Goal: Task Accomplishment & Management: Complete application form

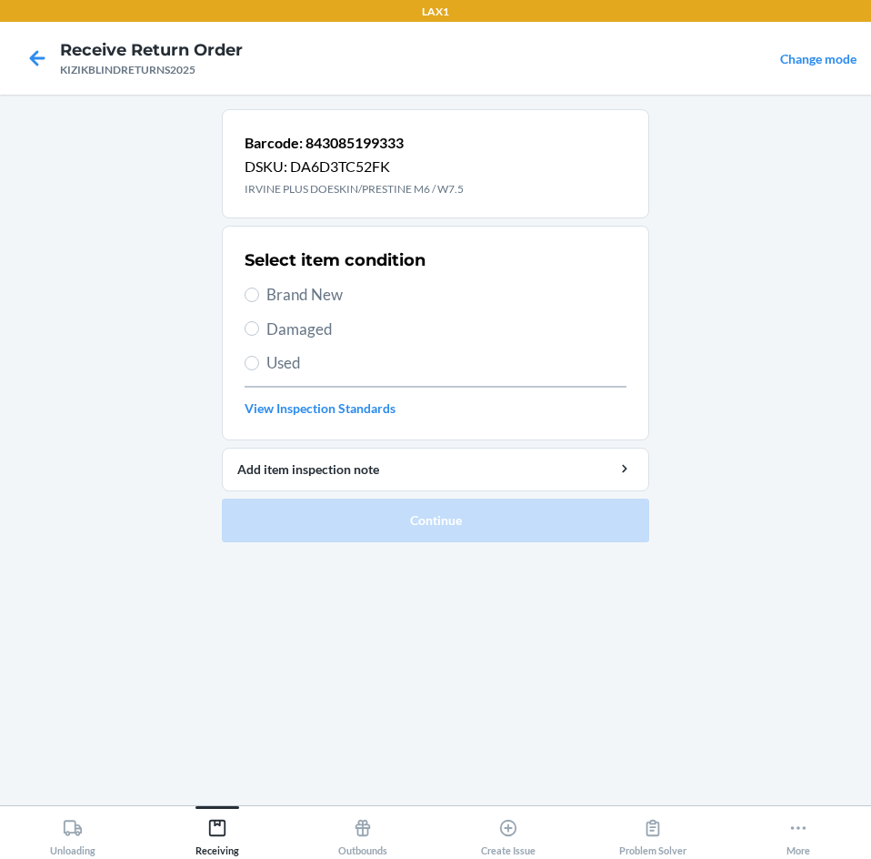
click at [327, 288] on span "Brand New" at bounding box center [447, 295] width 360 height 24
click at [259, 288] on input "Brand New" at bounding box center [252, 294] width 15 height 15
radio input "true"
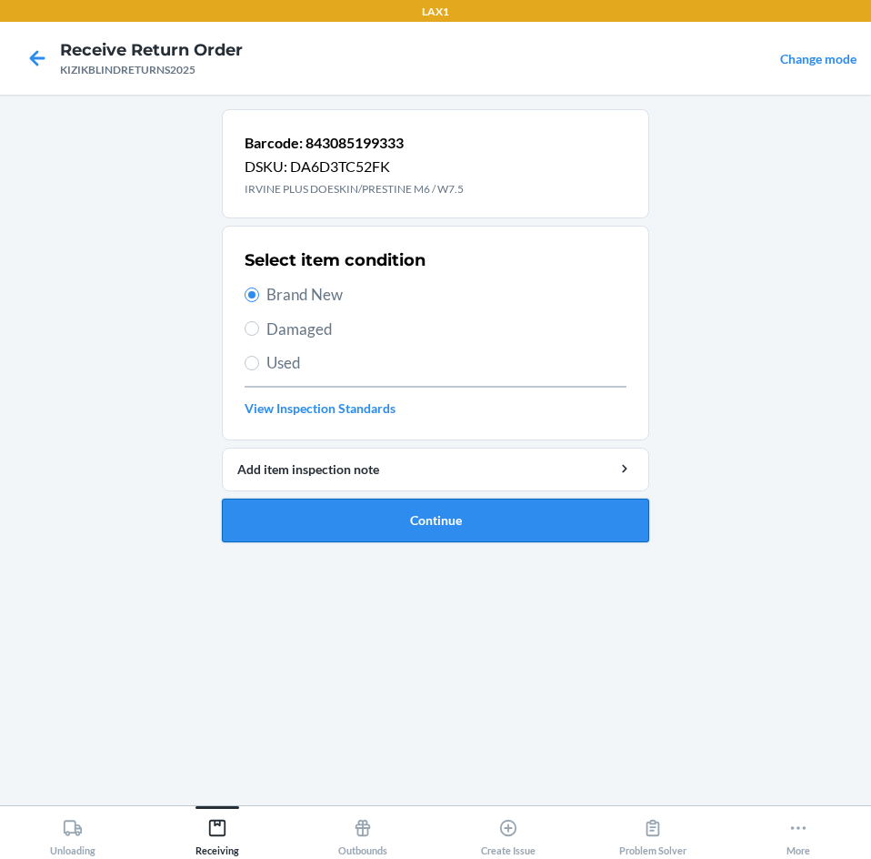
click at [295, 509] on button "Continue" at bounding box center [436, 520] width 428 height 44
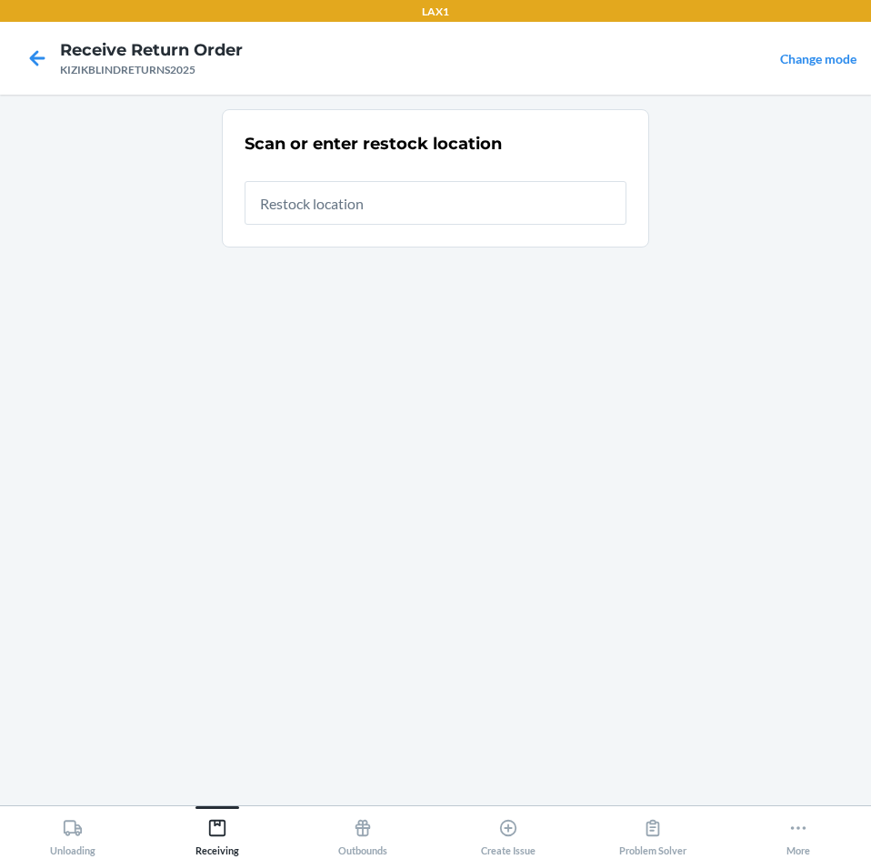
click at [362, 211] on input "text" at bounding box center [436, 203] width 382 height 44
type input "RTCART043"
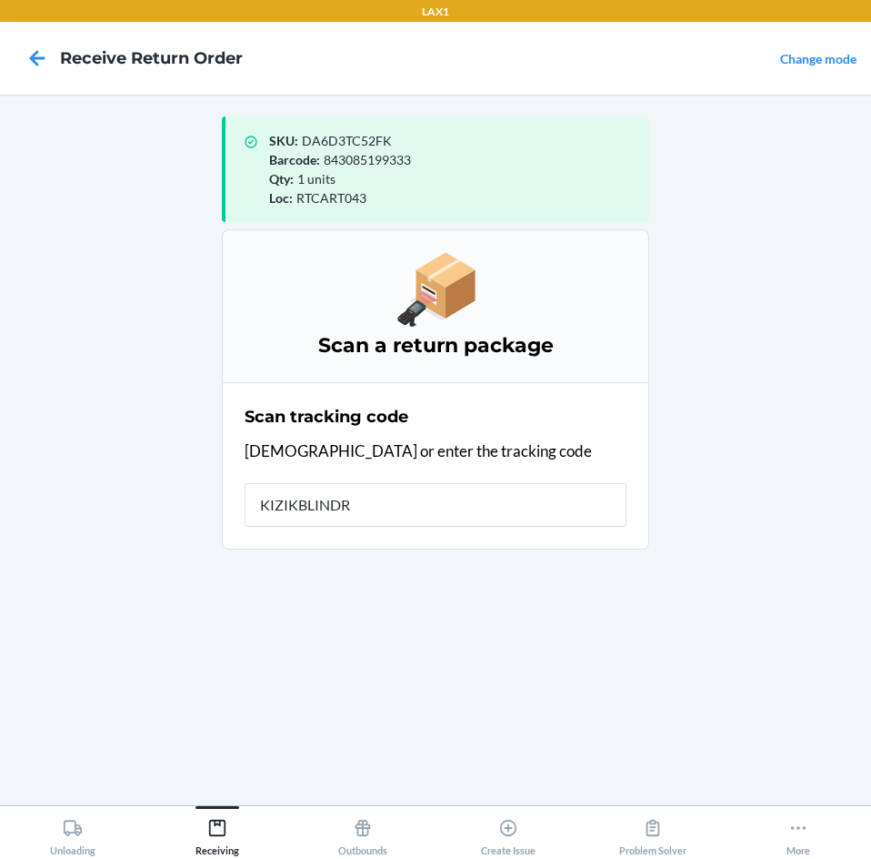
type input "KIZIKBLINDRE"
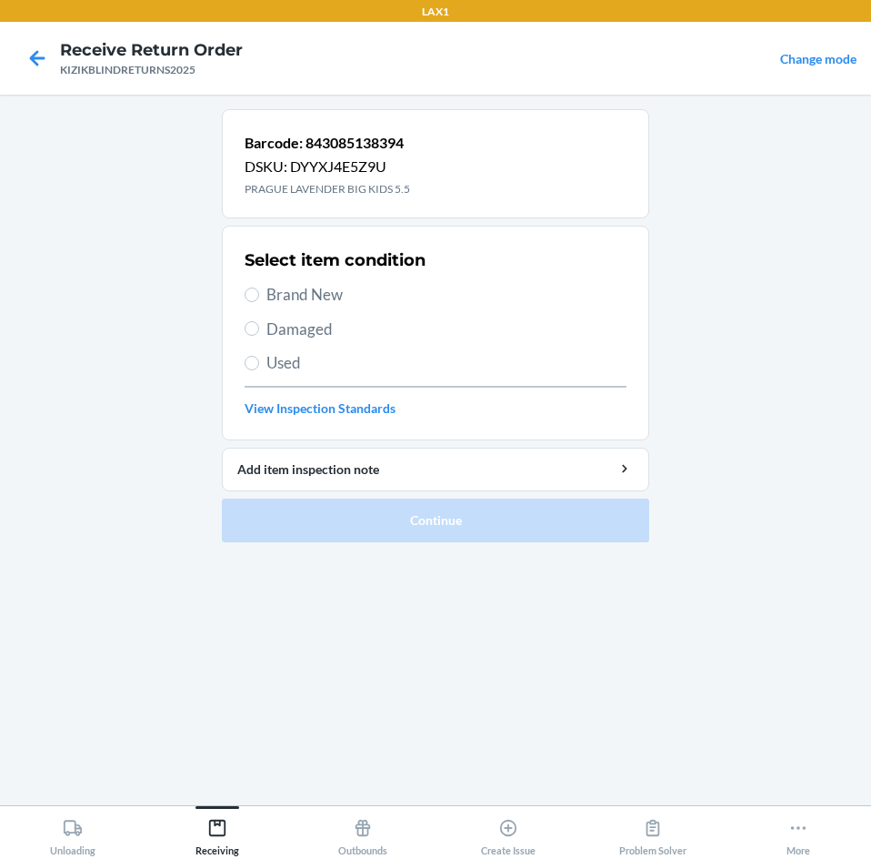
click at [320, 299] on span "Brand New" at bounding box center [447, 295] width 360 height 24
click at [259, 299] on input "Brand New" at bounding box center [252, 294] width 15 height 15
radio input "true"
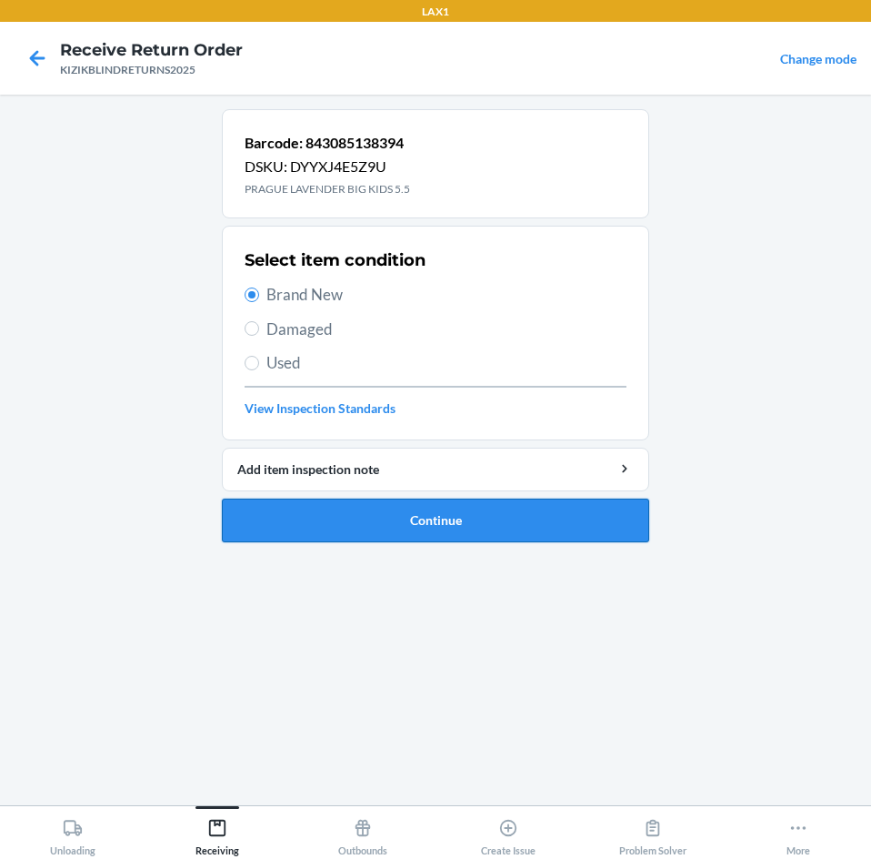
click at [315, 510] on button "Continue" at bounding box center [436, 520] width 428 height 44
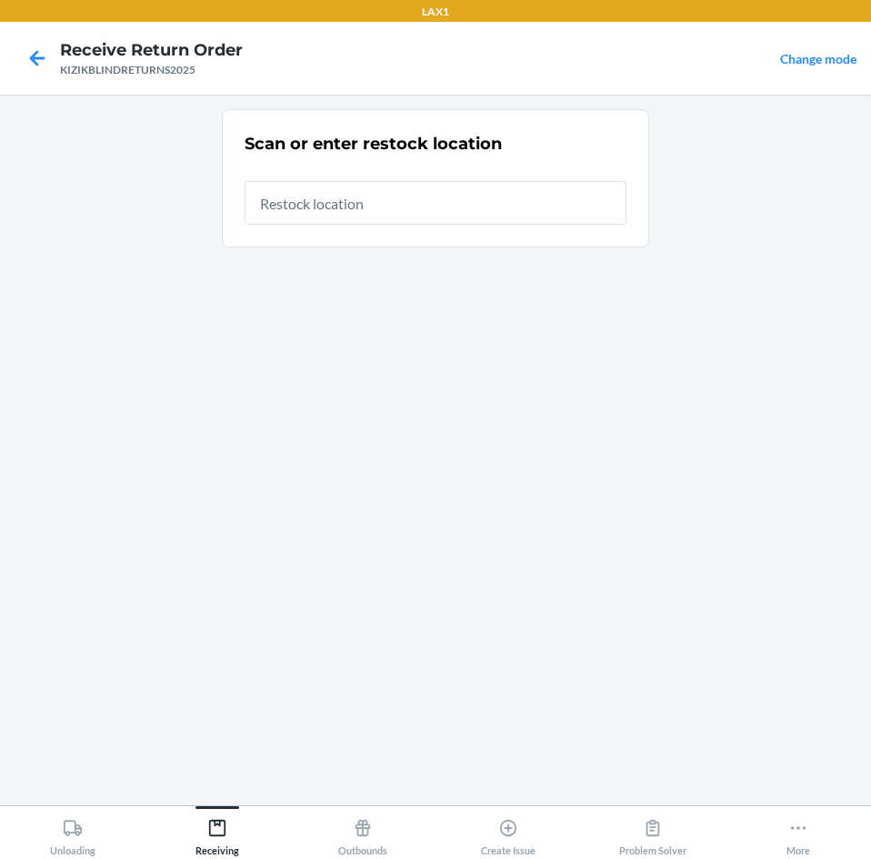
click at [412, 196] on input "text" at bounding box center [436, 203] width 382 height 44
type input "RTCART043"
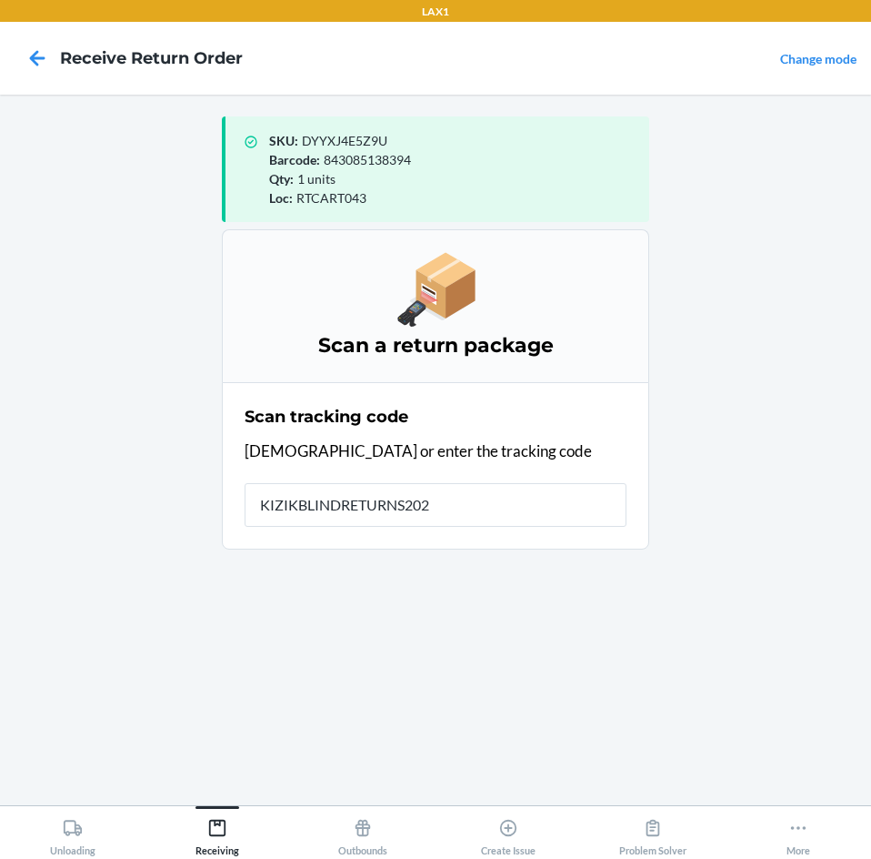
type input "KIZIKBLINDRETURNS2025"
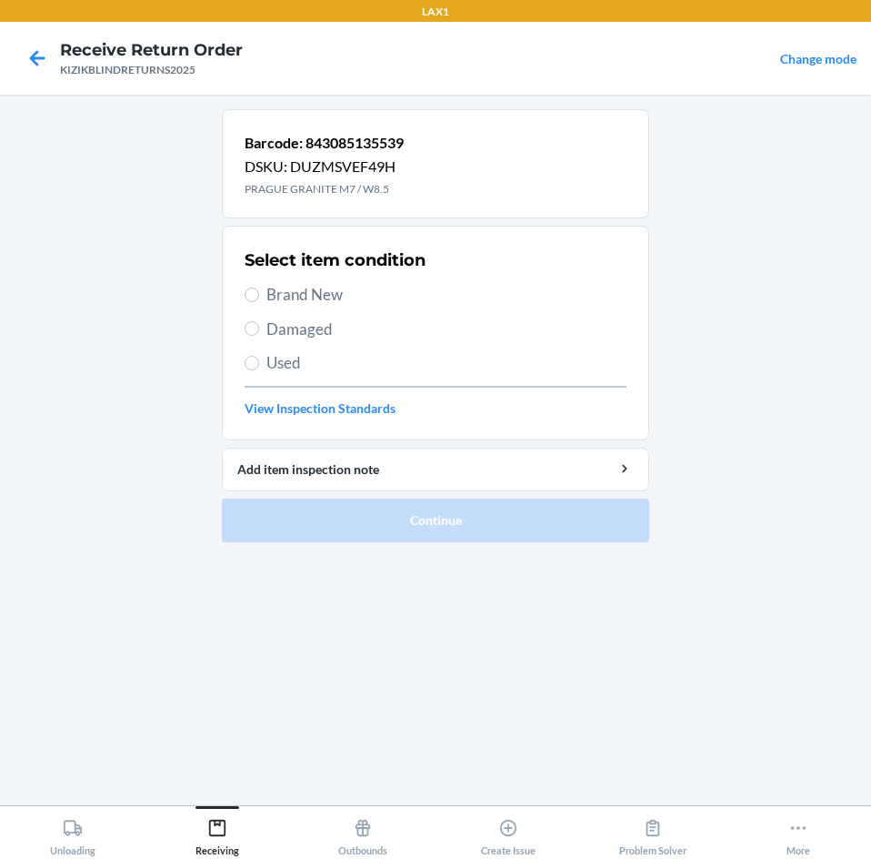
click at [267, 297] on span "Brand New" at bounding box center [447, 295] width 360 height 24
click at [259, 297] on input "Brand New" at bounding box center [252, 294] width 15 height 15
radio input "true"
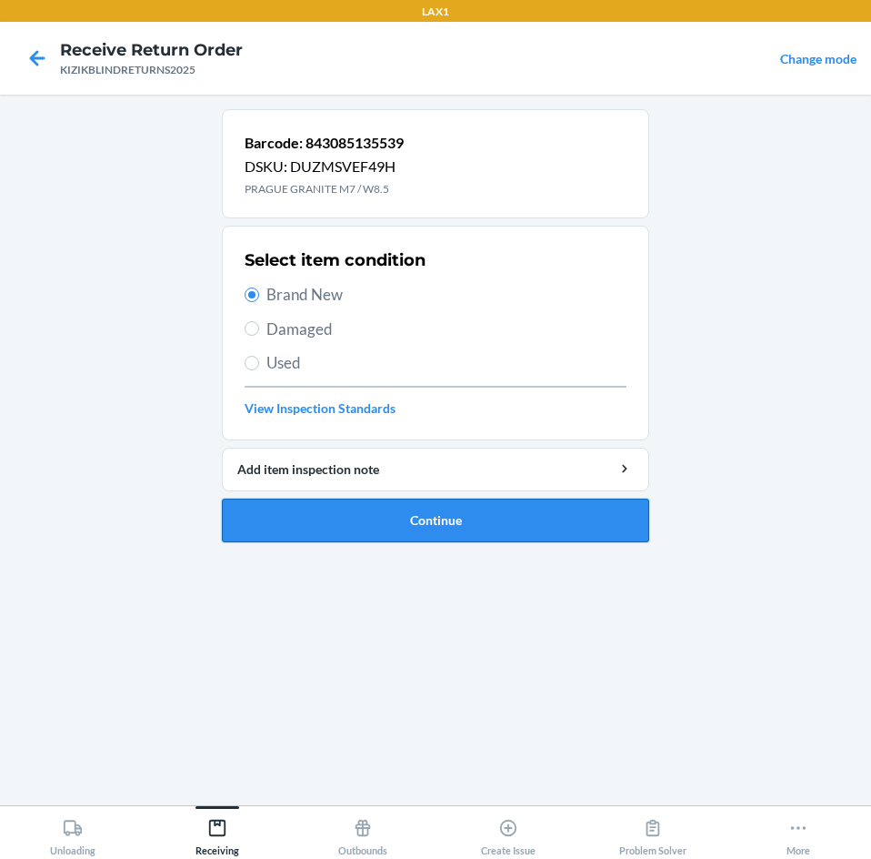
click at [322, 517] on button "Continue" at bounding box center [436, 520] width 428 height 44
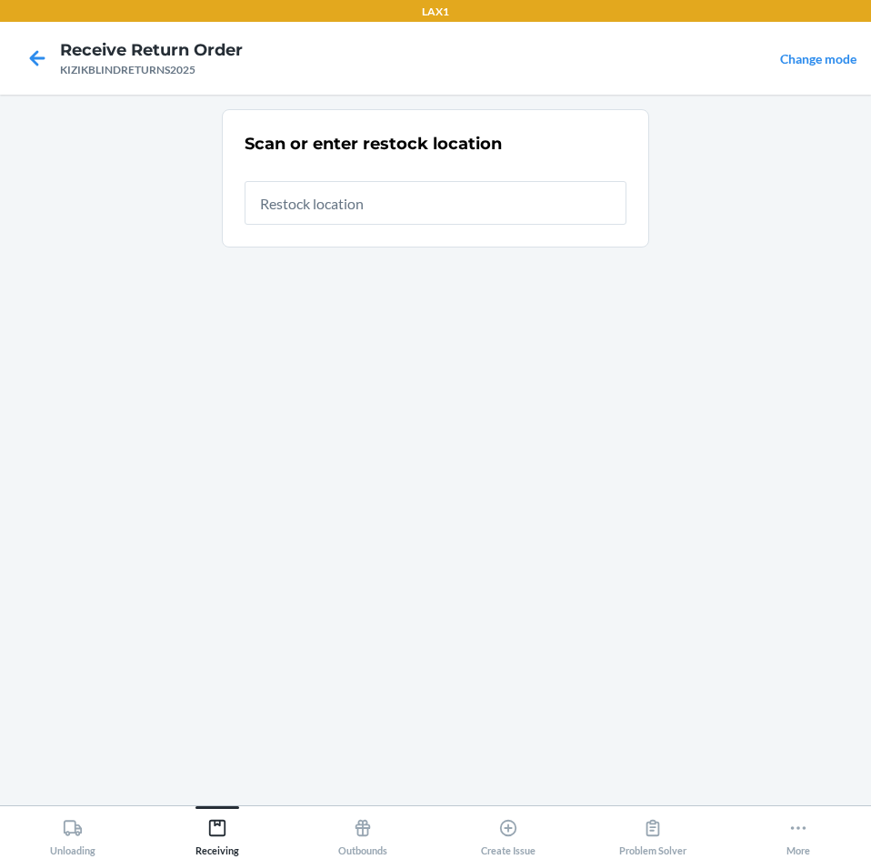
click at [490, 202] on input "text" at bounding box center [436, 203] width 382 height 44
type input "RTCART043"
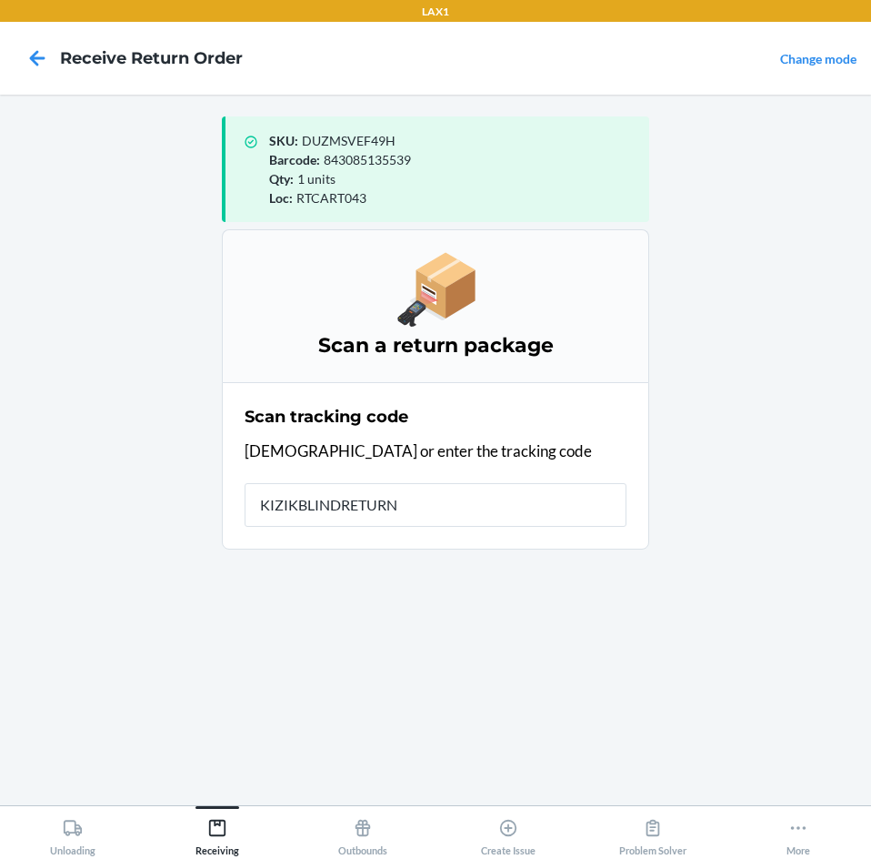
type input "KIZIKBLINDRETURNS"
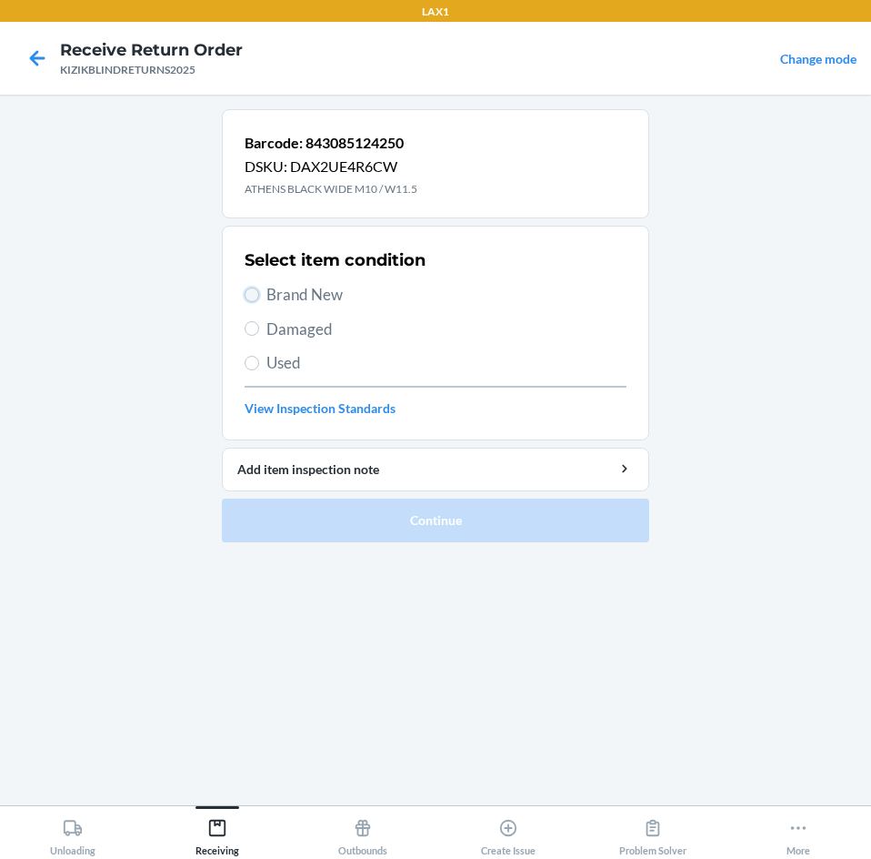
click at [246, 294] on input "Brand New" at bounding box center [252, 294] width 15 height 15
radio input "true"
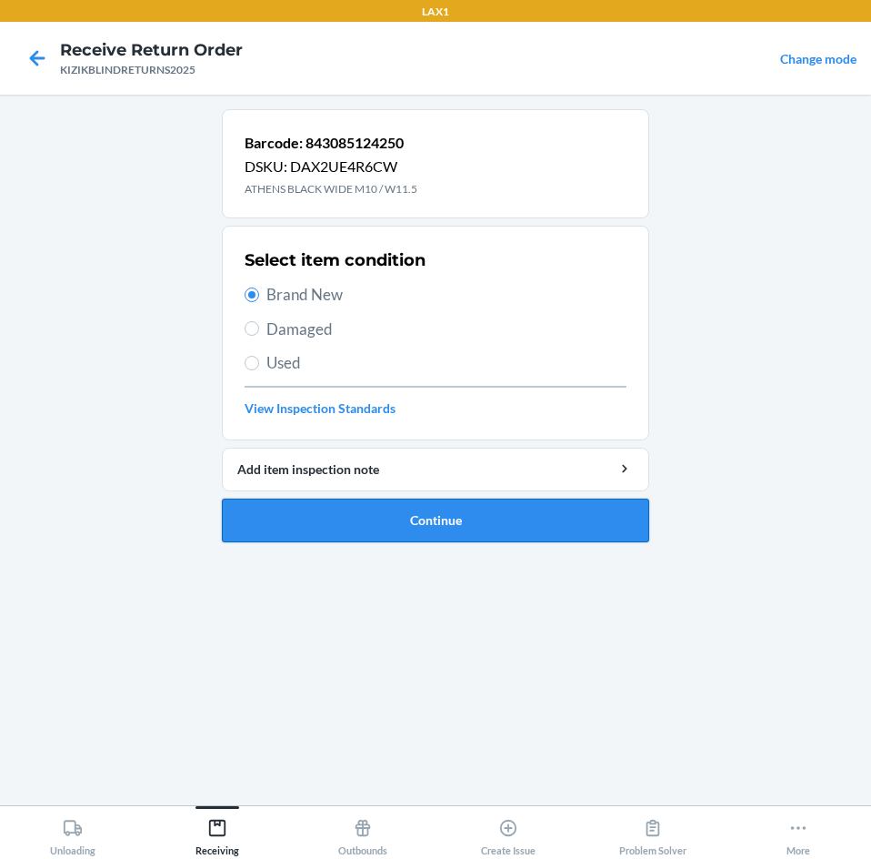
click at [287, 515] on button "Continue" at bounding box center [436, 520] width 428 height 44
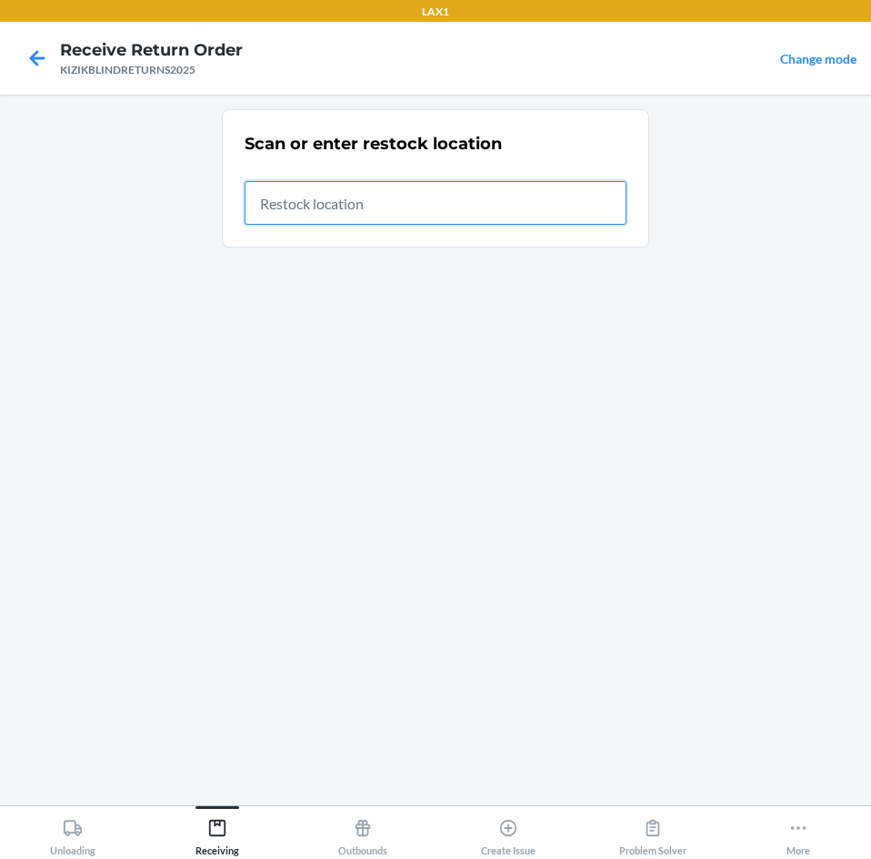
click at [528, 212] on input "text" at bounding box center [436, 203] width 382 height 44
type input "RTCART043"
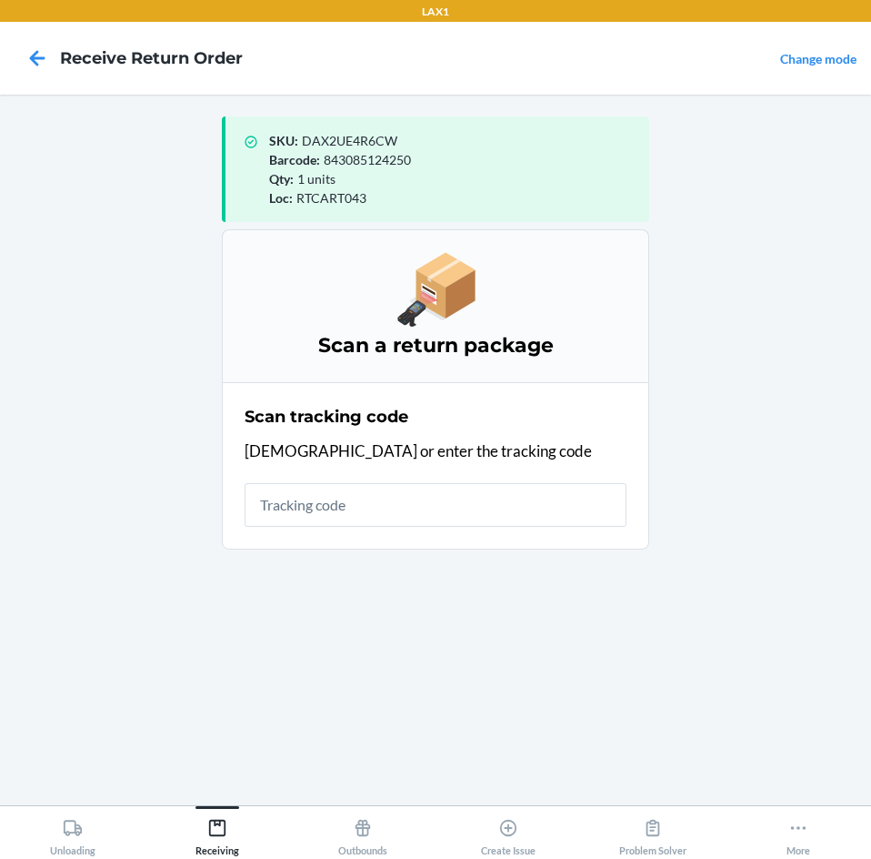
click at [531, 503] on input "text" at bounding box center [436, 505] width 382 height 44
type input "KIZIKBLINDRETUR"
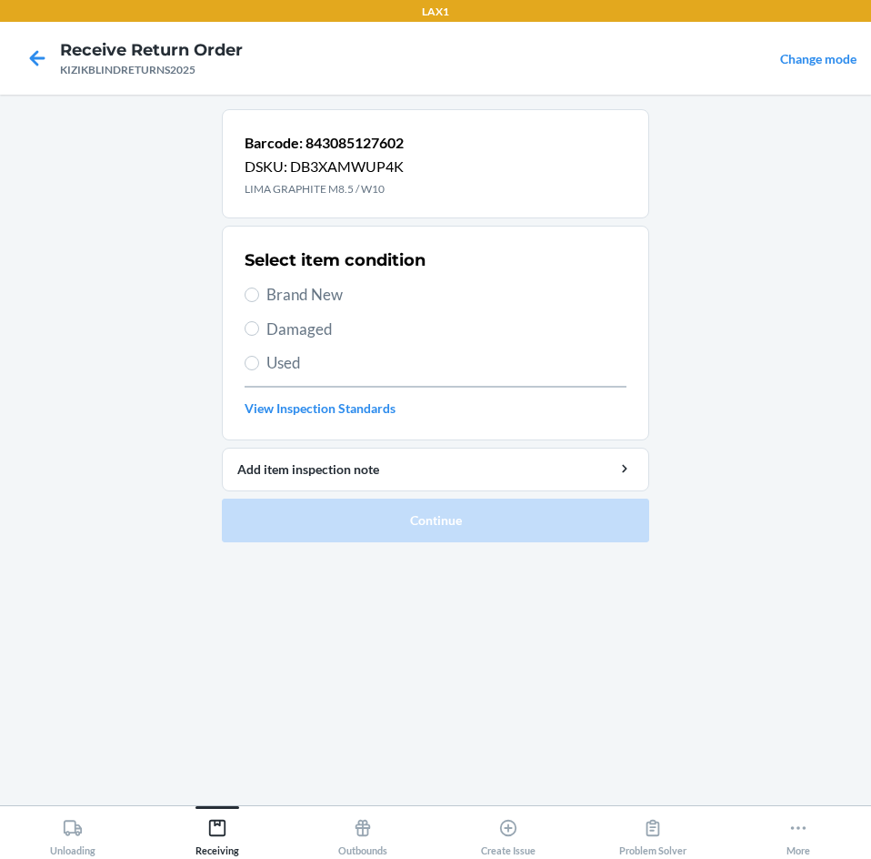
click at [261, 292] on label "Brand New" at bounding box center [436, 295] width 382 height 24
click at [259, 292] on input "Brand New" at bounding box center [252, 294] width 15 height 15
radio input "true"
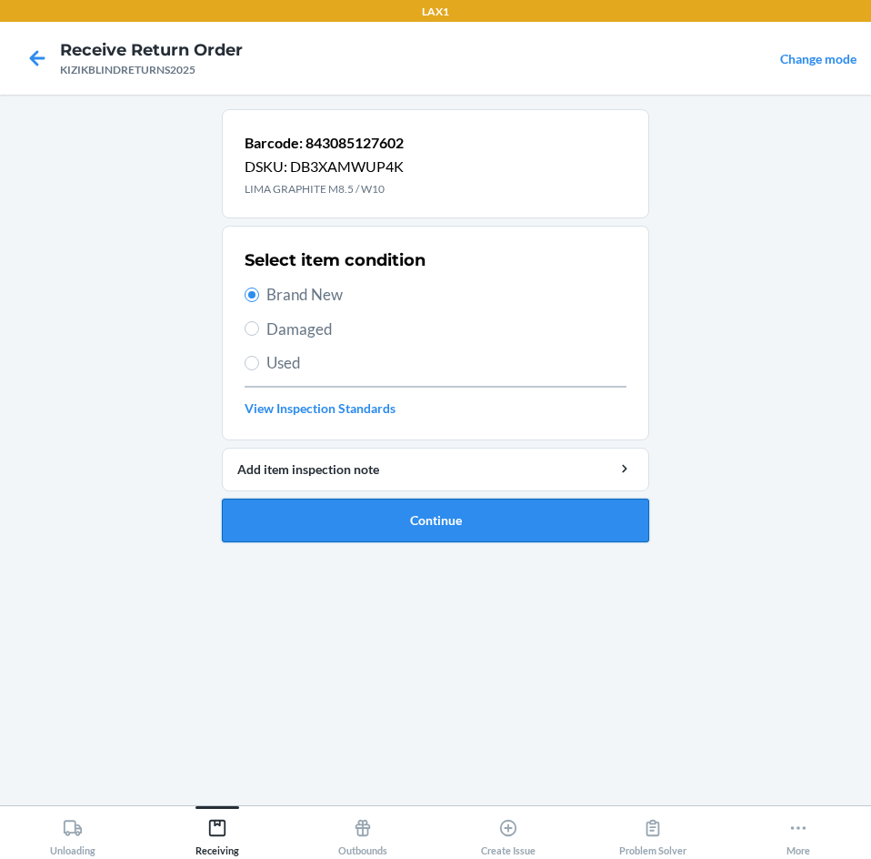
click at [271, 526] on button "Continue" at bounding box center [436, 520] width 428 height 44
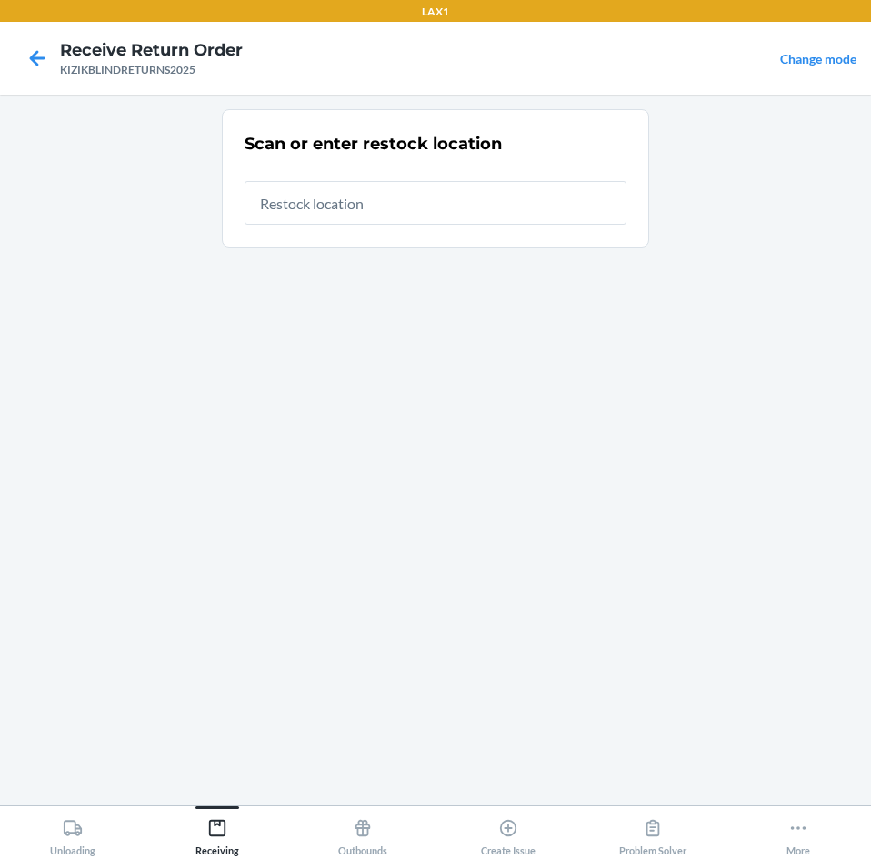
click at [540, 207] on input "text" at bounding box center [436, 203] width 382 height 44
type input "RTCART043"
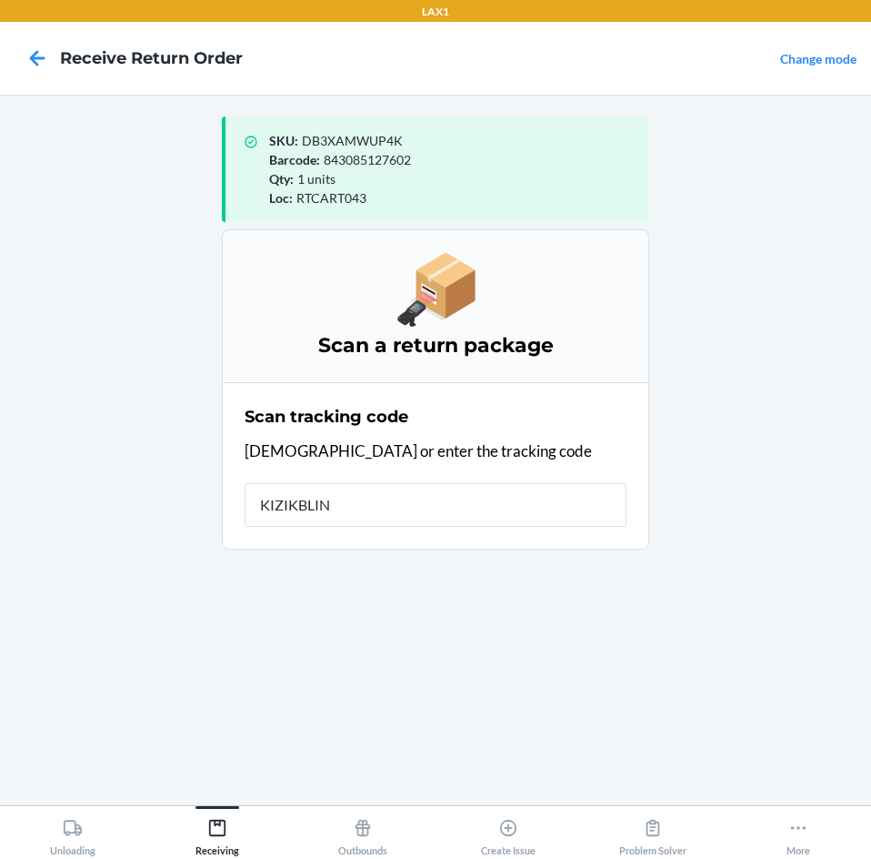
type input "KIZIKBLIND"
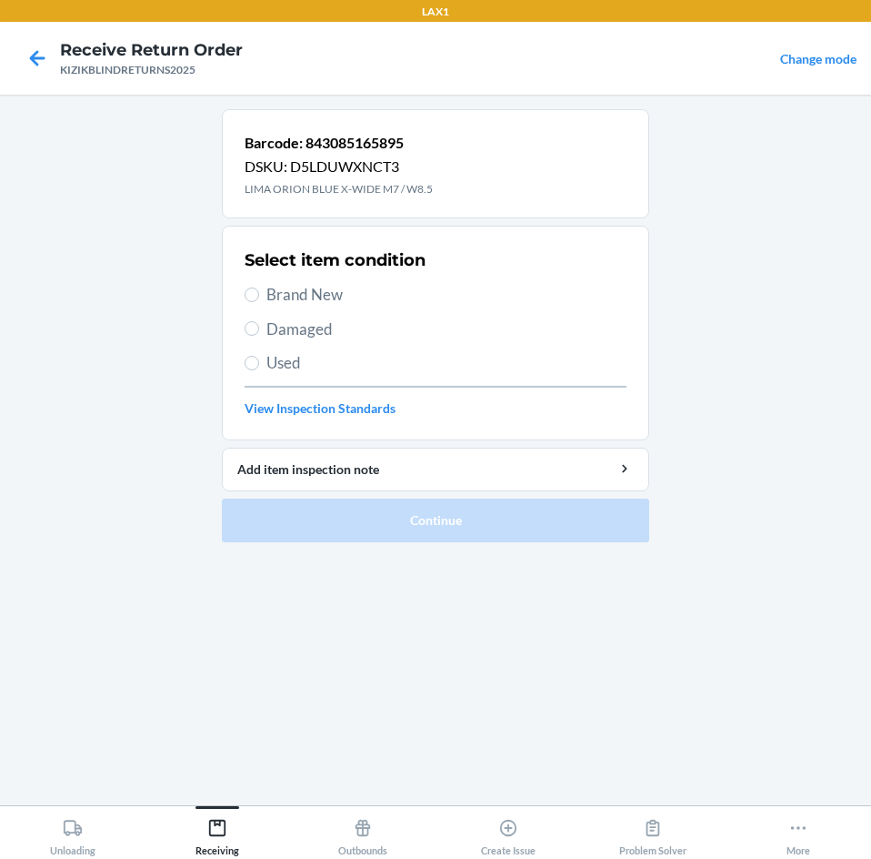
click at [259, 296] on label "Brand New" at bounding box center [436, 295] width 382 height 24
click at [259, 296] on input "Brand New" at bounding box center [252, 294] width 15 height 15
radio input "true"
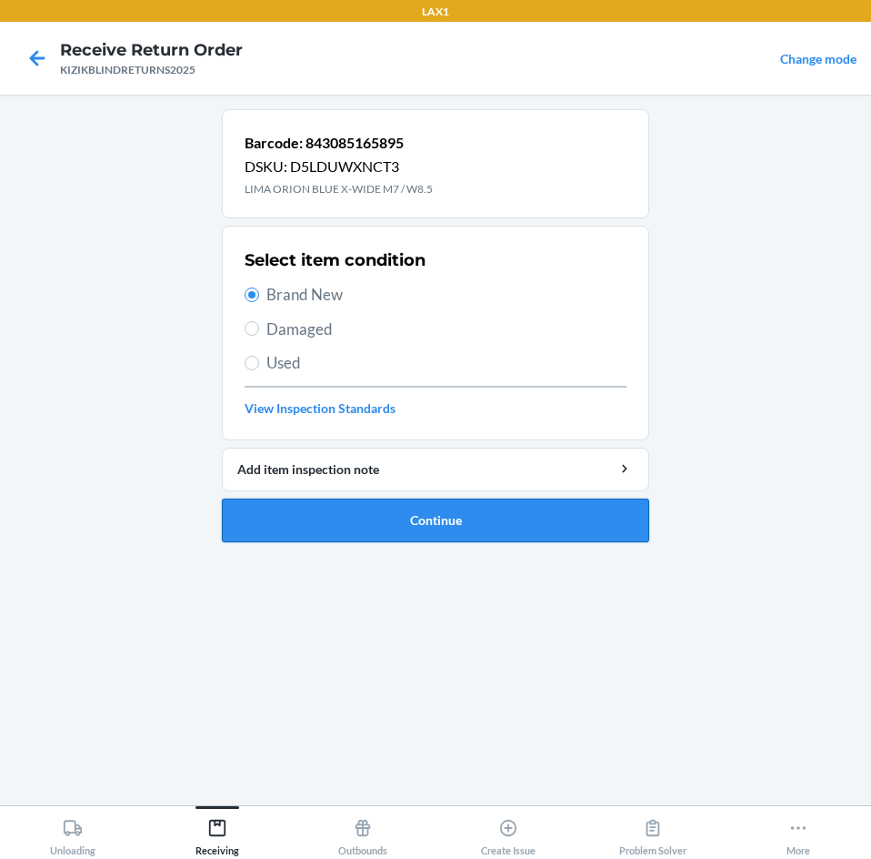
click at [298, 517] on button "Continue" at bounding box center [436, 520] width 428 height 44
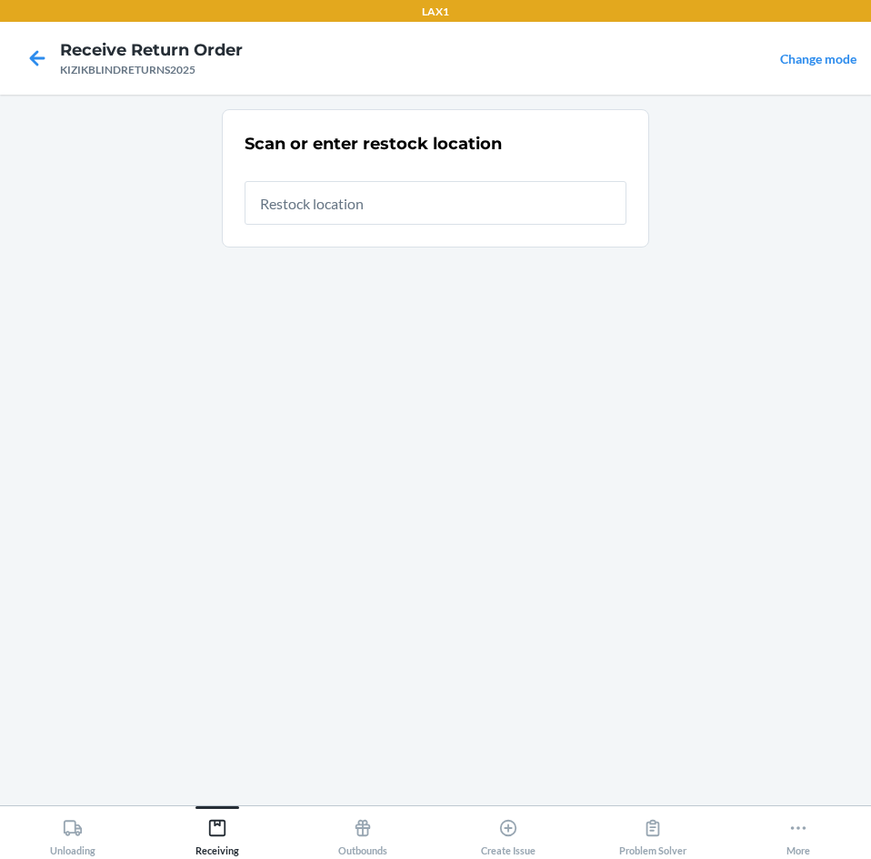
click at [489, 217] on input "text" at bounding box center [436, 203] width 382 height 44
type input "RTCART043"
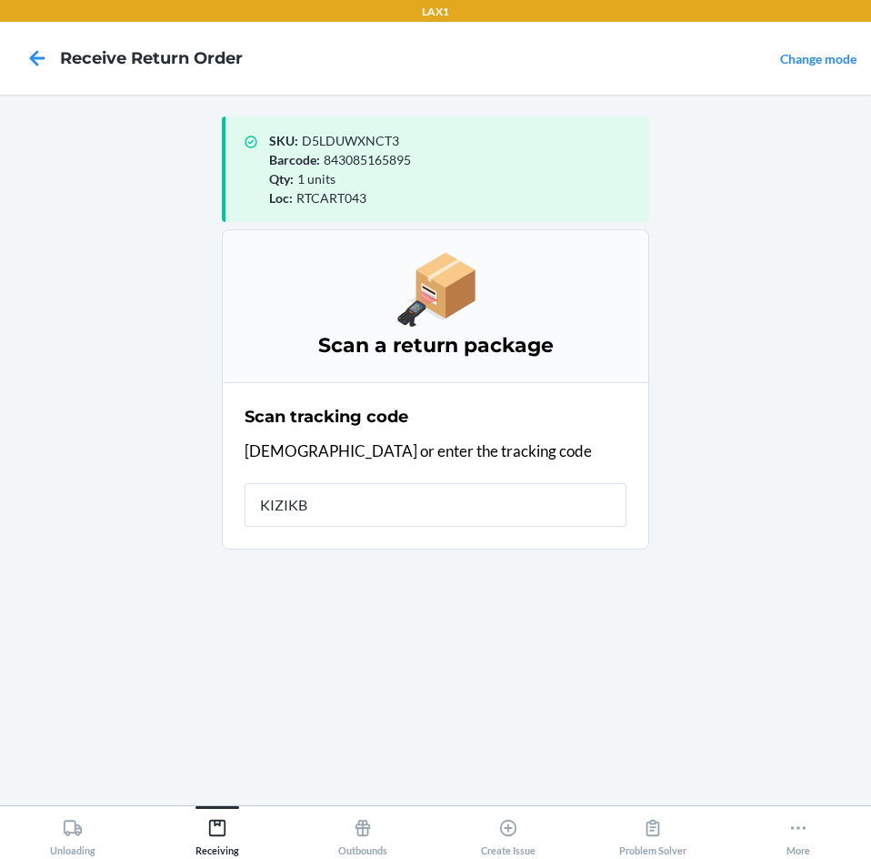
type input "KIZIKBL"
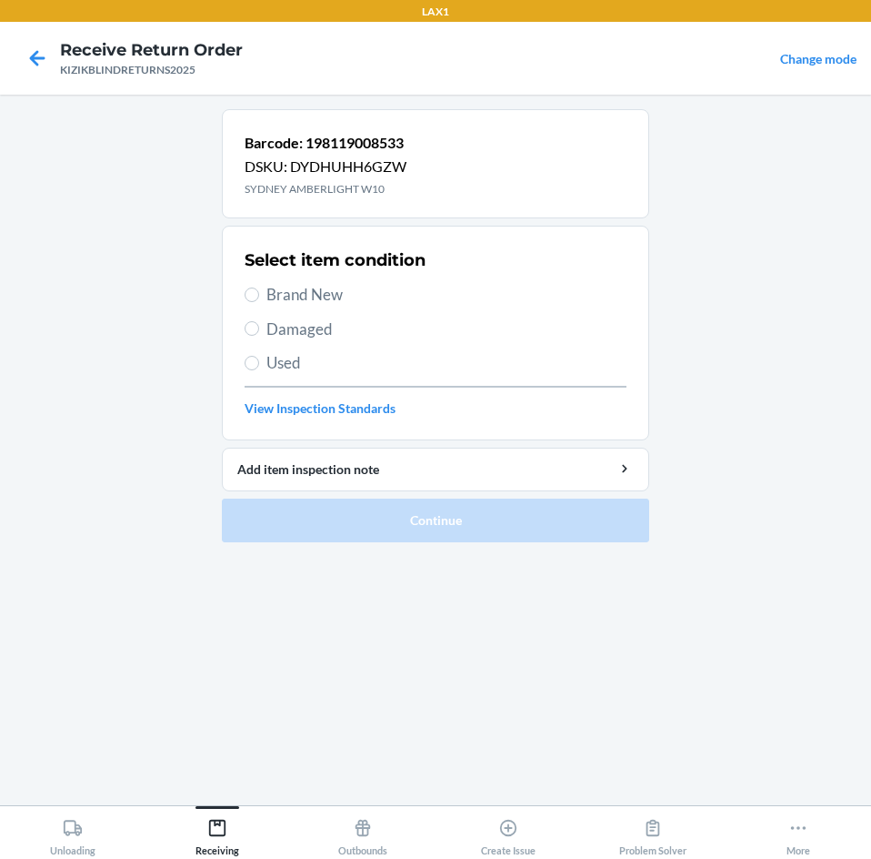
click at [284, 290] on span "Brand New" at bounding box center [447, 295] width 360 height 24
click at [259, 290] on input "Brand New" at bounding box center [252, 294] width 15 height 15
radio input "true"
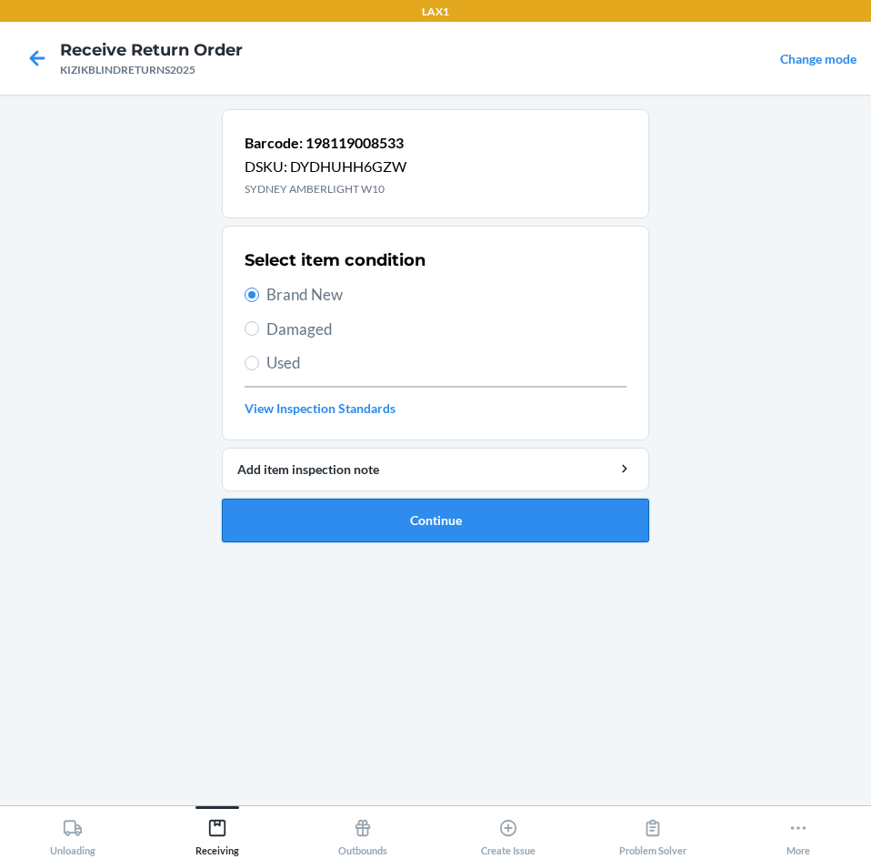
click at [269, 518] on button "Continue" at bounding box center [436, 520] width 428 height 44
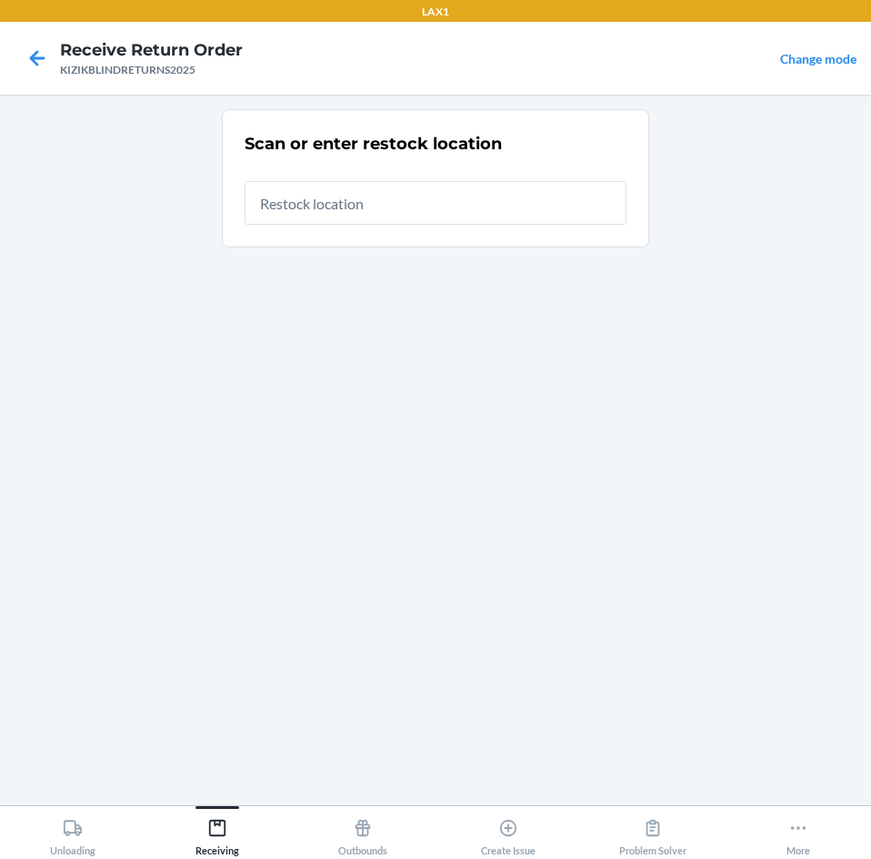
click at [344, 197] on input "text" at bounding box center [436, 203] width 382 height 44
type input "RTCART043"
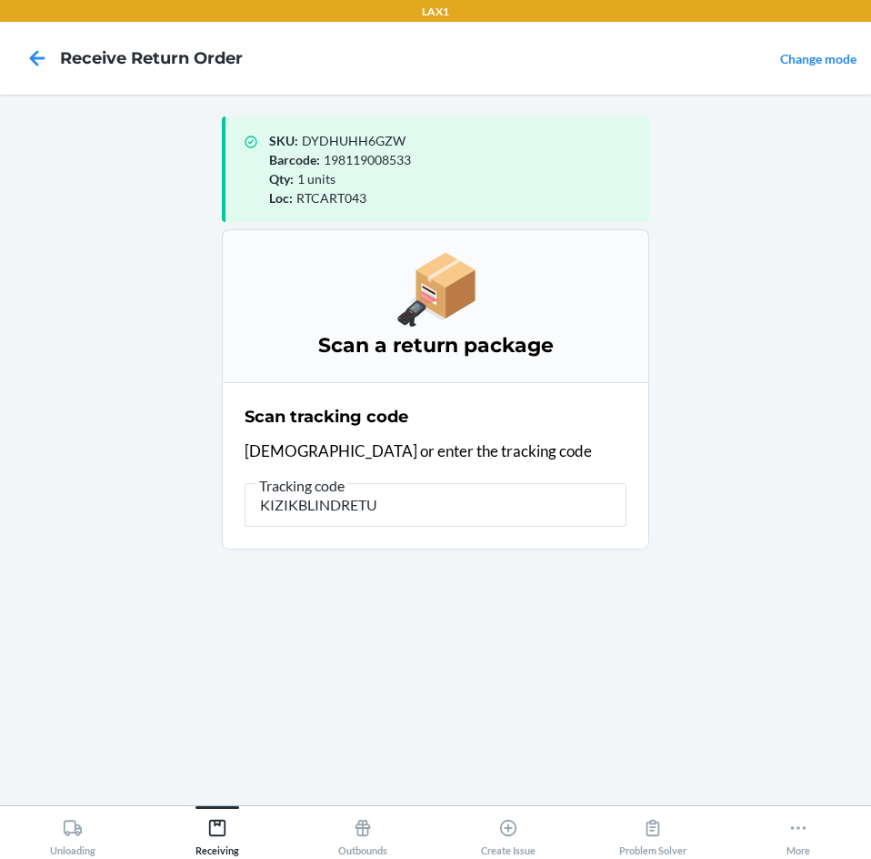
type input "KIZIKBLINDRETUR"
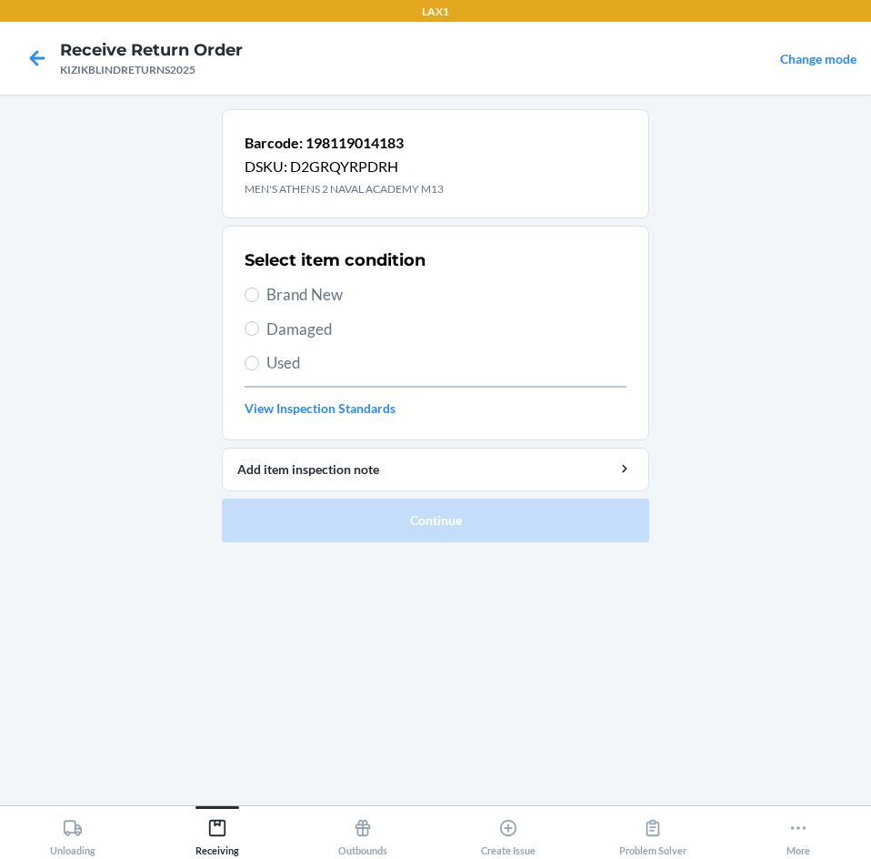
click at [309, 298] on span "Brand New" at bounding box center [447, 295] width 360 height 24
click at [259, 298] on input "Brand New" at bounding box center [252, 294] width 15 height 15
radio input "true"
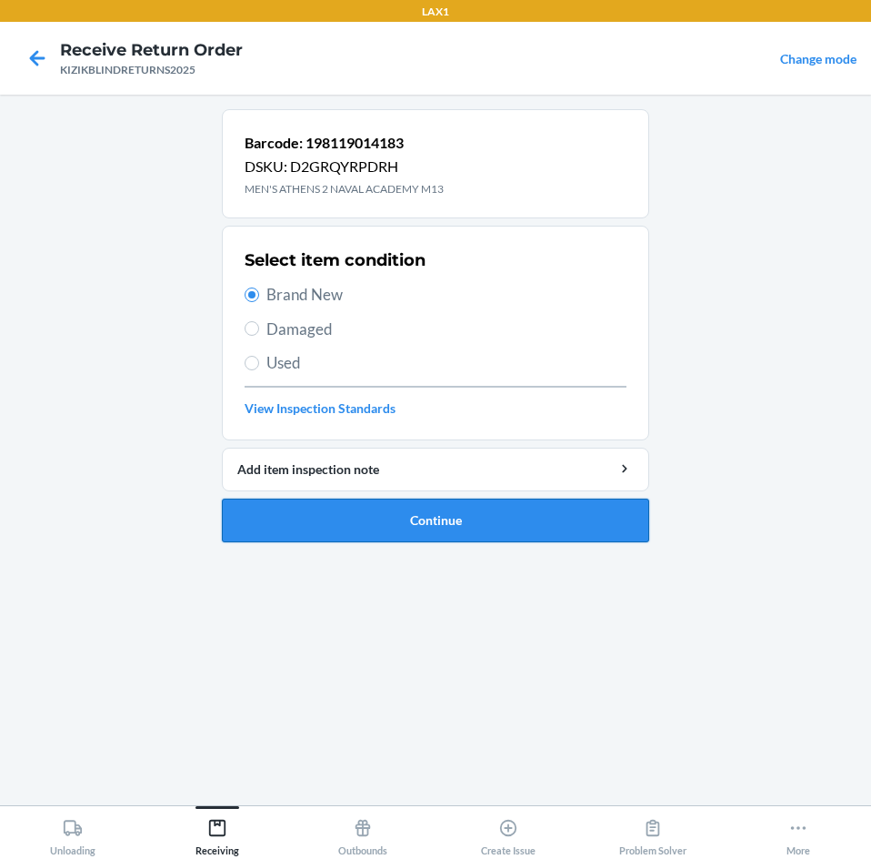
click at [356, 510] on button "Continue" at bounding box center [436, 520] width 428 height 44
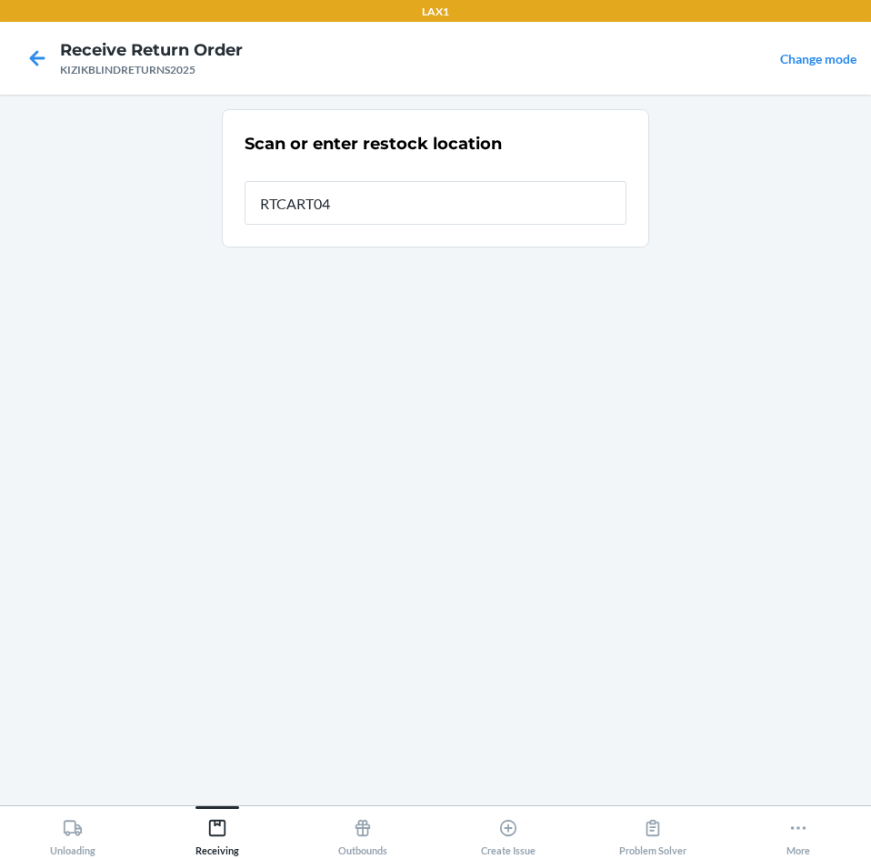
type input "RTCART043"
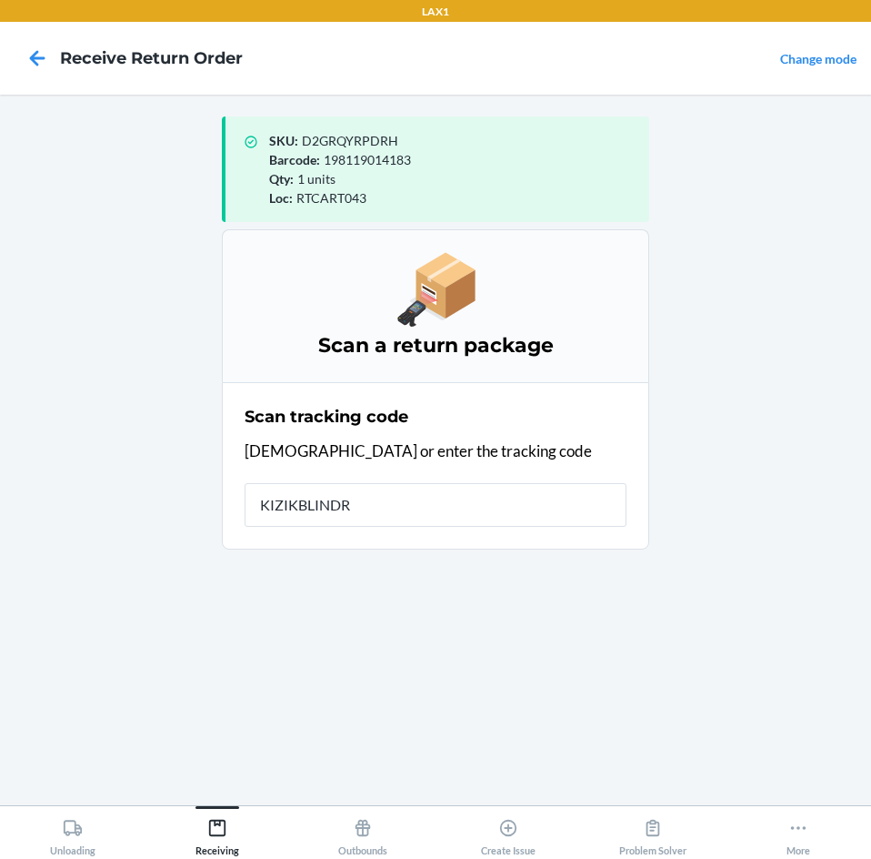
type input "KIZIKBLINDRE"
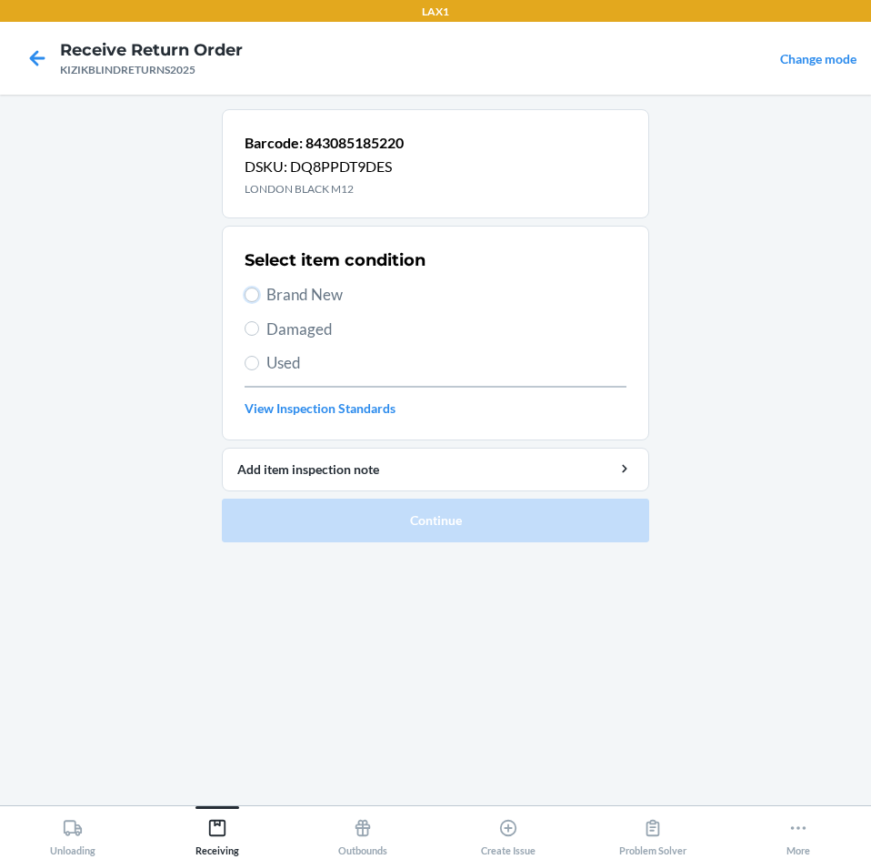
drag, startPoint x: 253, startPoint y: 298, endPoint x: 238, endPoint y: 349, distance: 53.0
click at [253, 299] on input "Brand New" at bounding box center [252, 294] width 15 height 15
radio input "true"
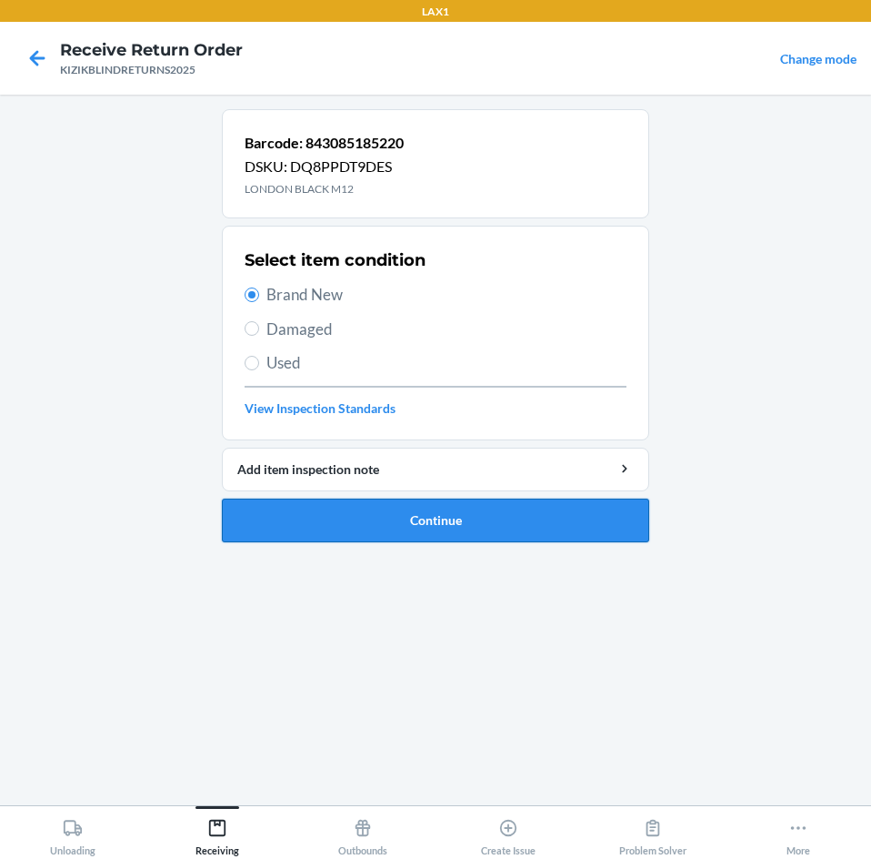
click at [329, 504] on button "Continue" at bounding box center [436, 520] width 428 height 44
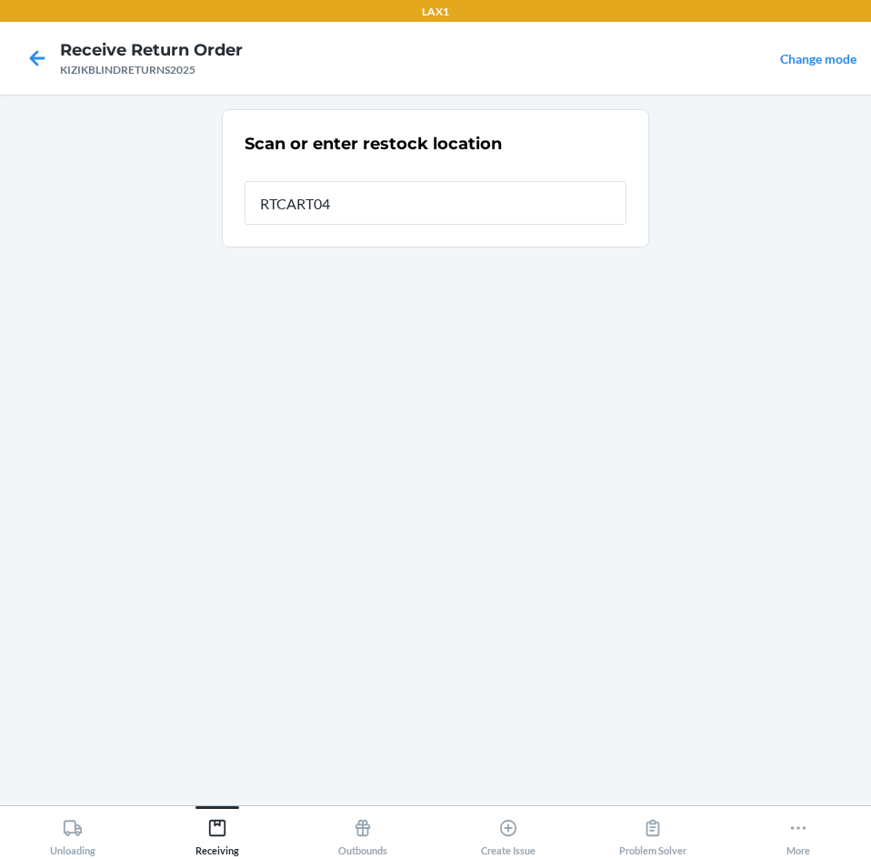
type input "RTCART043"
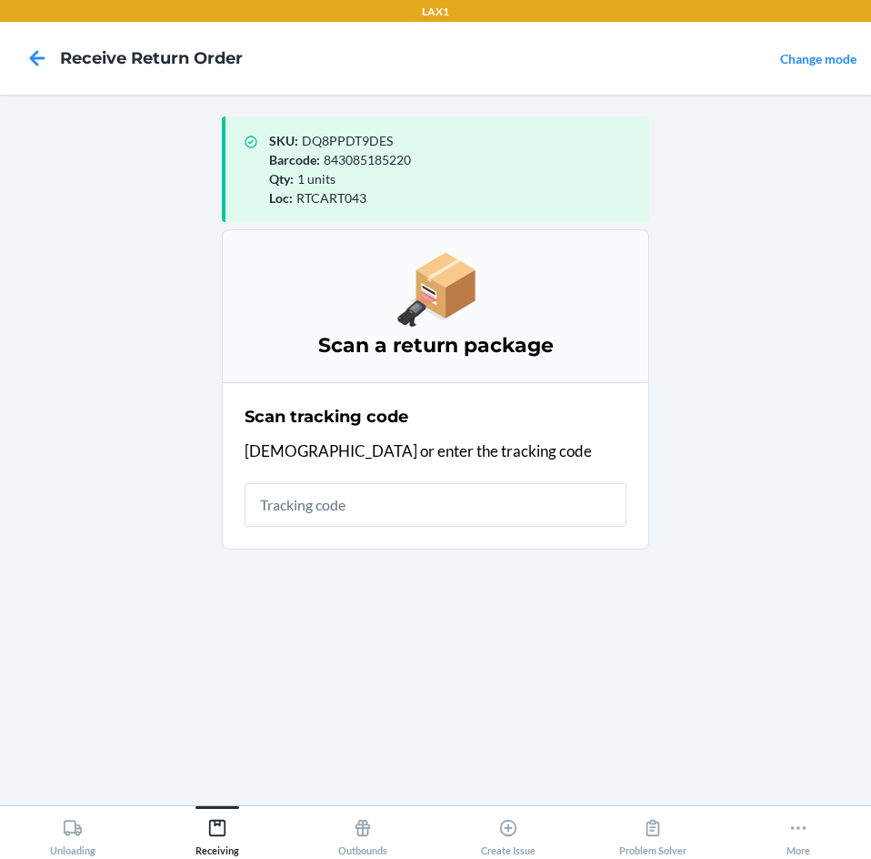
click at [381, 506] on input "text" at bounding box center [436, 505] width 382 height 44
type input "KIZIKBLI"
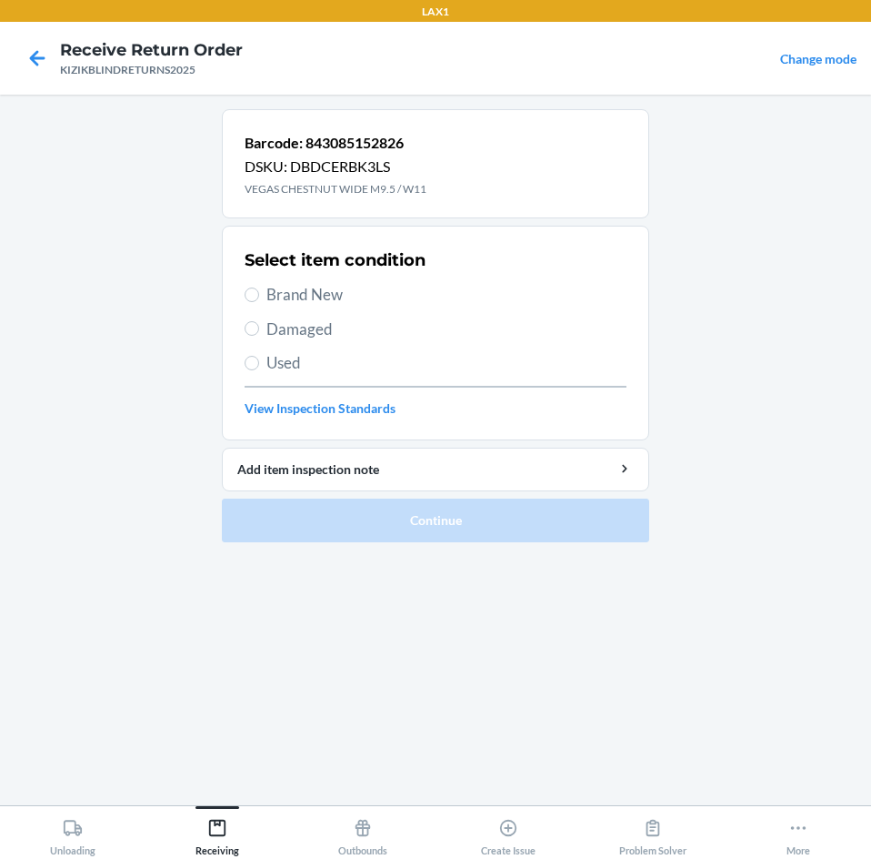
click at [263, 291] on label "Brand New" at bounding box center [436, 295] width 382 height 24
click at [259, 291] on input "Brand New" at bounding box center [252, 294] width 15 height 15
radio input "true"
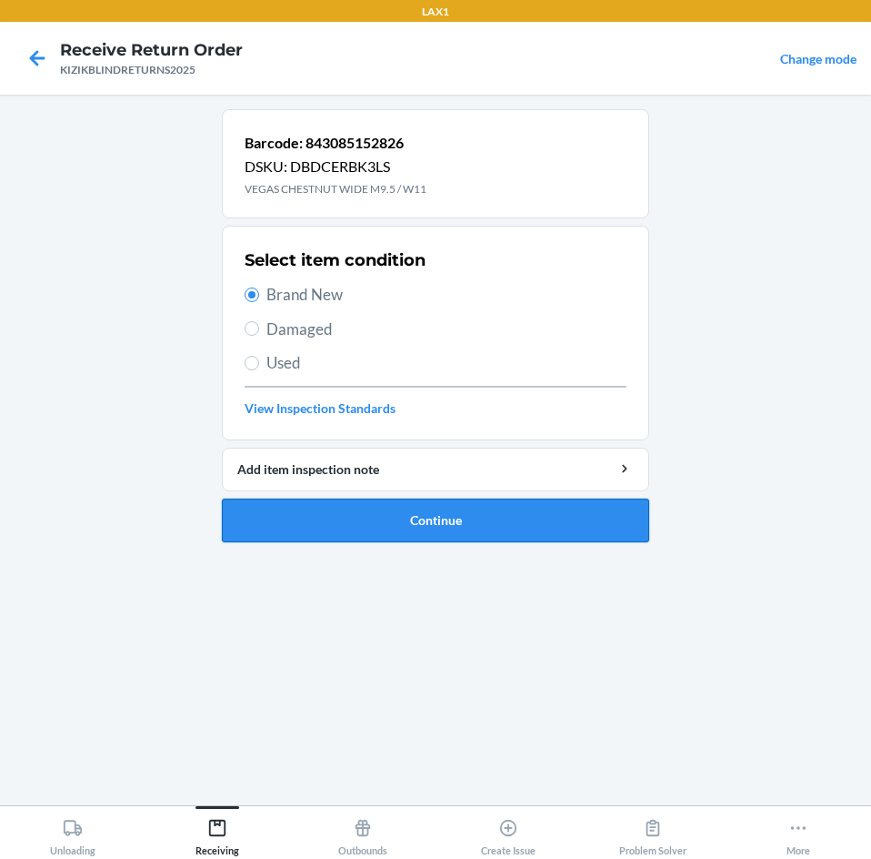
click at [289, 523] on button "Continue" at bounding box center [436, 520] width 428 height 44
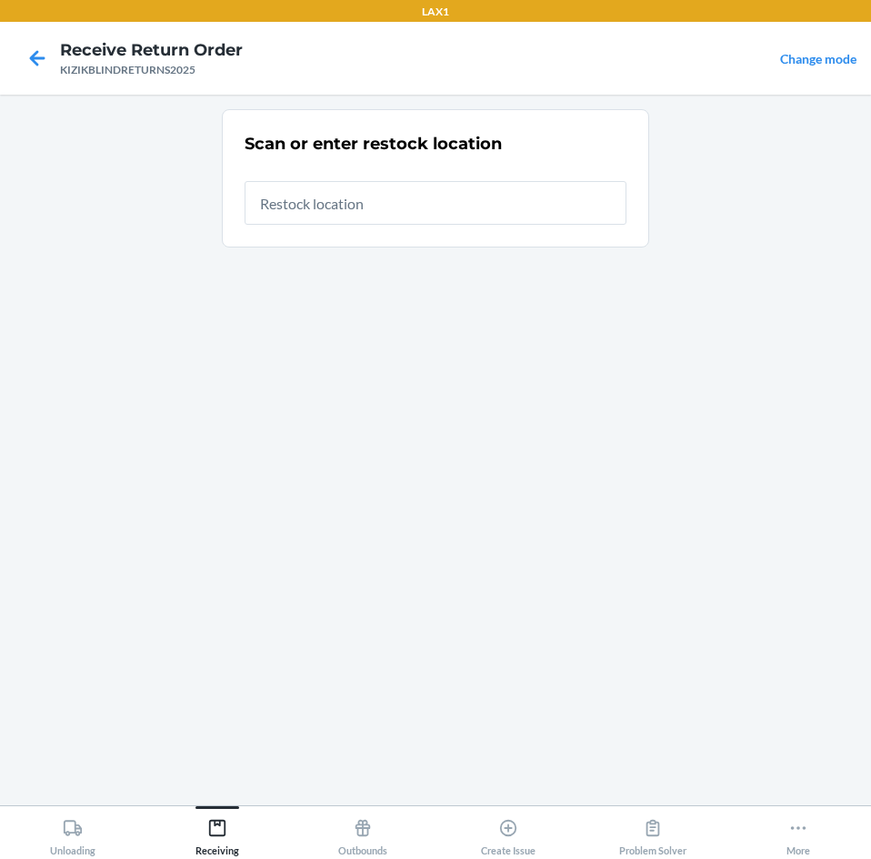
click at [520, 216] on input "text" at bounding box center [436, 203] width 382 height 44
type input "RTCART043"
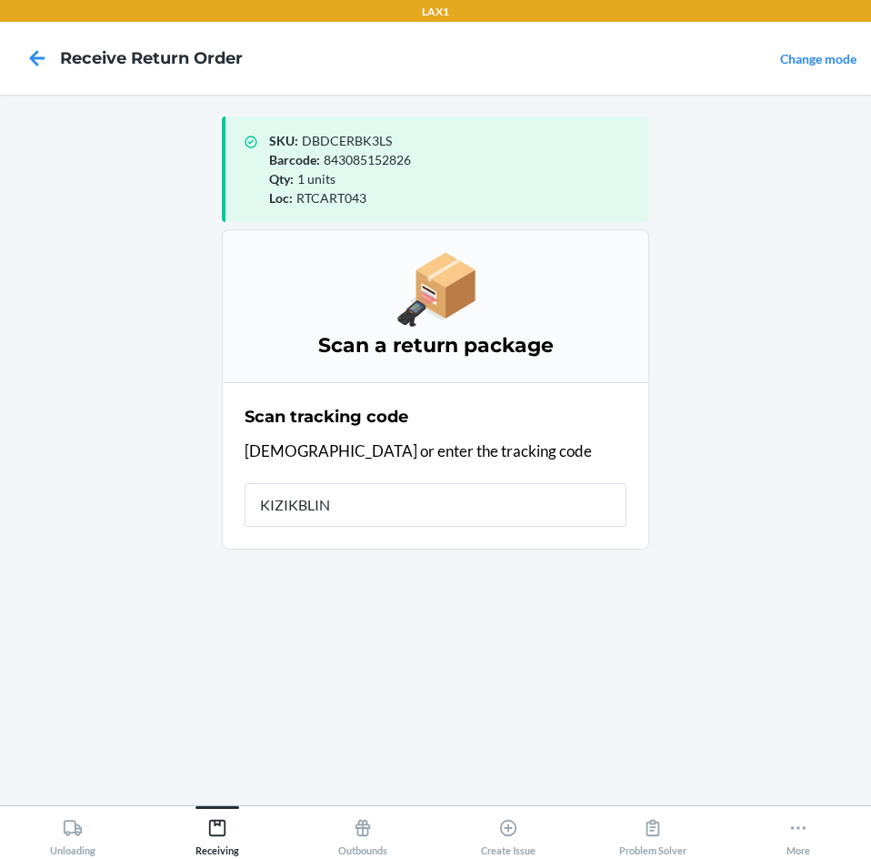
type input "KIZIKBLIND"
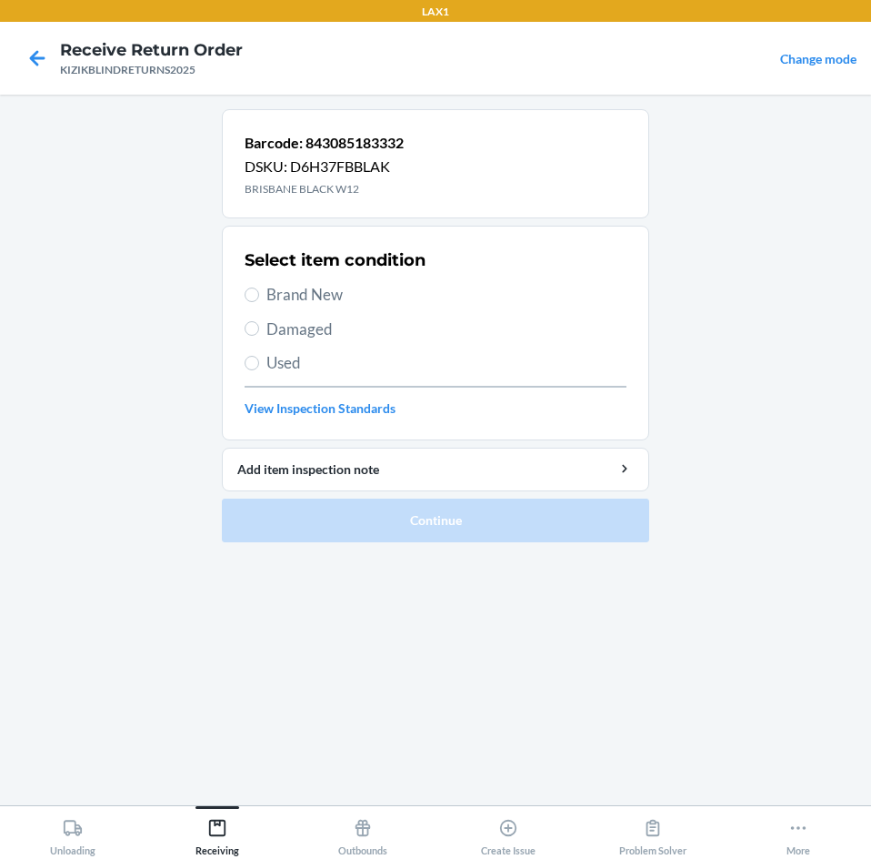
click at [320, 293] on span "Brand New" at bounding box center [447, 295] width 360 height 24
click at [259, 293] on input "Brand New" at bounding box center [252, 294] width 15 height 15
radio input "true"
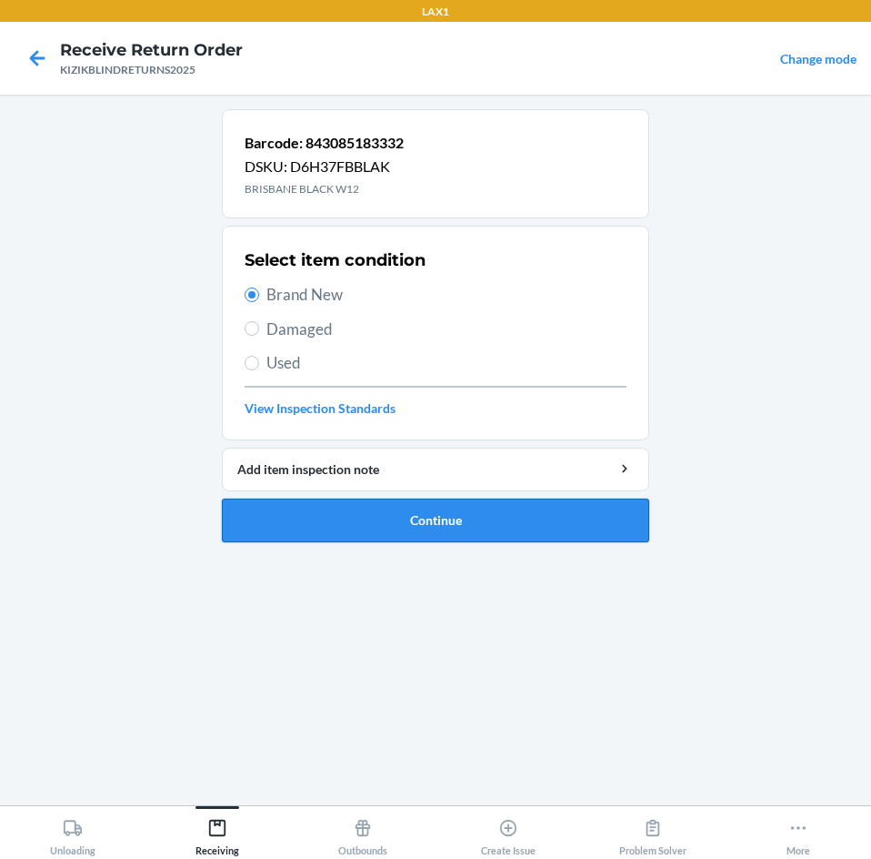
click at [290, 520] on button "Continue" at bounding box center [436, 520] width 428 height 44
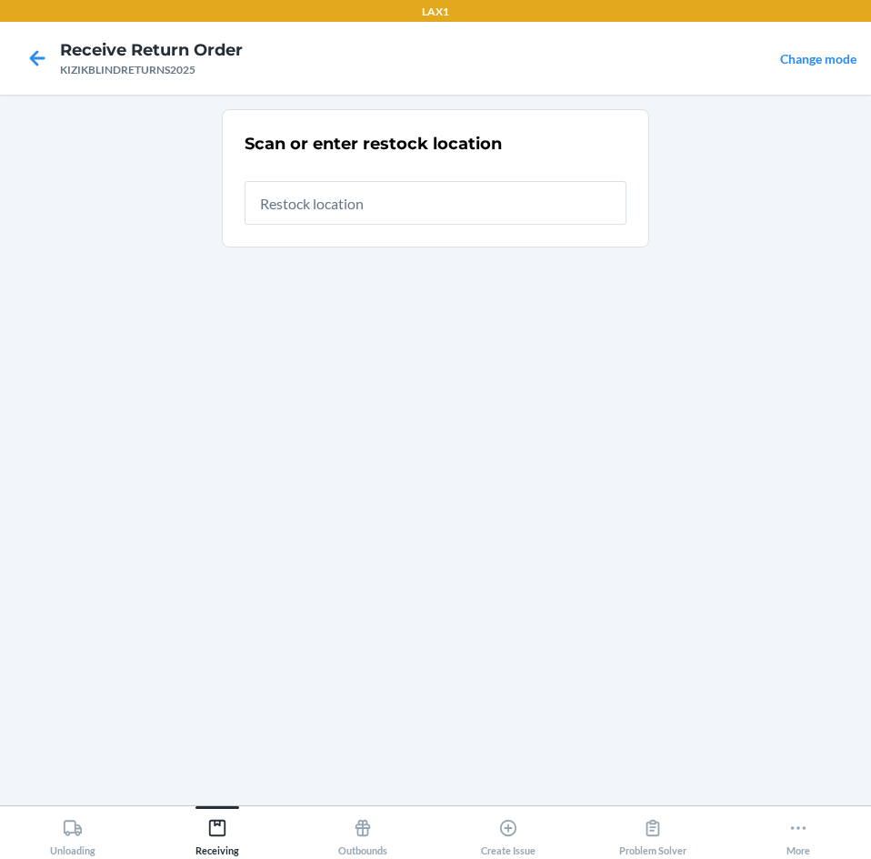
click at [483, 205] on input "text" at bounding box center [436, 203] width 382 height 44
type input "RTCART043"
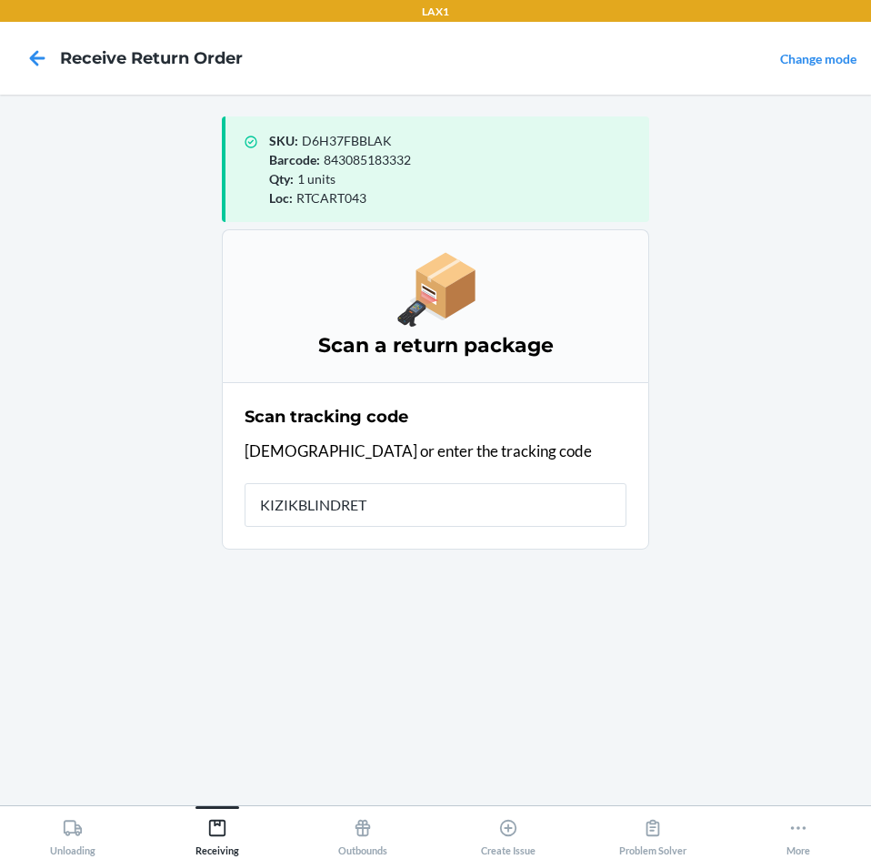
type input "KIZIKBLINDRETU"
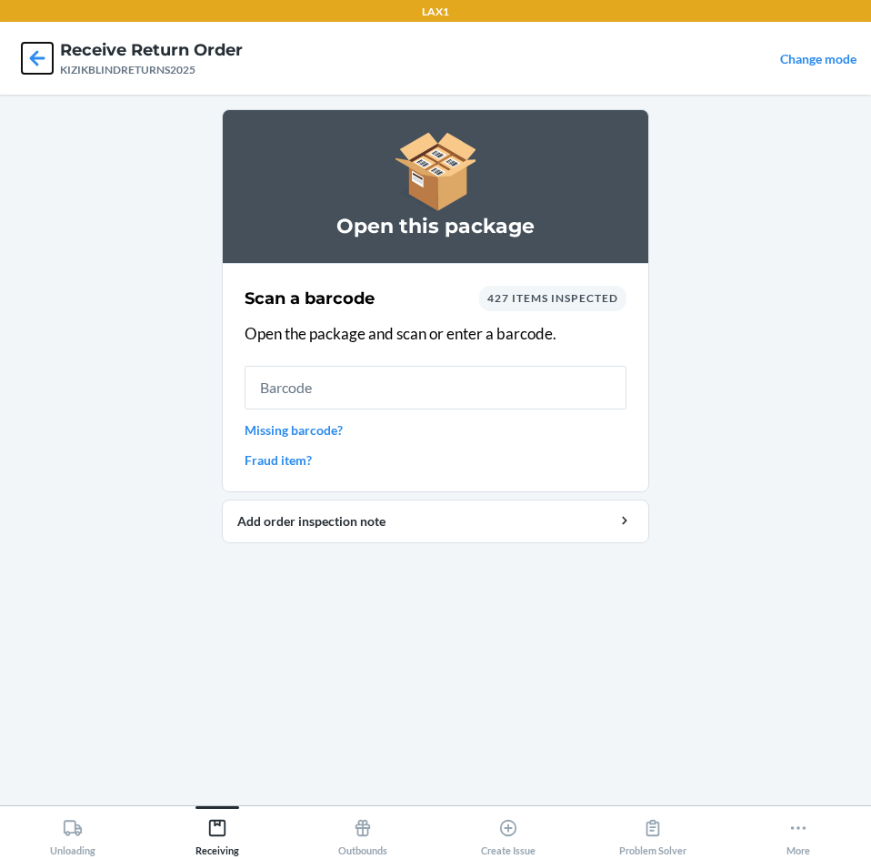
click at [38, 55] on icon at bounding box center [37, 58] width 31 height 31
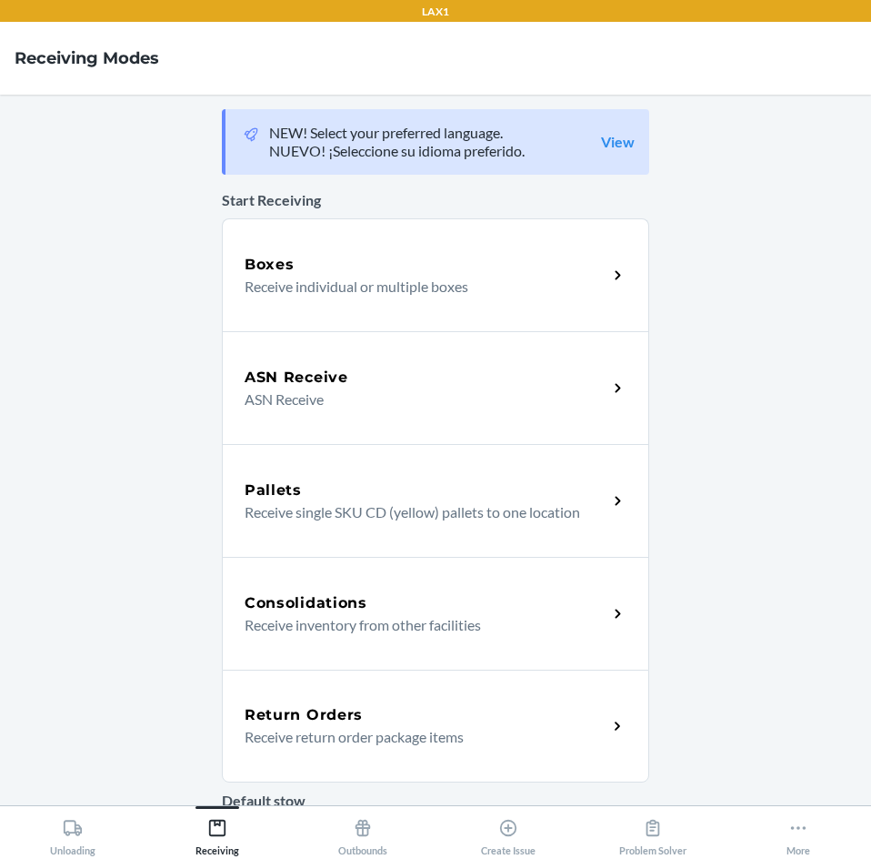
click at [391, 706] on div "Return Orders" at bounding box center [426, 715] width 363 height 22
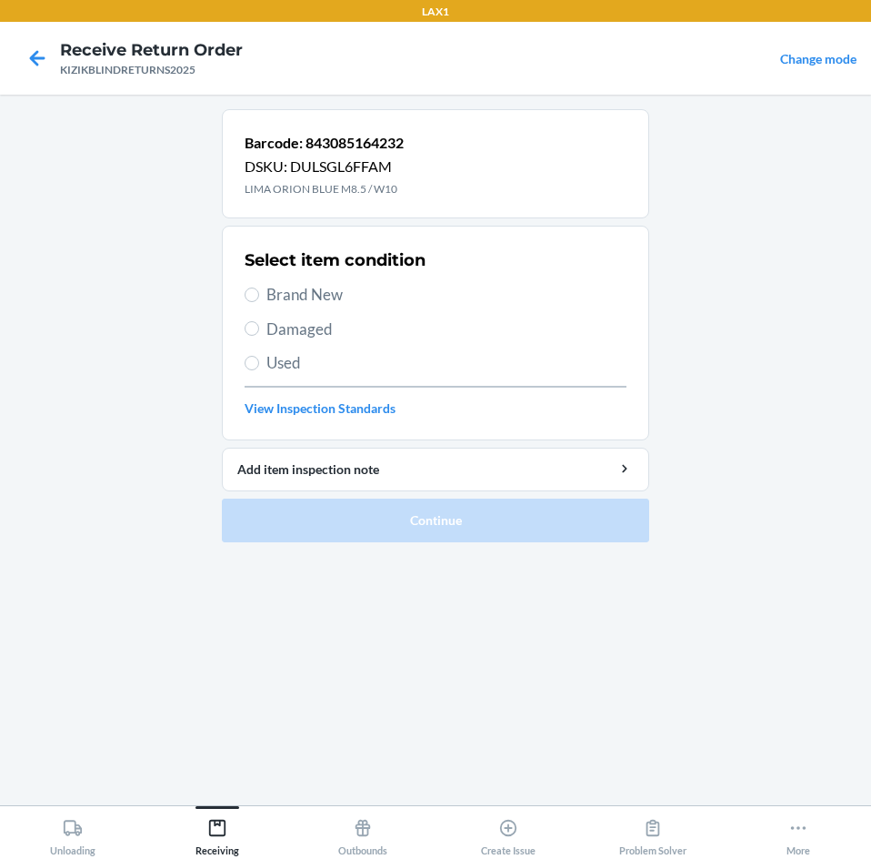
click at [263, 292] on label "Brand New" at bounding box center [436, 295] width 382 height 24
click at [259, 292] on input "Brand New" at bounding box center [252, 294] width 15 height 15
radio input "true"
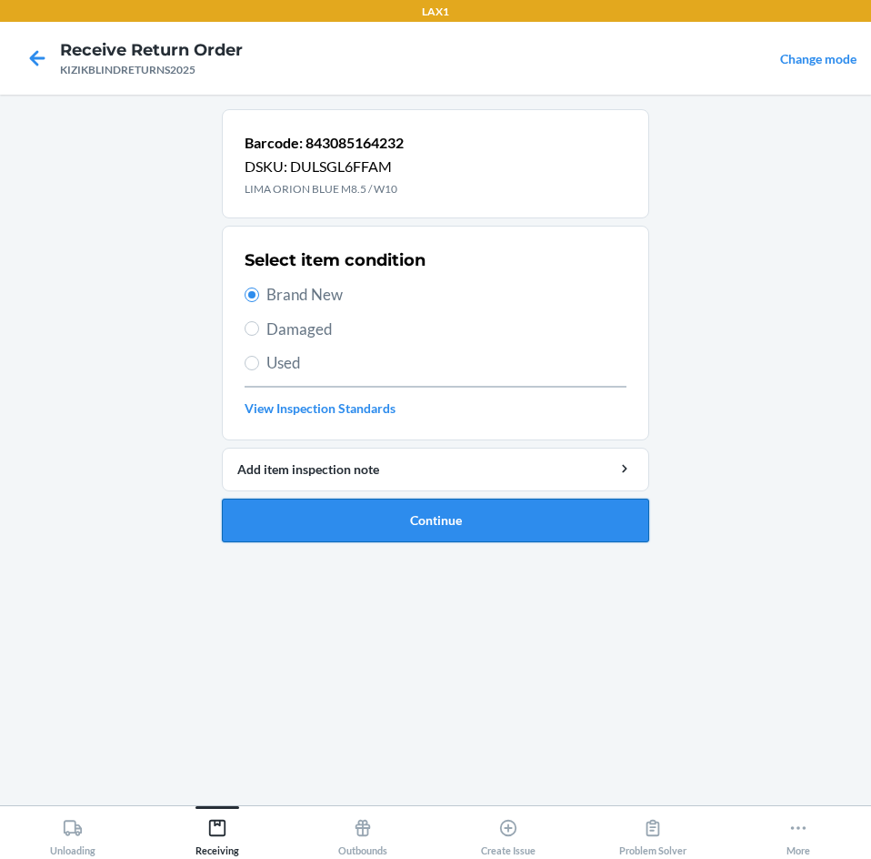
click at [315, 518] on button "Continue" at bounding box center [436, 520] width 428 height 44
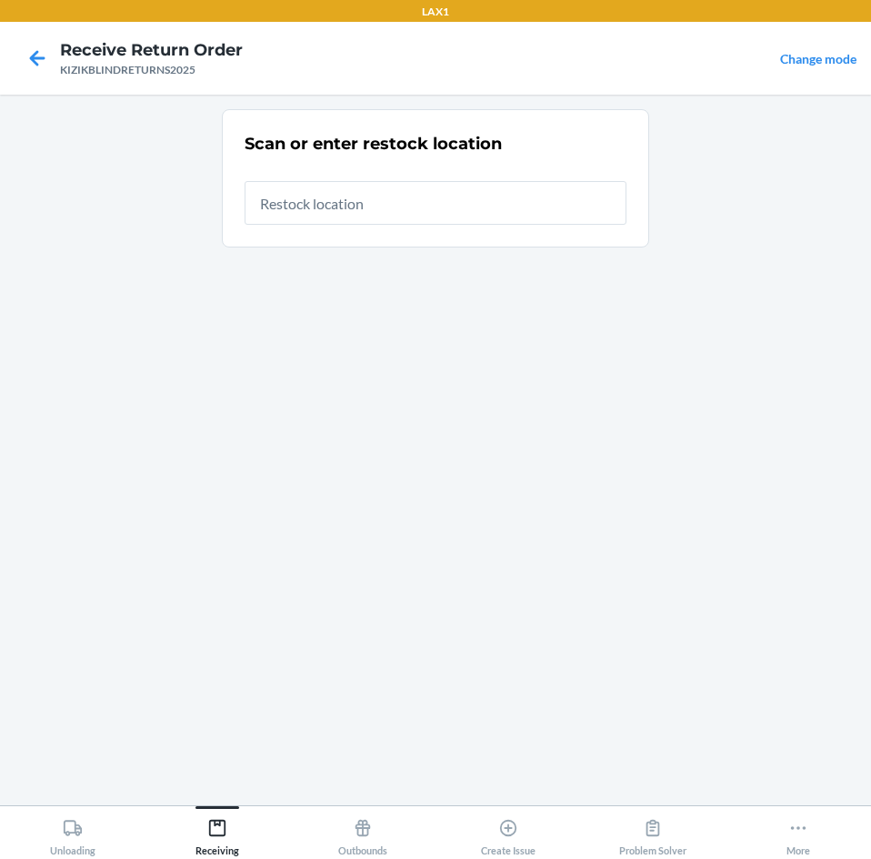
click at [539, 206] on input "text" at bounding box center [436, 203] width 382 height 44
type input "RTCART043"
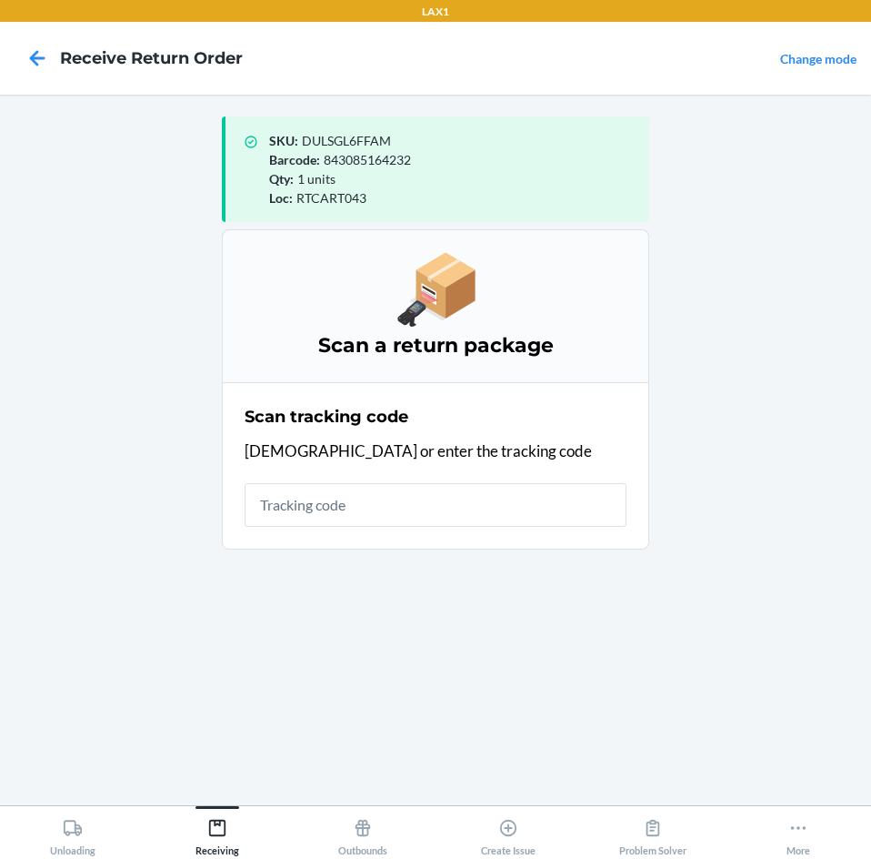
click at [496, 494] on input "text" at bounding box center [436, 505] width 382 height 44
type input "KIZIKBLINDRET"
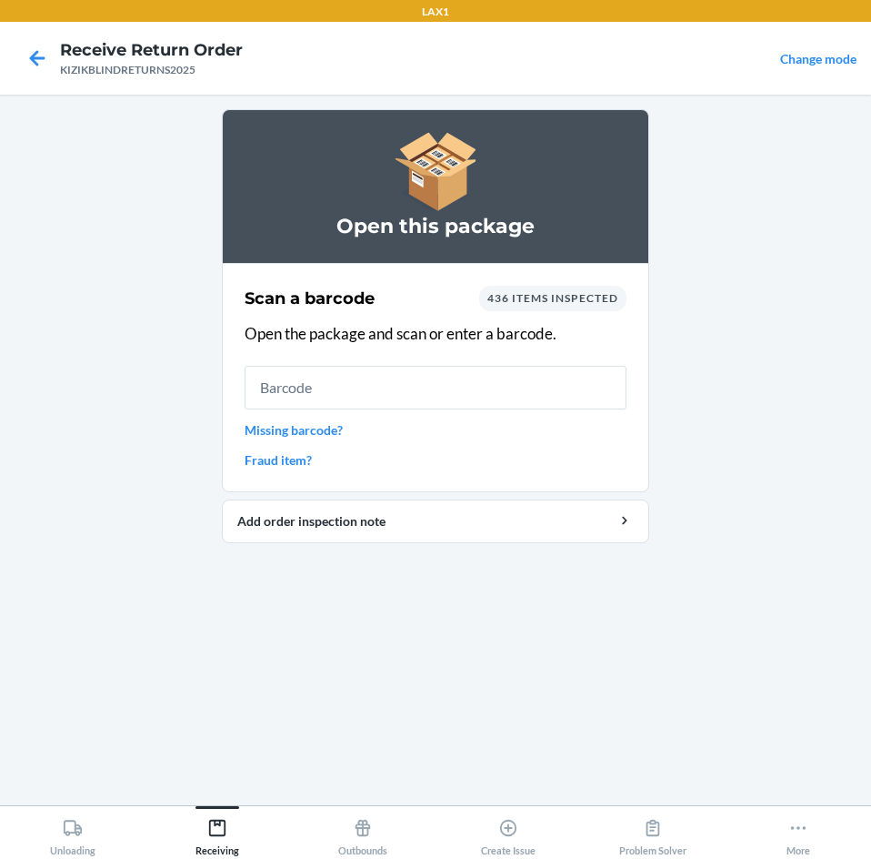
click at [510, 386] on input "text" at bounding box center [436, 388] width 382 height 44
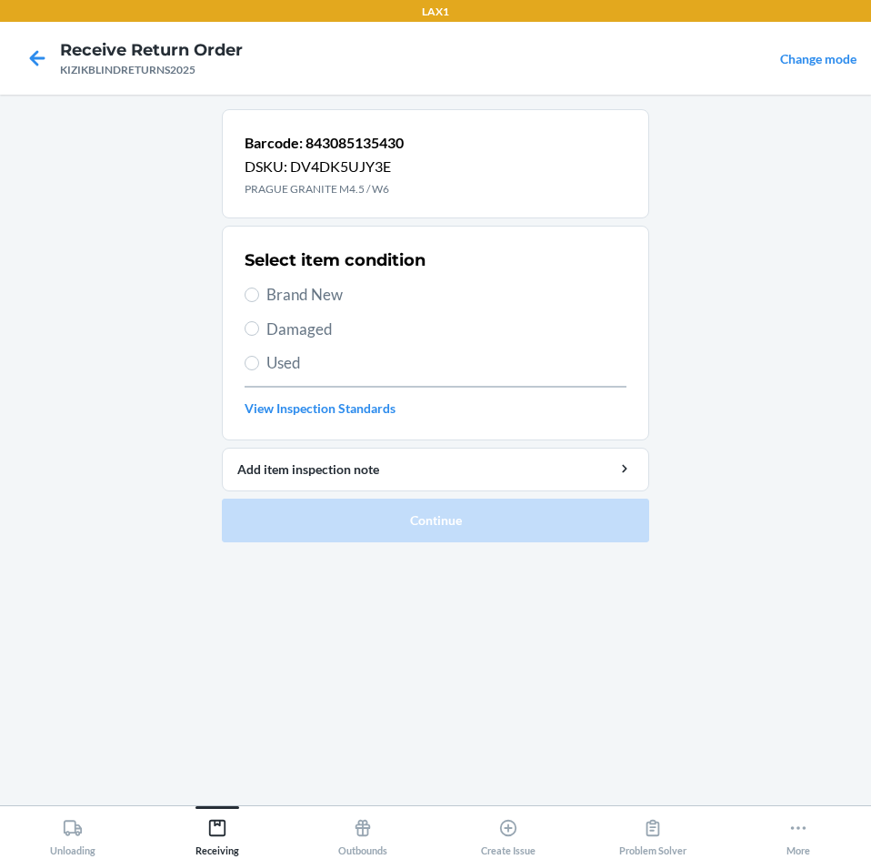
click at [335, 295] on span "Brand New" at bounding box center [447, 295] width 360 height 24
click at [259, 295] on input "Brand New" at bounding box center [252, 294] width 15 height 15
radio input "true"
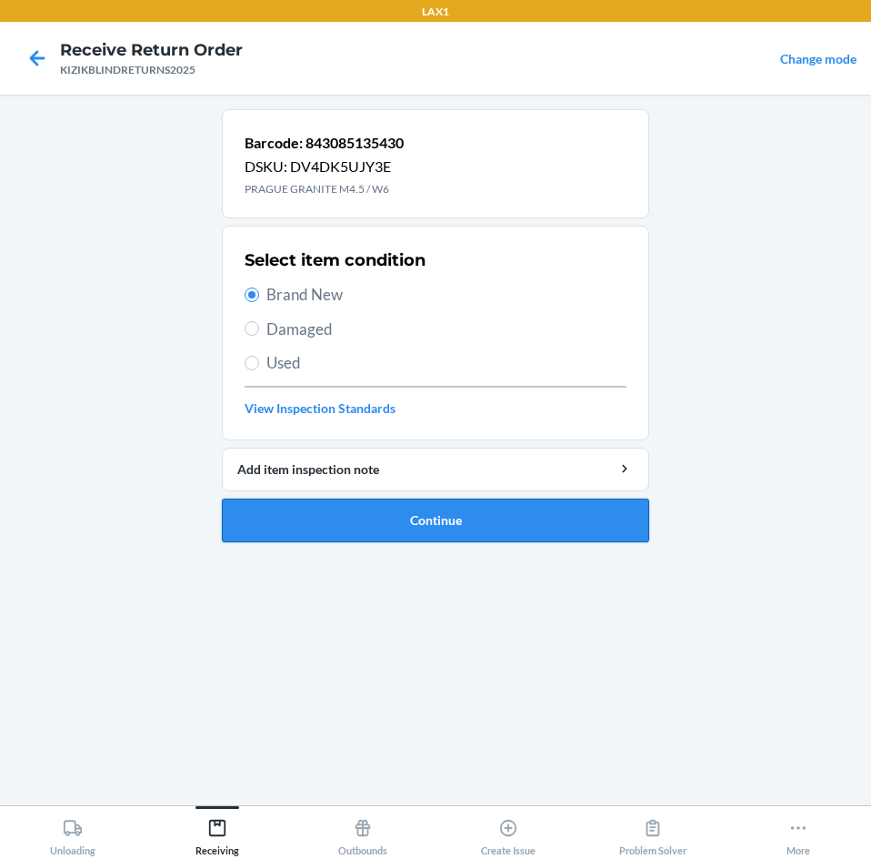
click at [328, 529] on button "Continue" at bounding box center [436, 520] width 428 height 44
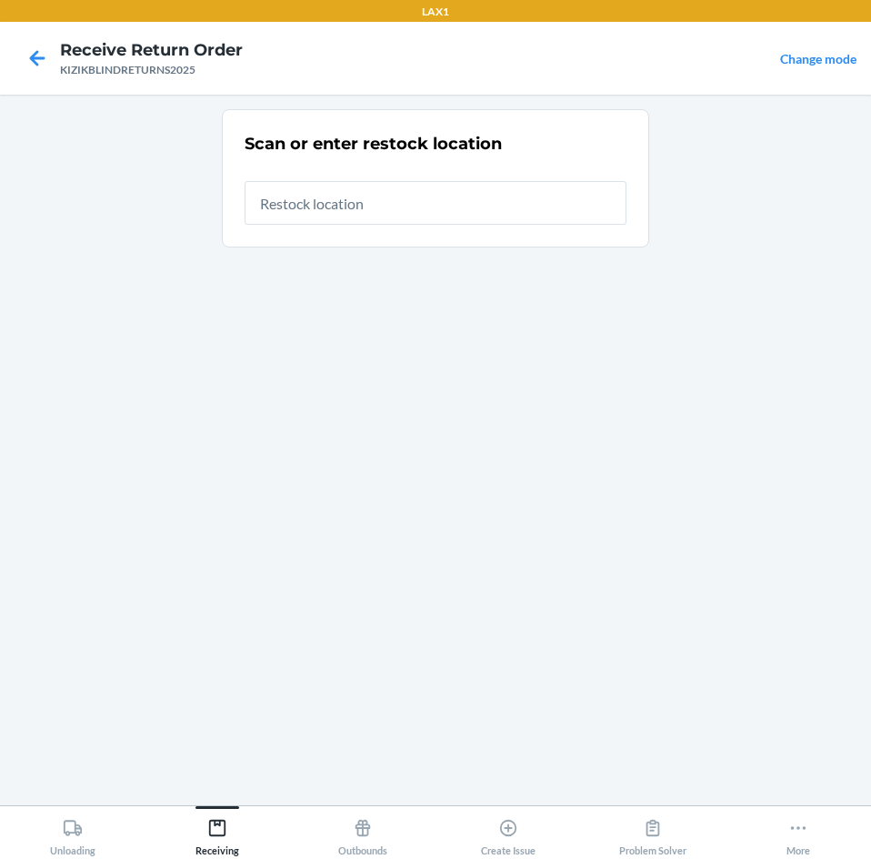
click at [566, 213] on input "text" at bounding box center [436, 203] width 382 height 44
type input "RTCART043"
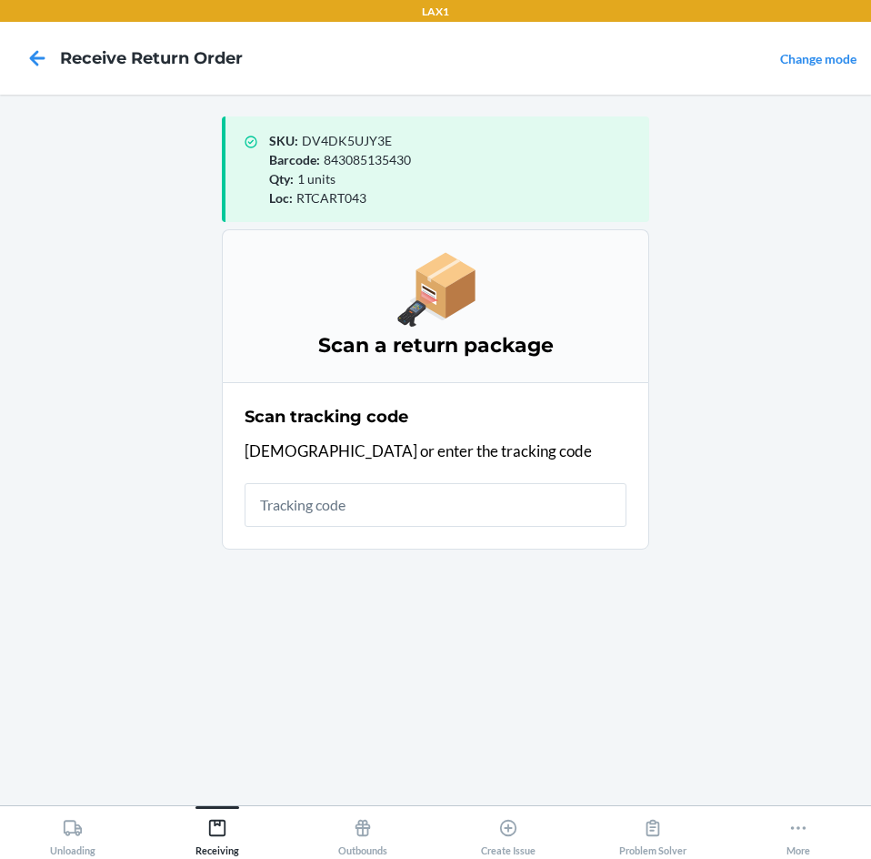
click at [500, 501] on input "text" at bounding box center [436, 505] width 382 height 44
type input "KIZIKBLINDRETURN"
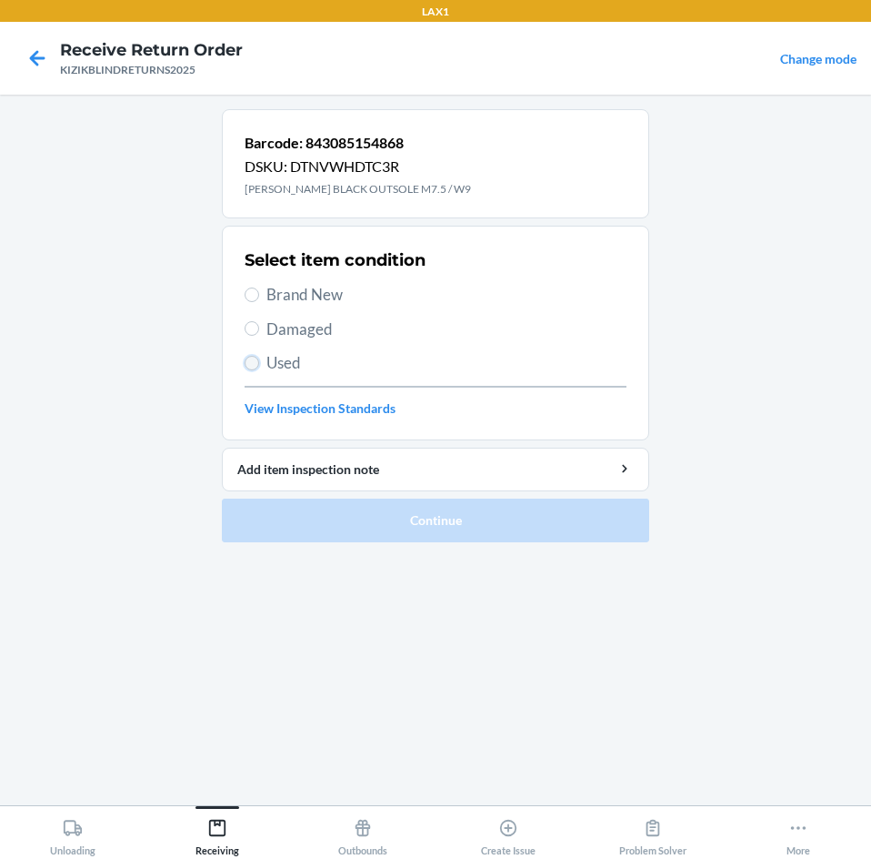
click at [255, 361] on input "Used" at bounding box center [252, 363] width 15 height 15
radio input "true"
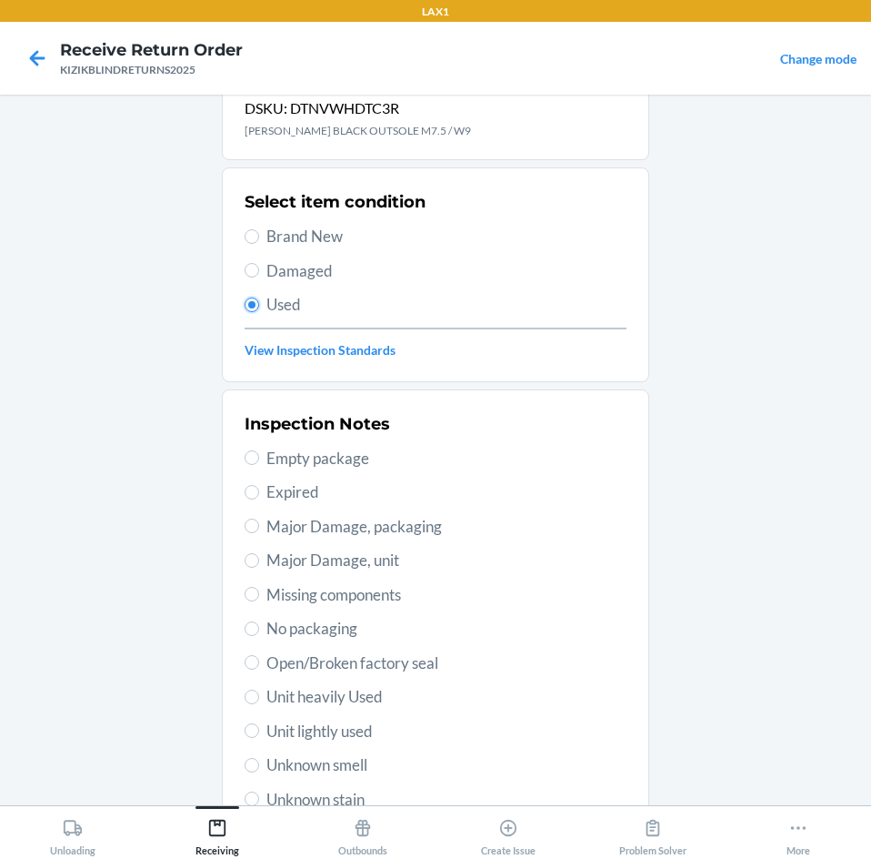
scroll to position [91, 0]
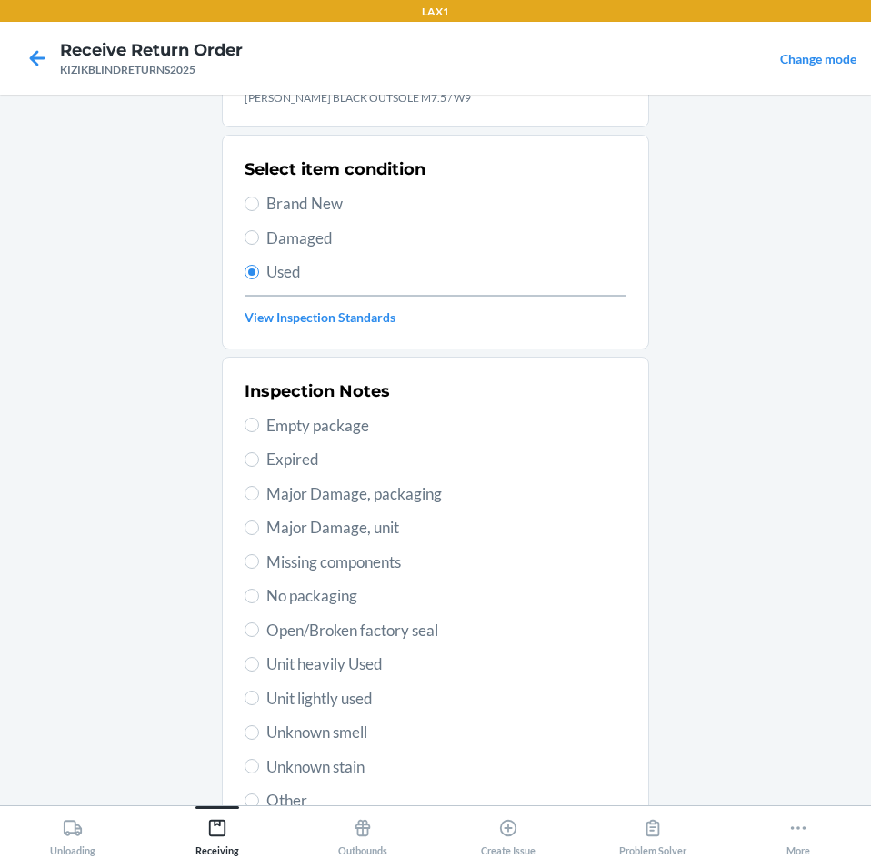
click at [346, 687] on span "Unit lightly used" at bounding box center [447, 699] width 360 height 24
click at [259, 690] on input "Unit lightly used" at bounding box center [252, 697] width 15 height 15
radio input "true"
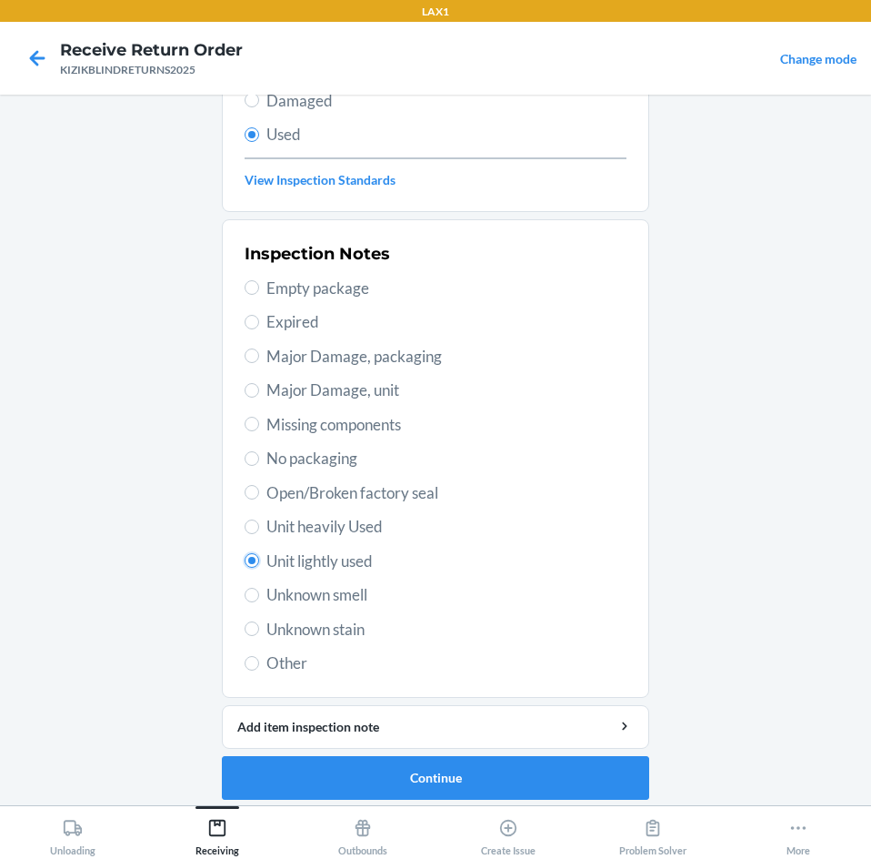
scroll to position [237, 0]
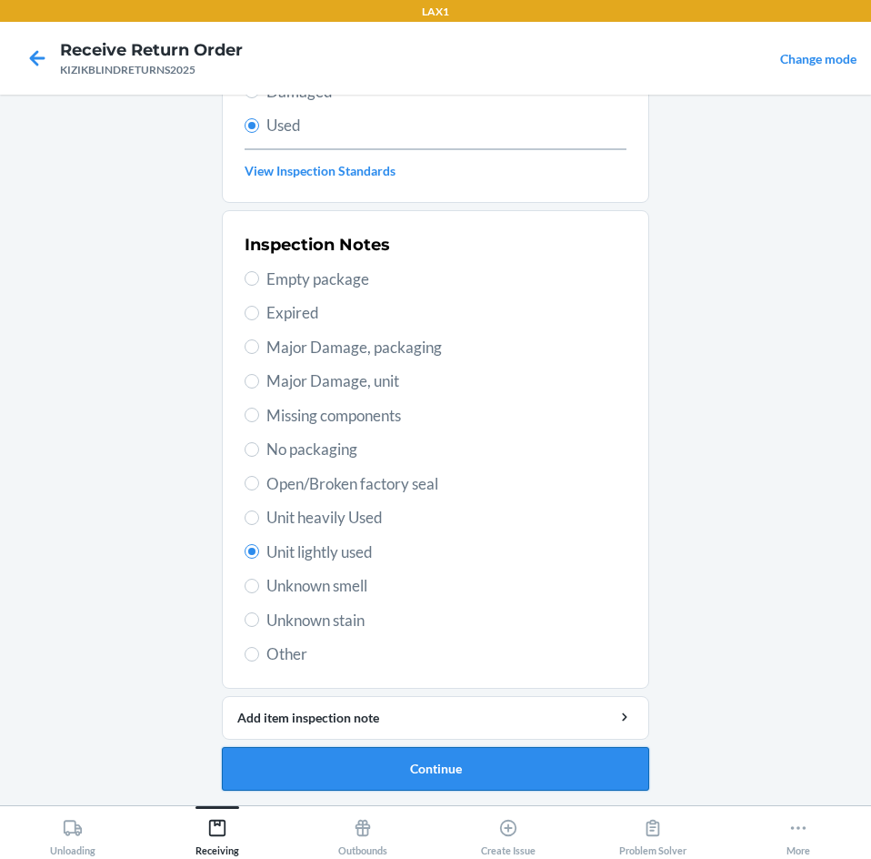
click at [338, 755] on button "Continue" at bounding box center [436, 769] width 428 height 44
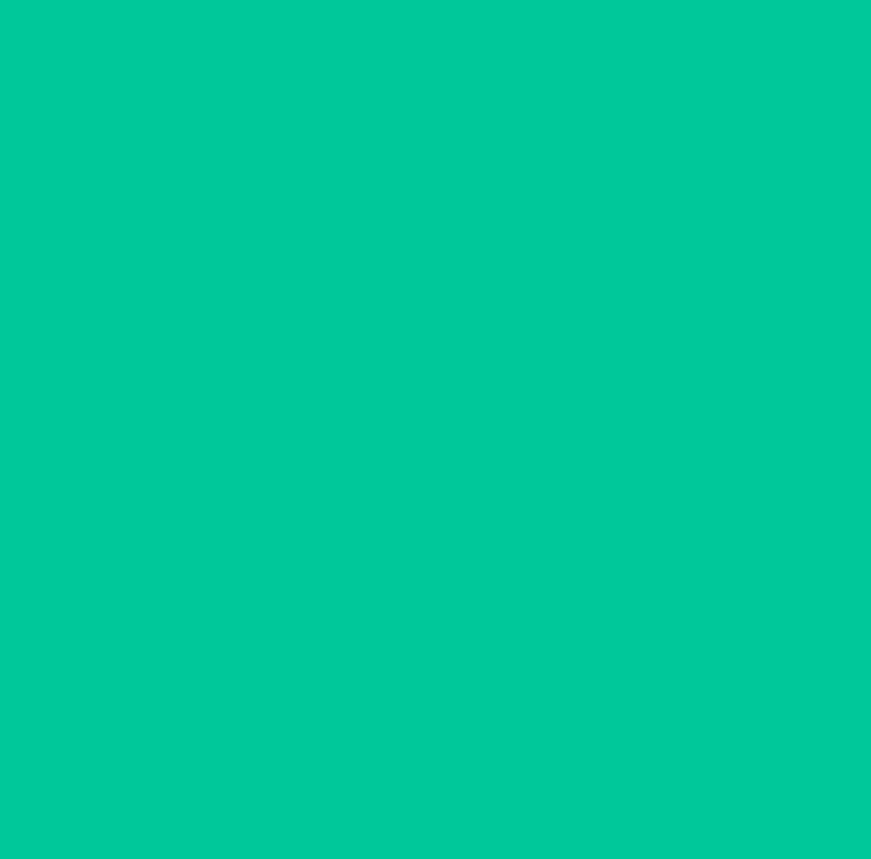
scroll to position [0, 0]
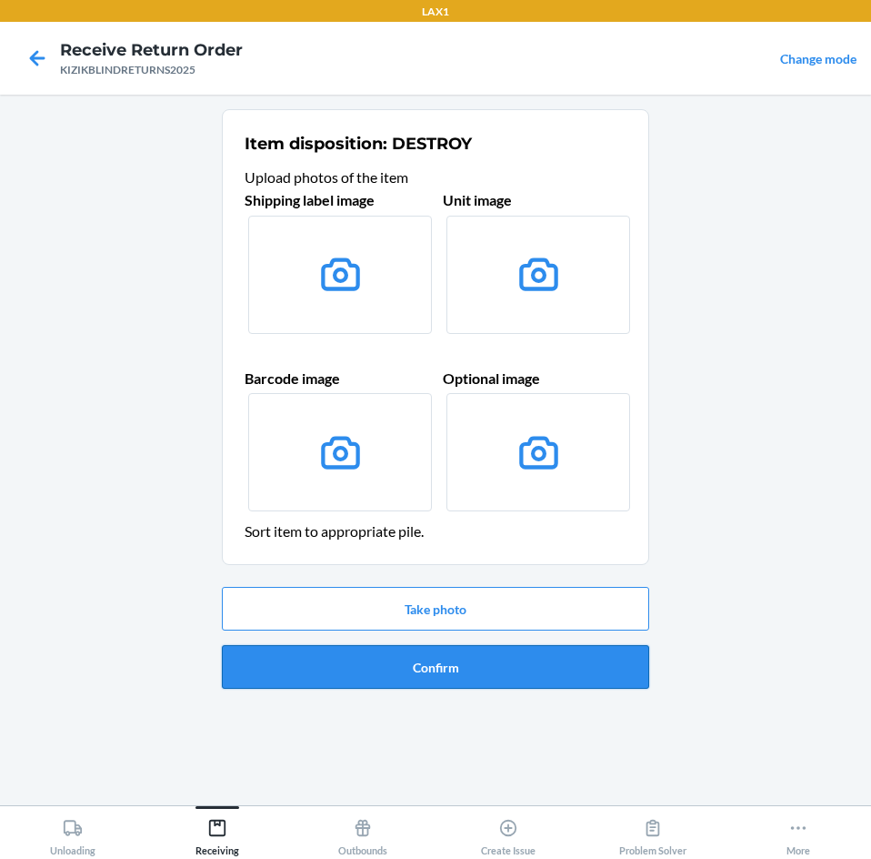
click at [417, 679] on button "Confirm" at bounding box center [436, 667] width 428 height 44
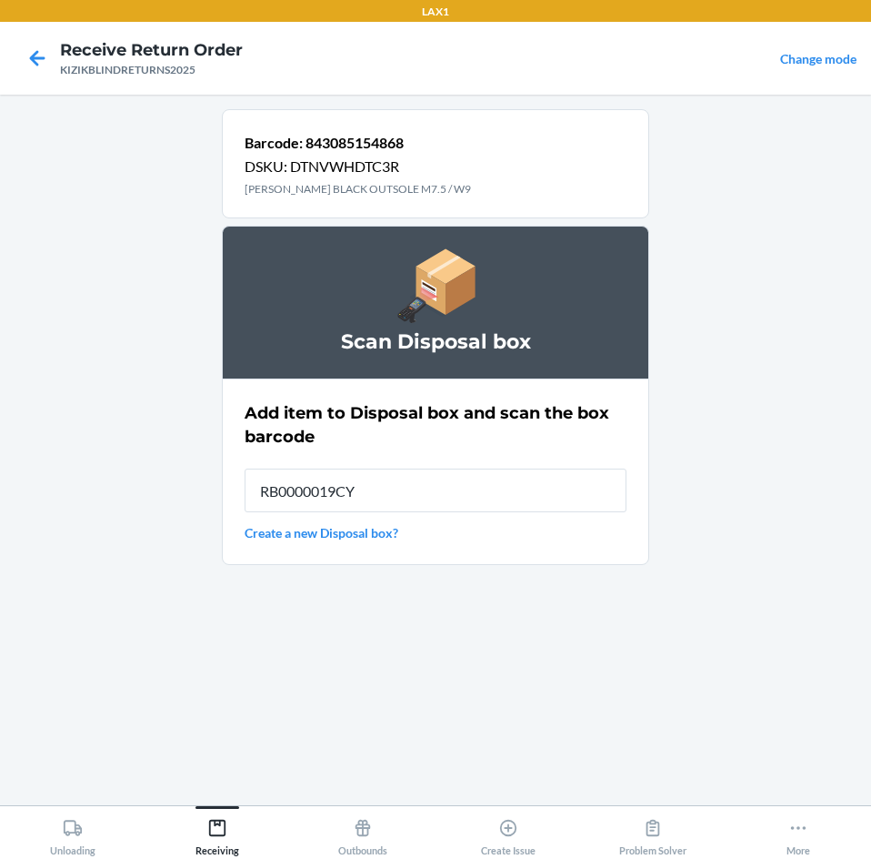
type input "RB0000019CY"
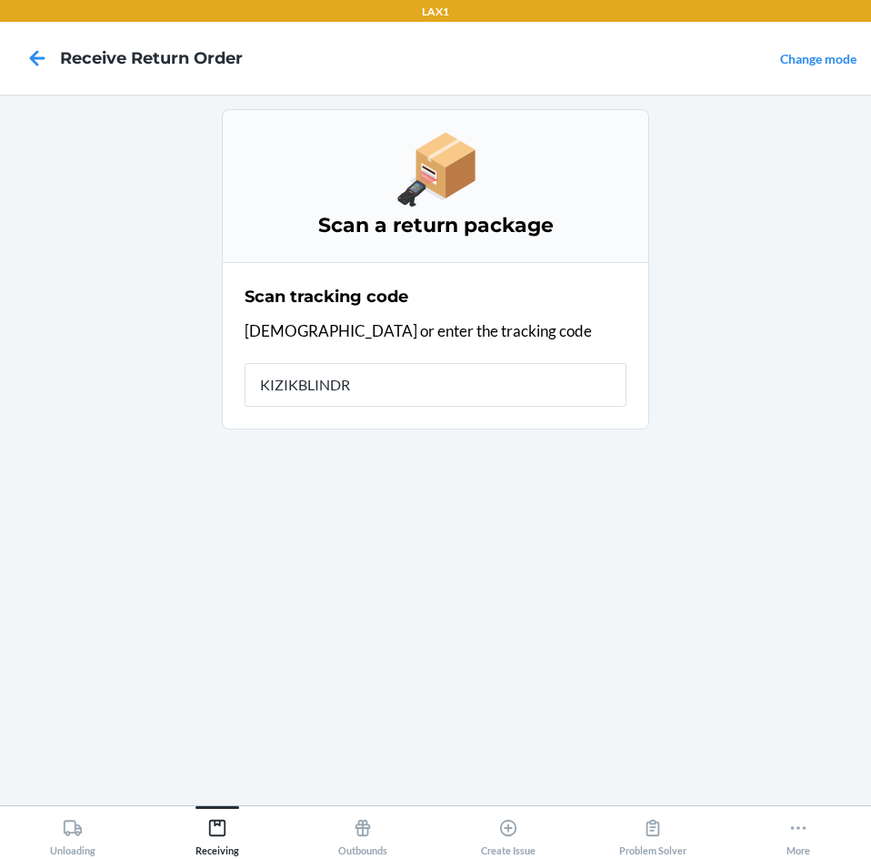
type input "KIZIKBLINDRE"
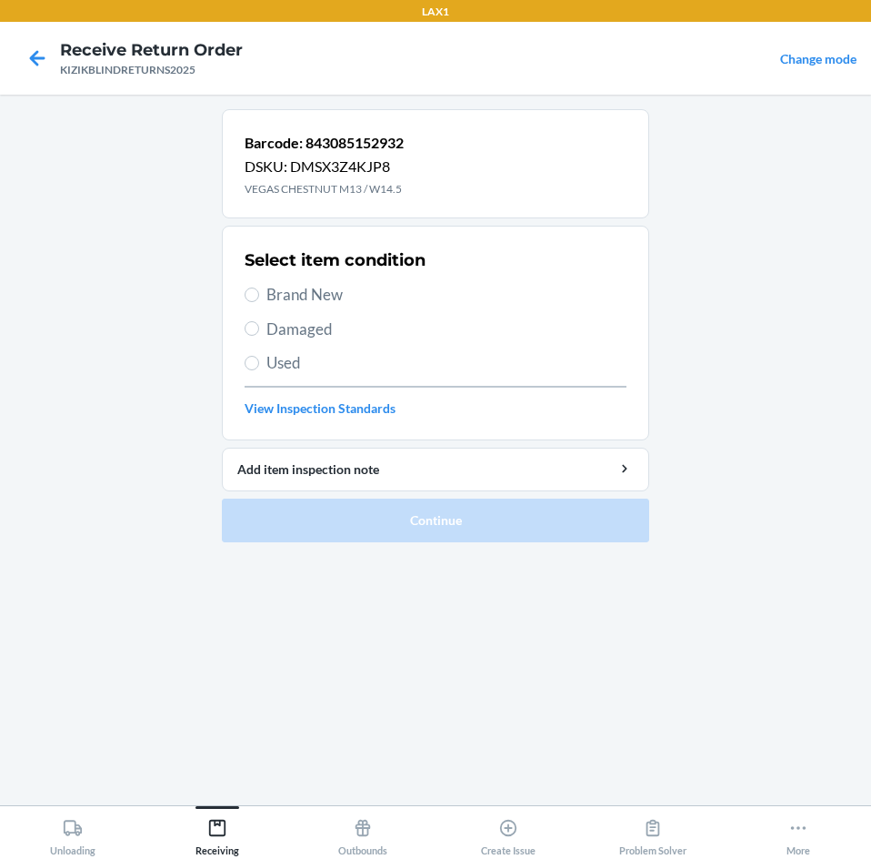
drag, startPoint x: 312, startPoint y: 297, endPoint x: 321, endPoint y: 366, distance: 69.7
click at [316, 337] on div "Select item condition Brand New Damaged Used View Inspection Standards" at bounding box center [436, 333] width 382 height 180
click at [247, 293] on input "Brand New" at bounding box center [252, 294] width 15 height 15
radio input "true"
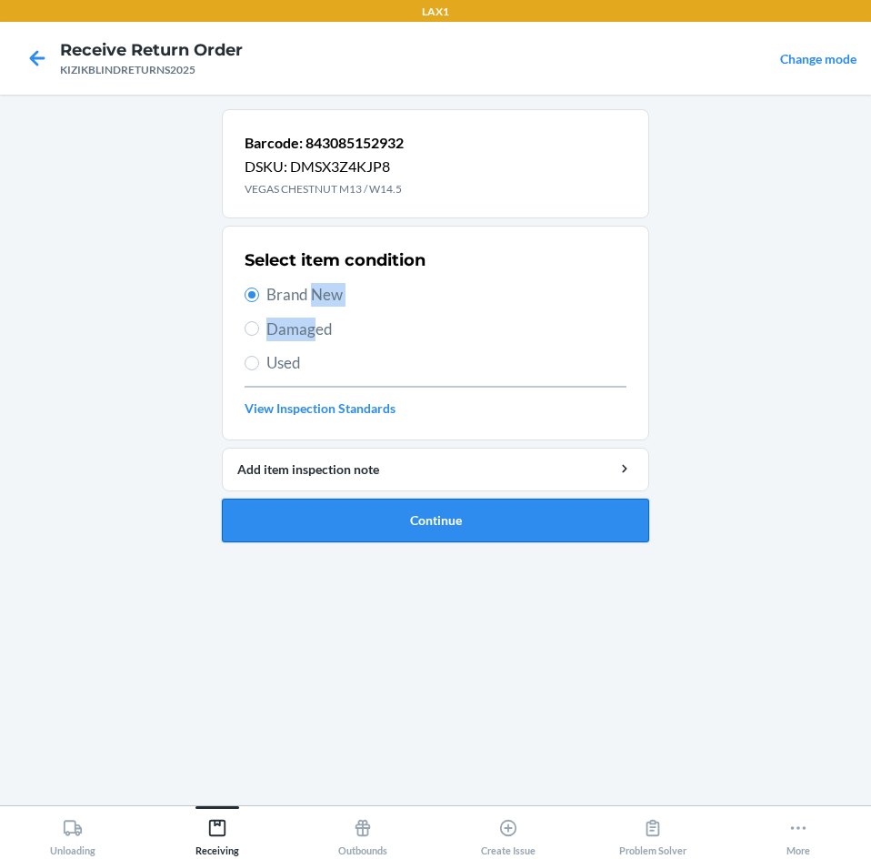
click at [263, 508] on button "Continue" at bounding box center [436, 520] width 428 height 44
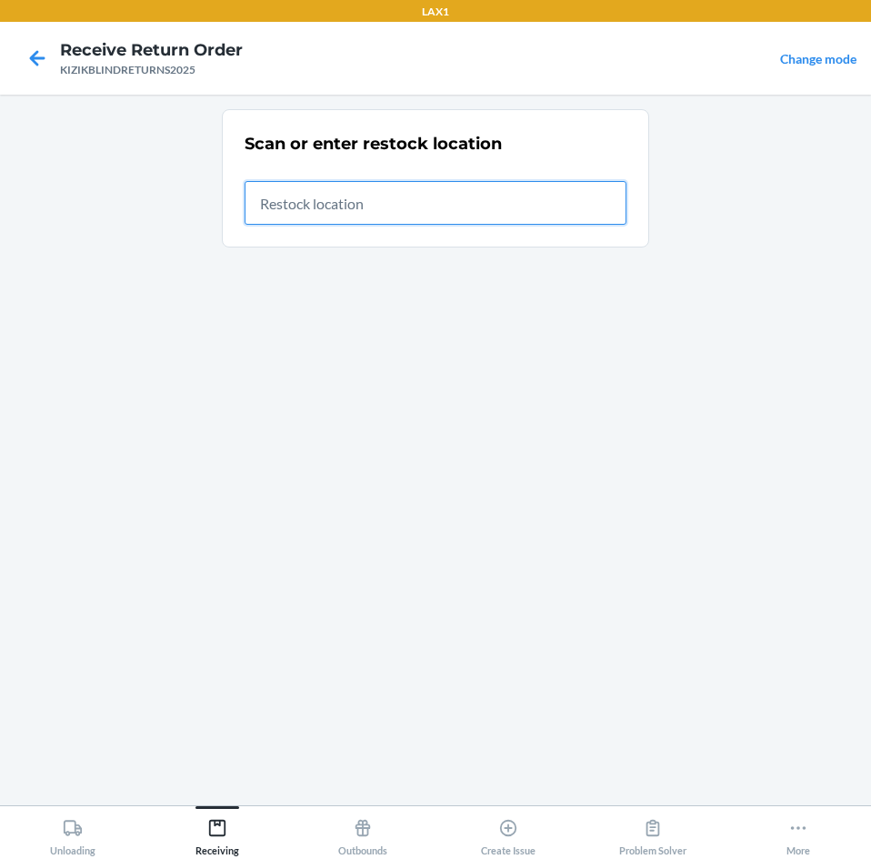
click at [392, 206] on input "text" at bounding box center [436, 203] width 382 height 44
type input "RTCART043"
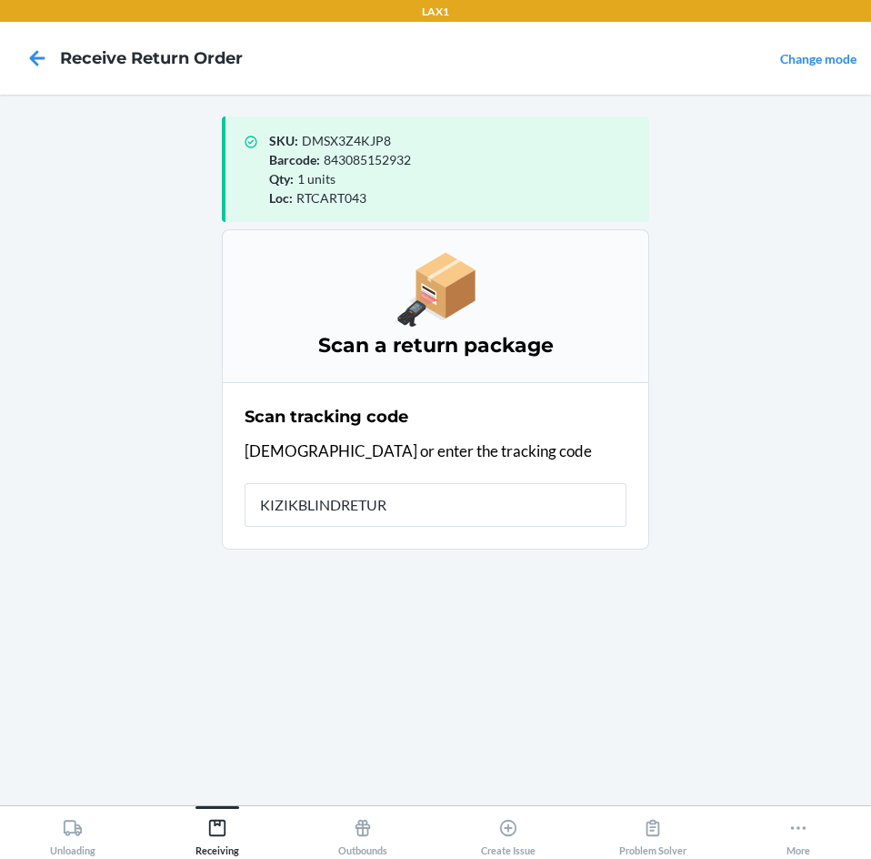
type input "KIZIKBLINDRETURN"
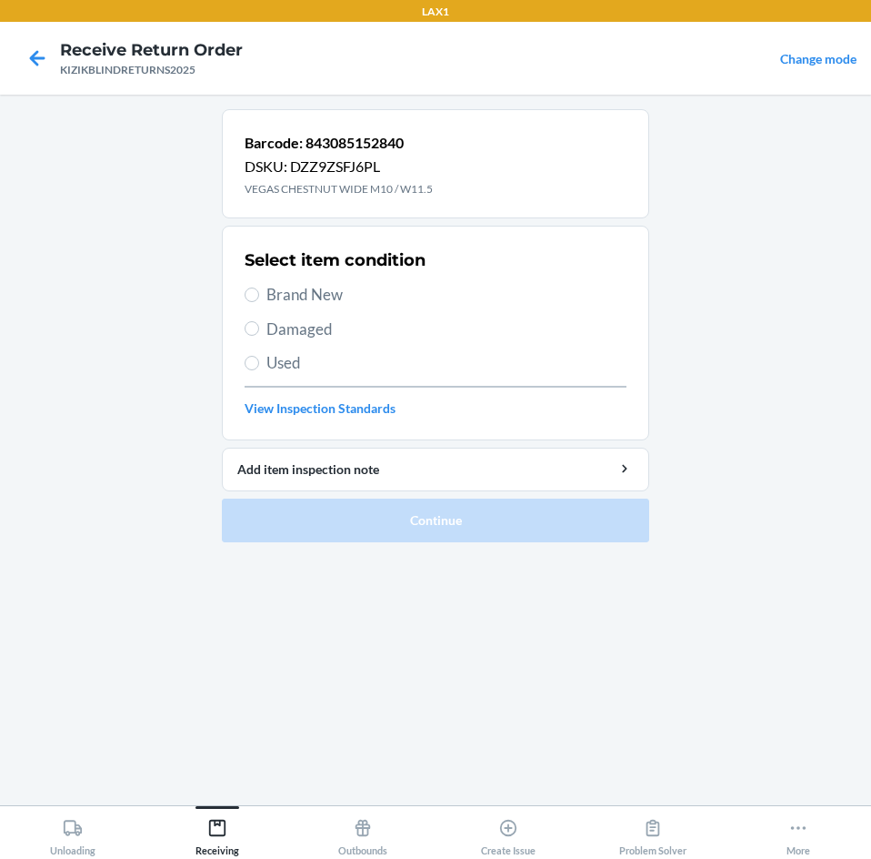
click at [295, 297] on span "Brand New" at bounding box center [447, 295] width 360 height 24
click at [259, 297] on input "Brand New" at bounding box center [252, 294] width 15 height 15
radio input "true"
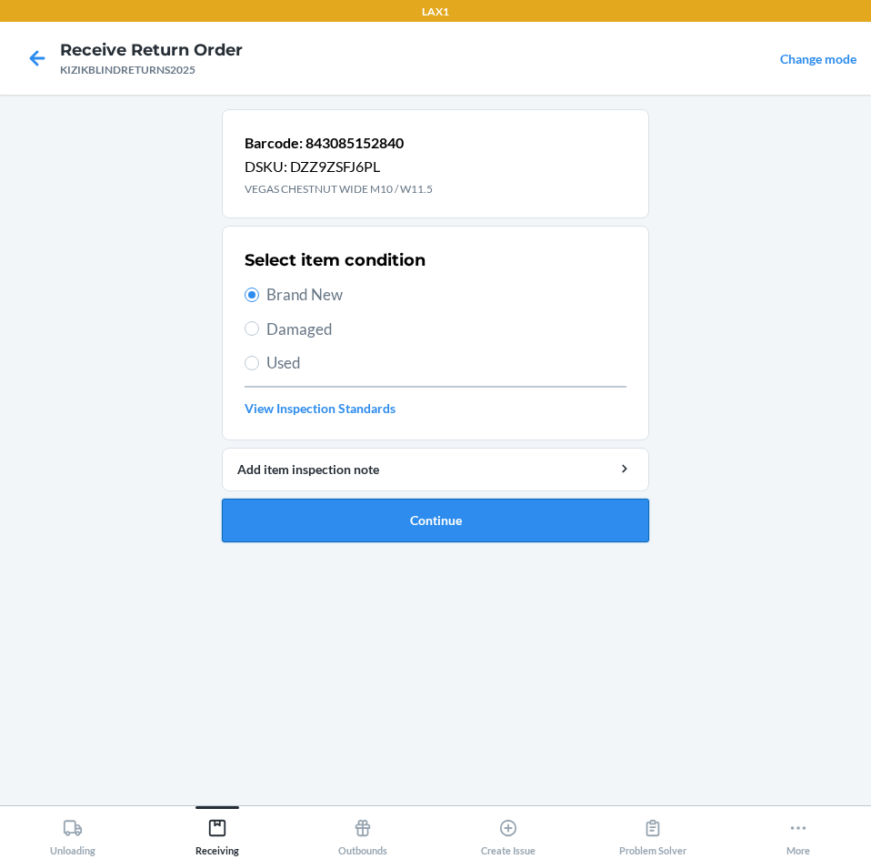
click at [404, 512] on button "Continue" at bounding box center [436, 520] width 428 height 44
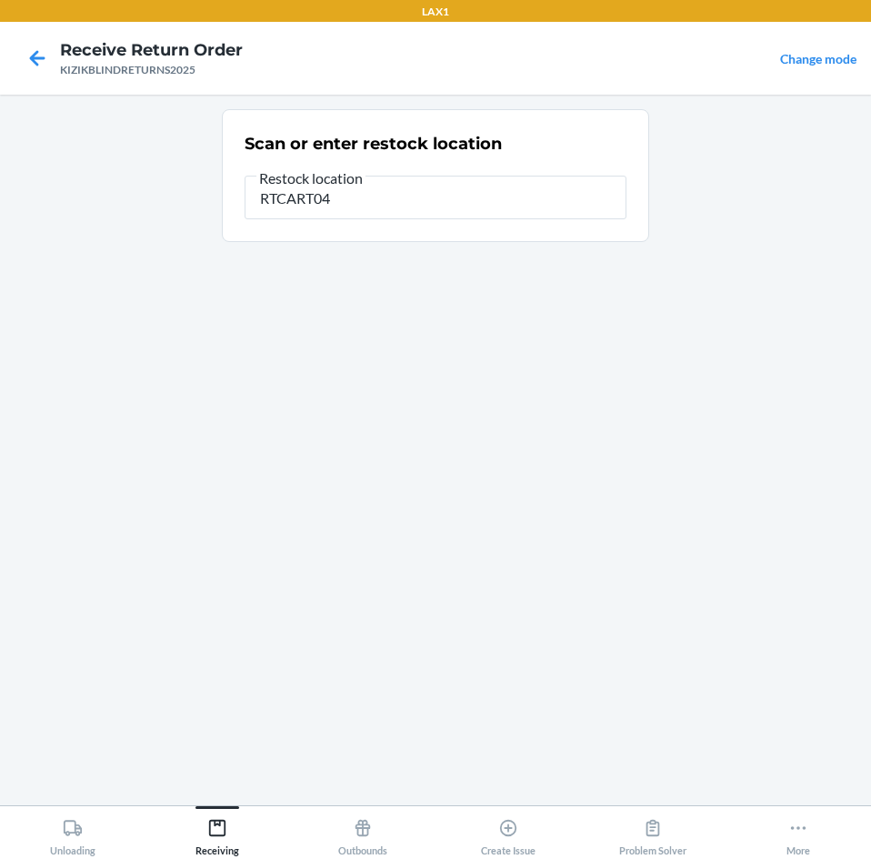
type input "RTCART043"
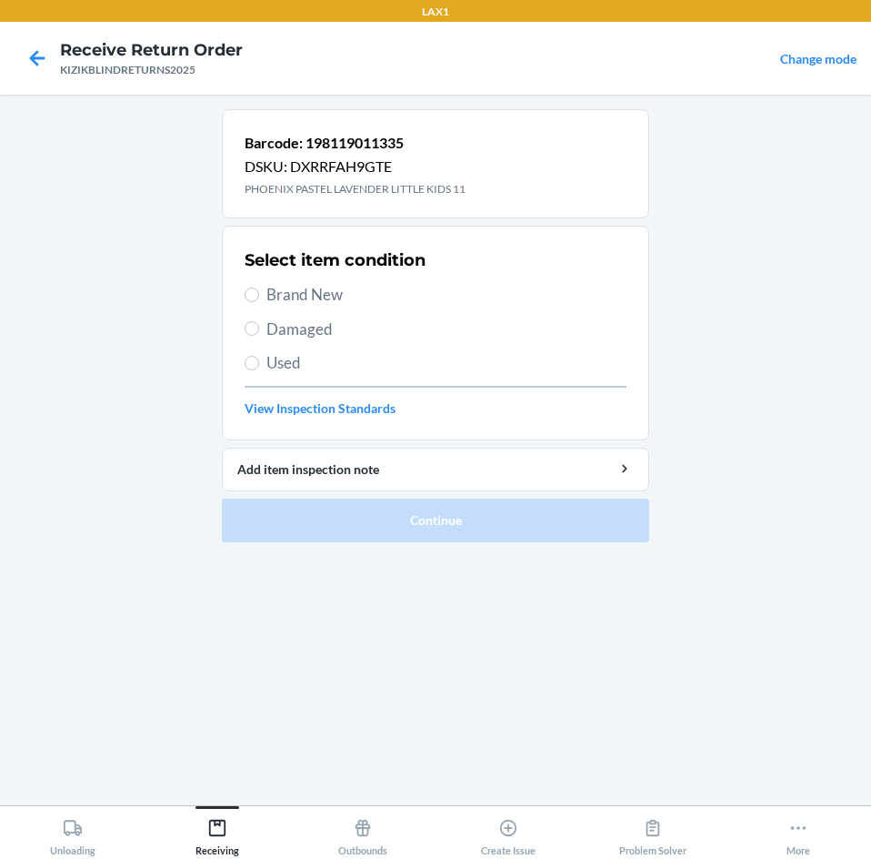
drag, startPoint x: 331, startPoint y: 293, endPoint x: 345, endPoint y: 402, distance: 110.0
click at [341, 351] on div "Select item condition Brand New Damaged Used View Inspection Standards" at bounding box center [436, 333] width 382 height 180
click at [252, 297] on input "Brand New" at bounding box center [252, 294] width 15 height 15
radio input "true"
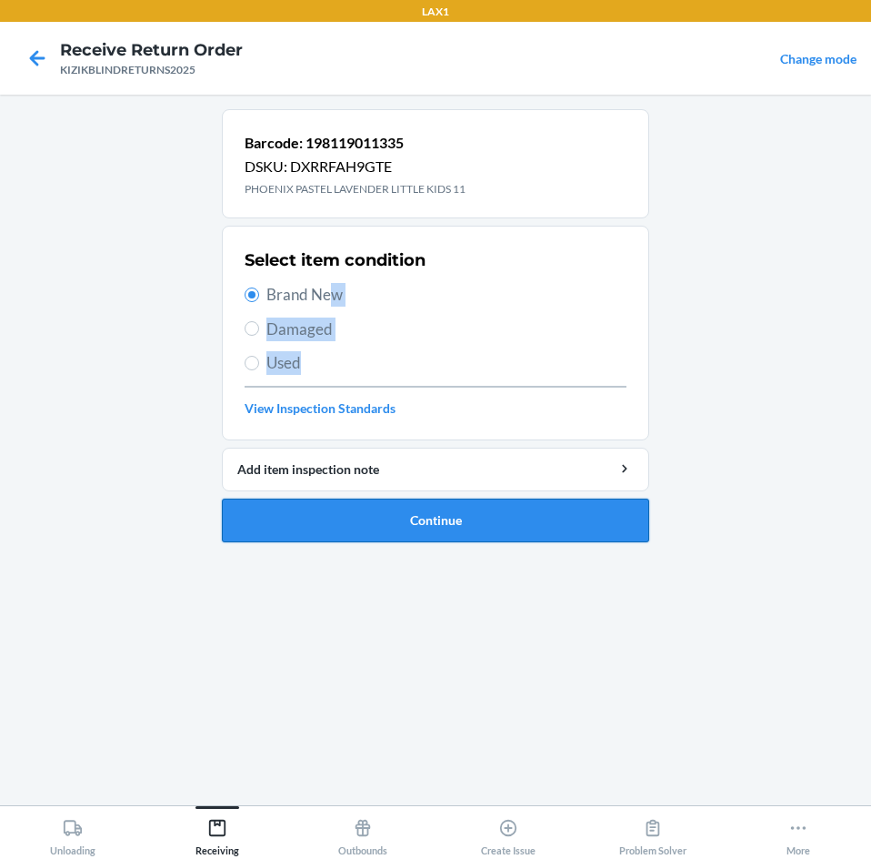
click at [257, 519] on button "Continue" at bounding box center [436, 520] width 428 height 44
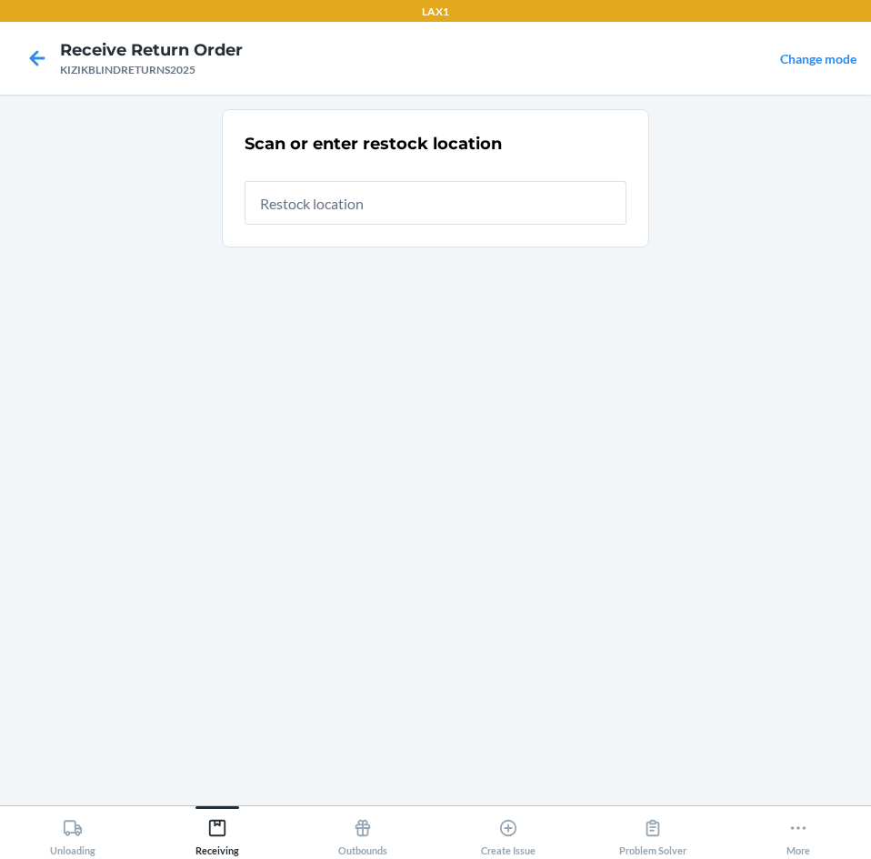
click at [521, 210] on input "text" at bounding box center [436, 203] width 382 height 44
type input "RTCART043"
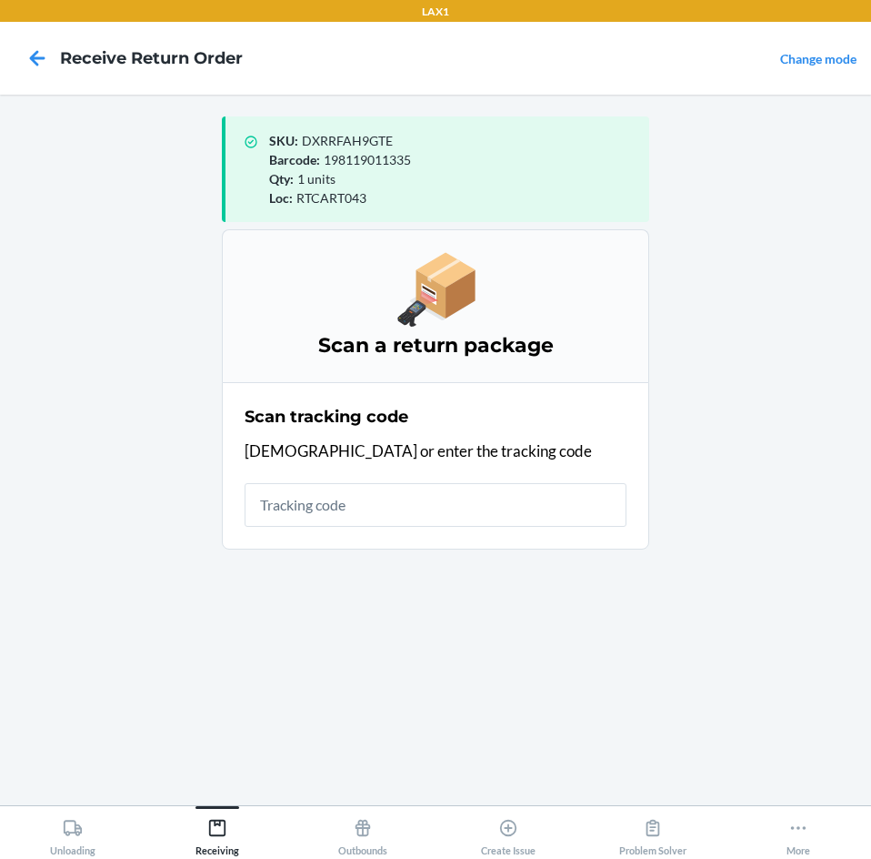
click at [459, 513] on input "text" at bounding box center [436, 505] width 382 height 44
type input "KIZIKBLI"
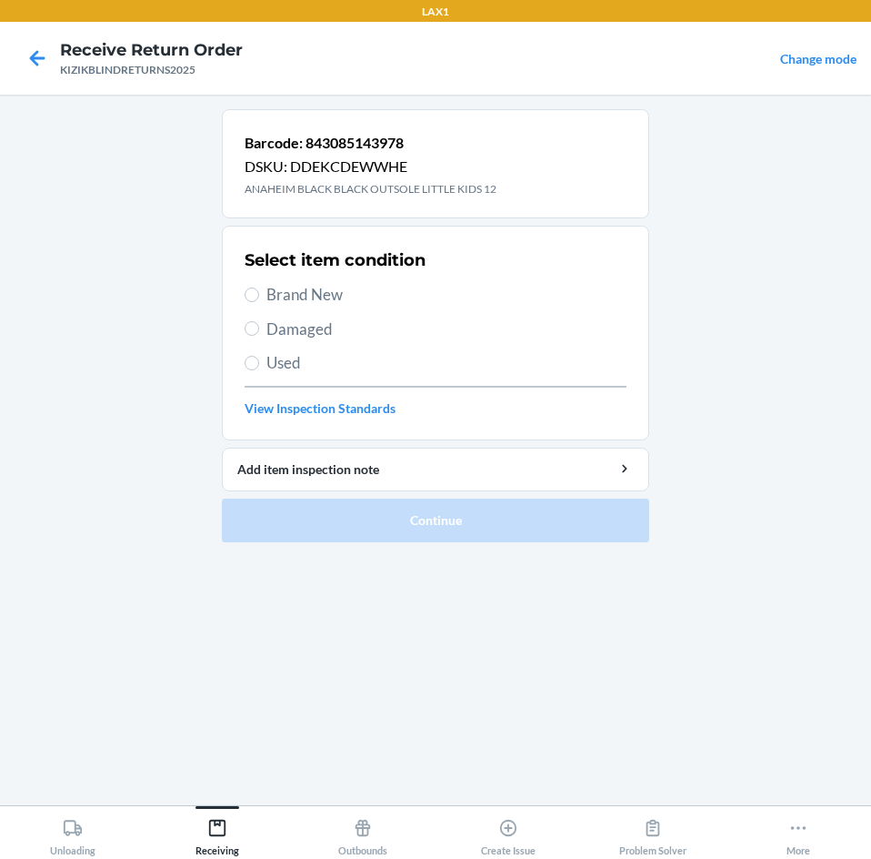
click at [336, 290] on span "Brand New" at bounding box center [447, 295] width 360 height 24
click at [259, 290] on input "Brand New" at bounding box center [252, 294] width 15 height 15
radio input "true"
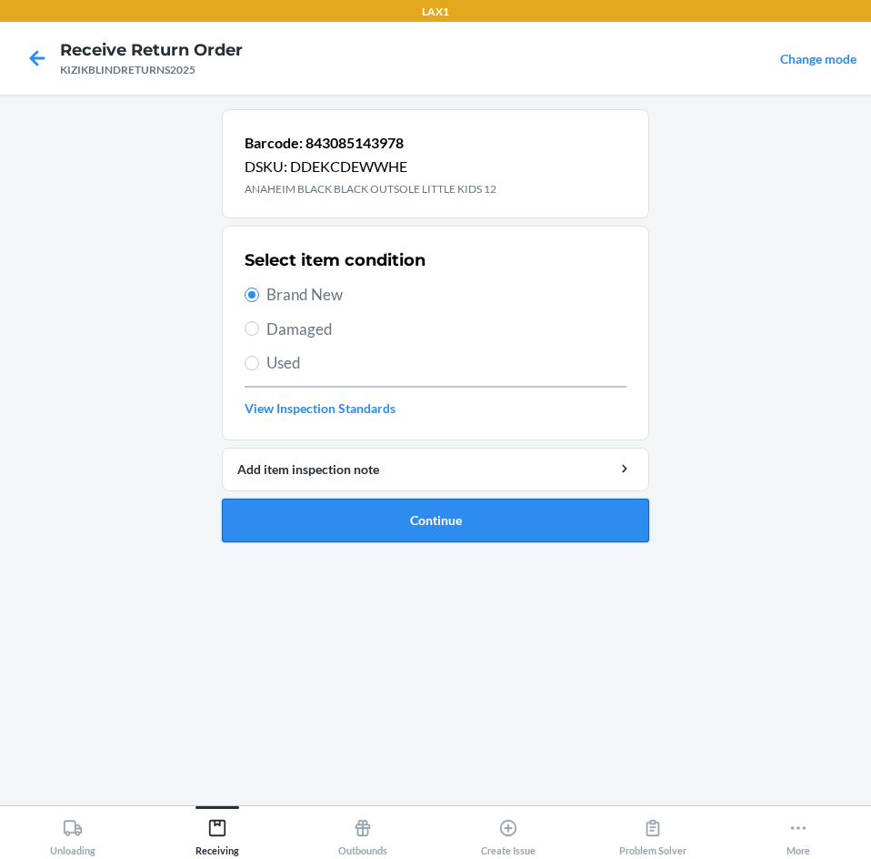
click at [337, 519] on button "Continue" at bounding box center [436, 520] width 428 height 44
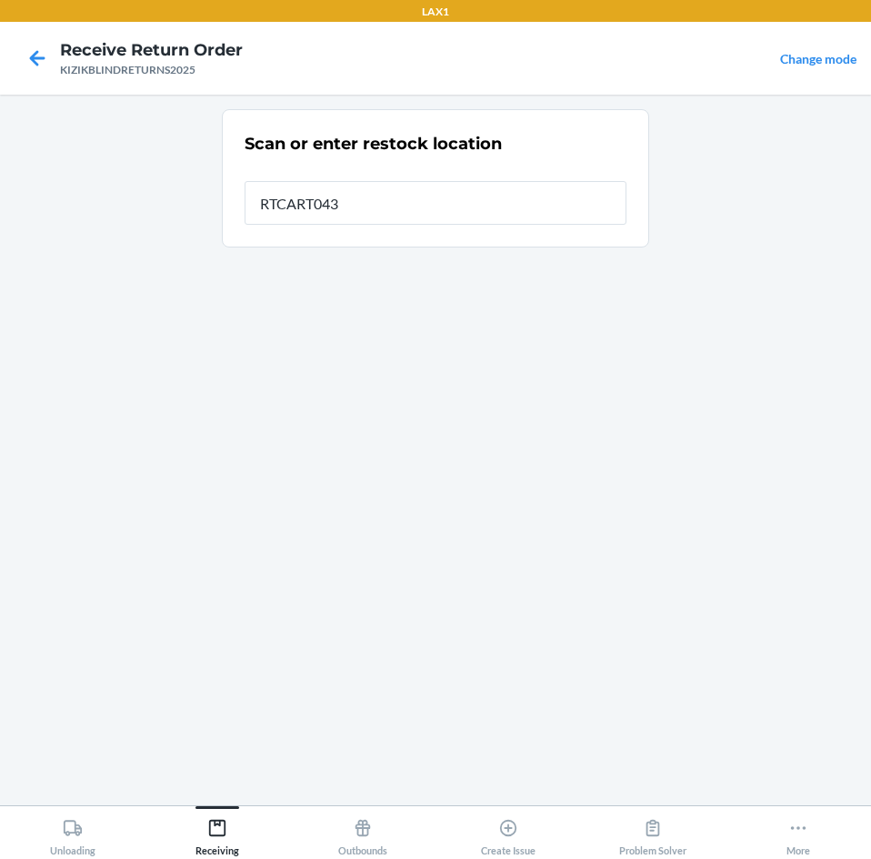
type input "RTCART043"
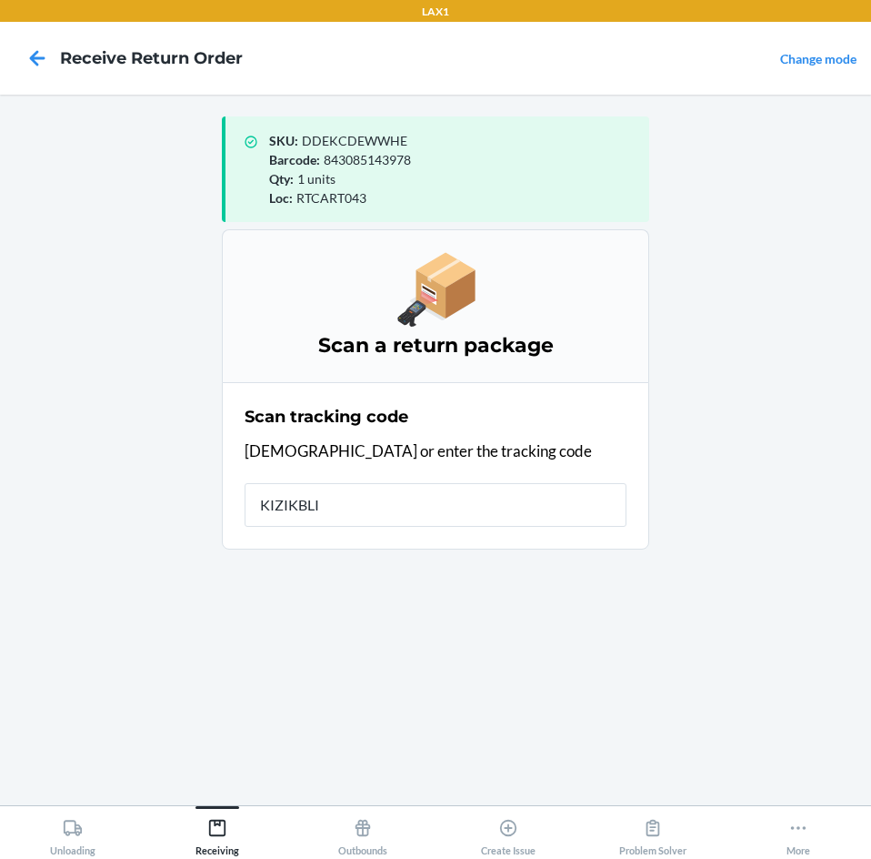
type input "KIZIKBLIN"
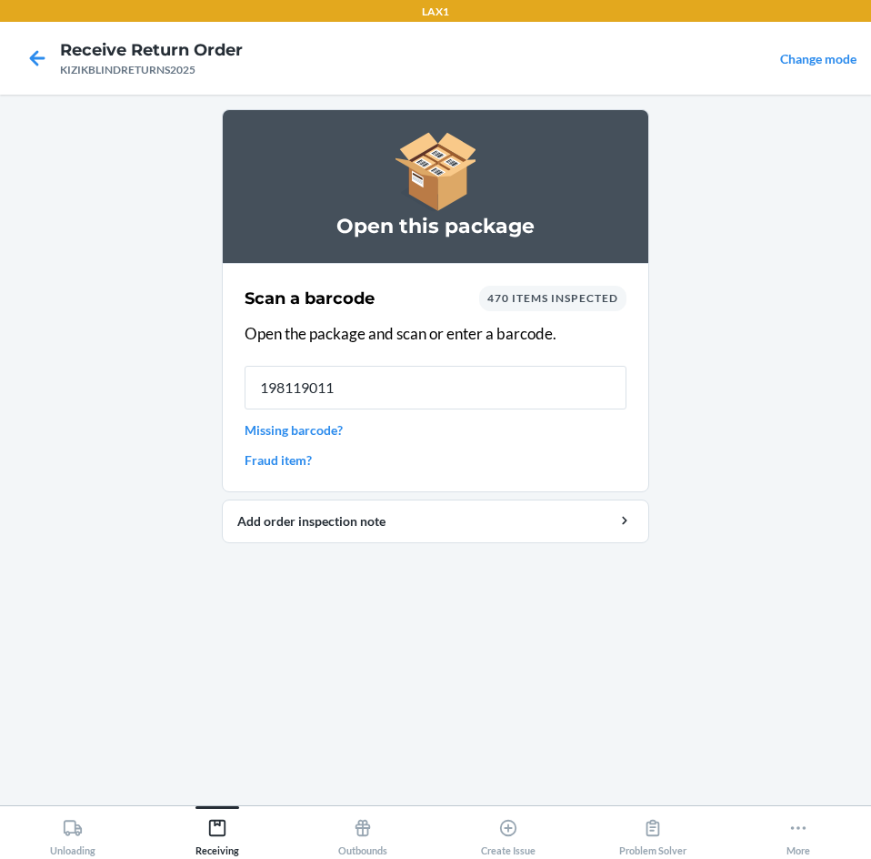
type input "1981190116"
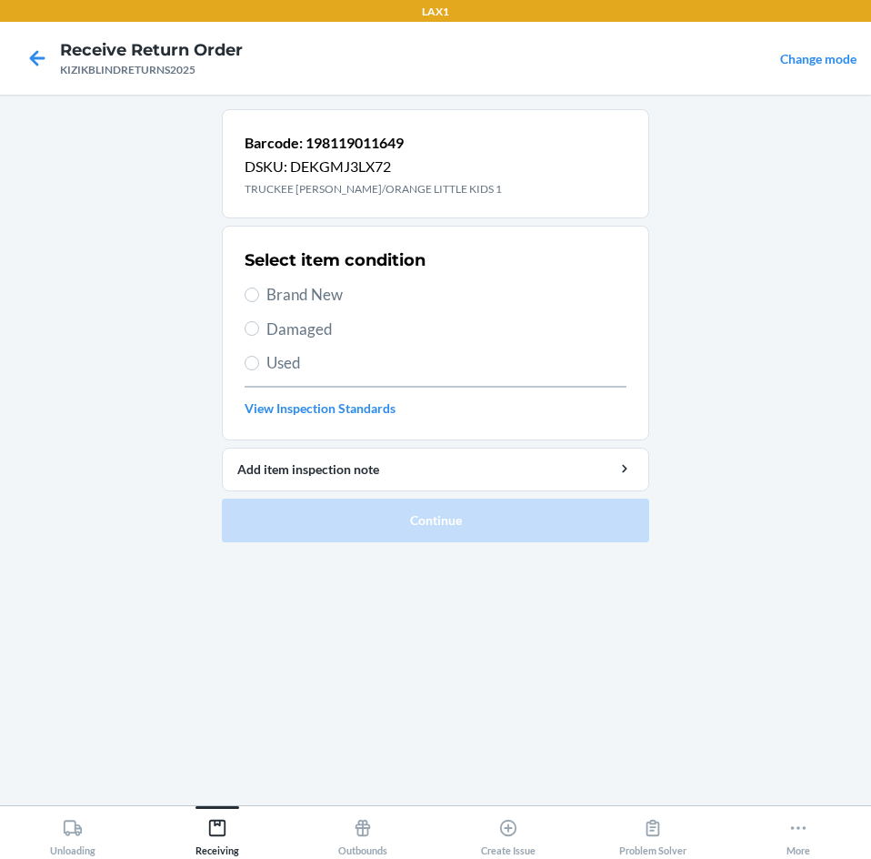
click at [329, 291] on span "Brand New" at bounding box center [447, 295] width 360 height 24
click at [259, 291] on input "Brand New" at bounding box center [252, 294] width 15 height 15
radio input "true"
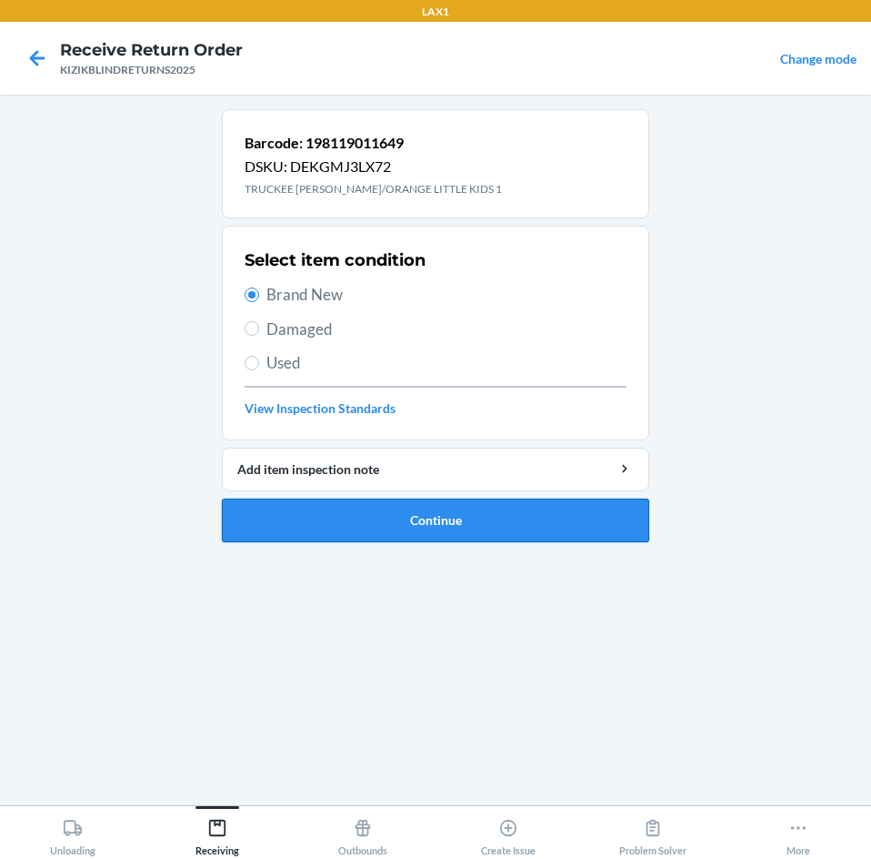
click at [327, 517] on button "Continue" at bounding box center [436, 520] width 428 height 44
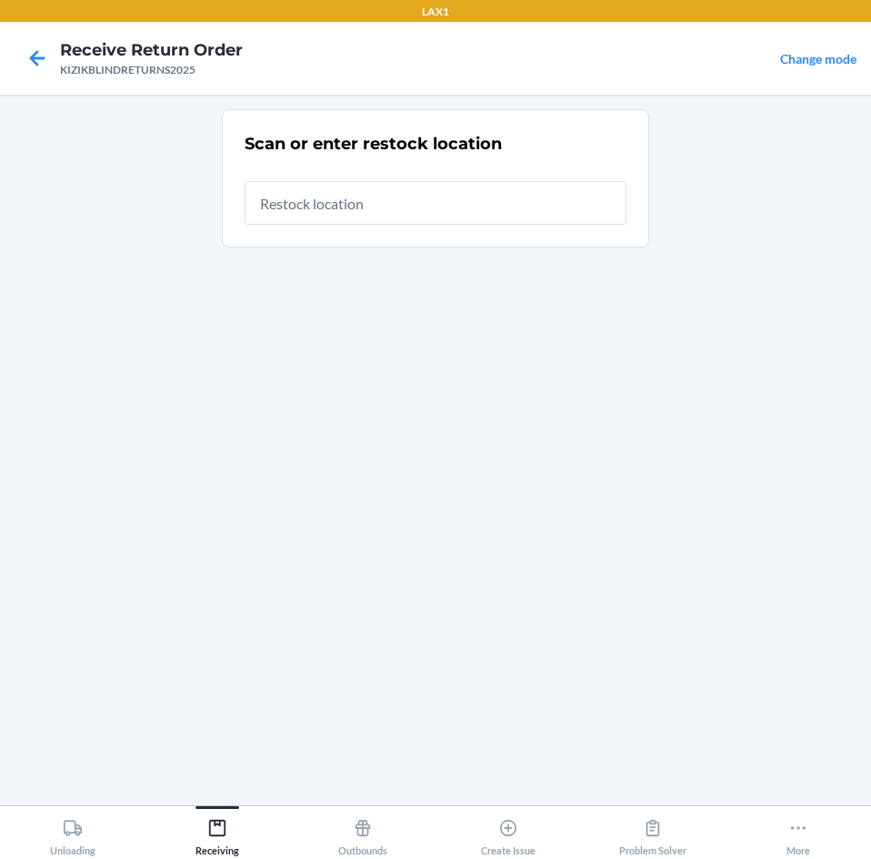
click at [478, 206] on input "text" at bounding box center [436, 203] width 382 height 44
type input "RTCART043"
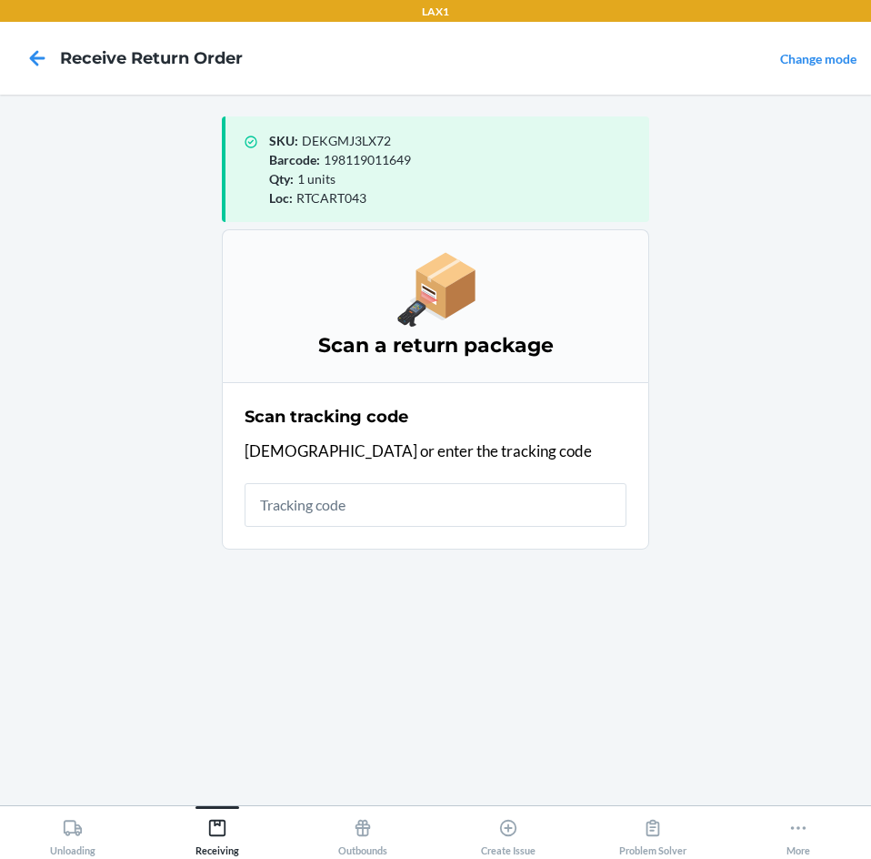
click at [334, 488] on input "text" at bounding box center [436, 505] width 382 height 44
type input "KIZIKBLINDRETURNS"
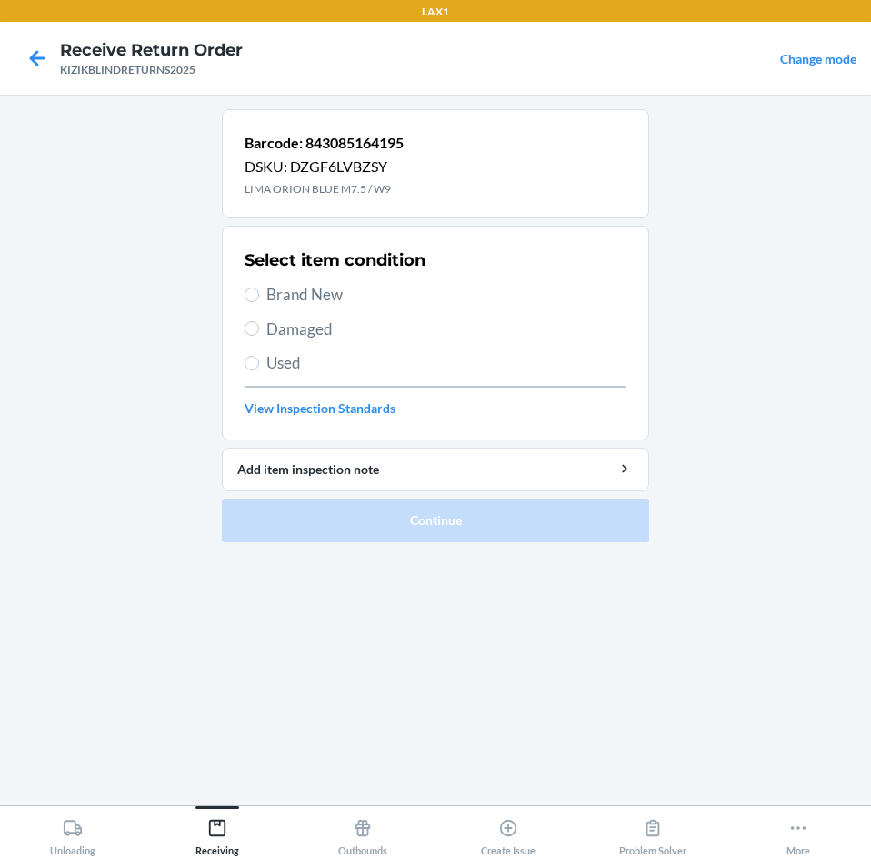
click at [279, 284] on span "Brand New" at bounding box center [447, 295] width 360 height 24
click at [259, 287] on input "Brand New" at bounding box center [252, 294] width 15 height 15
radio input "true"
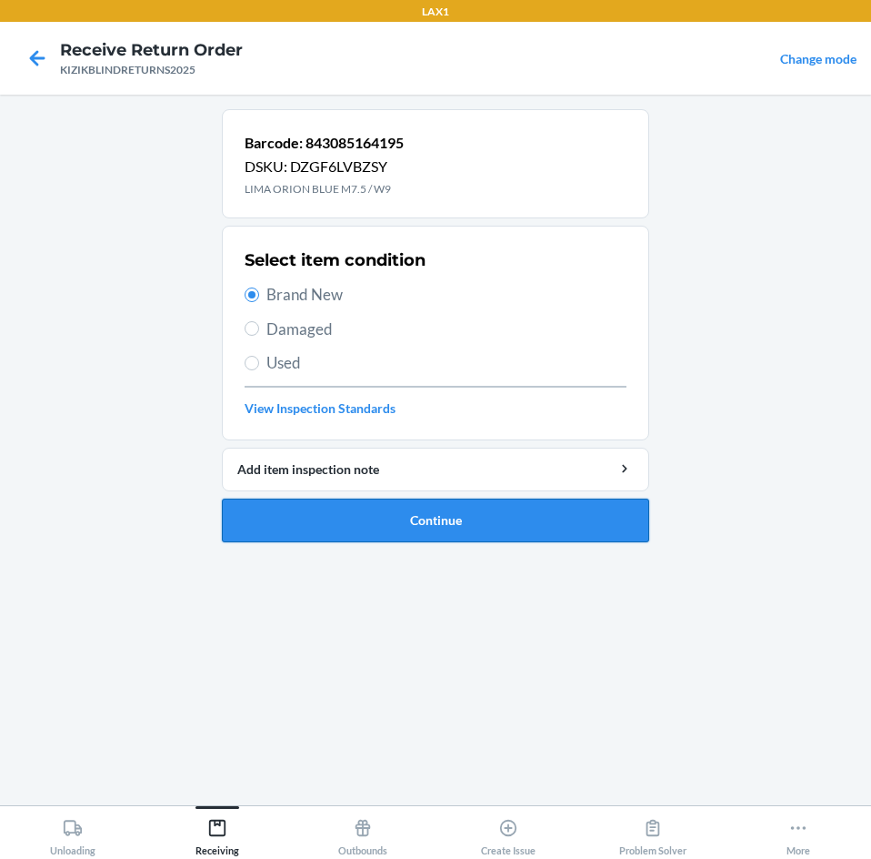
click at [315, 514] on button "Continue" at bounding box center [436, 520] width 428 height 44
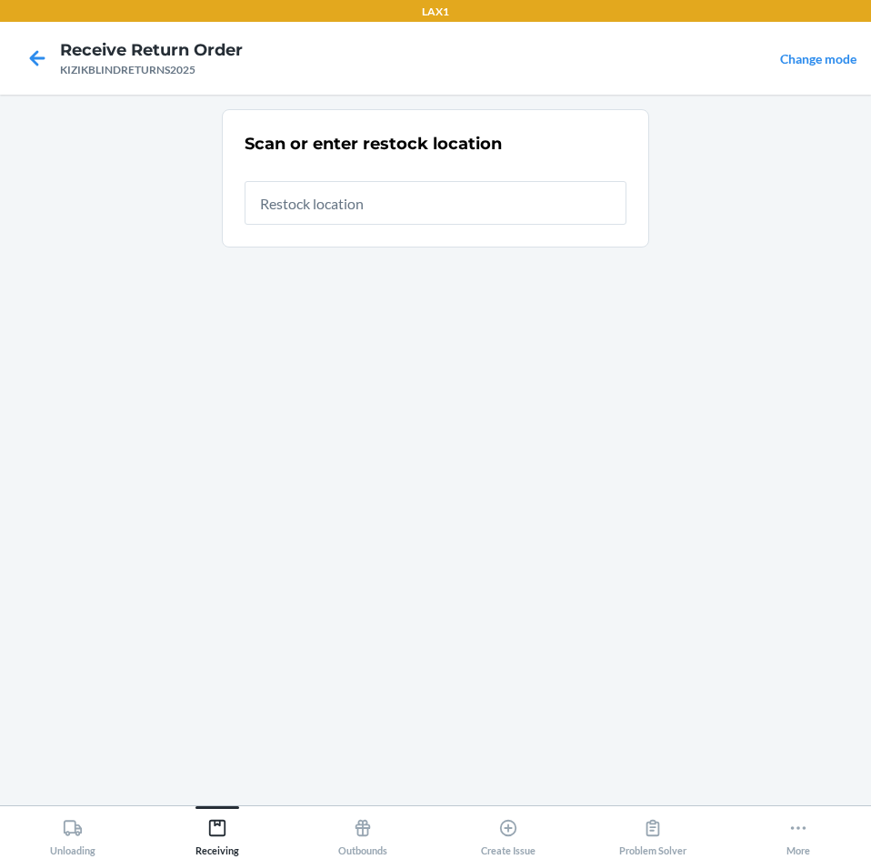
click at [506, 208] on input "text" at bounding box center [436, 203] width 382 height 44
type input "RTCART043"
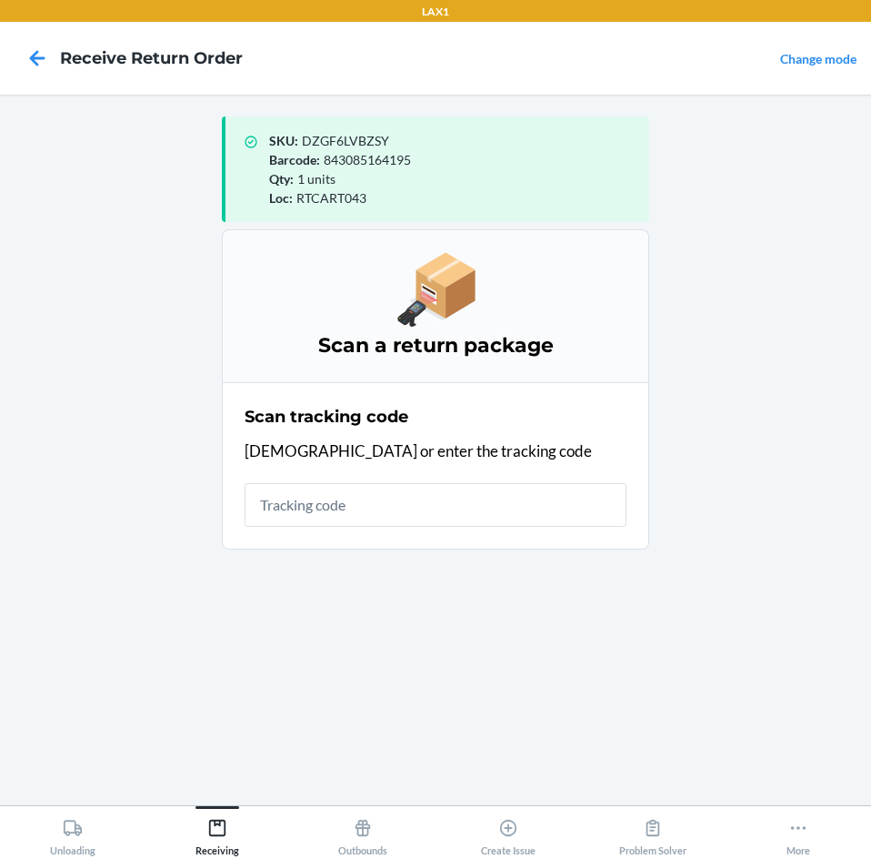
click at [468, 508] on input "text" at bounding box center [436, 505] width 382 height 44
type input "KIZIKBLINDRET"
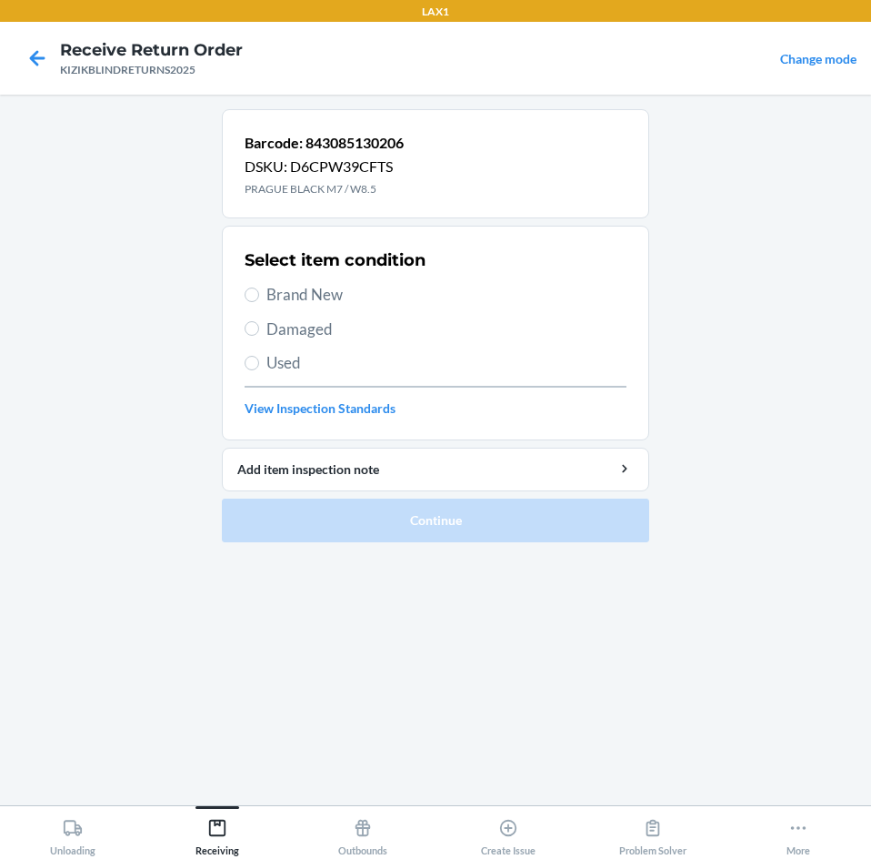
click at [277, 295] on span "Brand New" at bounding box center [447, 295] width 360 height 24
click at [259, 295] on input "Brand New" at bounding box center [252, 294] width 15 height 15
radio input "true"
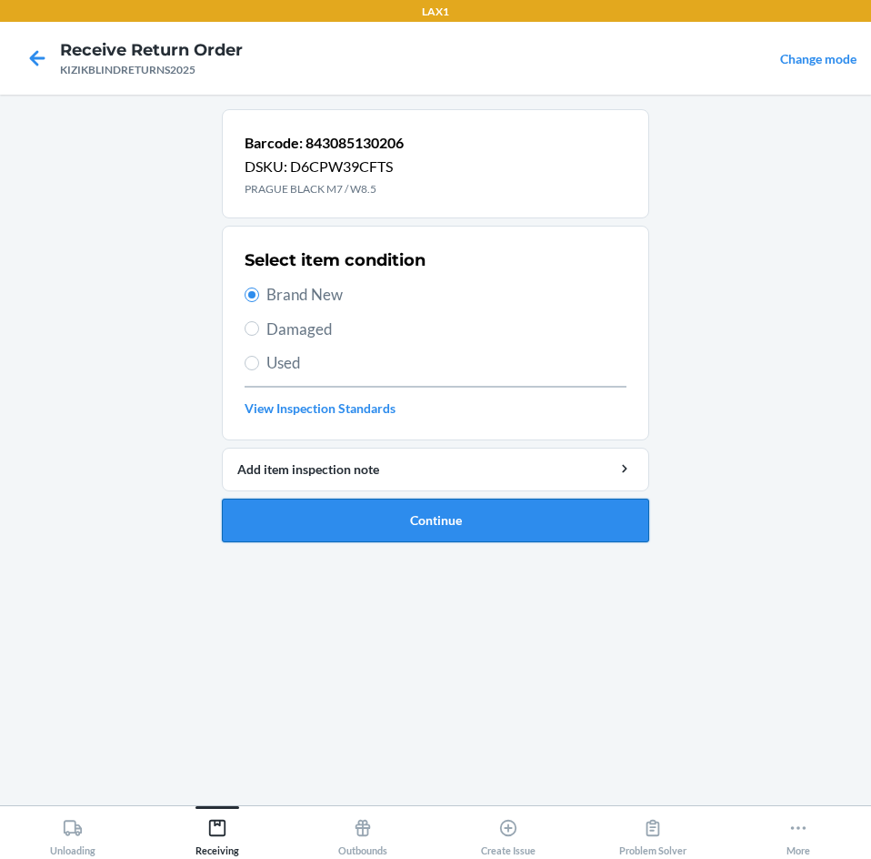
click at [249, 521] on button "Continue" at bounding box center [436, 520] width 428 height 44
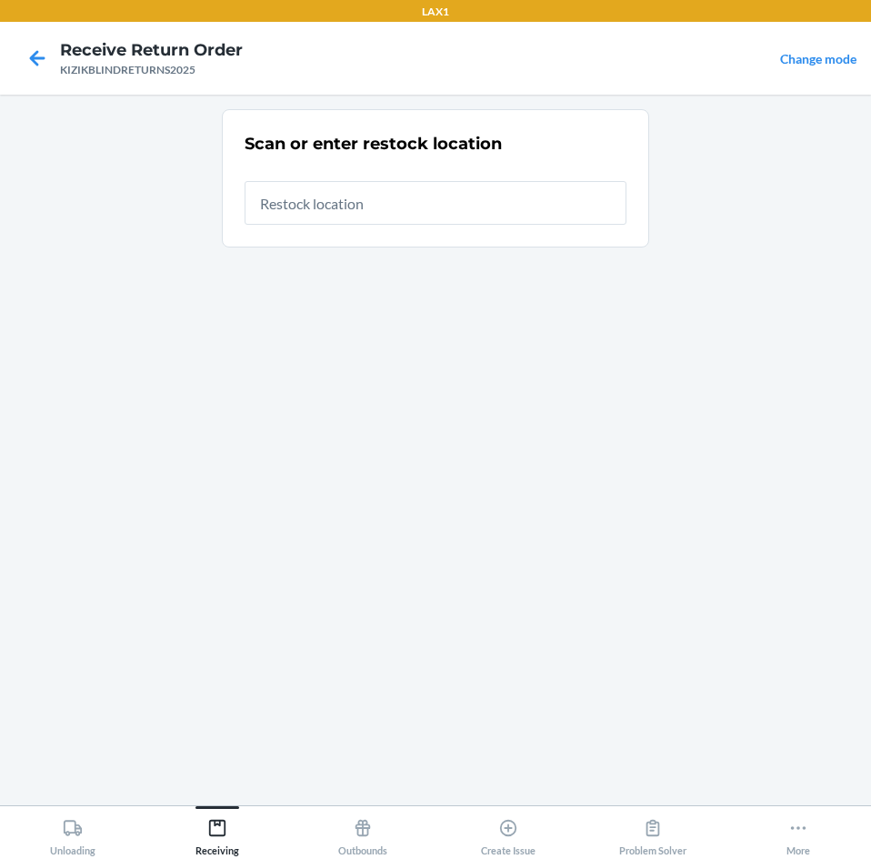
click at [426, 206] on input "text" at bounding box center [436, 203] width 382 height 44
type input "RTCART043"
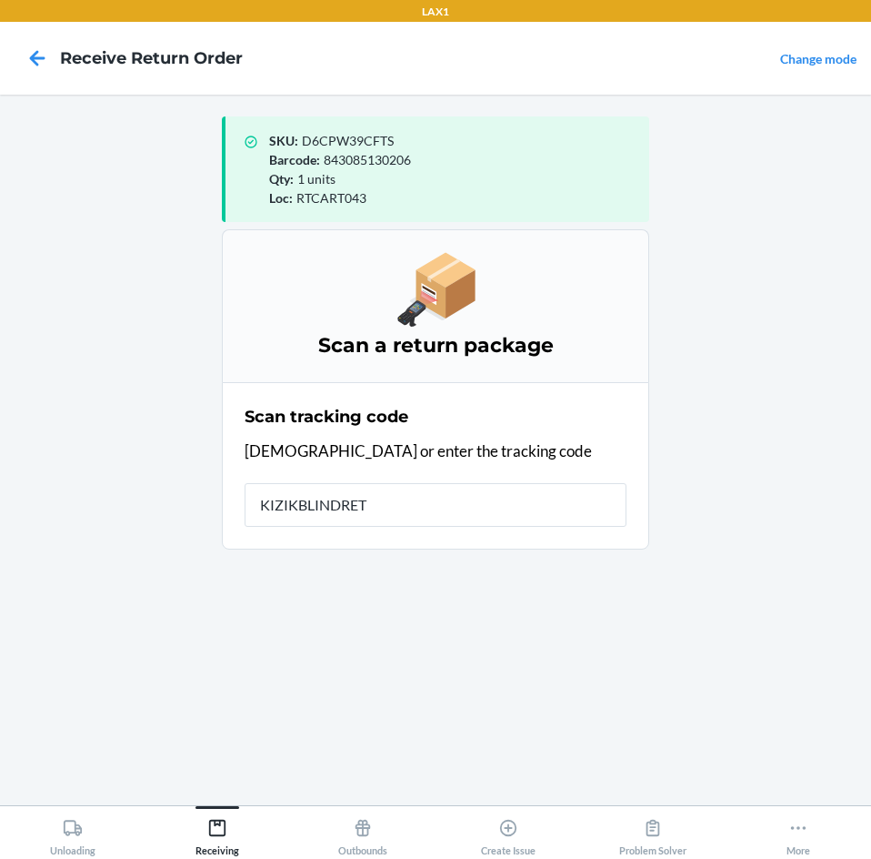
type input "KIZIKBLINDRETU"
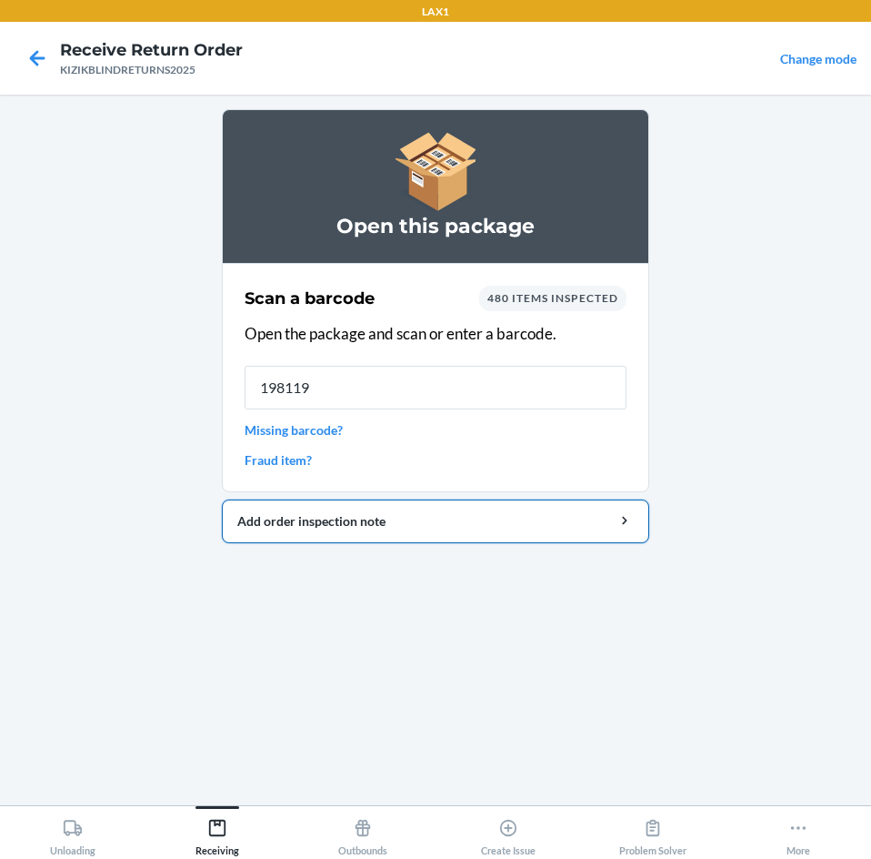
type input "1981190"
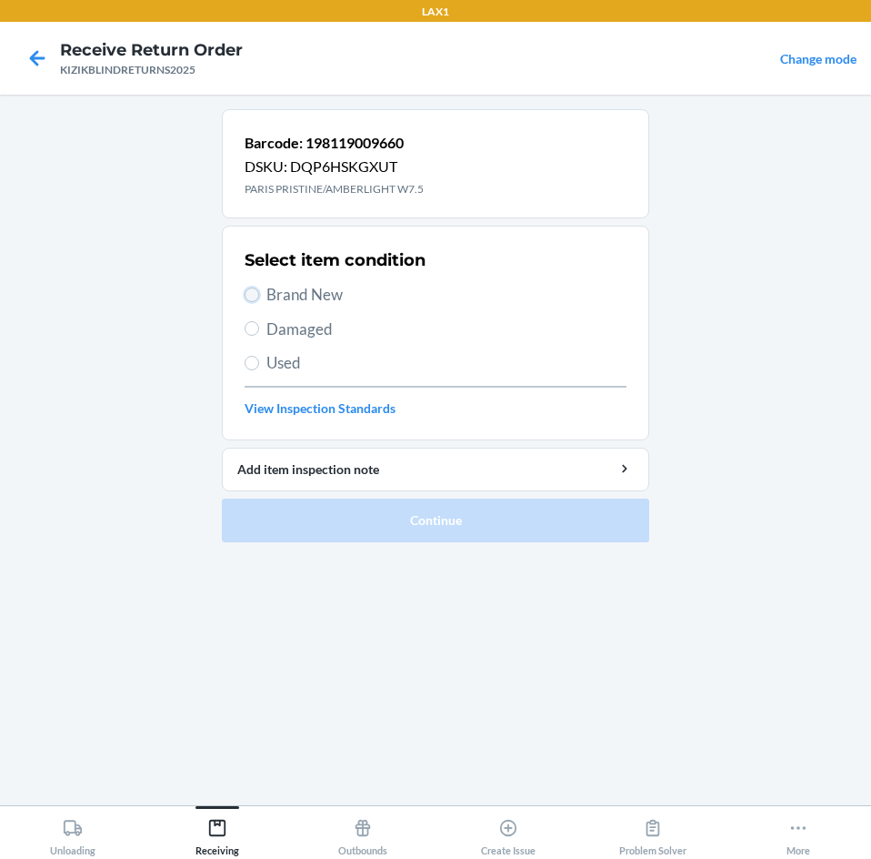
click at [248, 292] on input "Brand New" at bounding box center [252, 294] width 15 height 15
radio input "true"
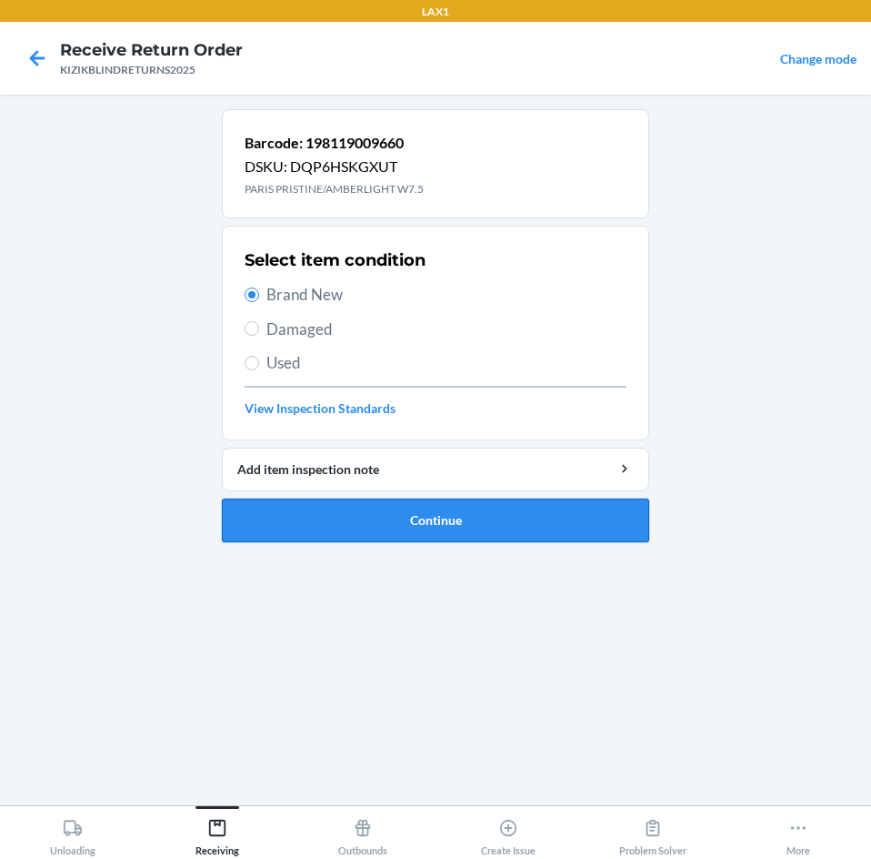
click at [354, 532] on button "Continue" at bounding box center [436, 520] width 428 height 44
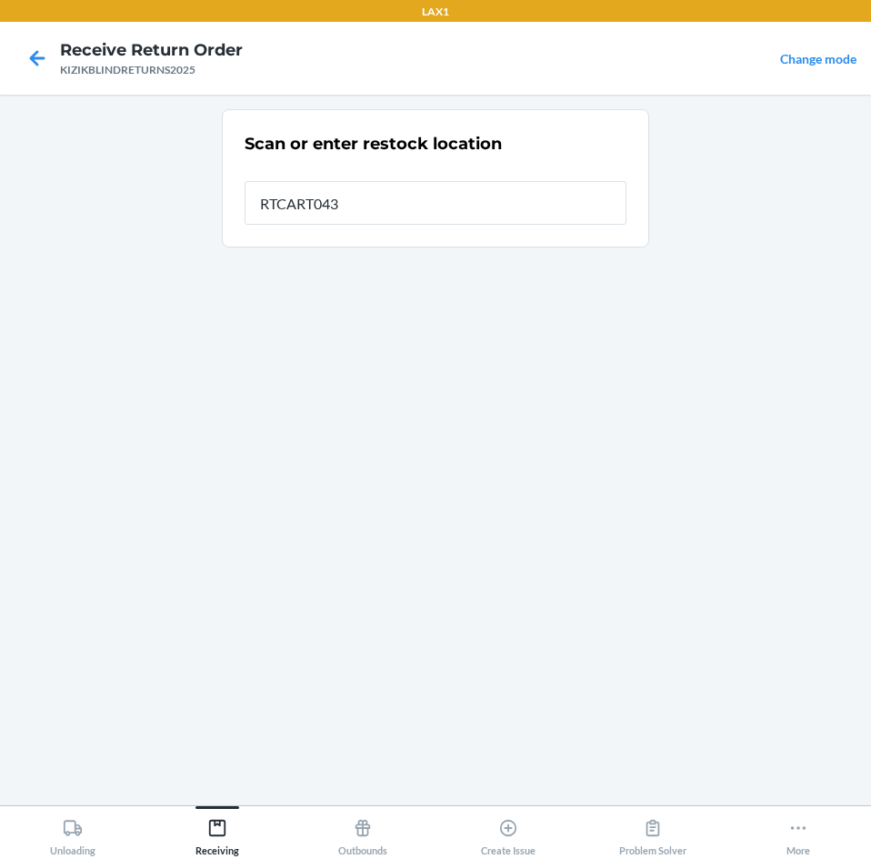
type input "RTCART043"
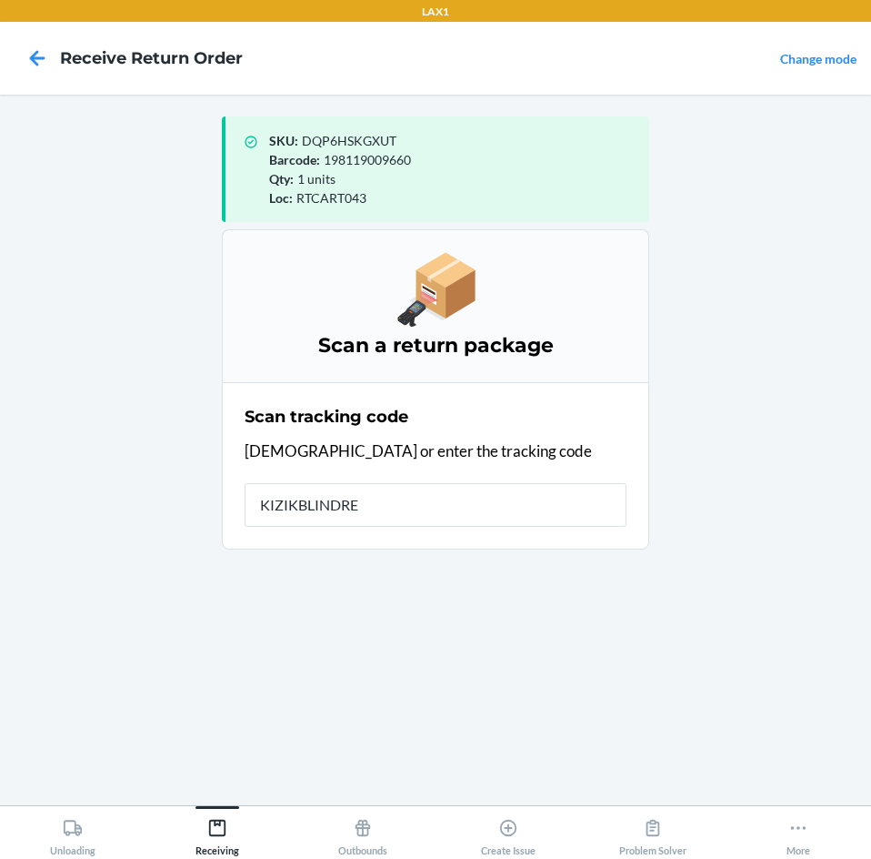
type input "KIZIKBLINDRET"
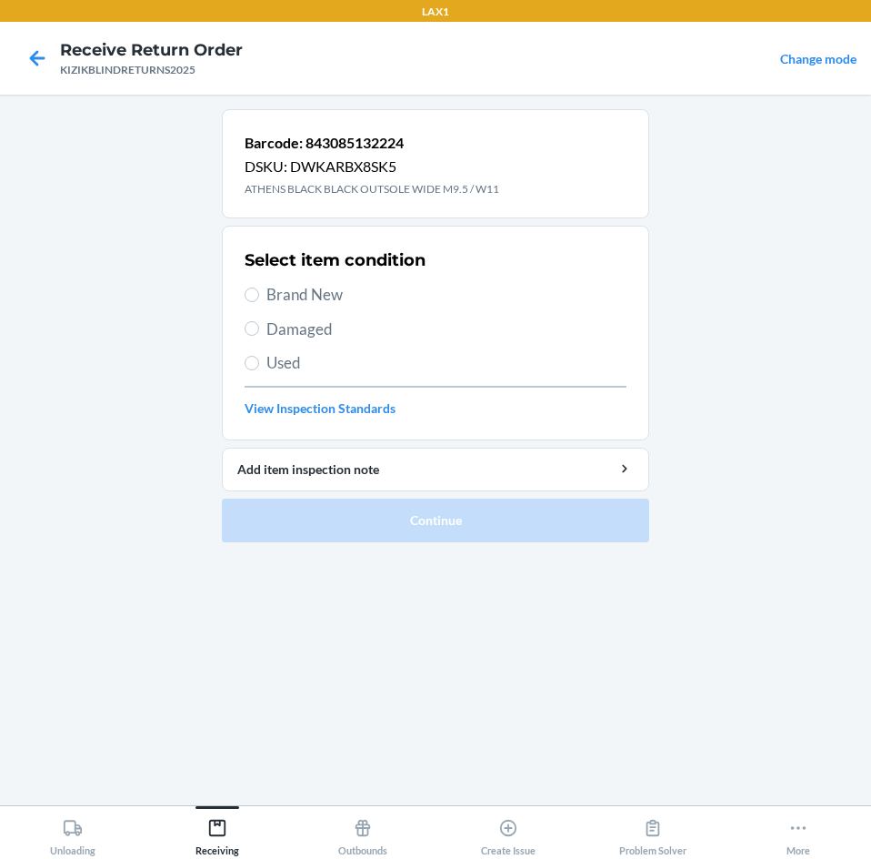
click at [308, 299] on span "Brand New" at bounding box center [447, 295] width 360 height 24
click at [259, 299] on input "Brand New" at bounding box center [252, 294] width 15 height 15
radio input "true"
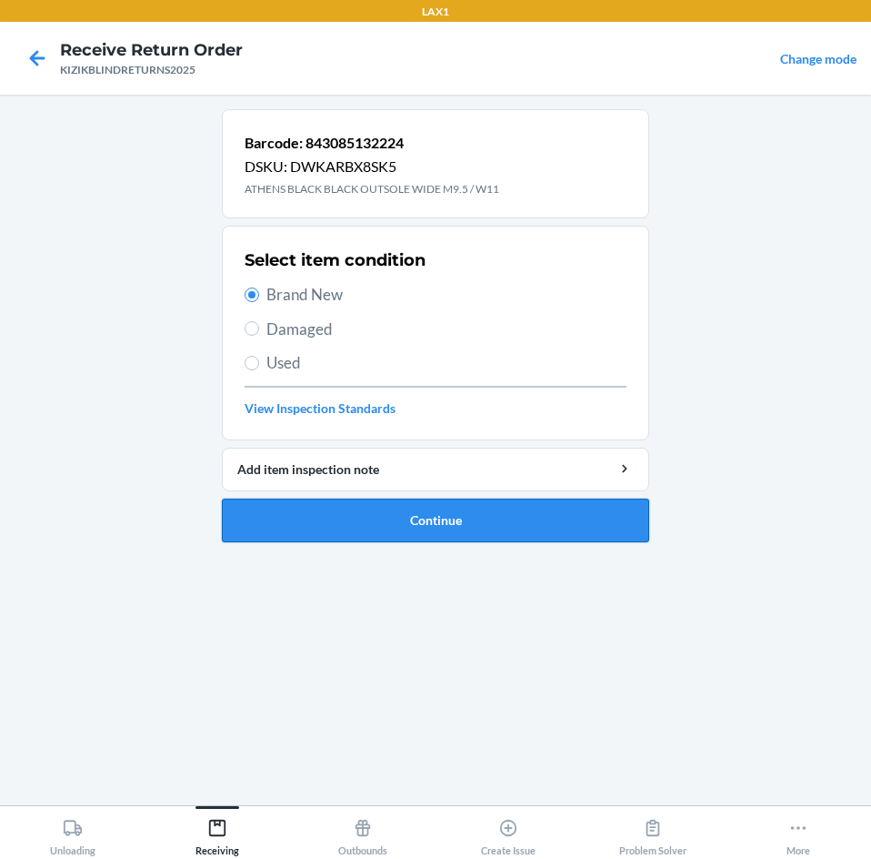
click at [322, 515] on button "Continue" at bounding box center [436, 520] width 428 height 44
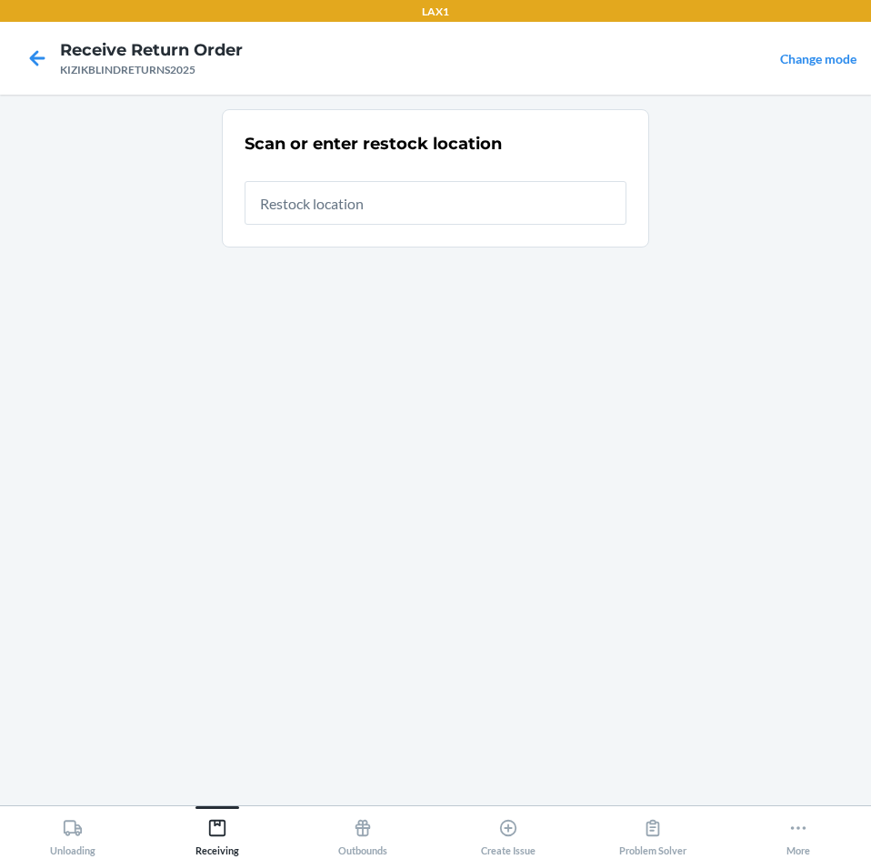
click at [560, 209] on input "text" at bounding box center [436, 203] width 382 height 44
type input "RTCART043"
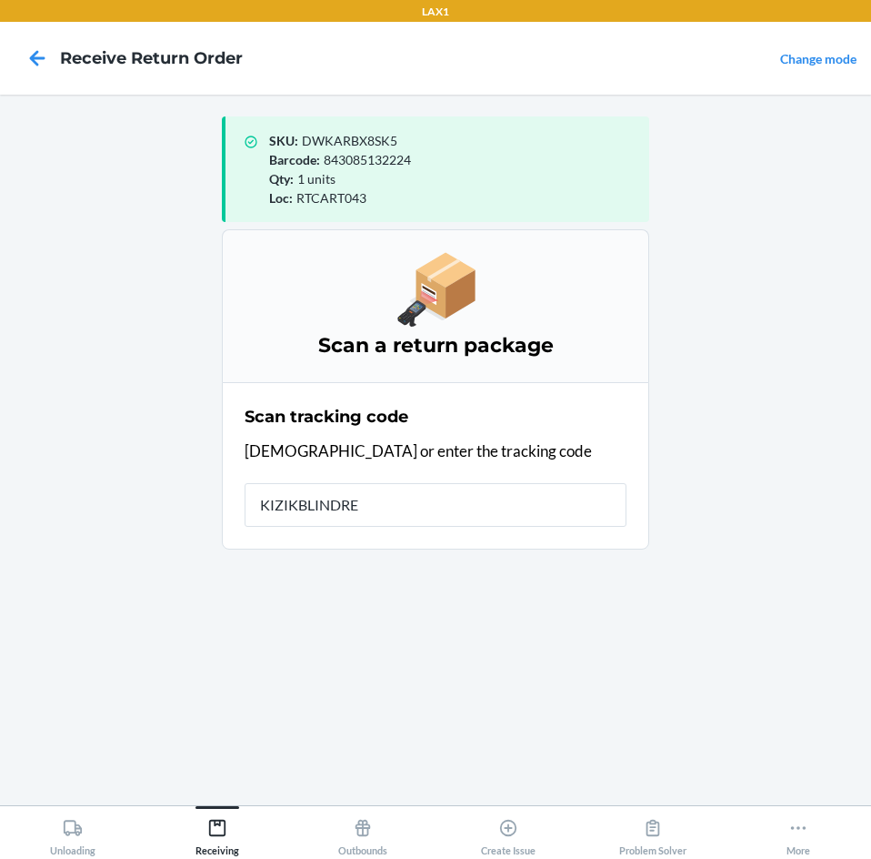
type input "KIZIKBLINDRET"
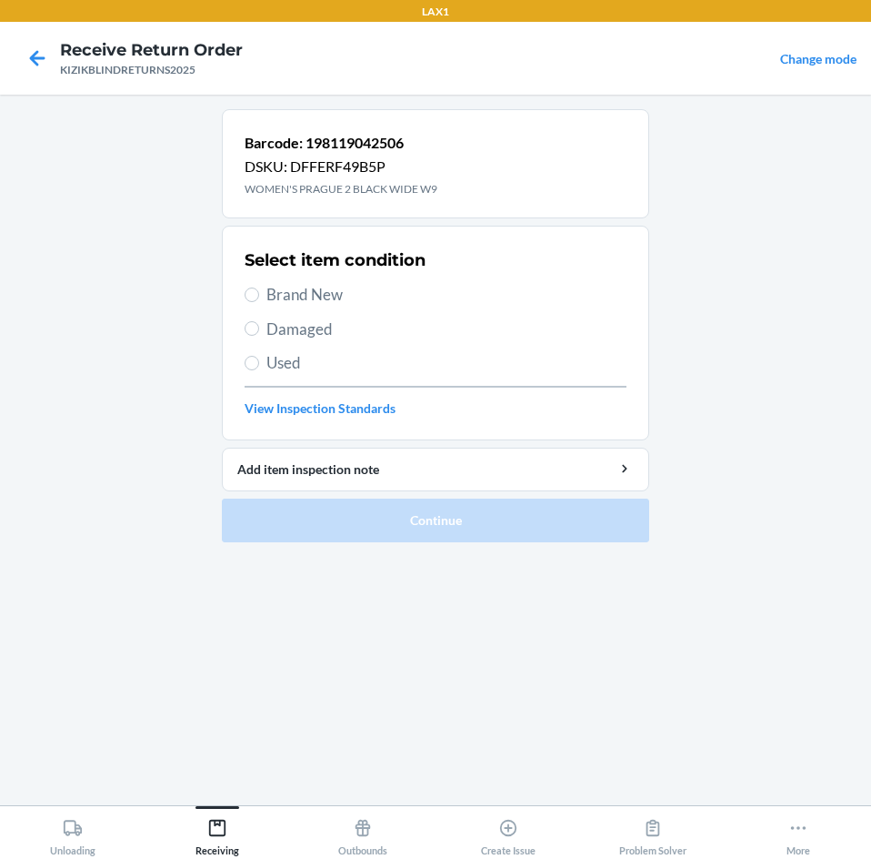
click at [271, 290] on span "Brand New" at bounding box center [447, 295] width 360 height 24
click at [259, 290] on input "Brand New" at bounding box center [252, 294] width 15 height 15
radio input "true"
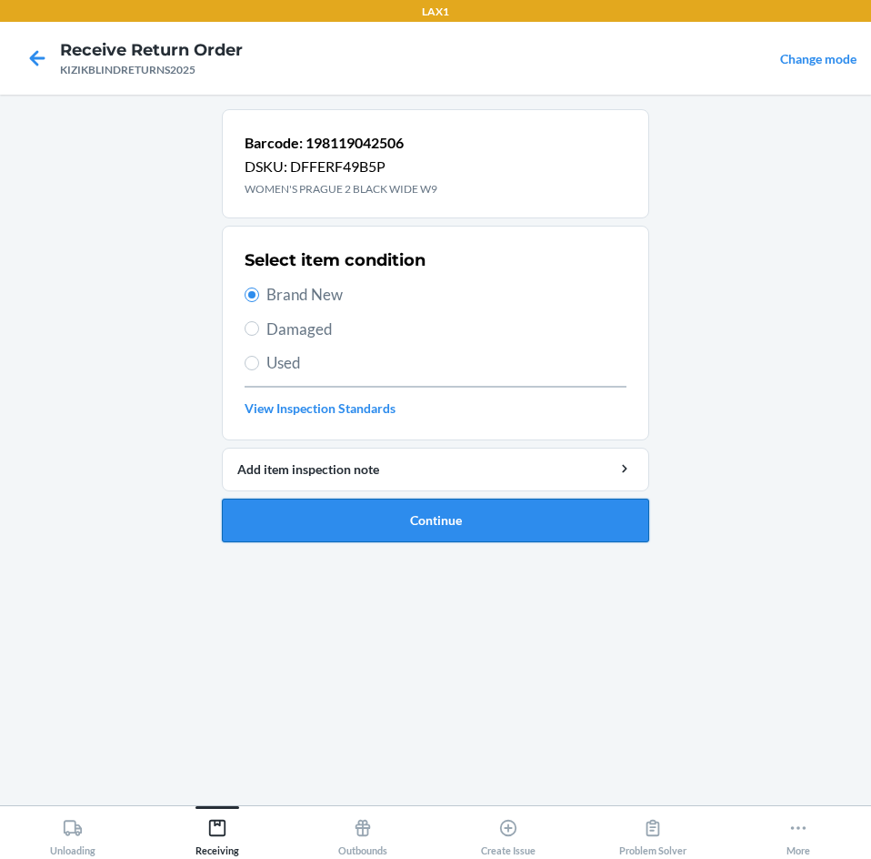
click at [248, 522] on button "Continue" at bounding box center [436, 520] width 428 height 44
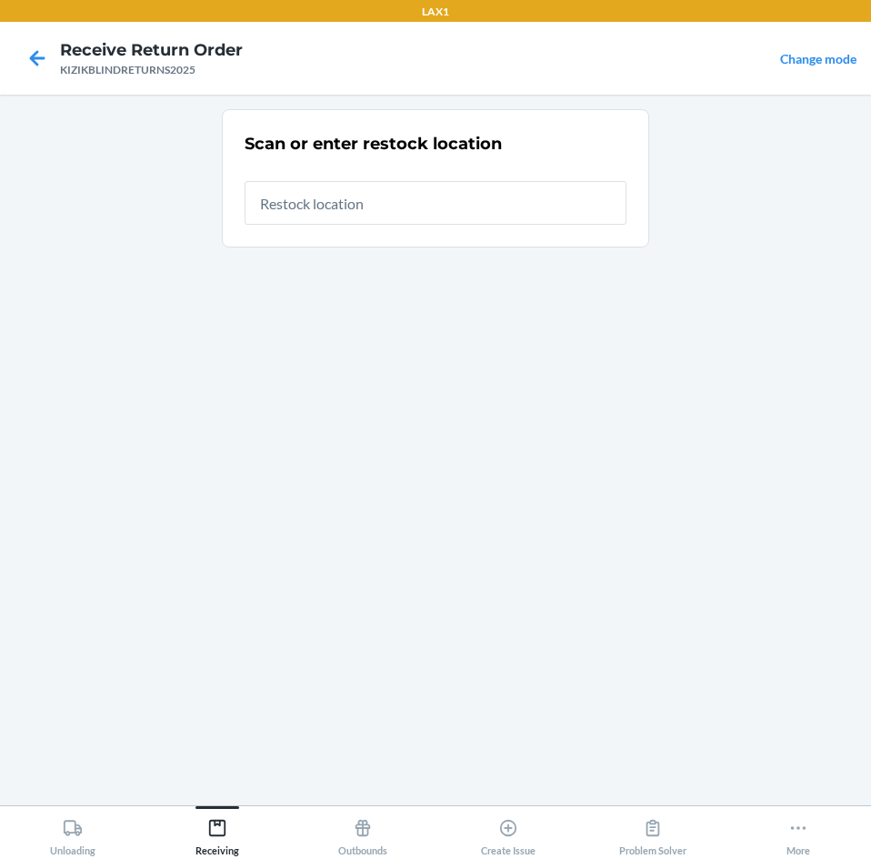
click at [320, 208] on input "text" at bounding box center [436, 203] width 382 height 44
type input "RTCART043"
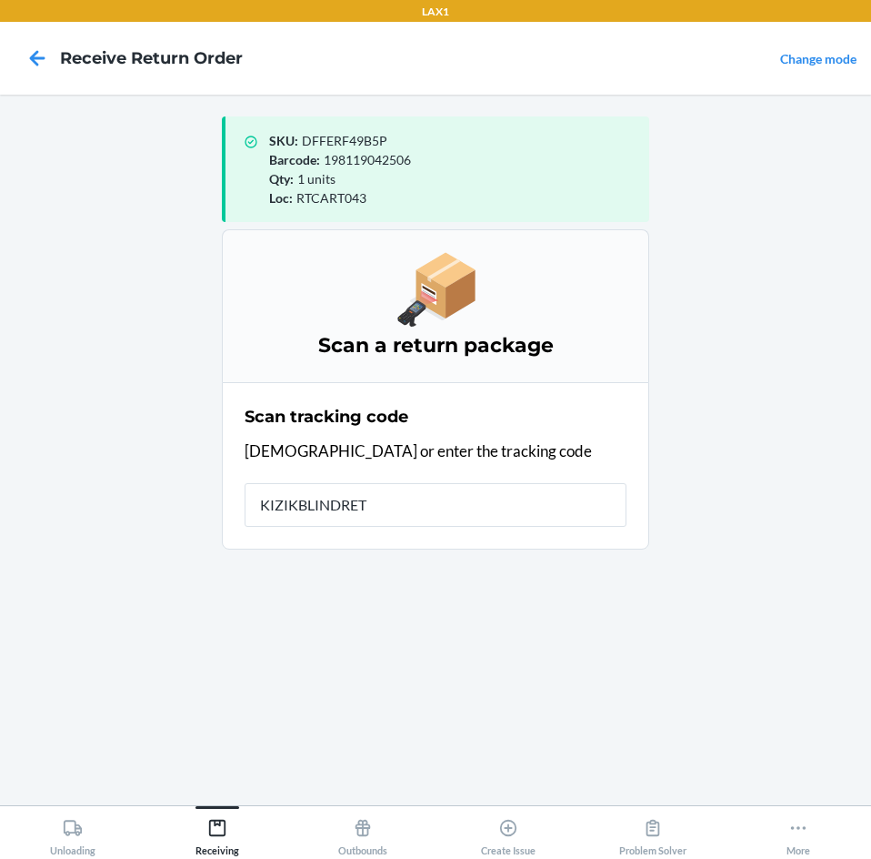
type input "KIZIKBLINDRETU"
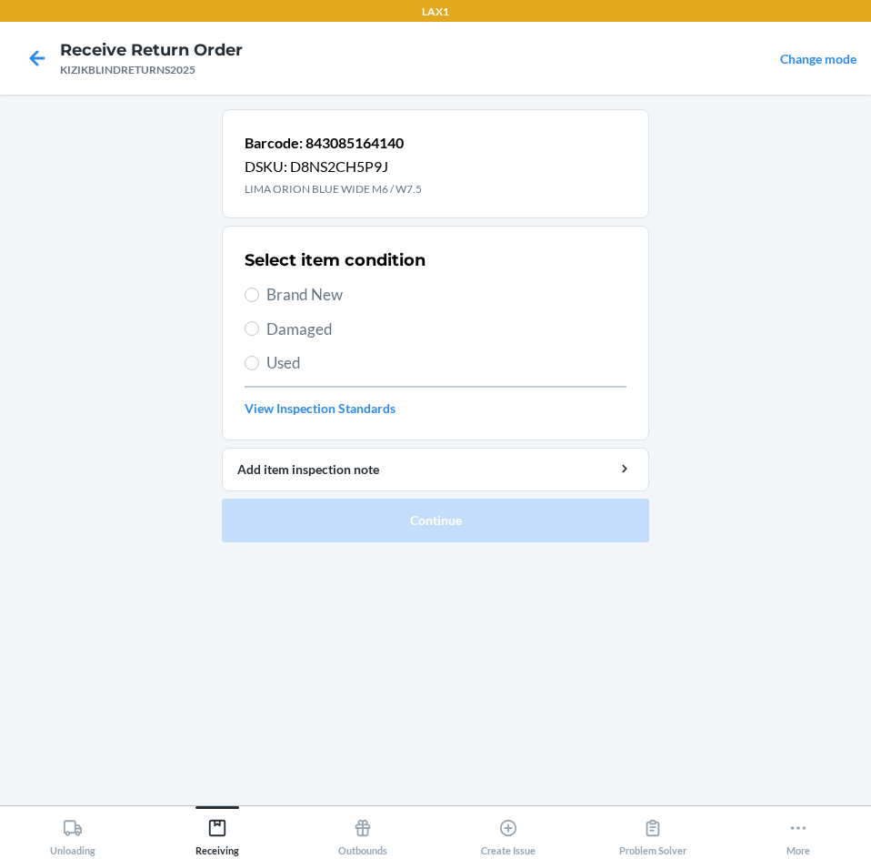
drag, startPoint x: 270, startPoint y: 292, endPoint x: 267, endPoint y: 391, distance: 99.2
click at [268, 360] on div "Select item condition Brand New Damaged Used View Inspection Standards" at bounding box center [436, 333] width 382 height 180
click at [247, 303] on label "Brand New" at bounding box center [436, 295] width 382 height 24
click at [247, 302] on input "Brand New" at bounding box center [252, 294] width 15 height 15
radio input "true"
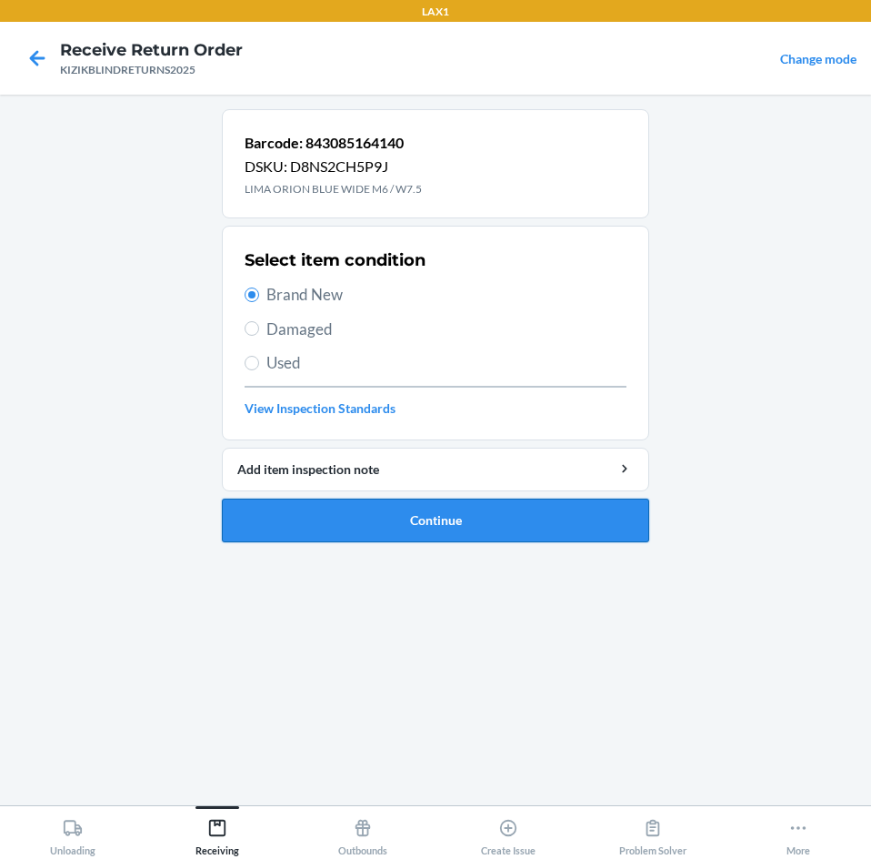
click at [369, 516] on button "Continue" at bounding box center [436, 520] width 428 height 44
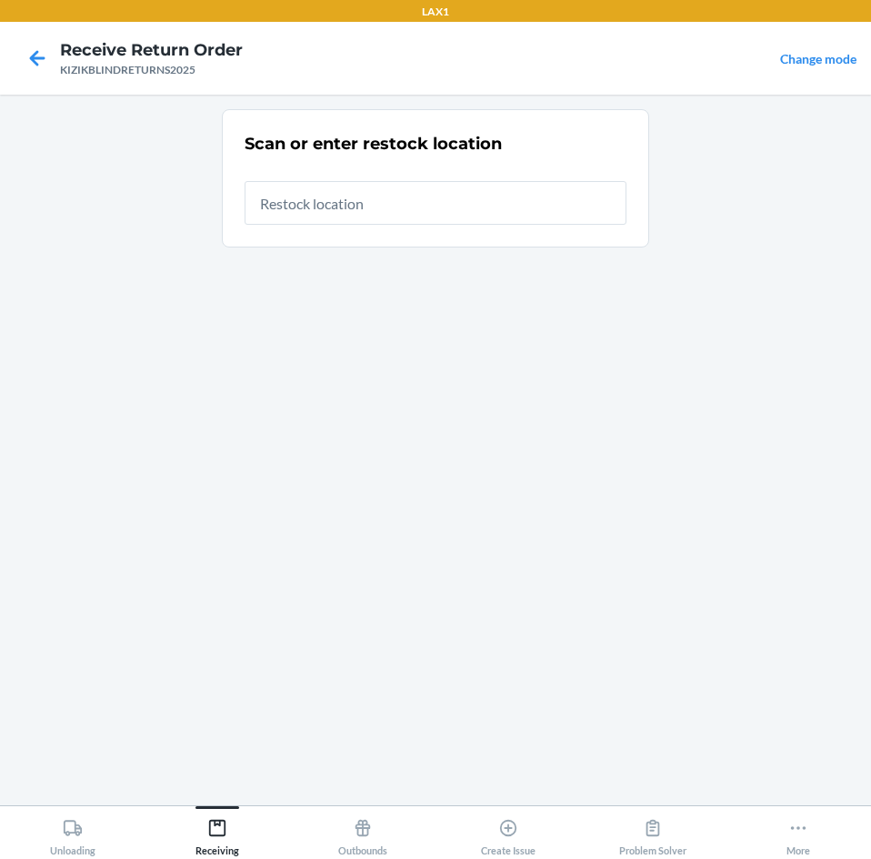
click at [460, 209] on input "text" at bounding box center [436, 203] width 382 height 44
type input "RTCART043"
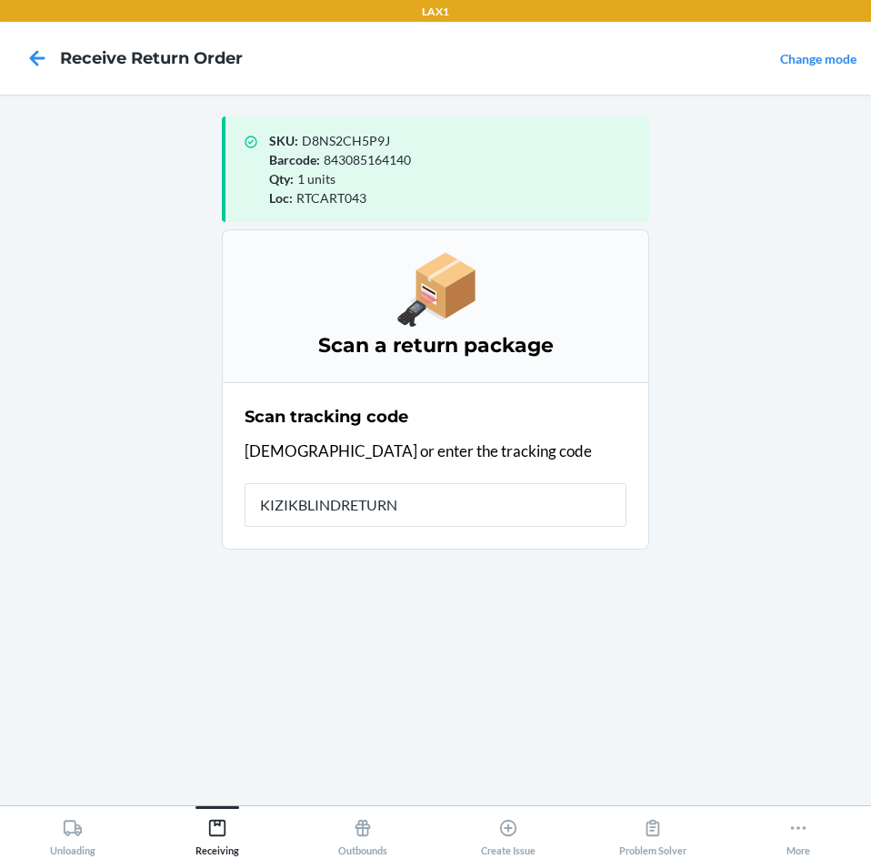
type input "KIZIKBLINDRETURNS"
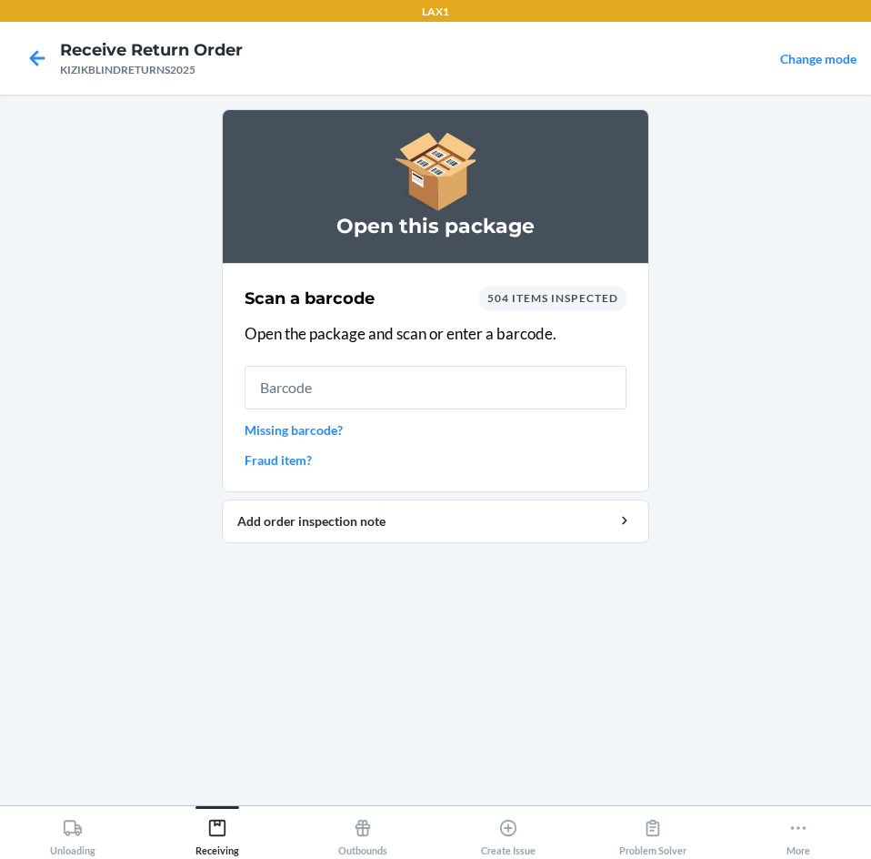
click at [357, 384] on input "text" at bounding box center [436, 388] width 382 height 44
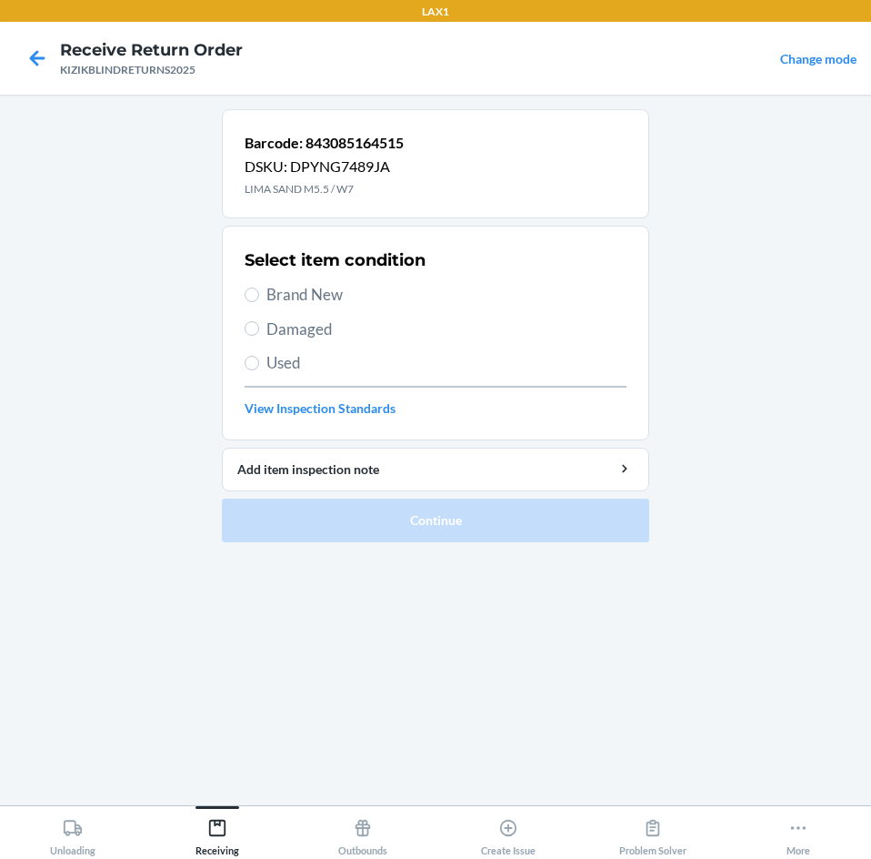
click at [311, 289] on span "Brand New" at bounding box center [447, 295] width 360 height 24
click at [259, 289] on input "Brand New" at bounding box center [252, 294] width 15 height 15
radio input "true"
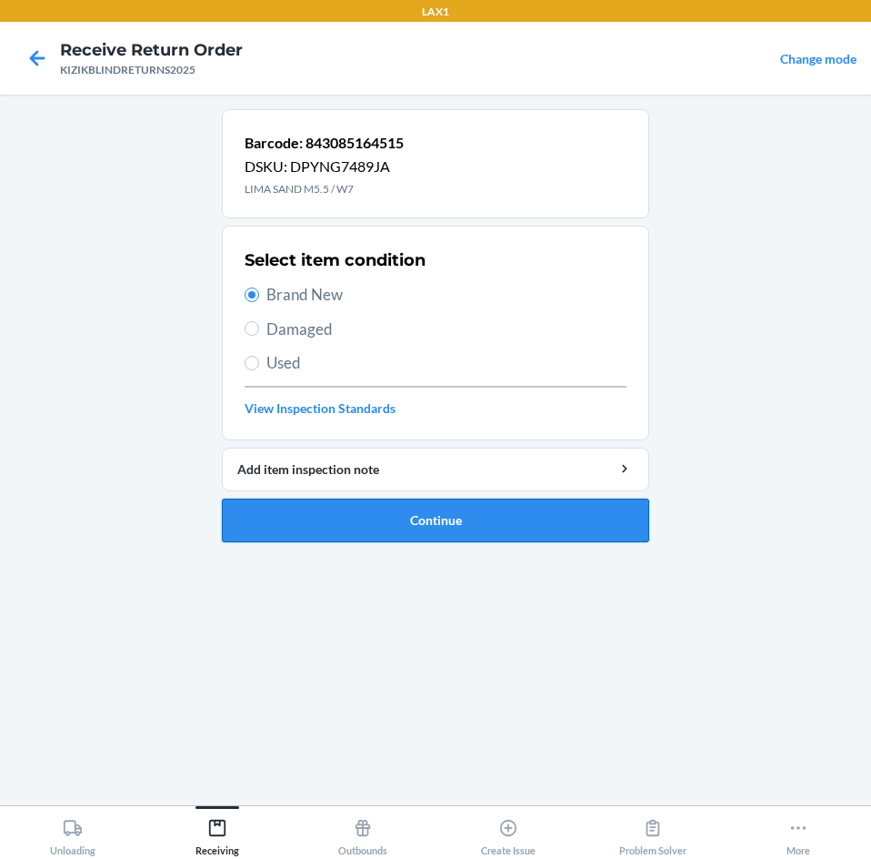
click at [335, 508] on button "Continue" at bounding box center [436, 520] width 428 height 44
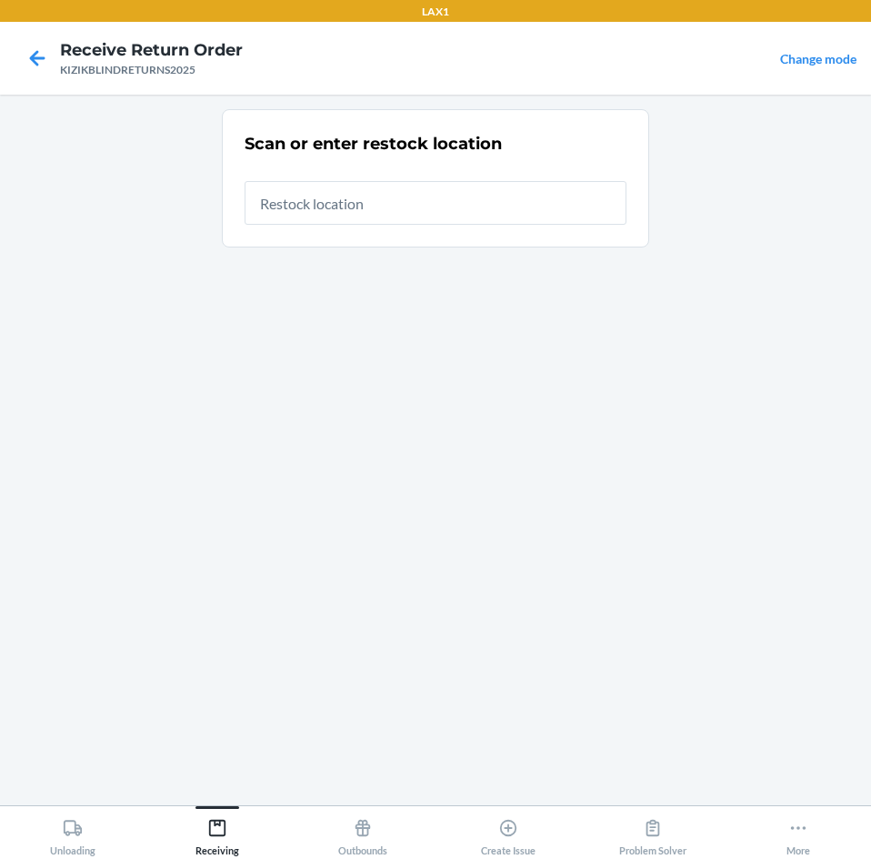
click at [439, 199] on input "text" at bounding box center [436, 203] width 382 height 44
type input "RTCART043"
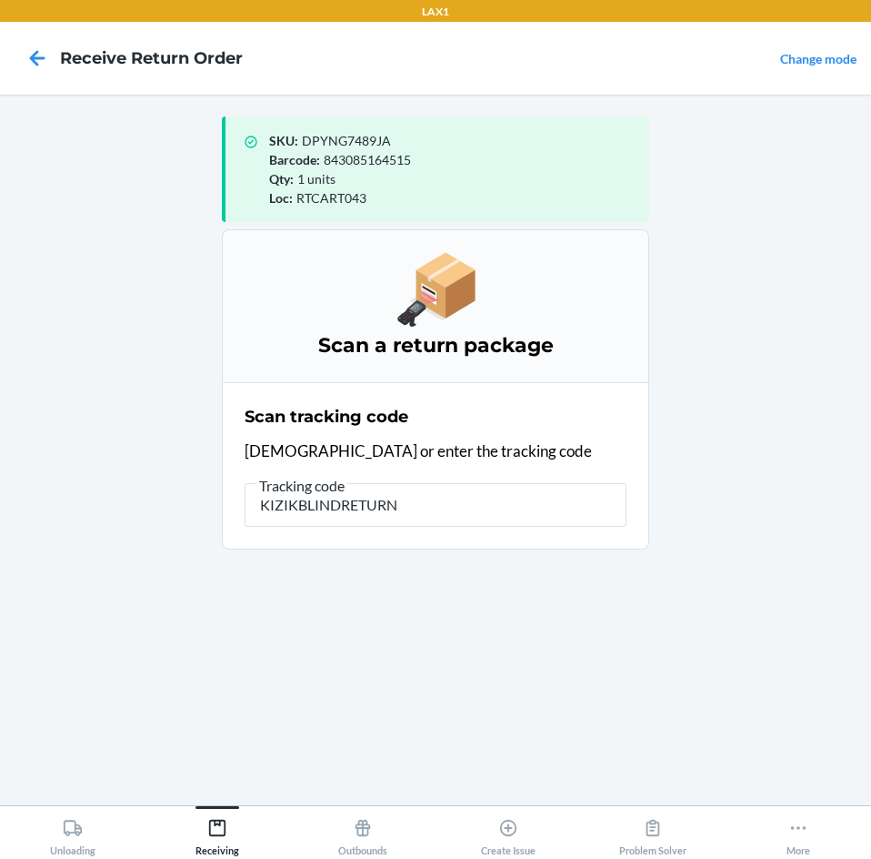
type input "KIZIKBLINDRETURNS"
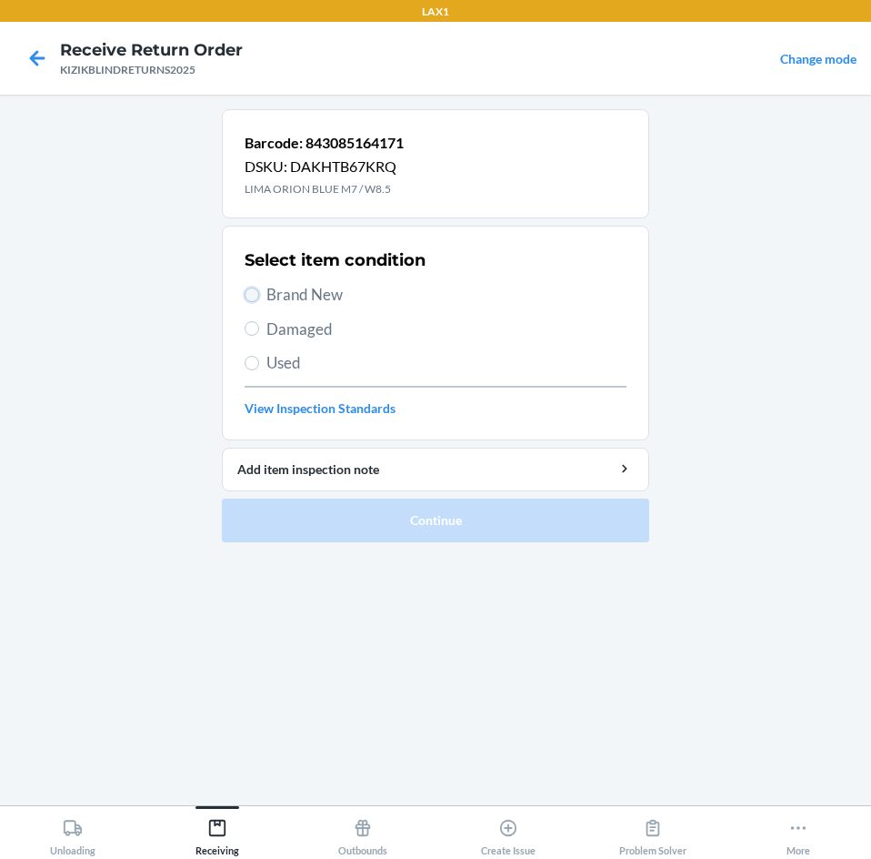
click at [253, 291] on input "Brand New" at bounding box center [252, 294] width 15 height 15
radio input "true"
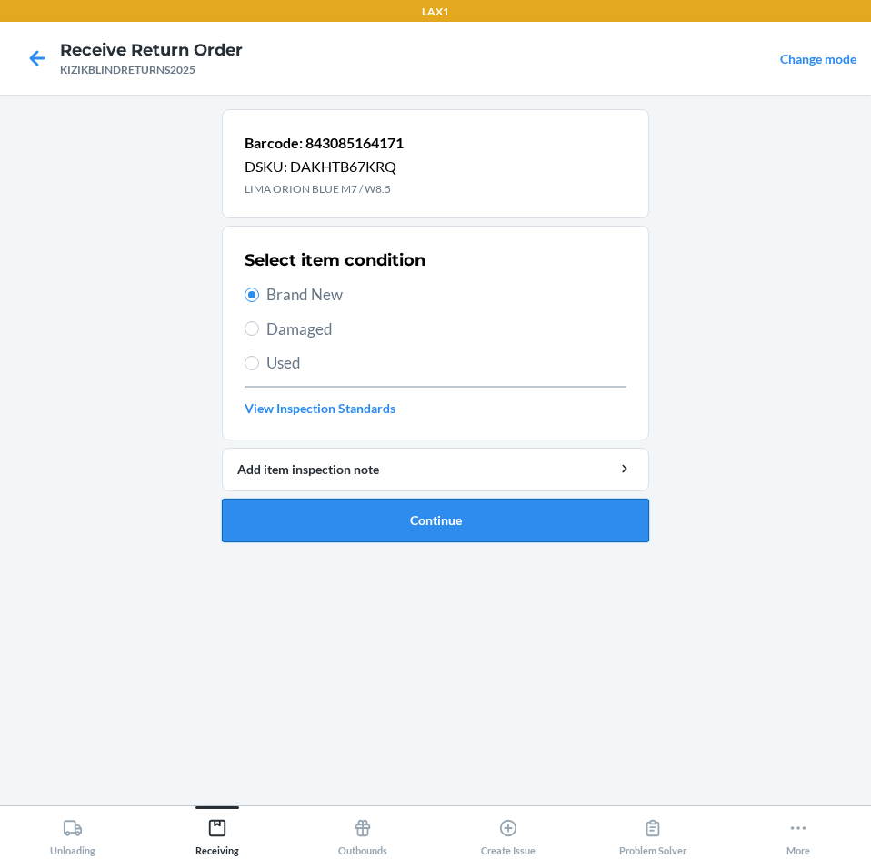
click at [270, 499] on button "Continue" at bounding box center [436, 520] width 428 height 44
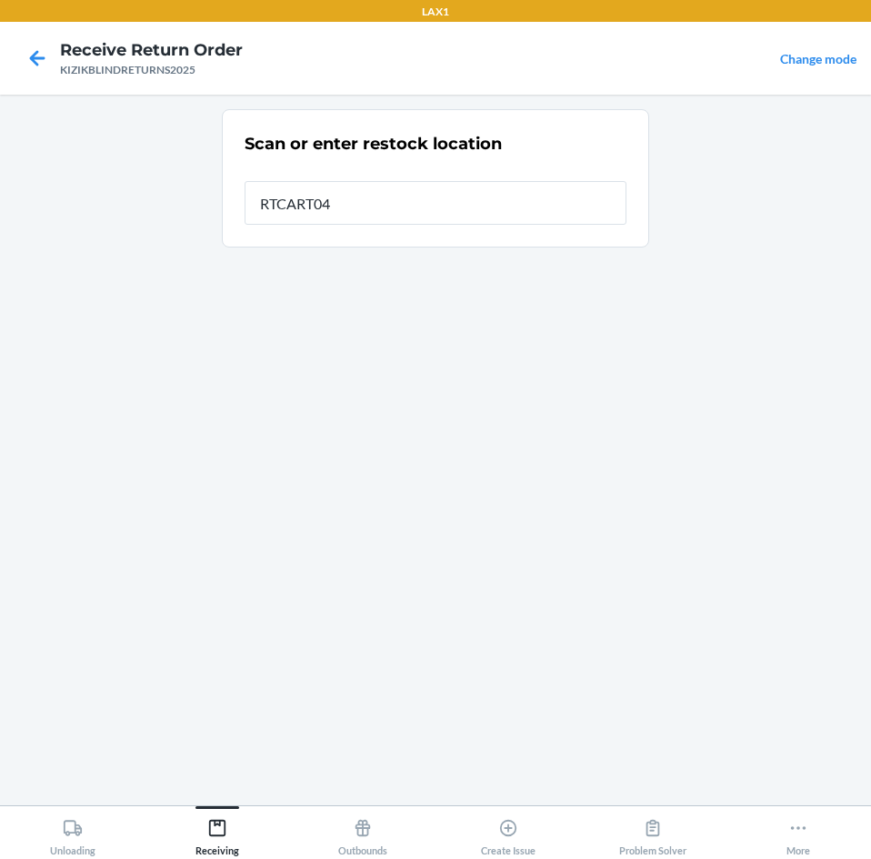
type input "RTCART043"
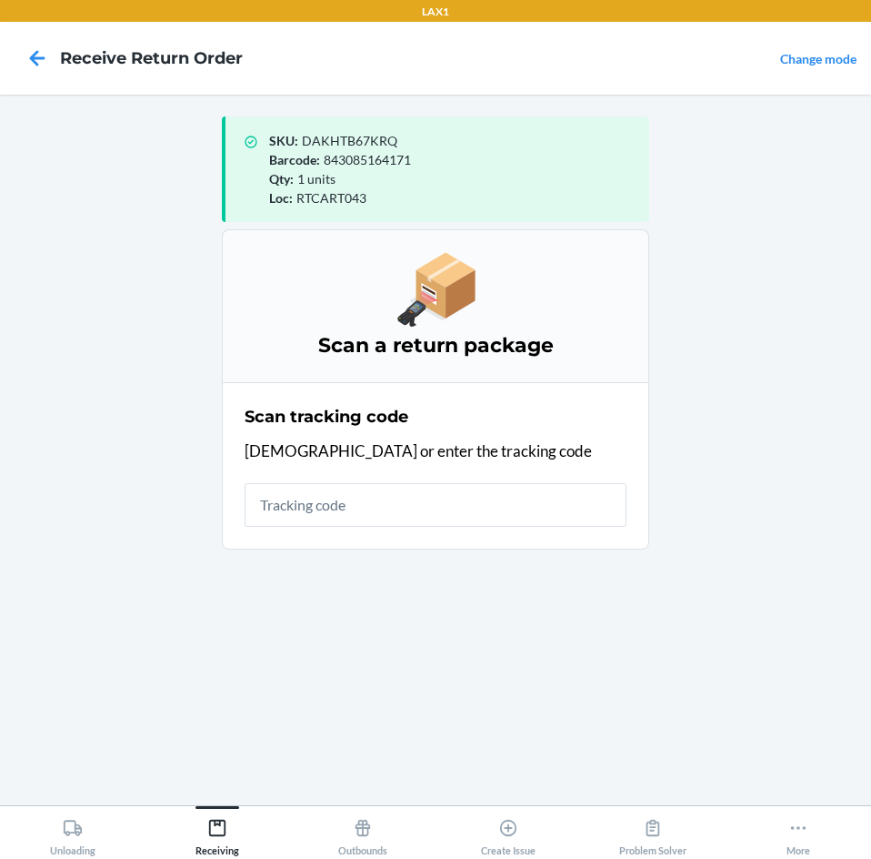
click at [365, 511] on input "text" at bounding box center [436, 505] width 382 height 44
type input "KIZIKBLIND"
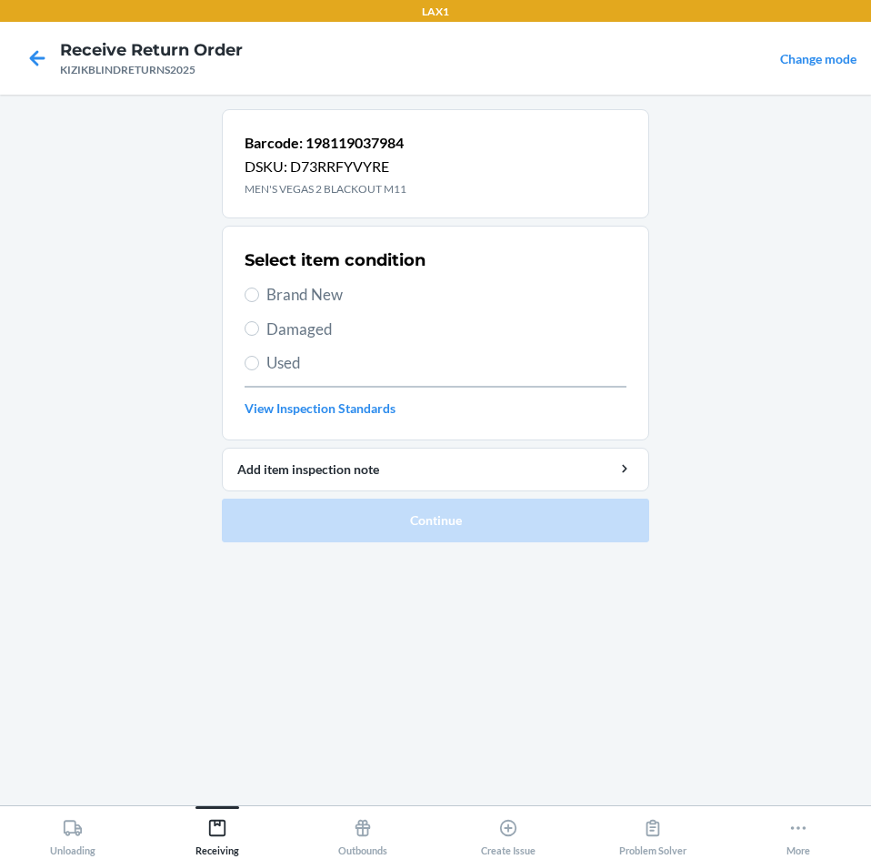
click at [307, 286] on span "Brand New" at bounding box center [447, 295] width 360 height 24
click at [259, 287] on input "Brand New" at bounding box center [252, 294] width 15 height 15
radio input "true"
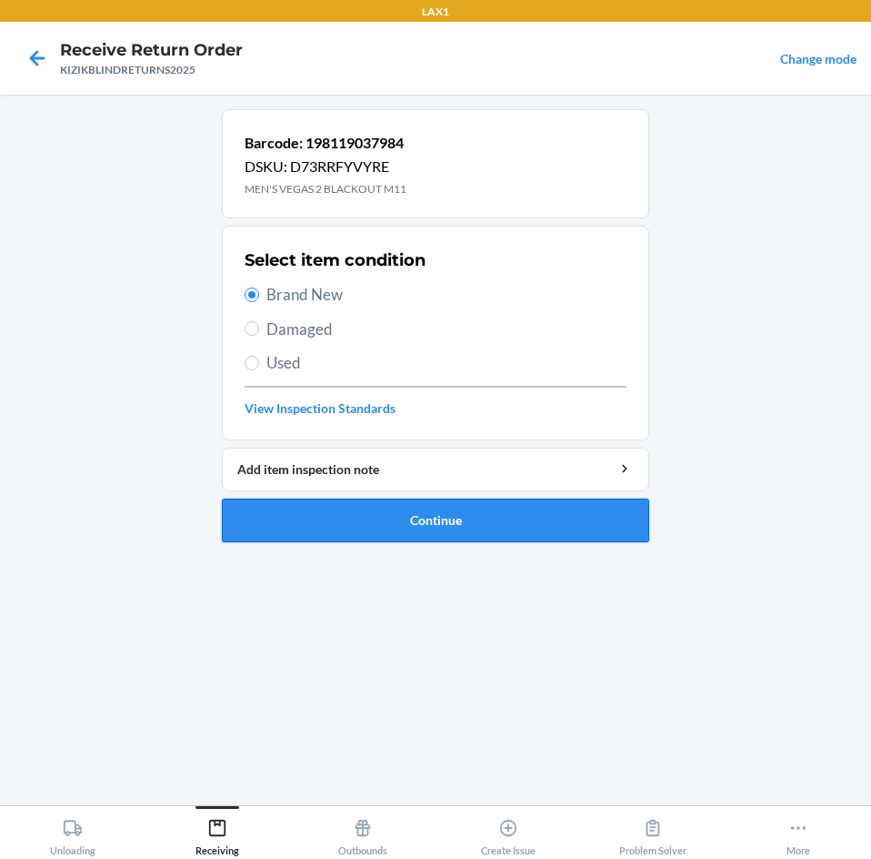
click at [340, 519] on button "Continue" at bounding box center [436, 520] width 428 height 44
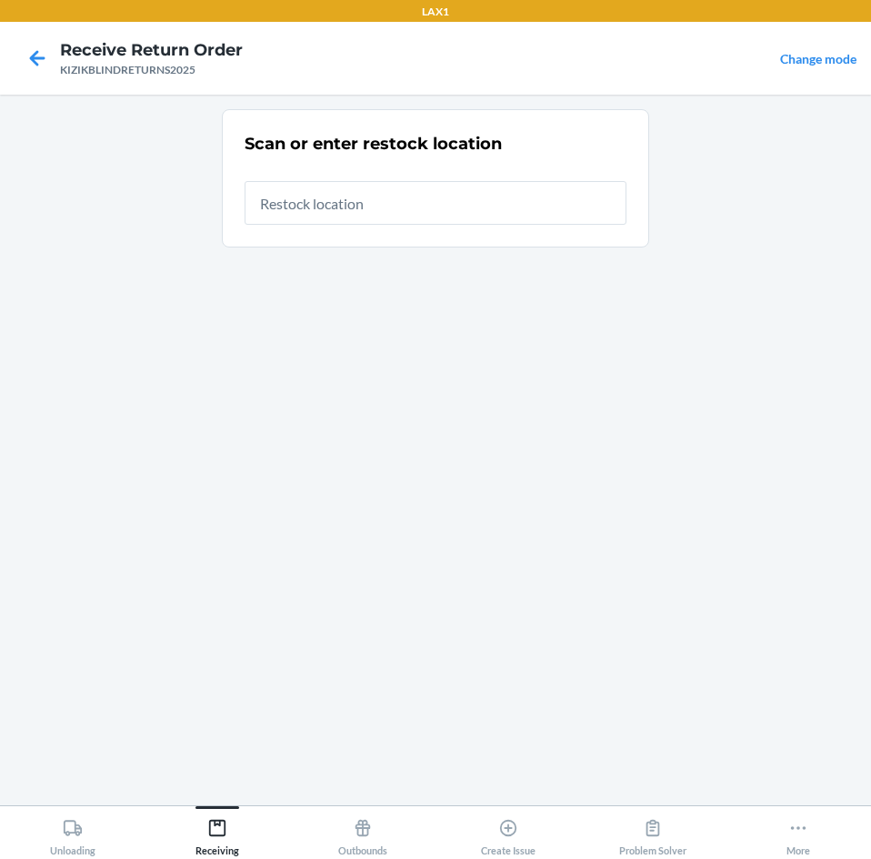
click at [501, 214] on input "text" at bounding box center [436, 203] width 382 height 44
type input "RTCART043"
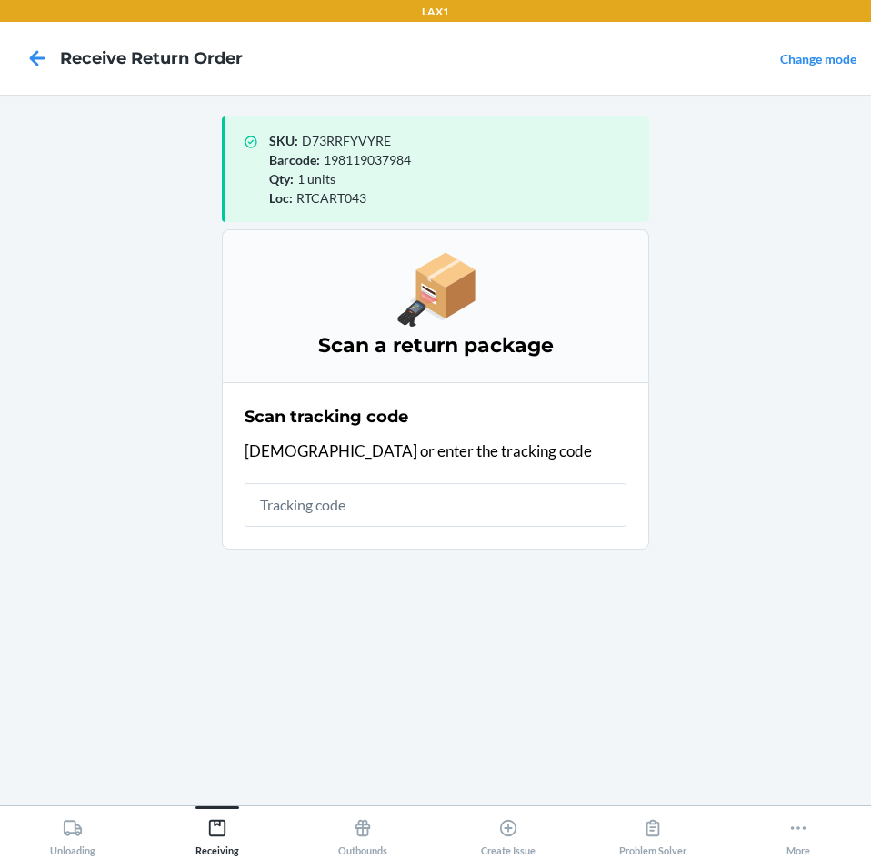
click at [449, 504] on input "text" at bounding box center [436, 505] width 382 height 44
type input "KIZIKBLINDRE"
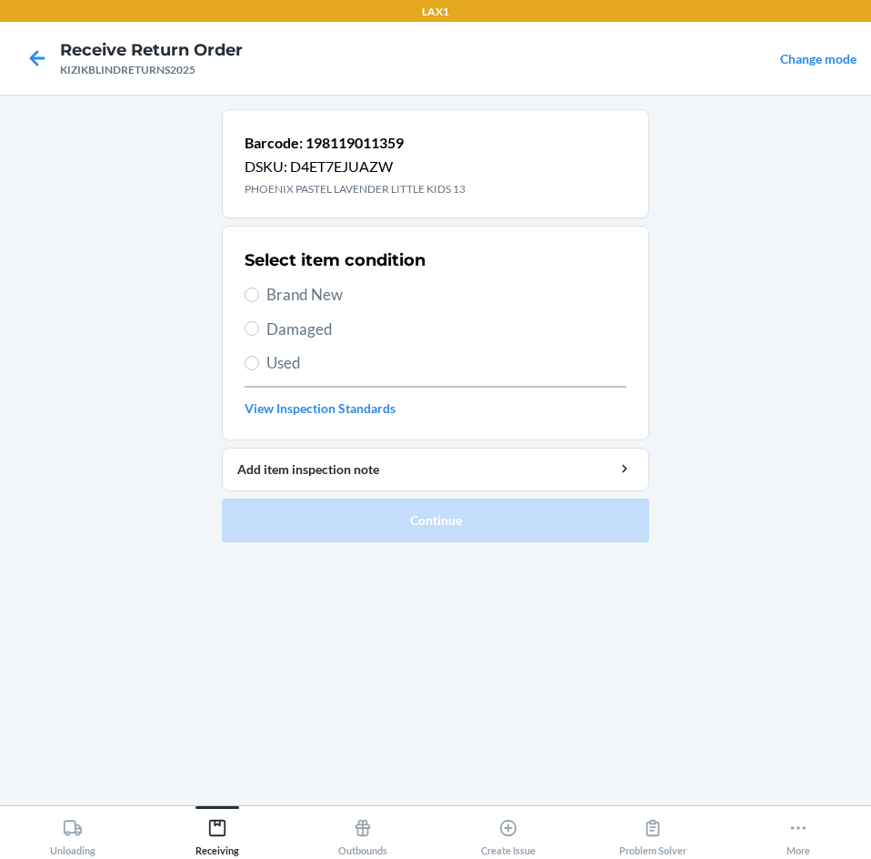
click at [279, 288] on span "Brand New" at bounding box center [447, 295] width 360 height 24
click at [259, 288] on input "Brand New" at bounding box center [252, 294] width 15 height 15
radio input "true"
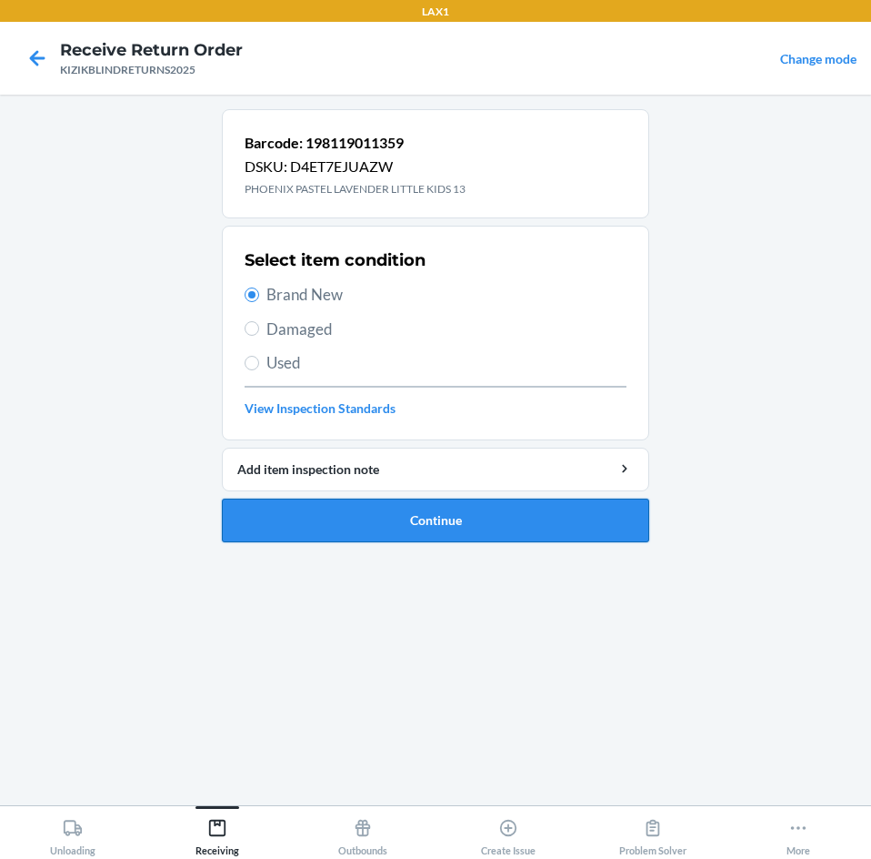
click at [326, 514] on button "Continue" at bounding box center [436, 520] width 428 height 44
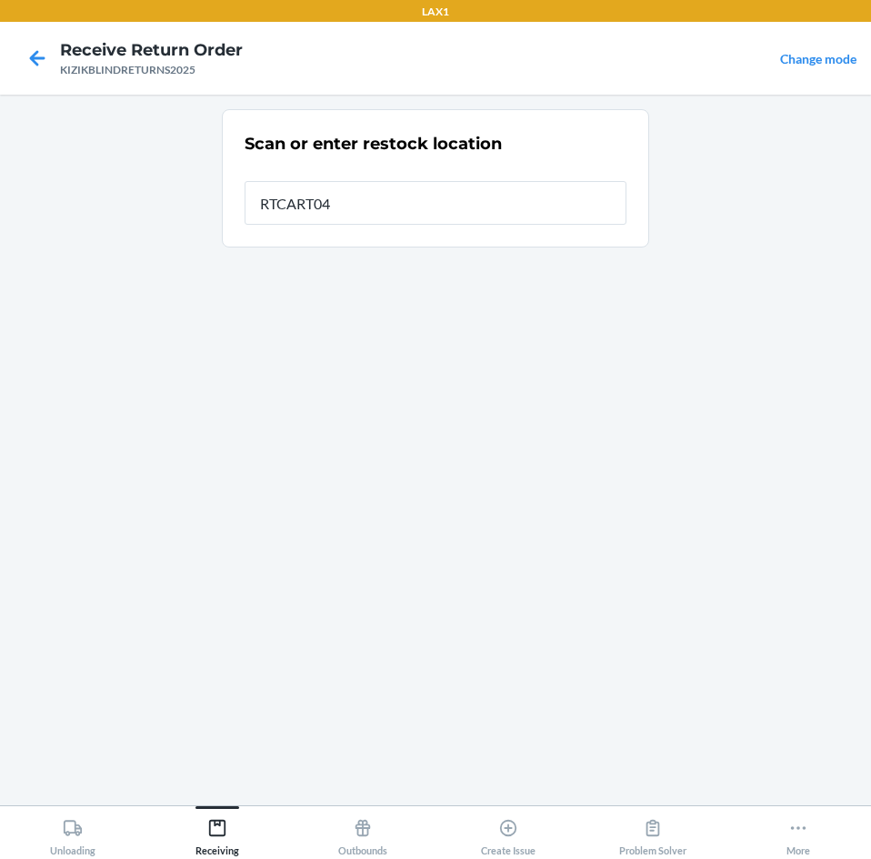
type input "RTCART043"
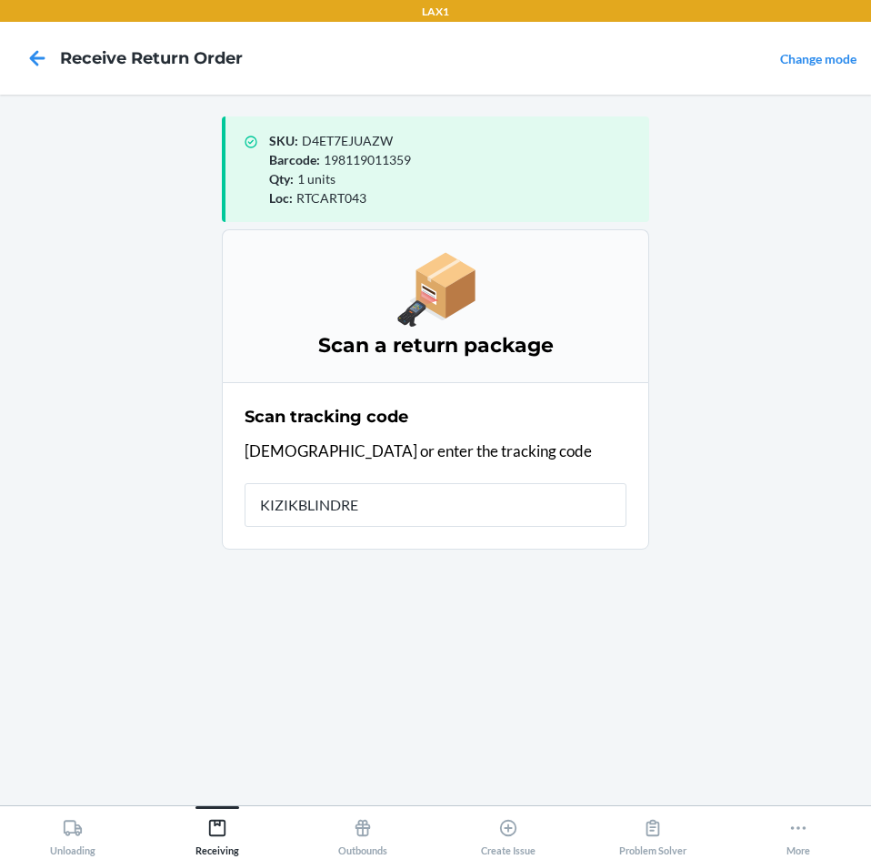
type input "KIZIKBLINDRET"
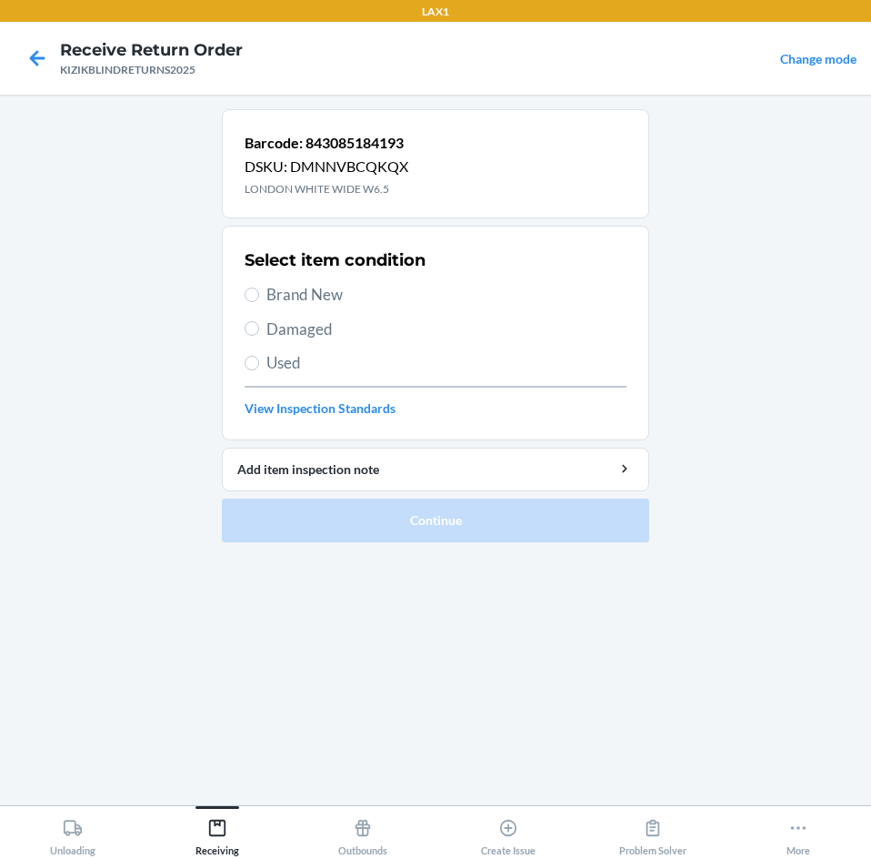
click at [287, 298] on span "Brand New" at bounding box center [447, 295] width 360 height 24
click at [259, 298] on input "Brand New" at bounding box center [252, 294] width 15 height 15
radio input "true"
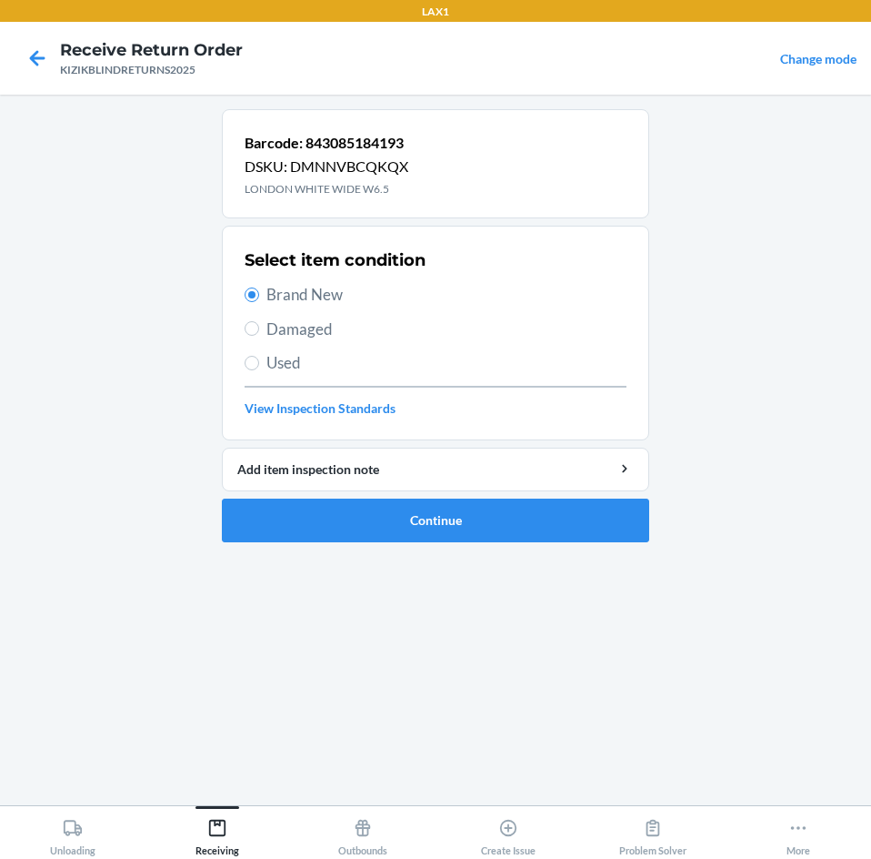
click at [259, 371] on label "Used" at bounding box center [436, 363] width 382 height 24
click at [259, 370] on input "Used" at bounding box center [252, 363] width 15 height 15
radio input "true"
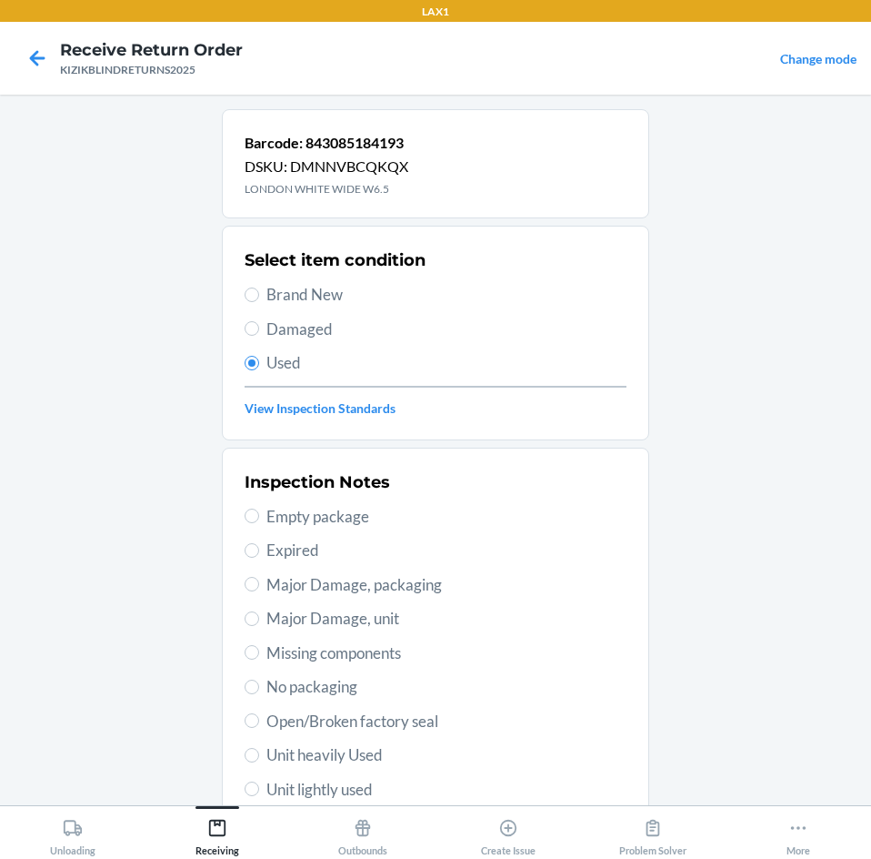
click at [267, 294] on span "Brand New" at bounding box center [447, 295] width 360 height 24
click at [259, 294] on input "Brand New" at bounding box center [252, 294] width 15 height 15
radio input "true"
radio input "false"
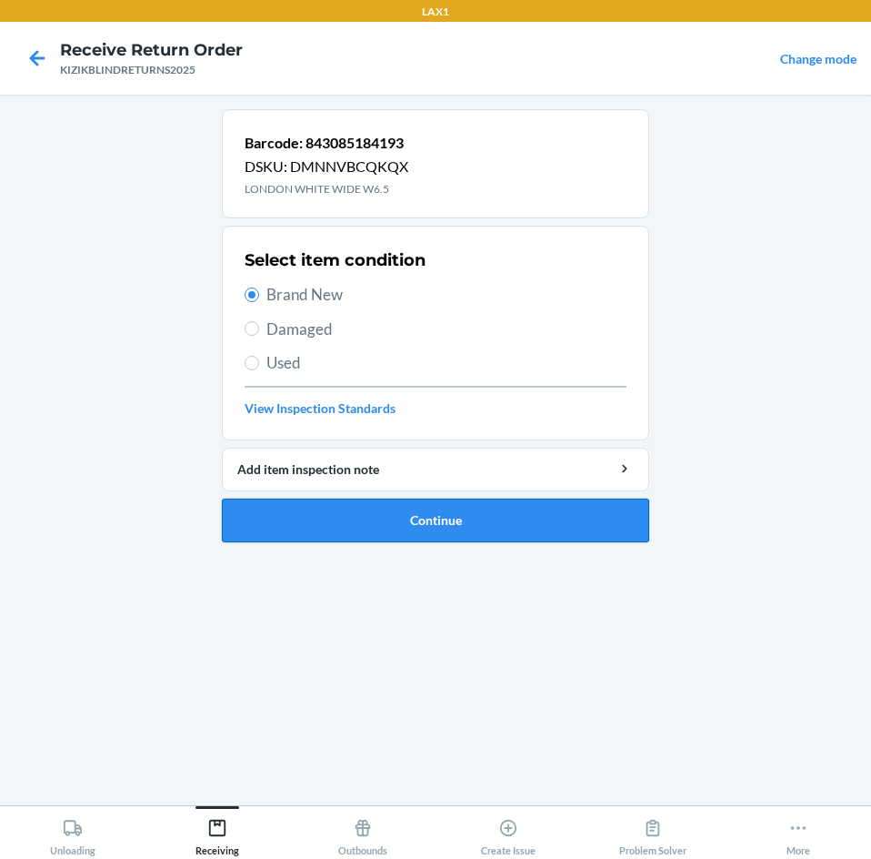
click at [403, 504] on button "Continue" at bounding box center [436, 520] width 428 height 44
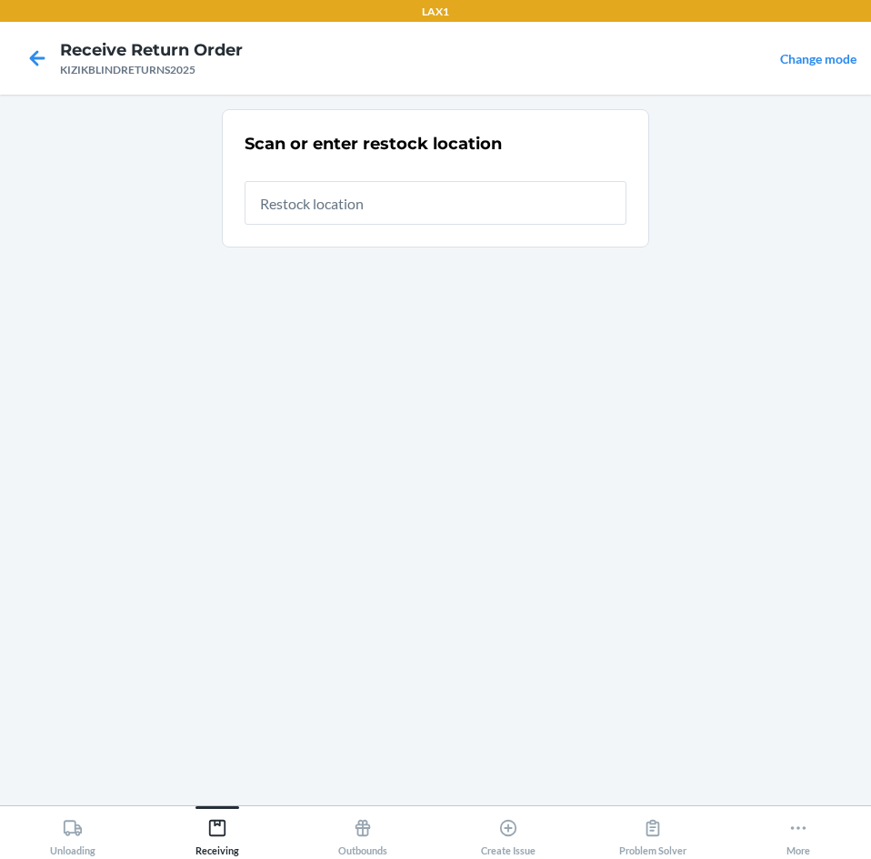
click at [476, 216] on input "text" at bounding box center [436, 203] width 382 height 44
type input "RTCART043"
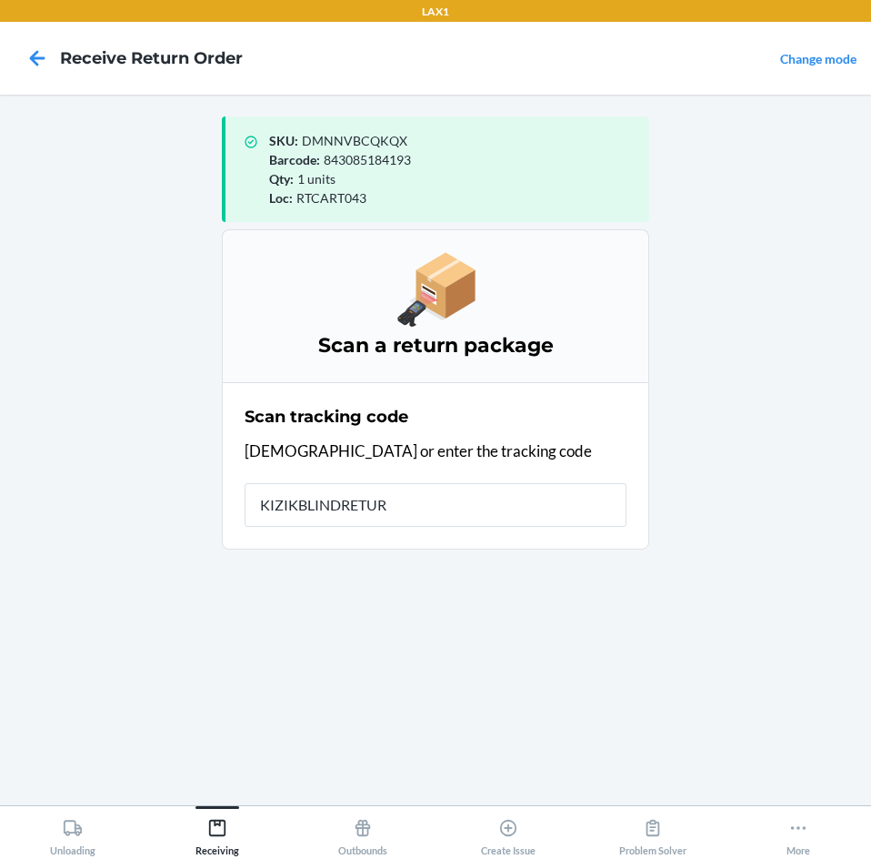
type input "KIZIKBLINDRETURN"
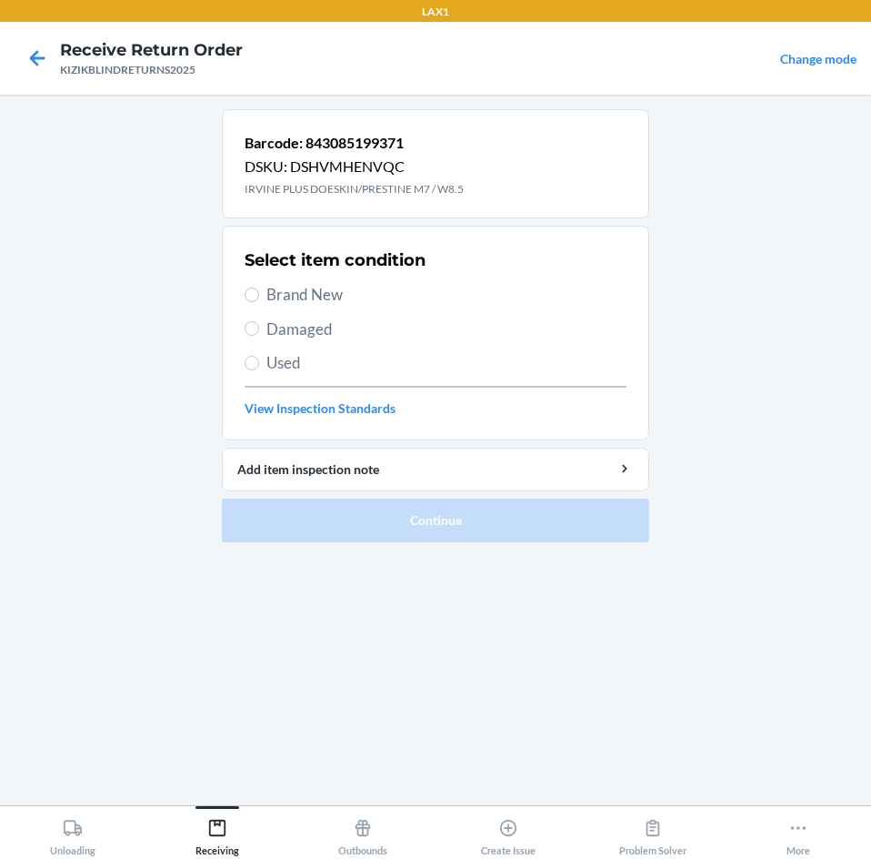
click at [277, 296] on span "Brand New" at bounding box center [447, 295] width 360 height 24
click at [259, 296] on input "Brand New" at bounding box center [252, 294] width 15 height 15
radio input "true"
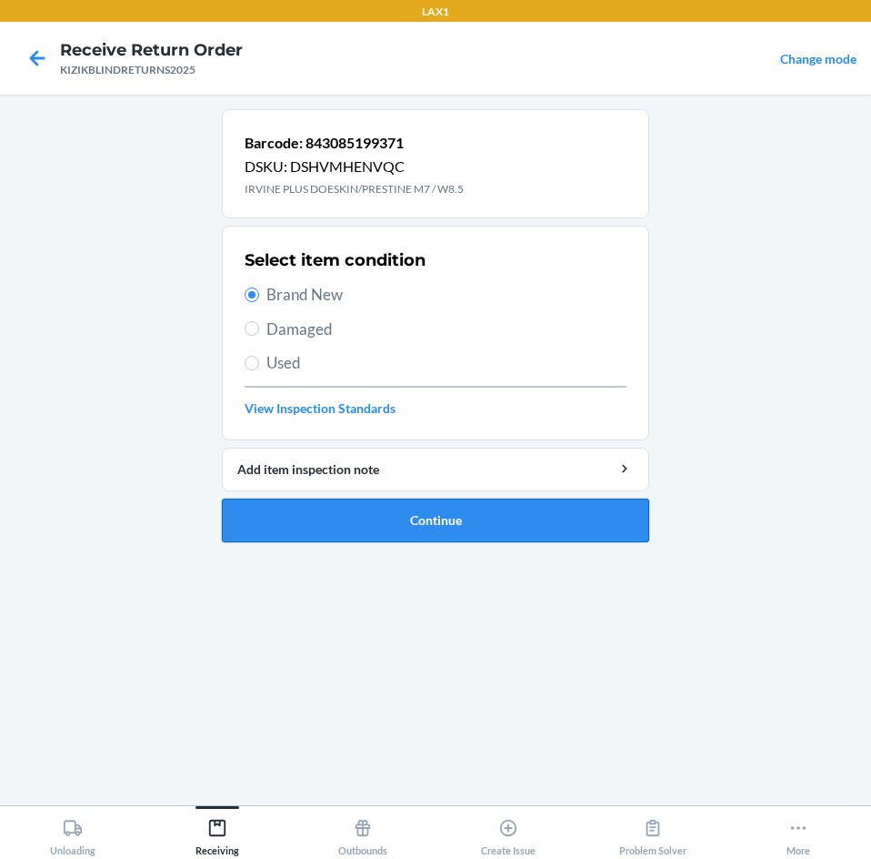
click at [326, 525] on button "Continue" at bounding box center [436, 520] width 428 height 44
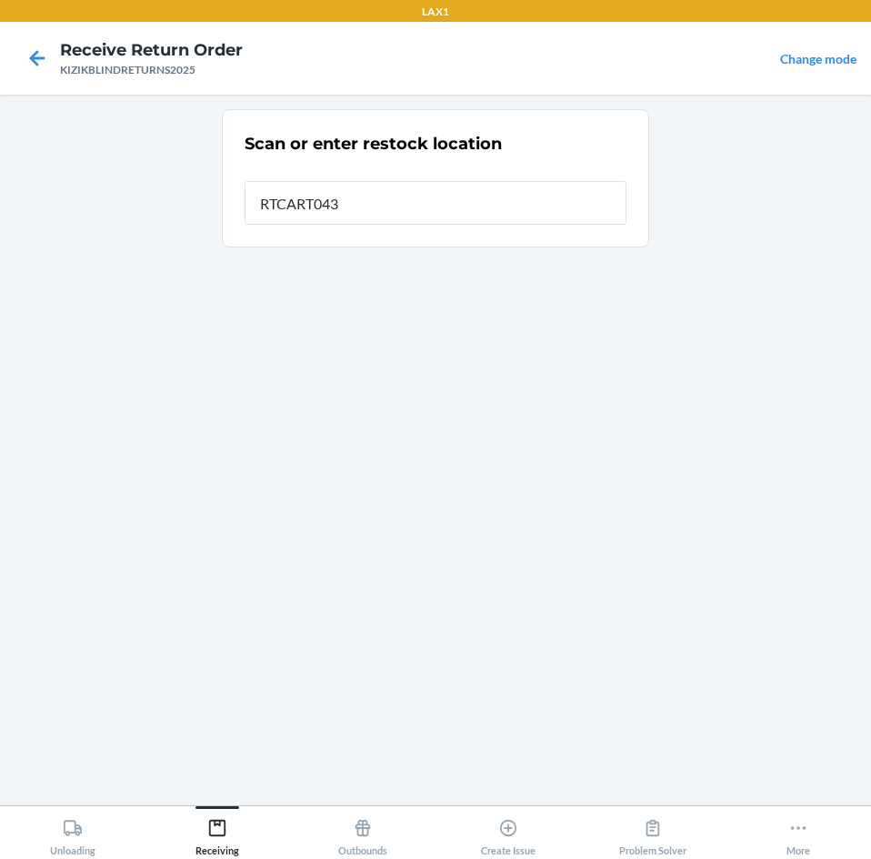
type input "RTCART043"
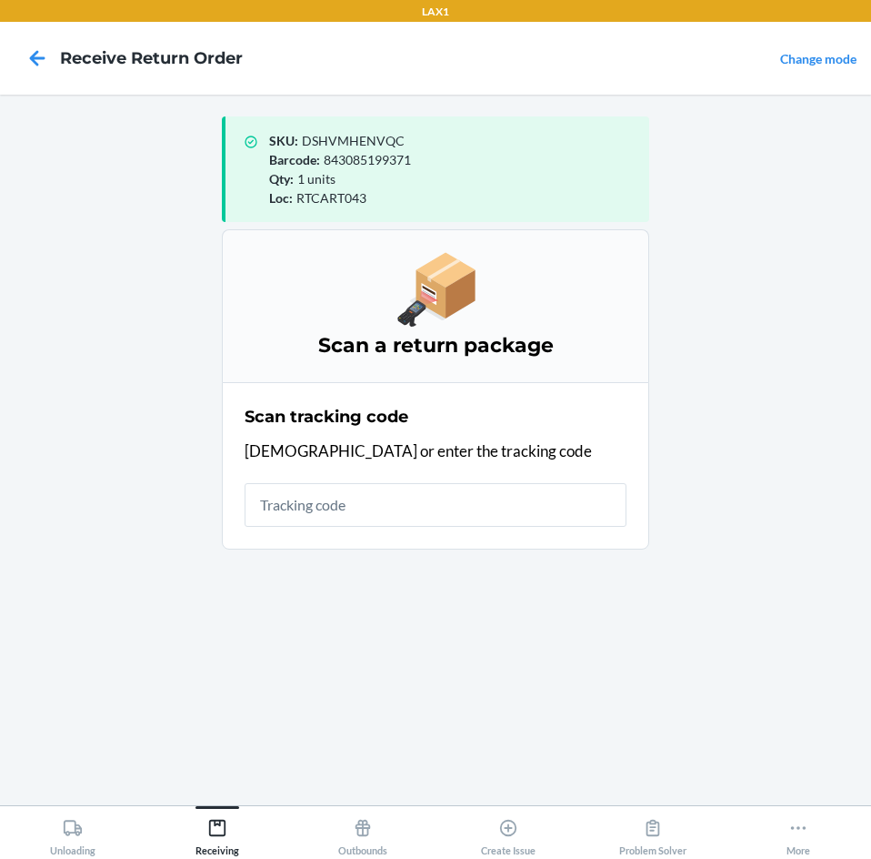
click at [346, 495] on input "text" at bounding box center [436, 505] width 382 height 44
type input "KIZIKBLIN"
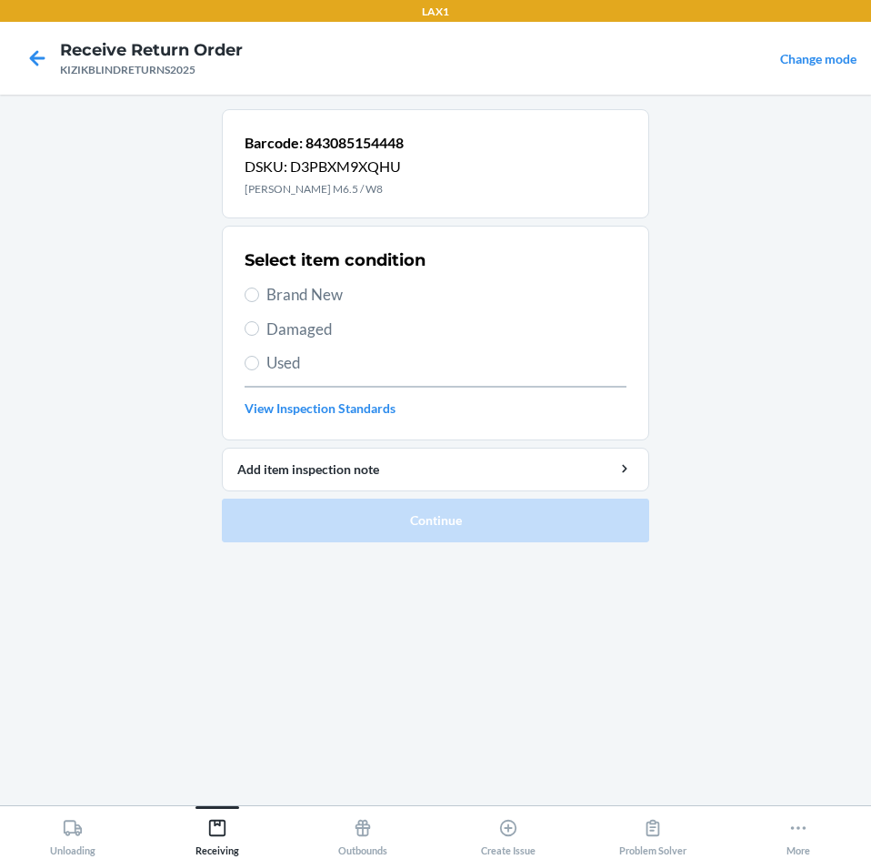
click at [308, 294] on span "Brand New" at bounding box center [447, 295] width 360 height 24
click at [259, 294] on input "Brand New" at bounding box center [252, 294] width 15 height 15
radio input "true"
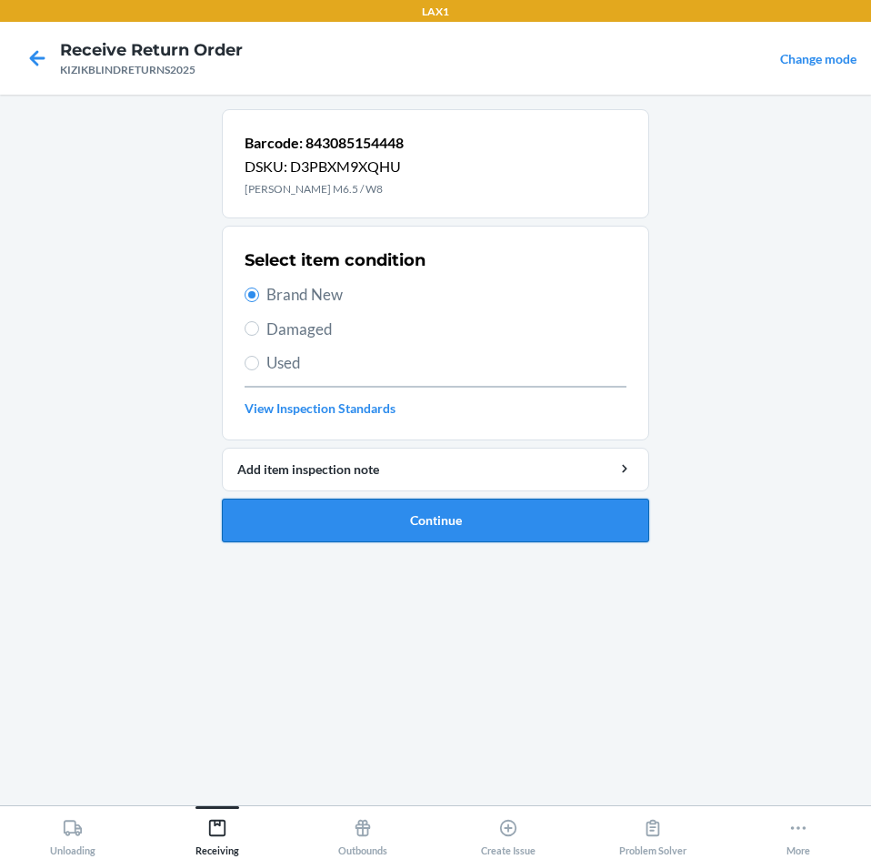
click at [274, 501] on button "Continue" at bounding box center [436, 520] width 428 height 44
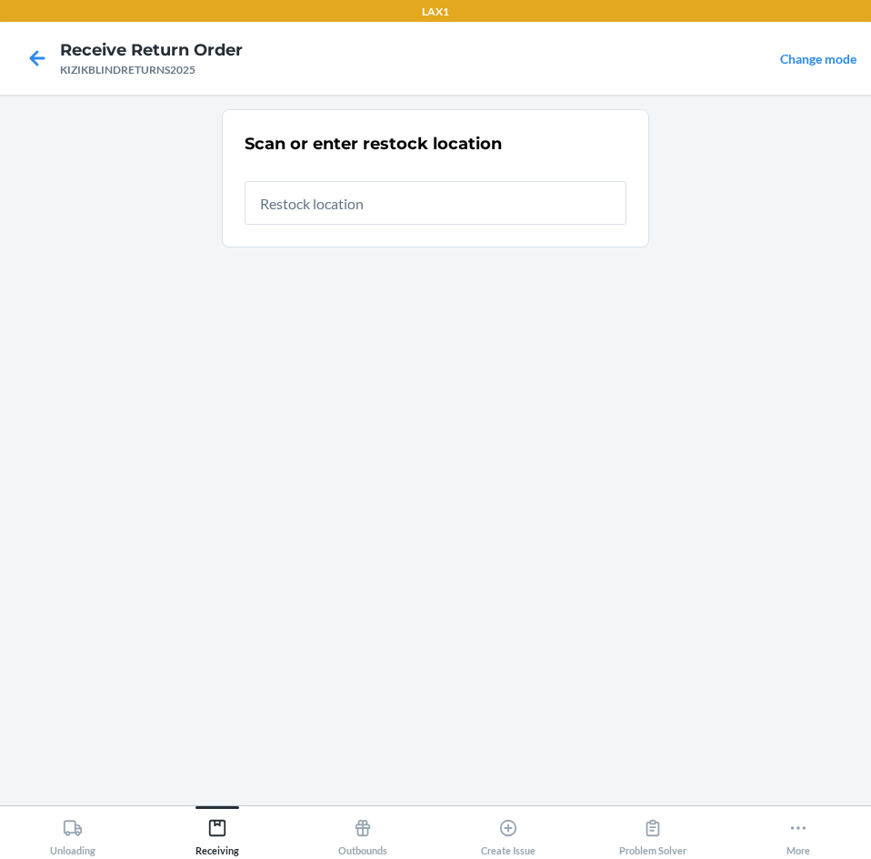
click at [483, 213] on input "text" at bounding box center [436, 203] width 382 height 44
type input "RTCART043"
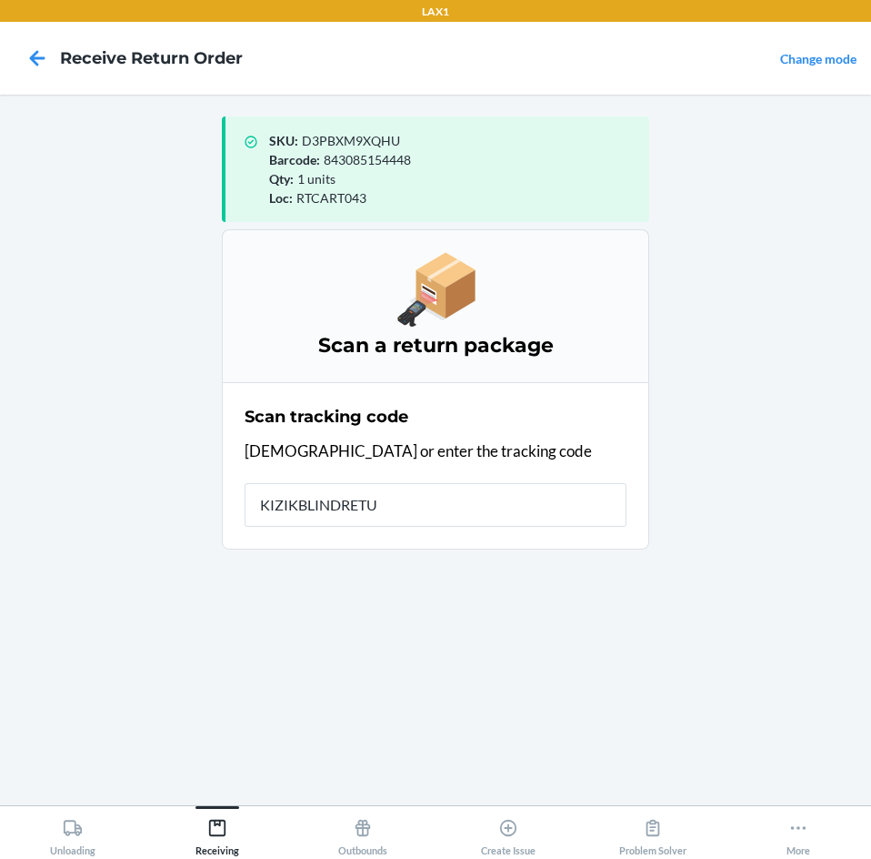
type input "KIZIKBLINDRETUR"
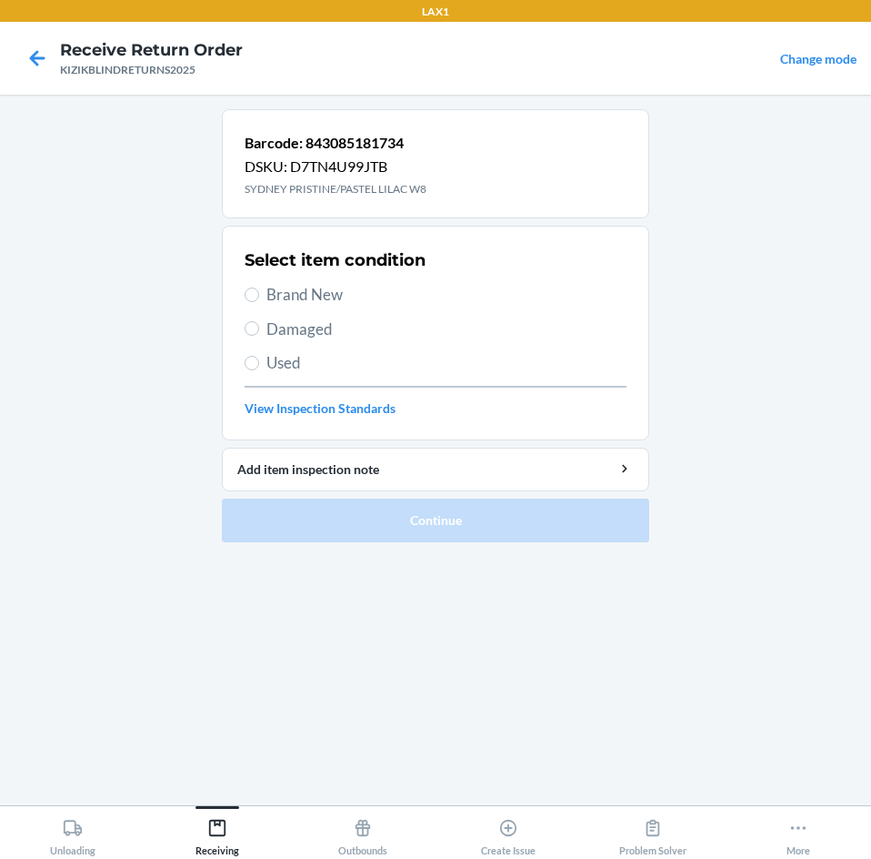
click at [262, 293] on label "Brand New" at bounding box center [436, 295] width 382 height 24
click at [259, 293] on input "Brand New" at bounding box center [252, 294] width 15 height 15
radio input "true"
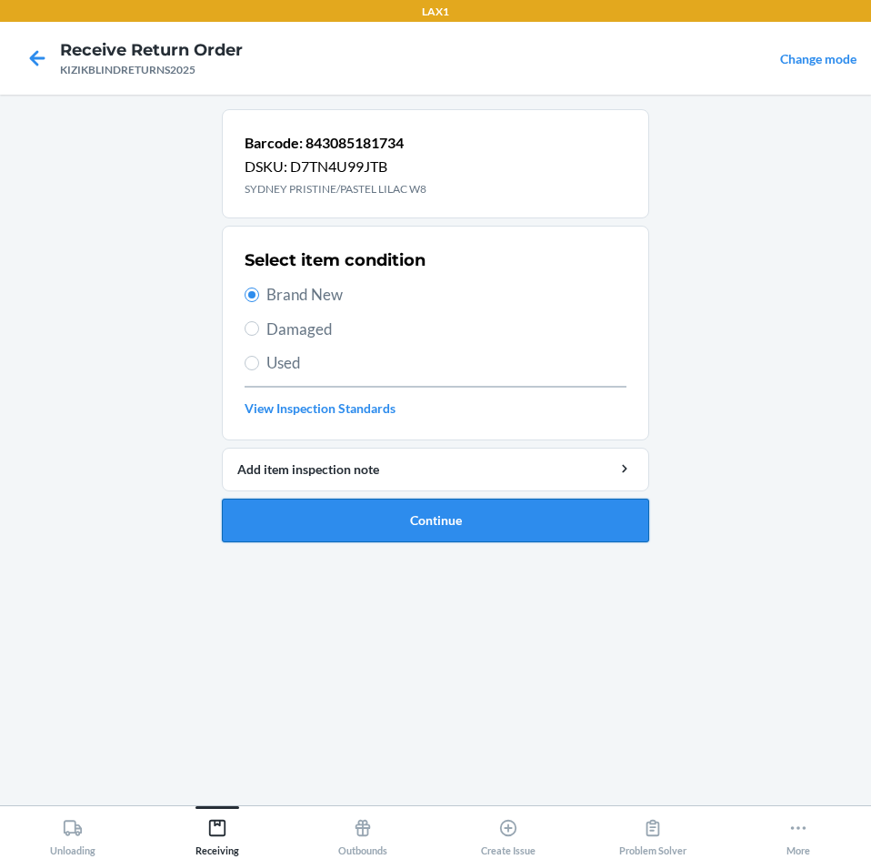
click at [294, 522] on button "Continue" at bounding box center [436, 520] width 428 height 44
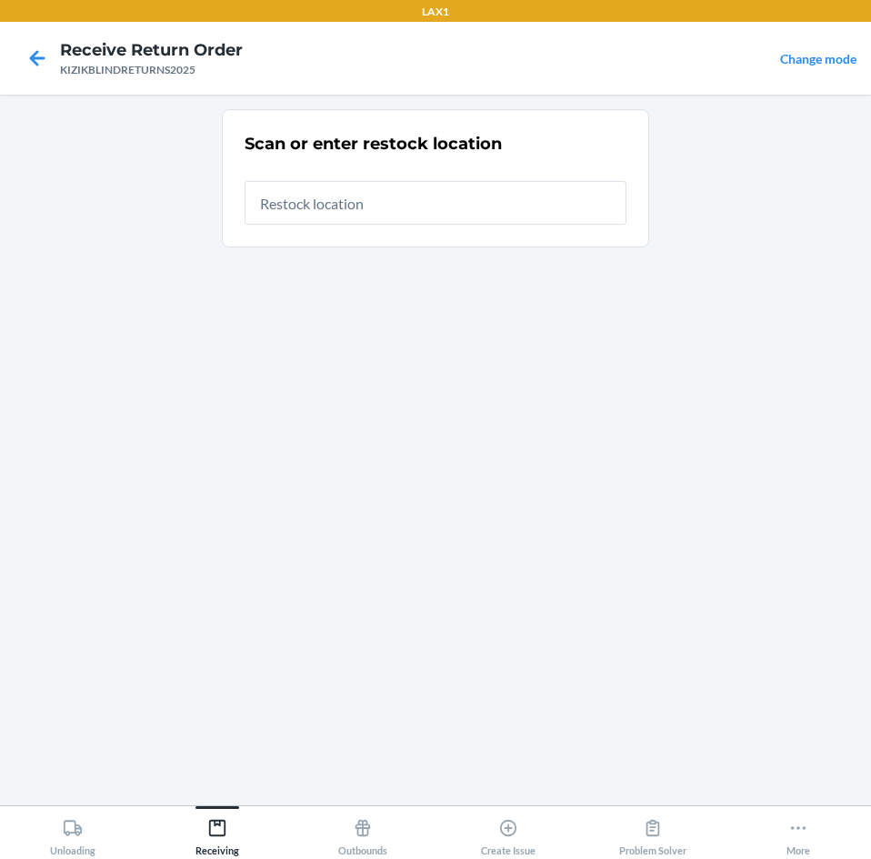
click at [492, 194] on input "text" at bounding box center [436, 203] width 382 height 44
type input "RTCART043"
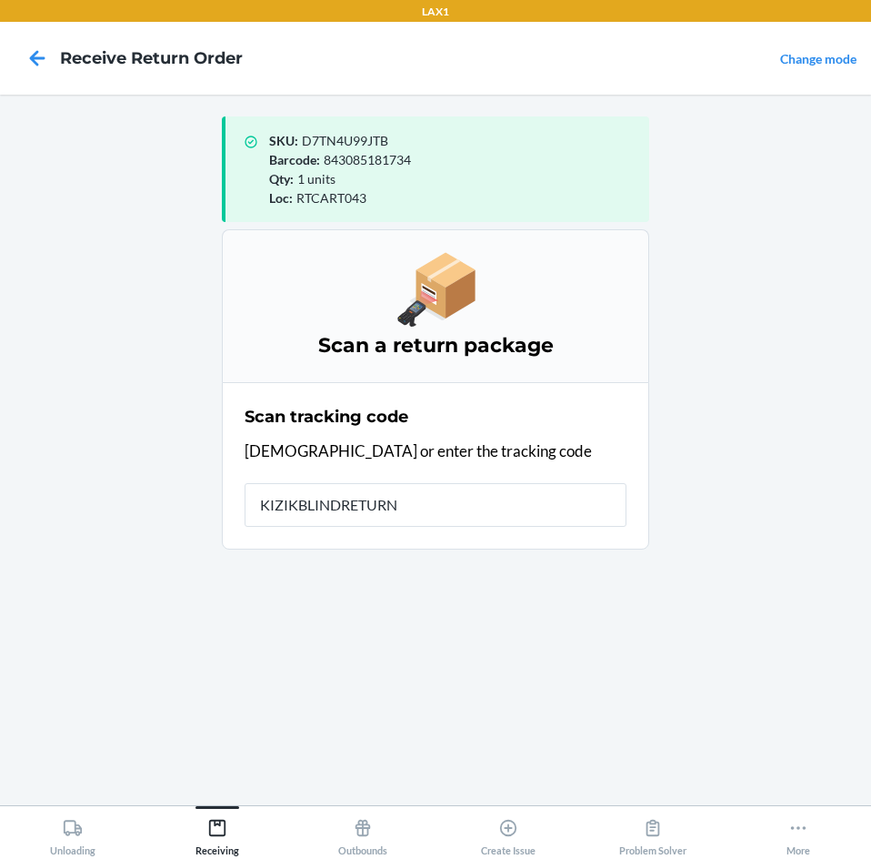
type input "KIZIKBLINDRETURNS"
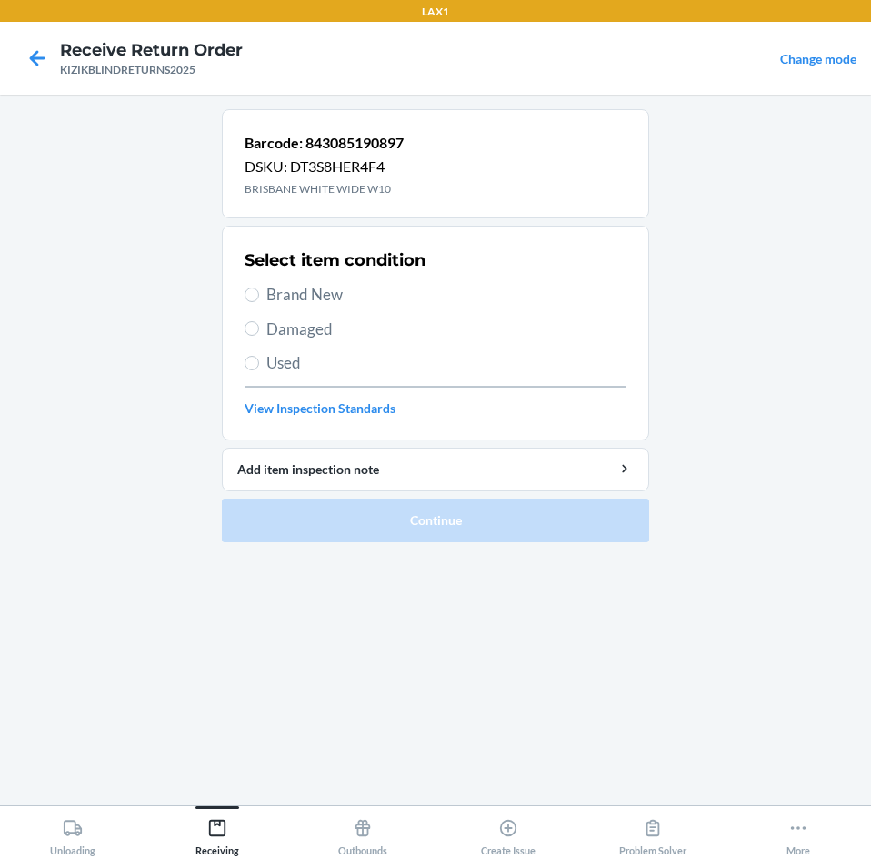
click at [304, 300] on span "Brand New" at bounding box center [447, 295] width 360 height 24
click at [259, 300] on input "Brand New" at bounding box center [252, 294] width 15 height 15
radio input "true"
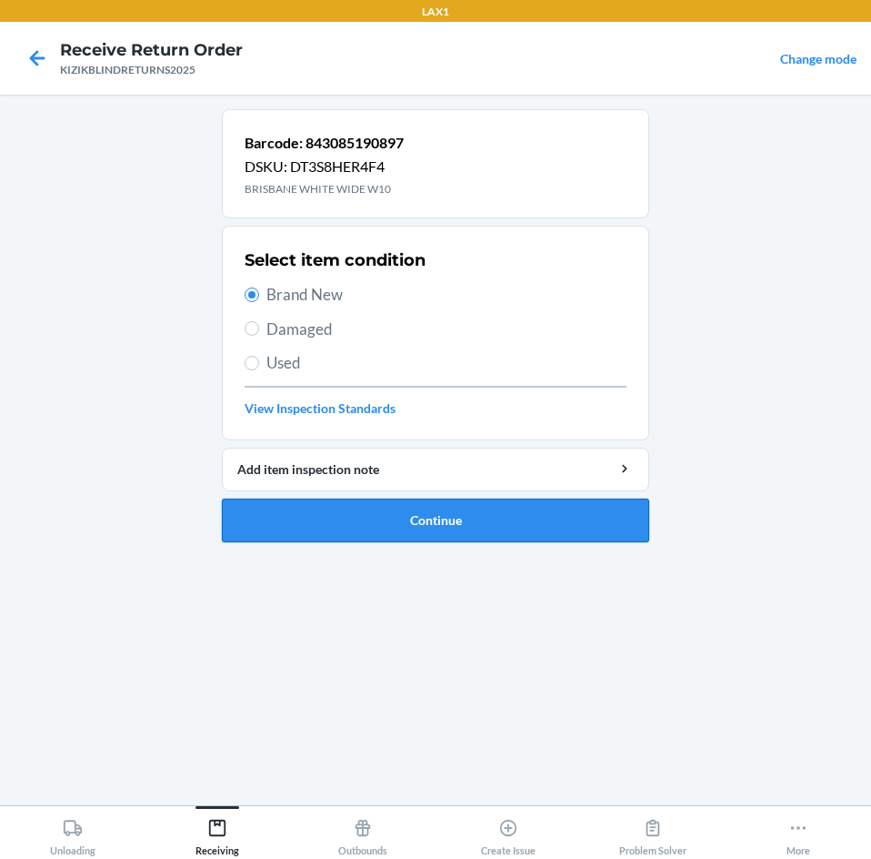
click at [370, 515] on button "Continue" at bounding box center [436, 520] width 428 height 44
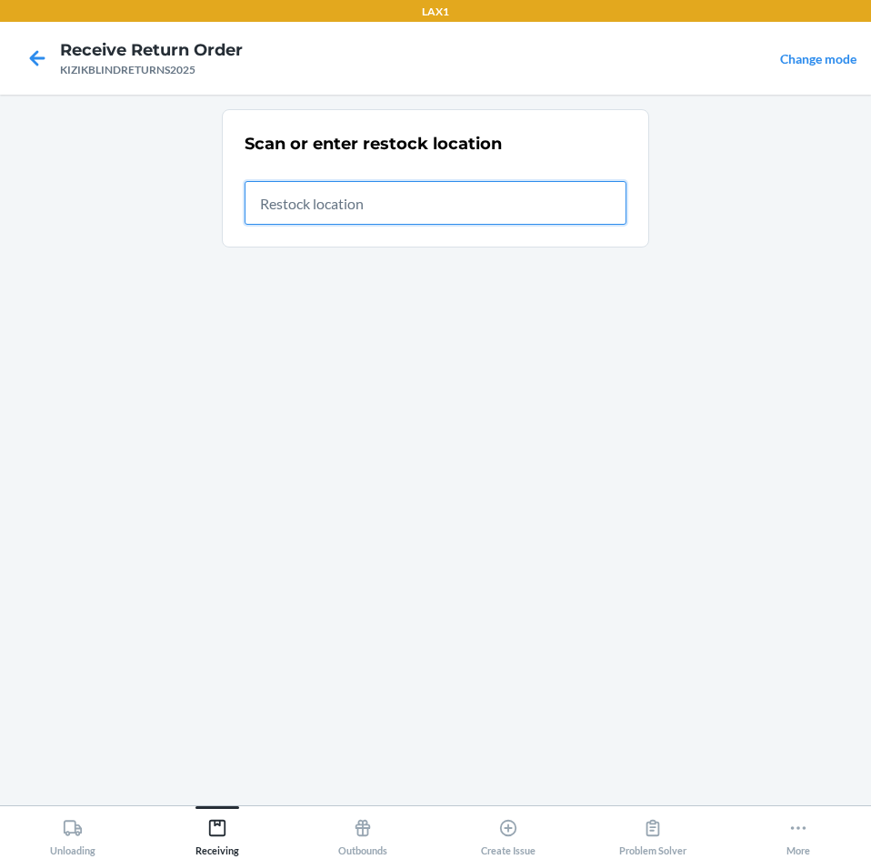
click at [556, 212] on input "text" at bounding box center [436, 203] width 382 height 44
type input "RTCART043"
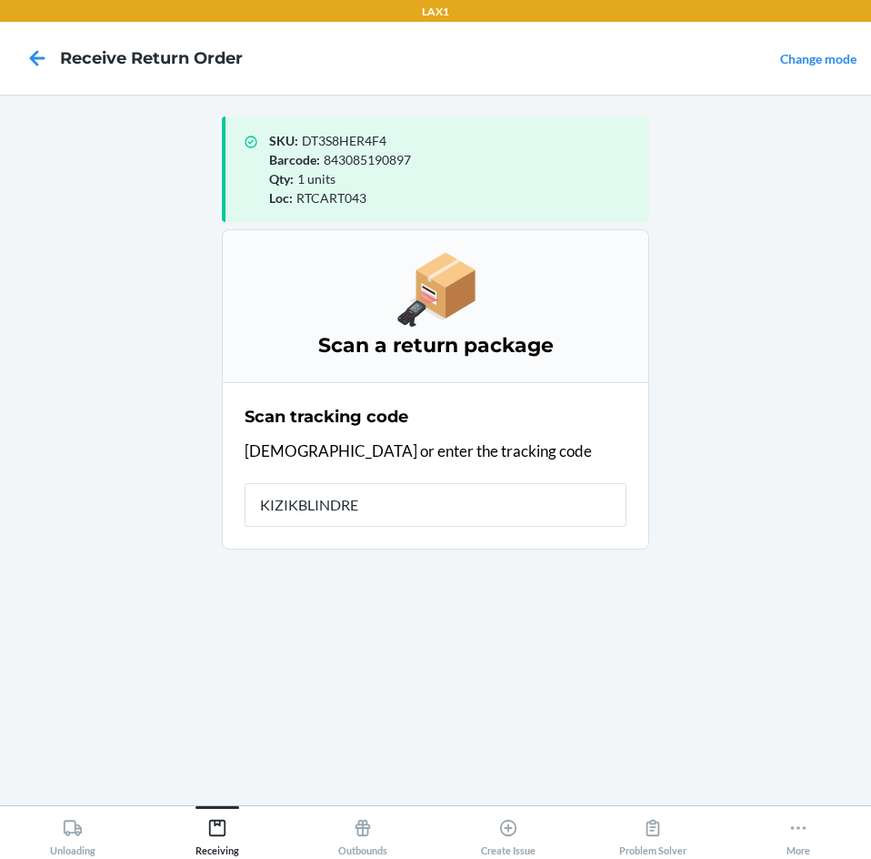
type input "KIZIKBLINDRET"
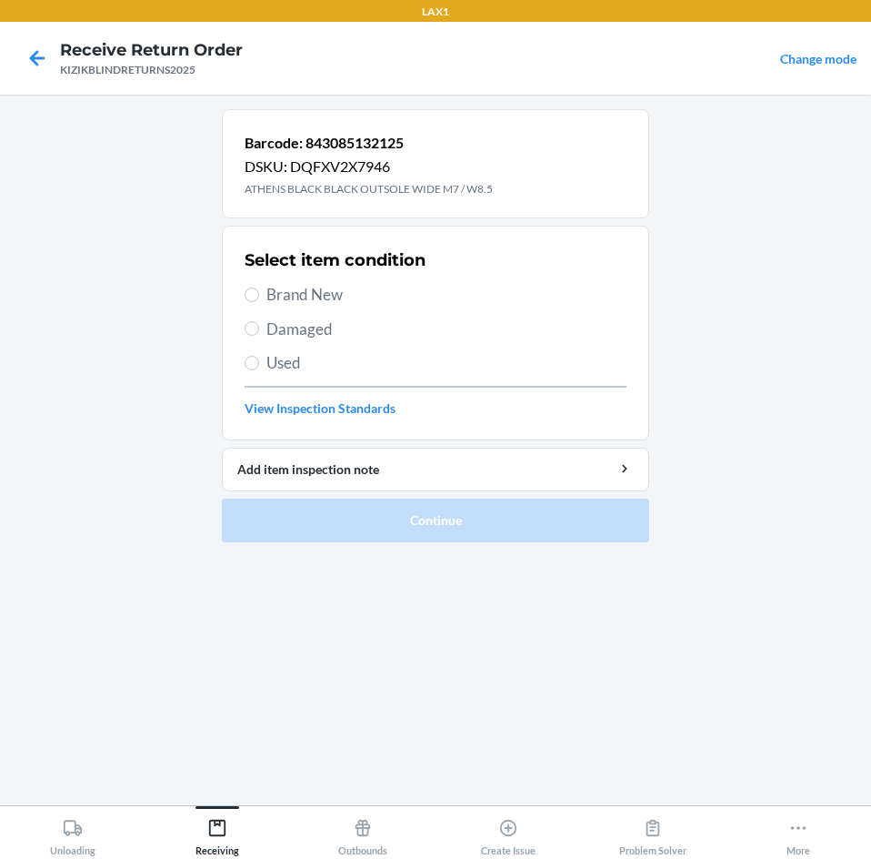
click at [290, 290] on span "Brand New" at bounding box center [447, 295] width 360 height 24
click at [259, 290] on input "Brand New" at bounding box center [252, 294] width 15 height 15
radio input "true"
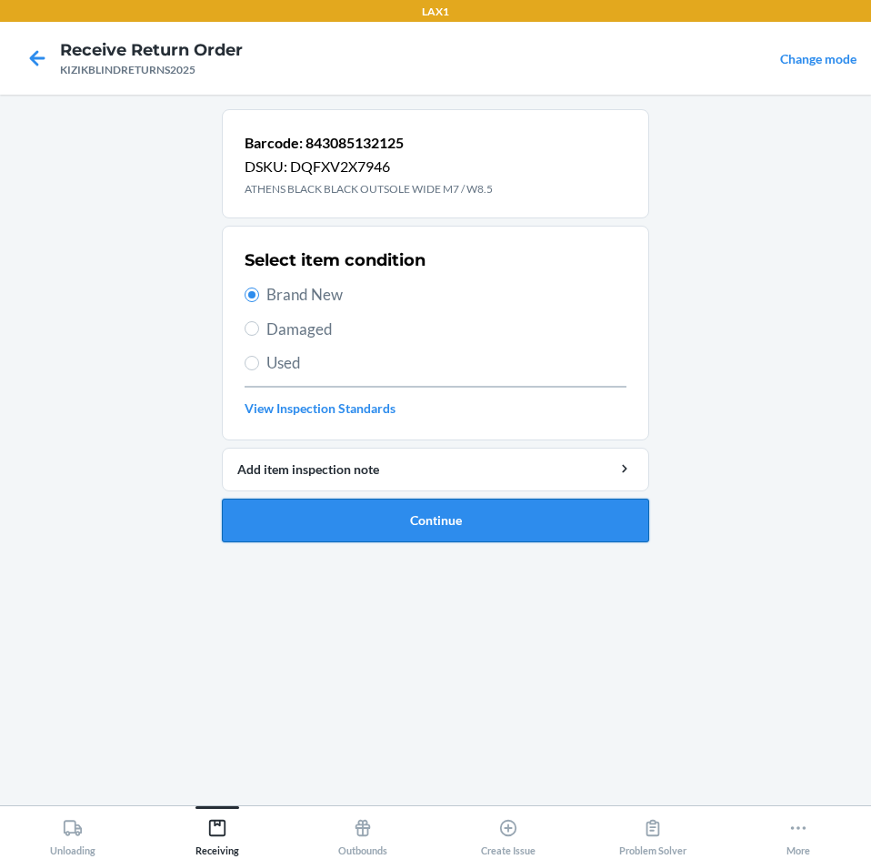
click at [296, 521] on button "Continue" at bounding box center [436, 520] width 428 height 44
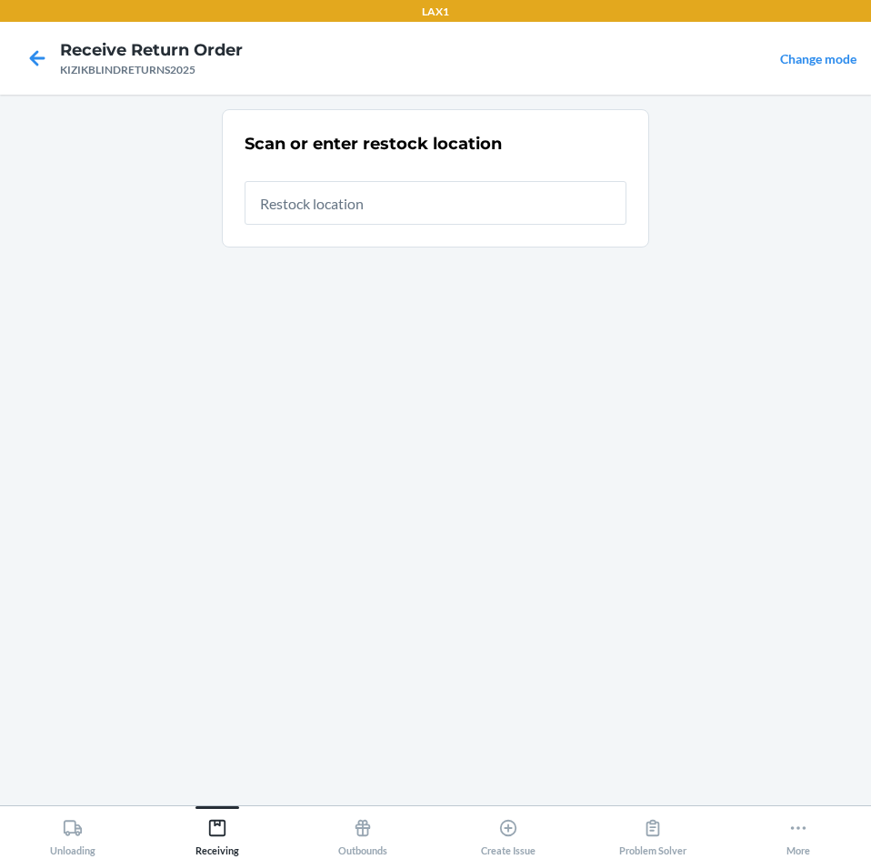
click at [595, 192] on input "text" at bounding box center [436, 203] width 382 height 44
type input "RTCART043"
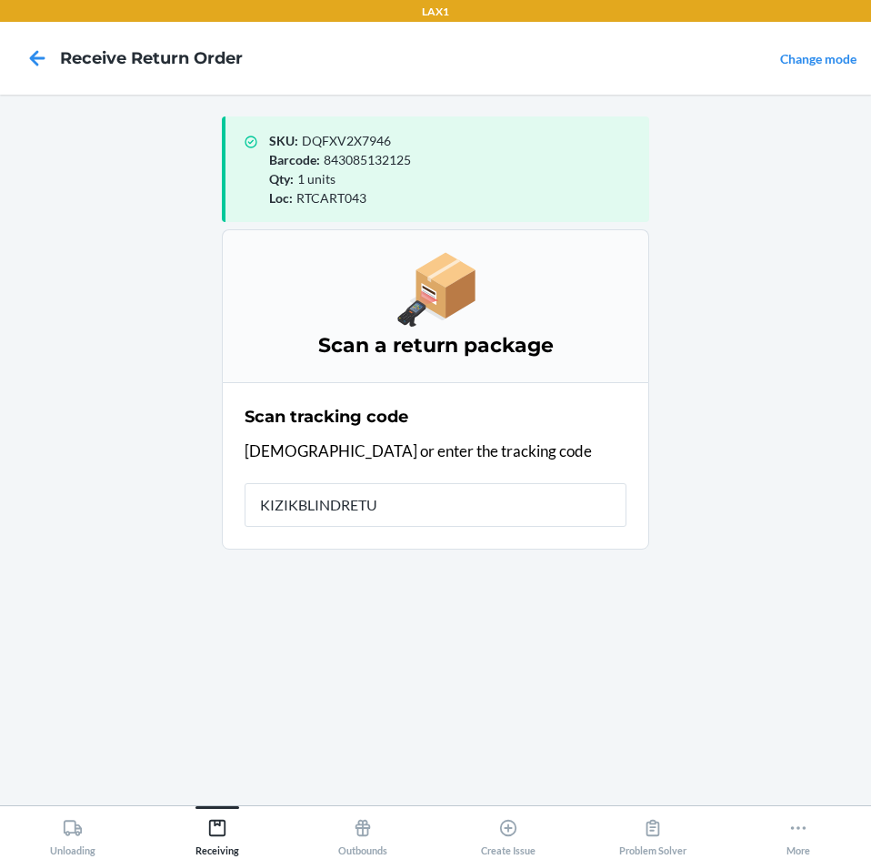
type input "KIZIKBLINDRETUR"
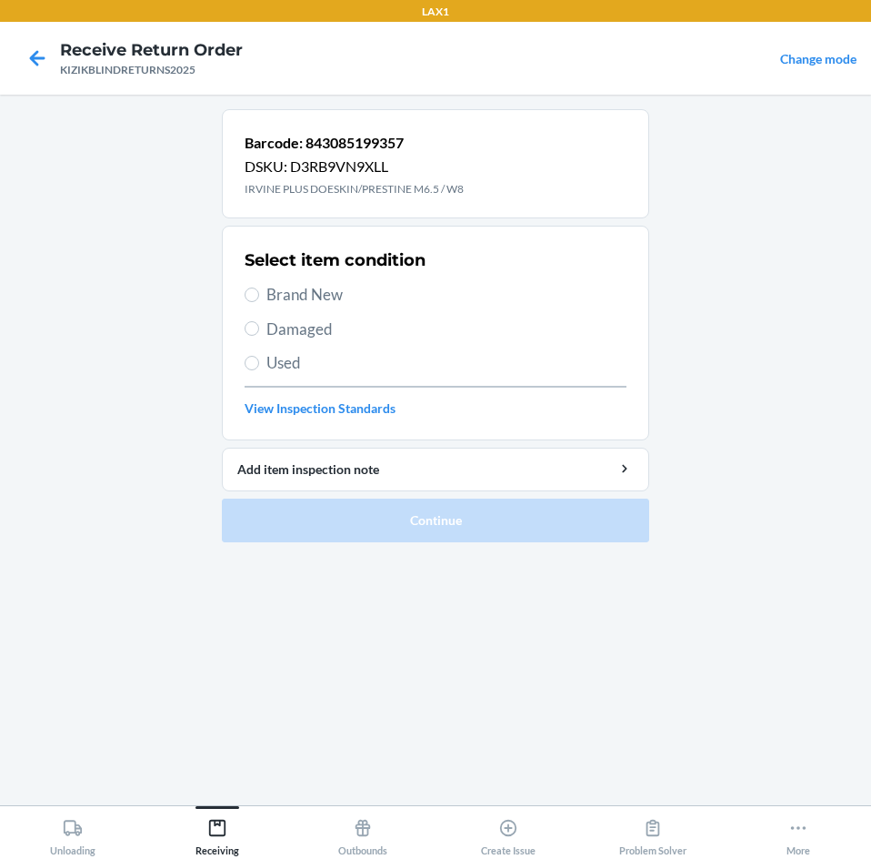
click at [331, 293] on span "Brand New" at bounding box center [447, 295] width 360 height 24
click at [259, 293] on input "Brand New" at bounding box center [252, 294] width 15 height 15
radio input "true"
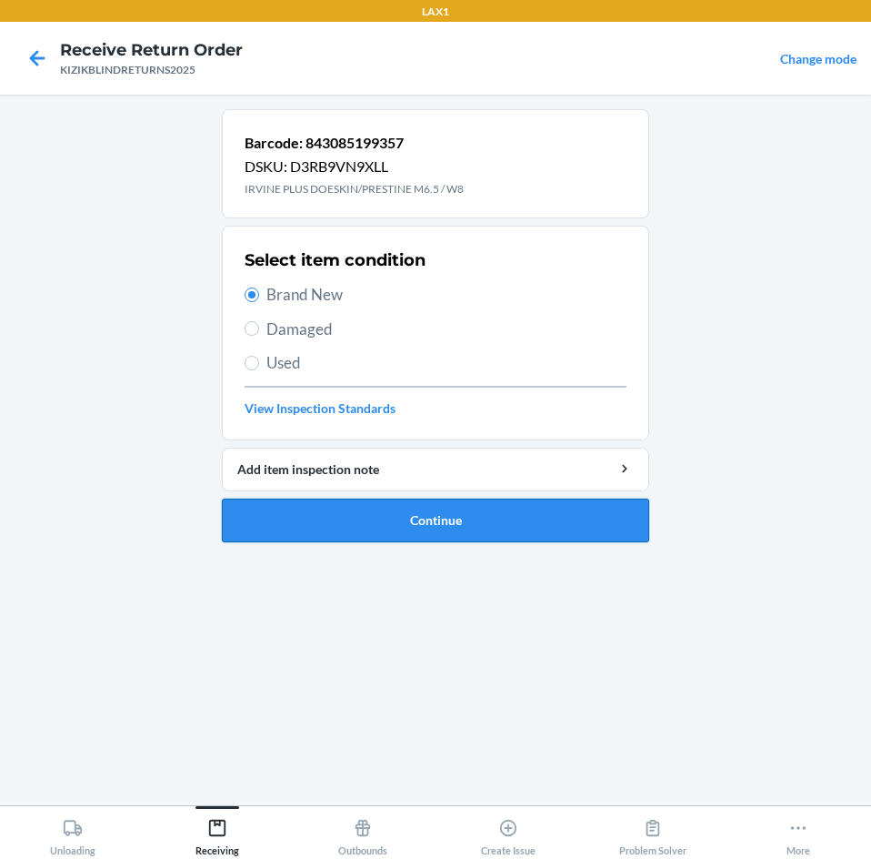
click at [358, 526] on button "Continue" at bounding box center [436, 520] width 428 height 44
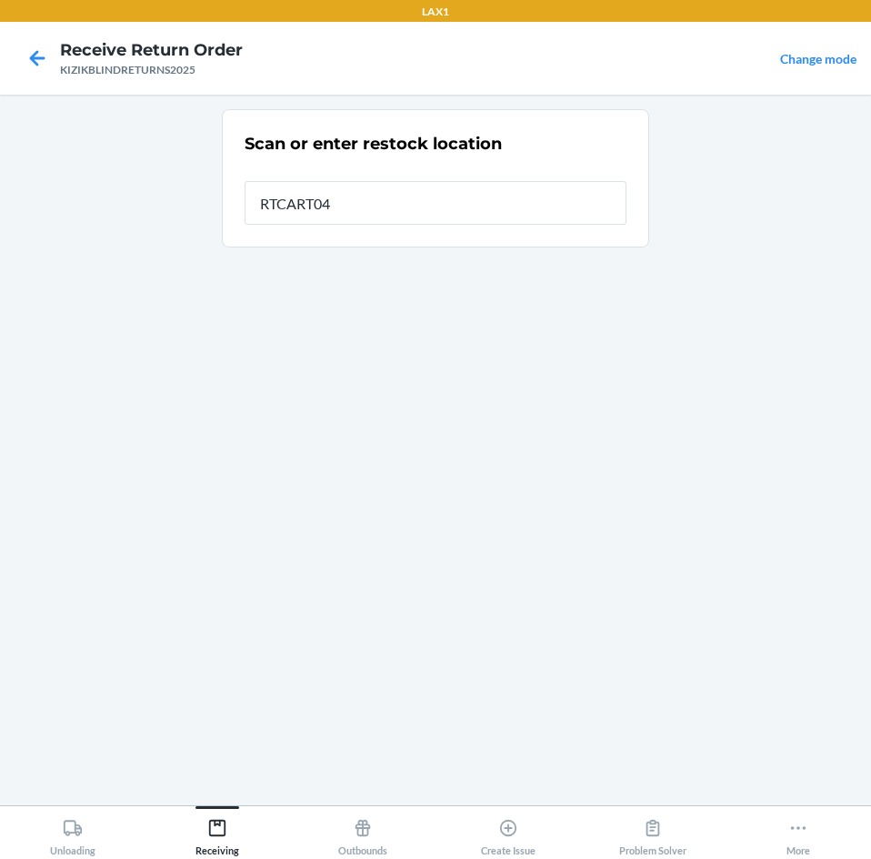
type input "RTCART043"
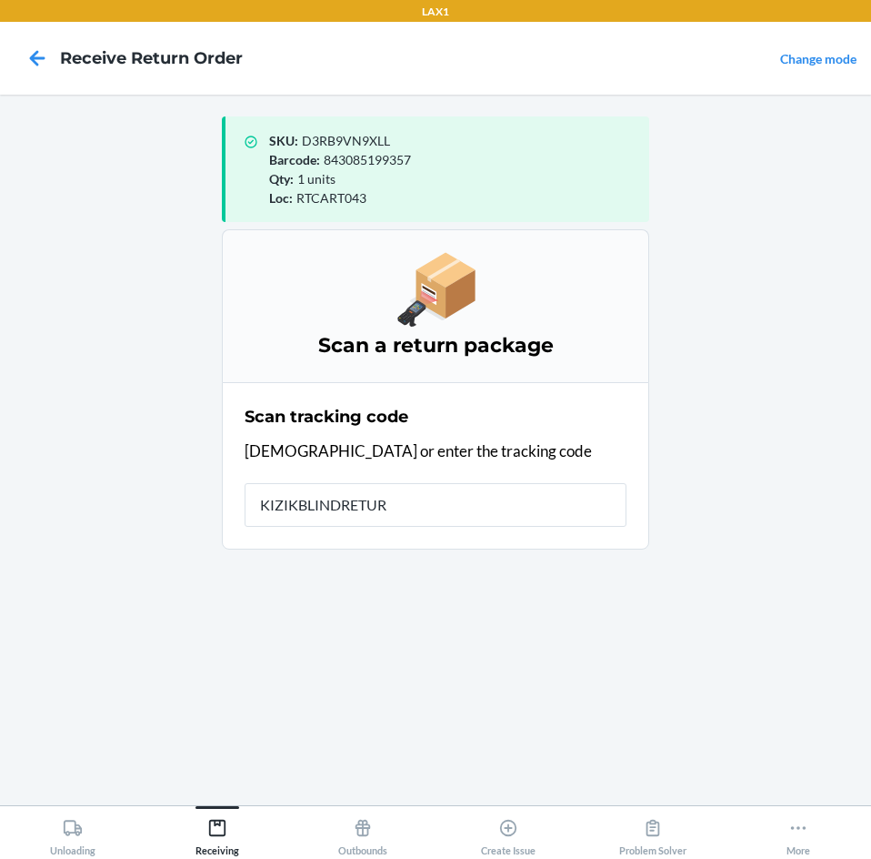
type input "KIZIKBLINDRETURN"
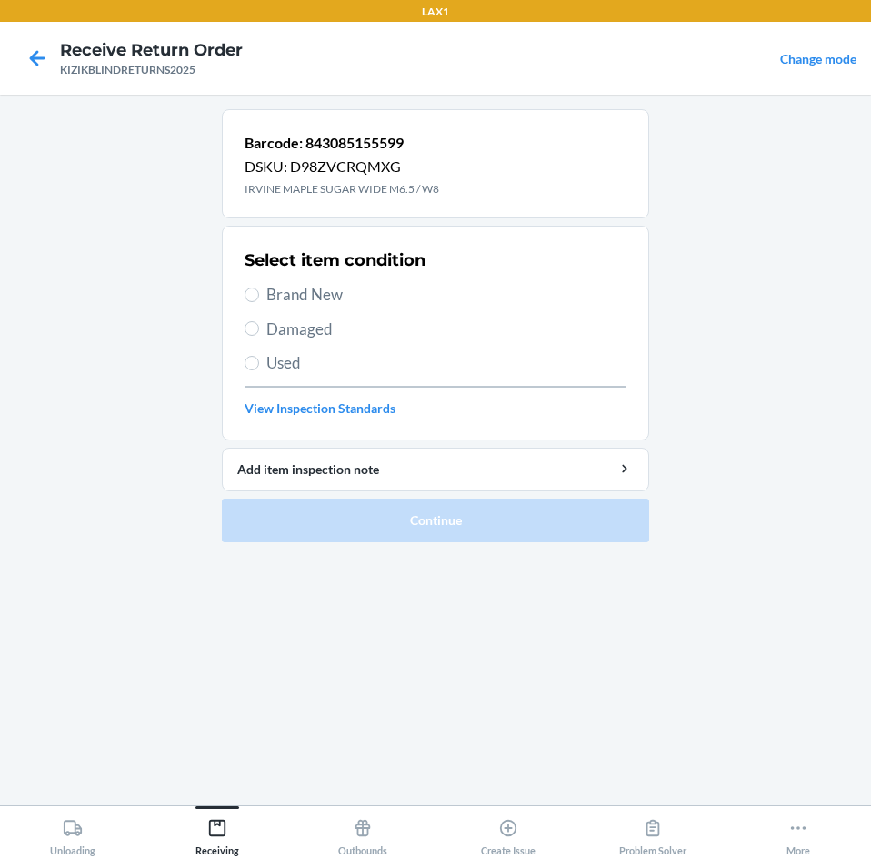
click at [301, 292] on span "Brand New" at bounding box center [447, 295] width 360 height 24
click at [259, 292] on input "Brand New" at bounding box center [252, 294] width 15 height 15
radio input "true"
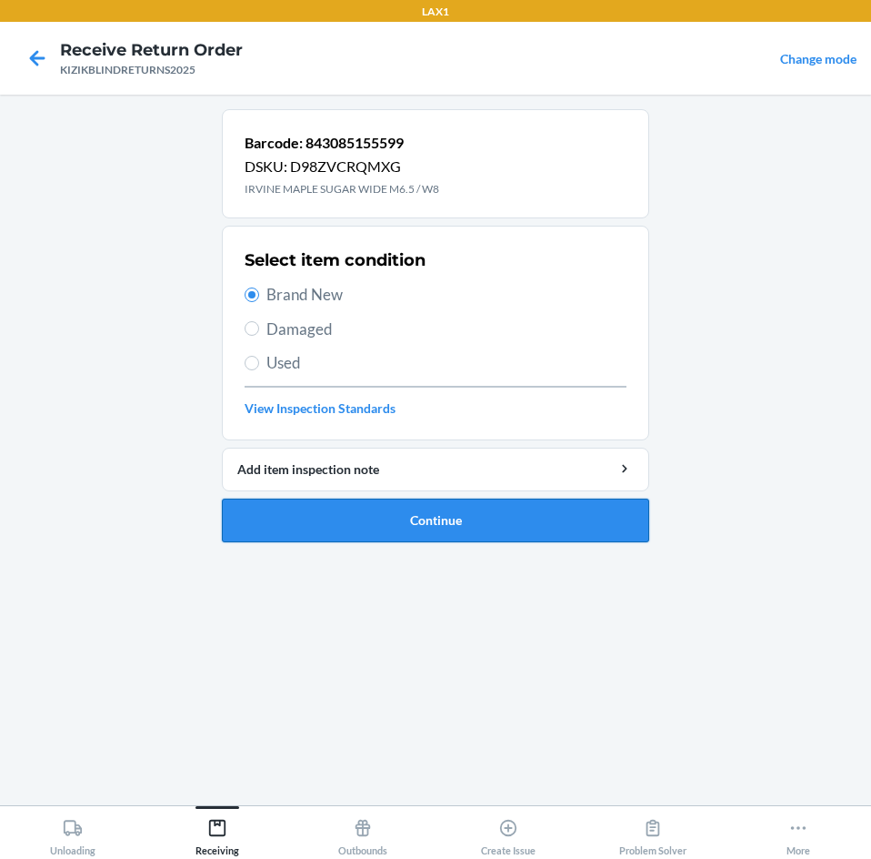
click at [391, 512] on button "Continue" at bounding box center [436, 520] width 428 height 44
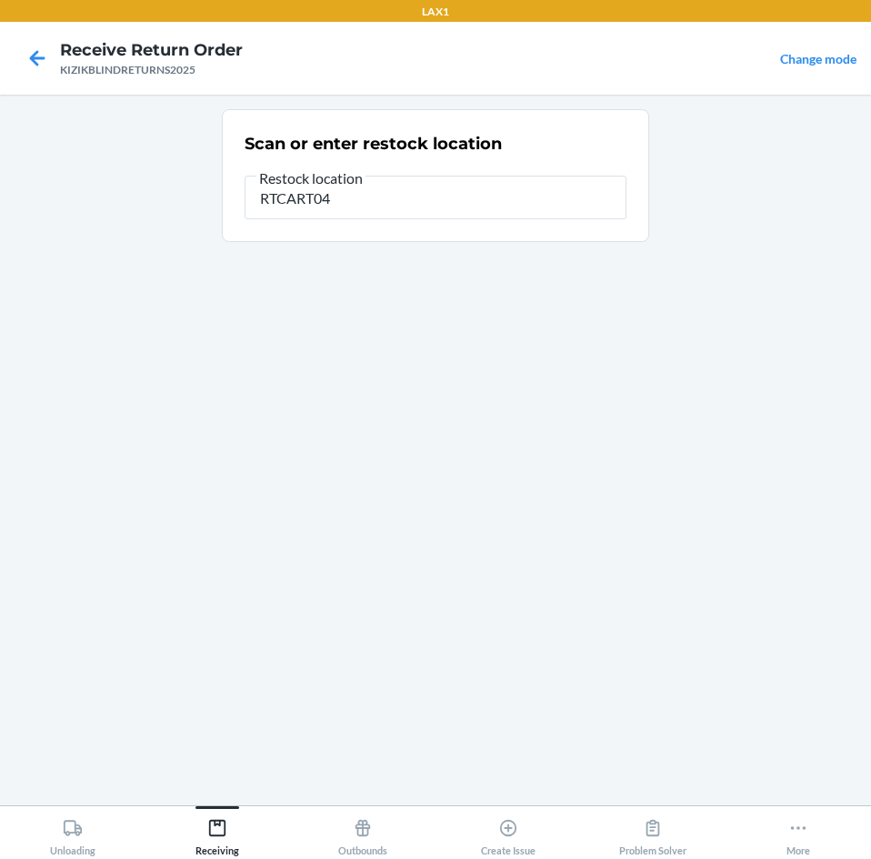
type input "RTCART043"
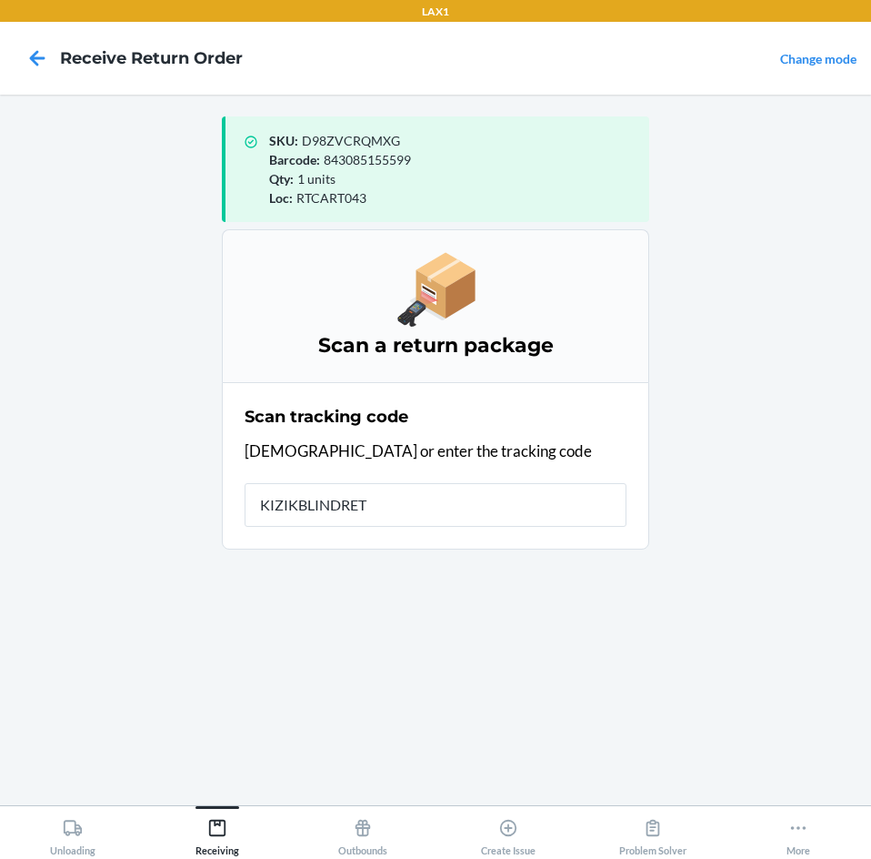
type input "KIZIKBLINDRETU"
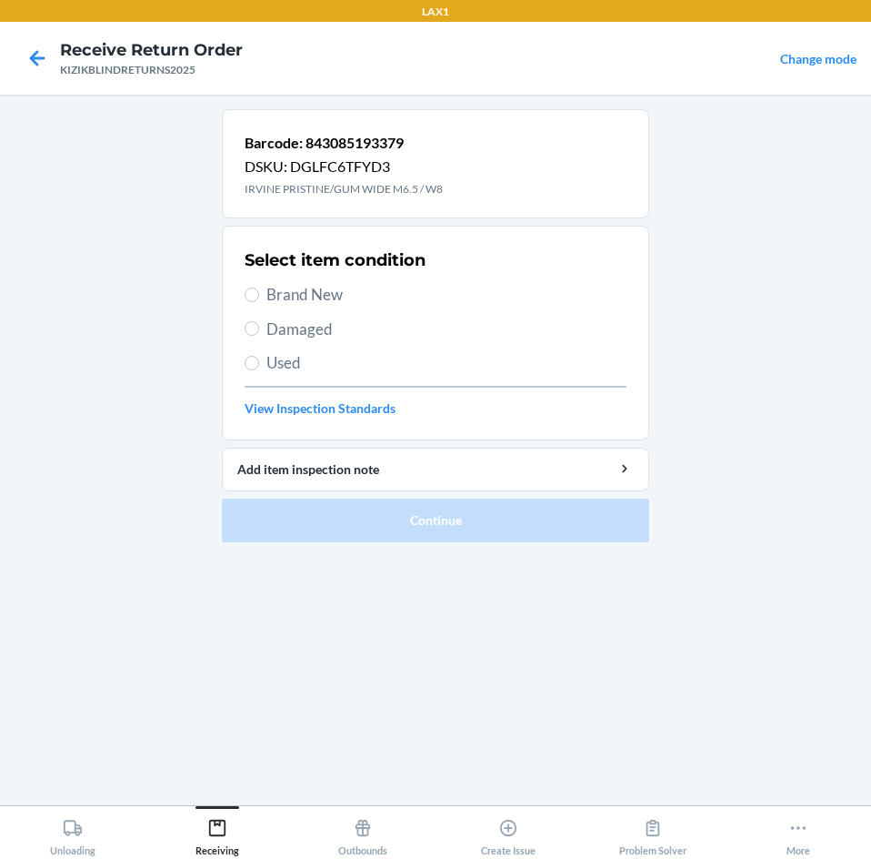
click at [324, 299] on span "Brand New" at bounding box center [447, 295] width 360 height 24
click at [259, 299] on input "Brand New" at bounding box center [252, 294] width 15 height 15
radio input "true"
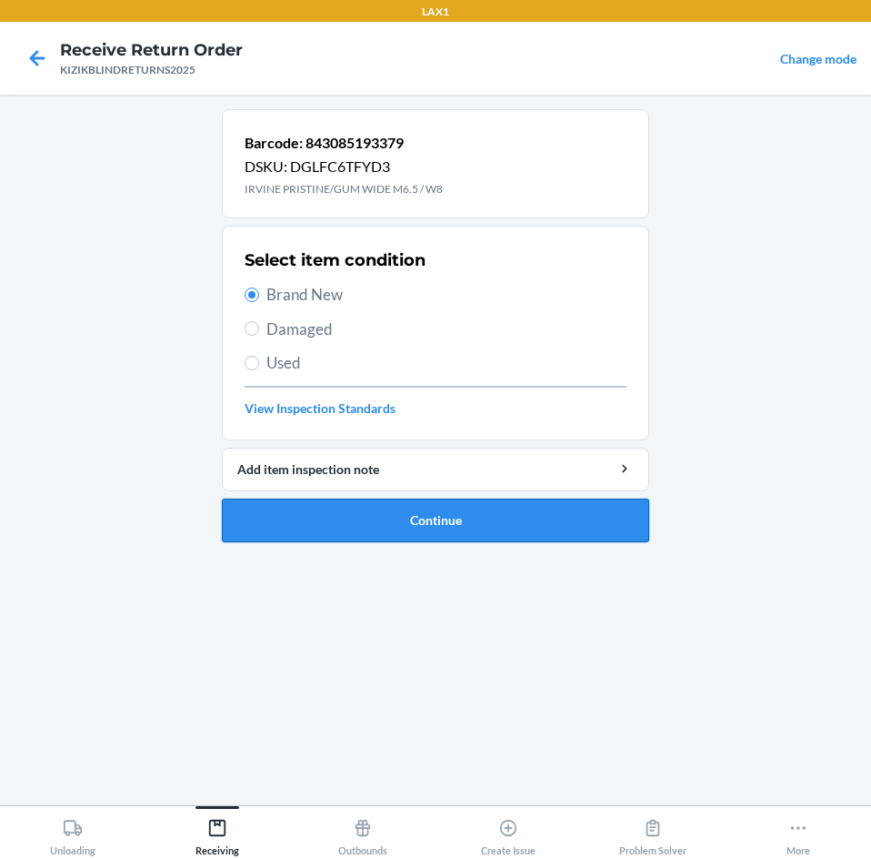
click at [267, 510] on button "Continue" at bounding box center [436, 520] width 428 height 44
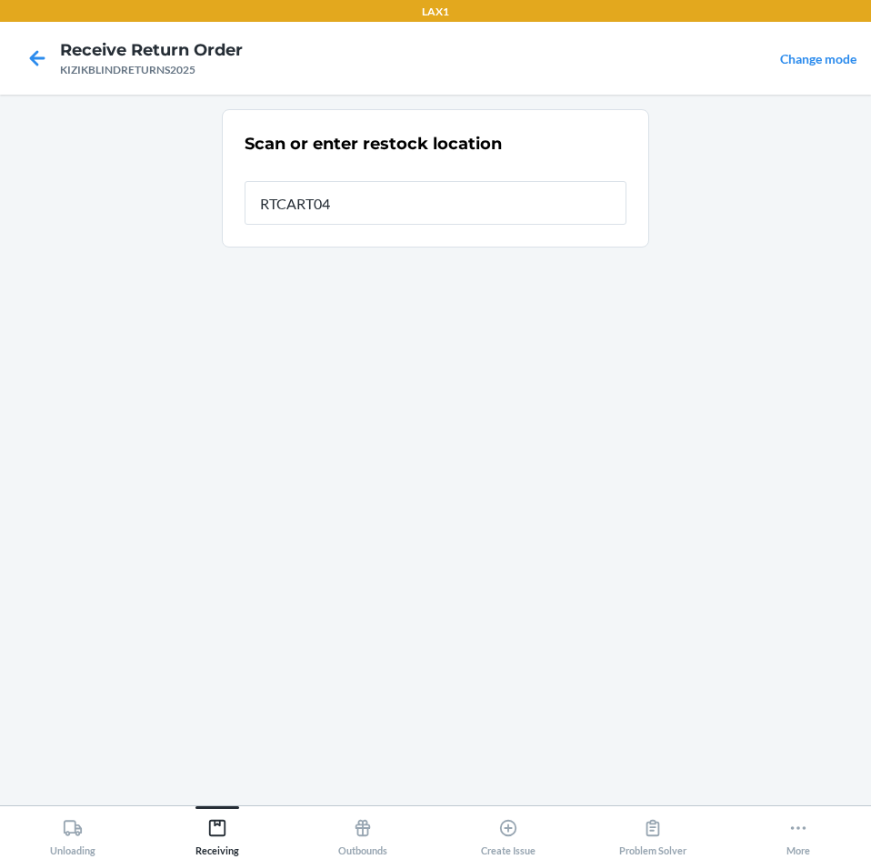
type input "RTCART043"
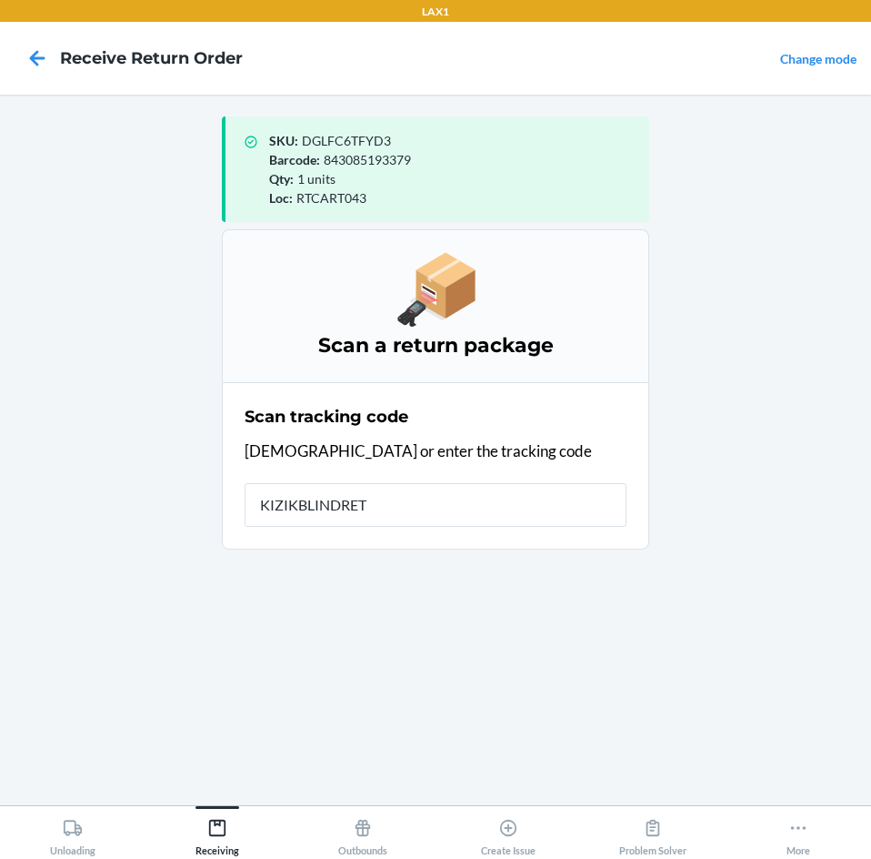
type input "KIZIKBLINDRETU"
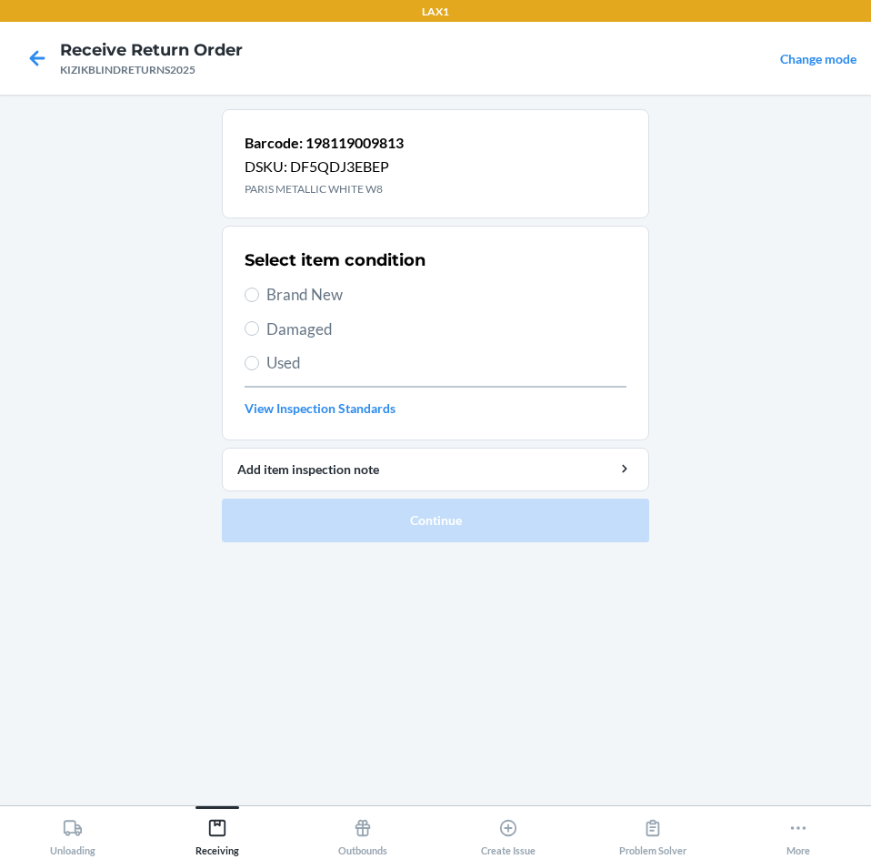
click at [337, 290] on span "Brand New" at bounding box center [447, 295] width 360 height 24
click at [250, 294] on input "Brand New" at bounding box center [252, 294] width 15 height 15
radio input "true"
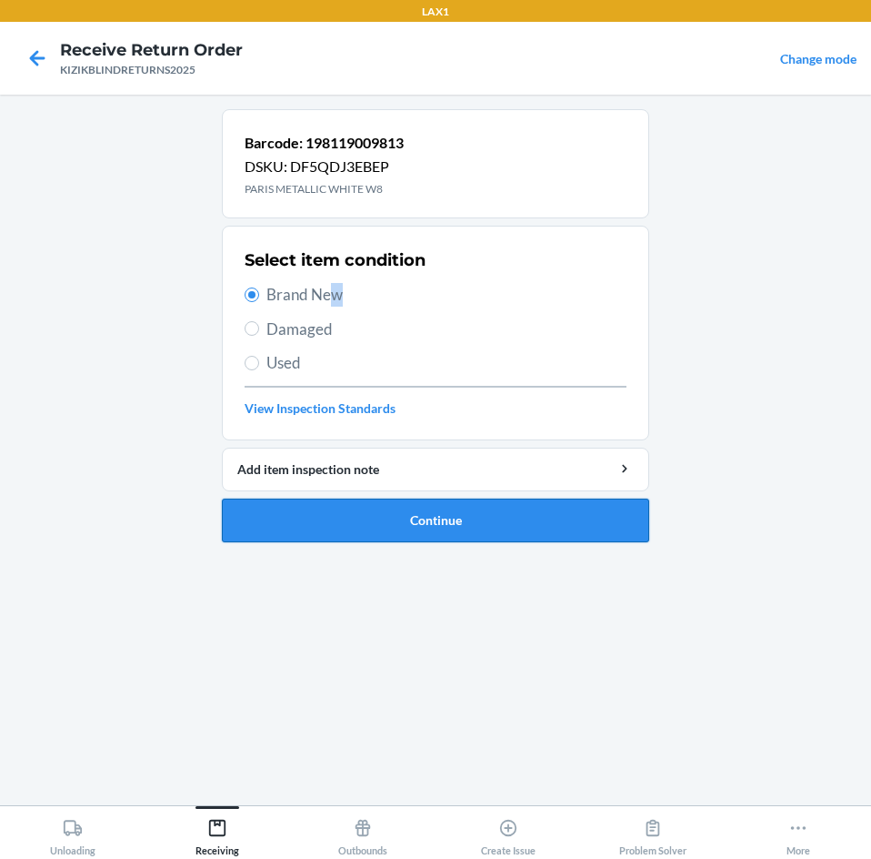
click at [322, 519] on button "Continue" at bounding box center [436, 520] width 428 height 44
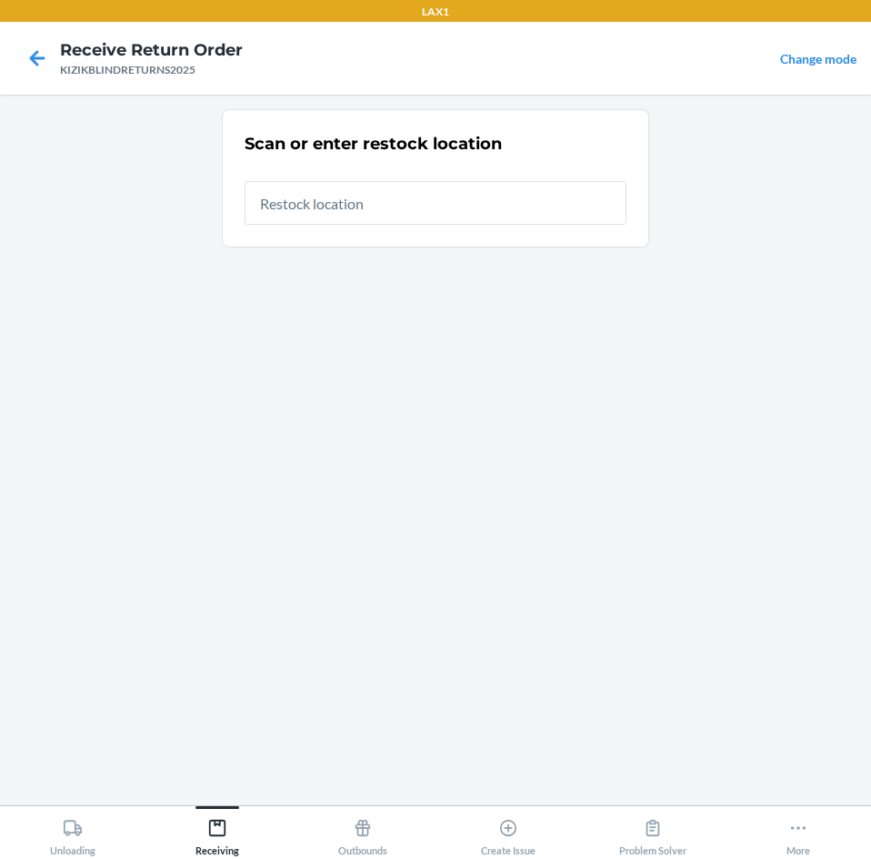
click at [421, 212] on input "text" at bounding box center [436, 203] width 382 height 44
type input "RTCART043"
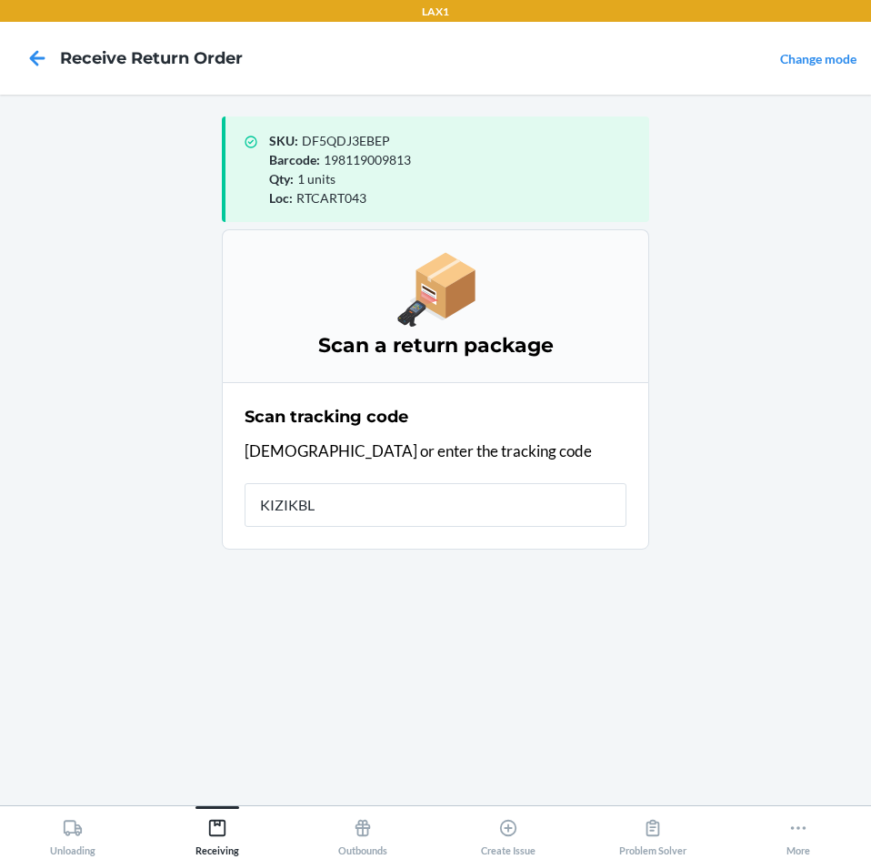
type input "KIZIKBLI"
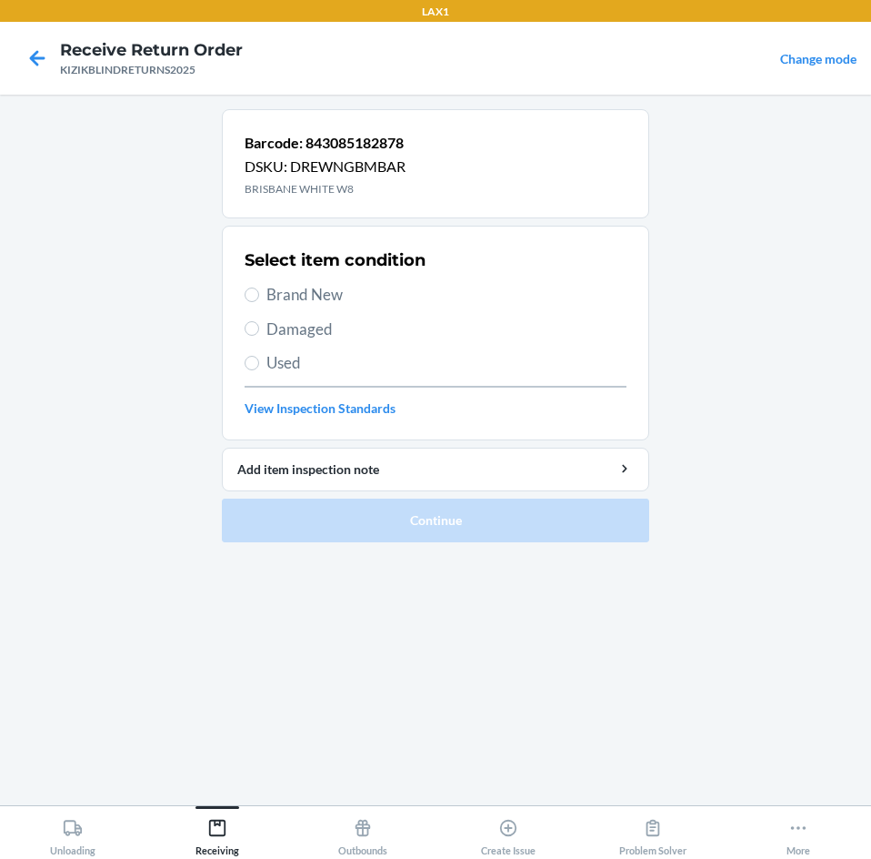
click at [327, 289] on span "Brand New" at bounding box center [447, 295] width 360 height 24
click at [259, 289] on input "Brand New" at bounding box center [252, 294] width 15 height 15
radio input "true"
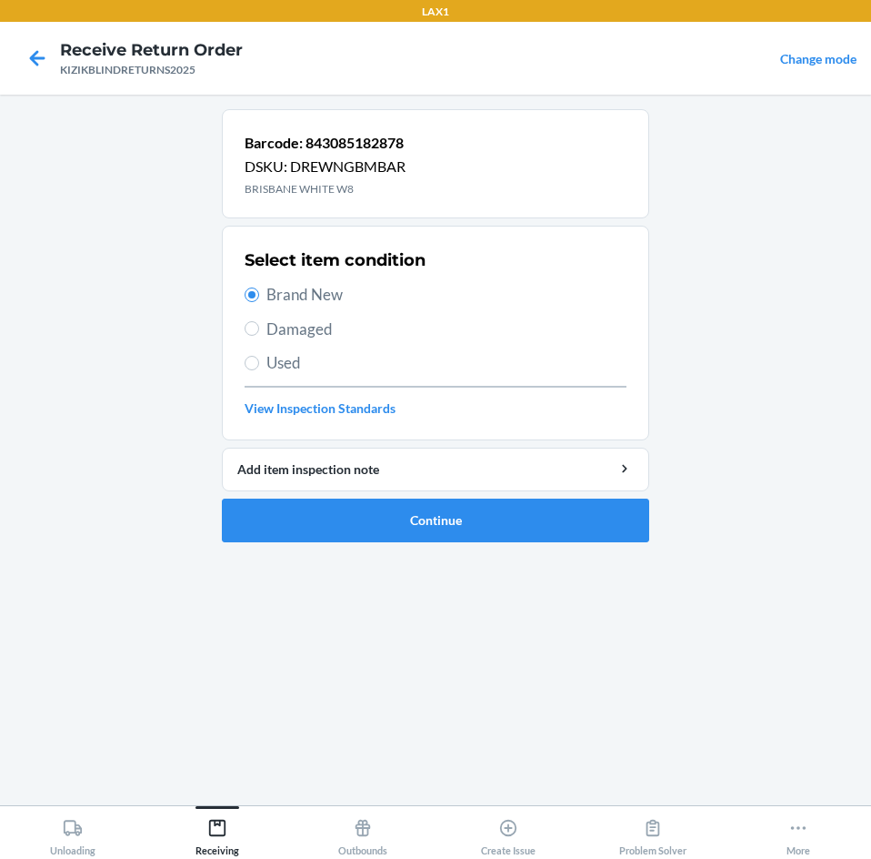
click at [265, 497] on li "Barcode: 843085182878 DSKU: DREWNGBMBAR [GEOGRAPHIC_DATA] WHITE W8 Select item …" at bounding box center [436, 325] width 428 height 433
click at [270, 513] on button "Continue" at bounding box center [436, 520] width 428 height 44
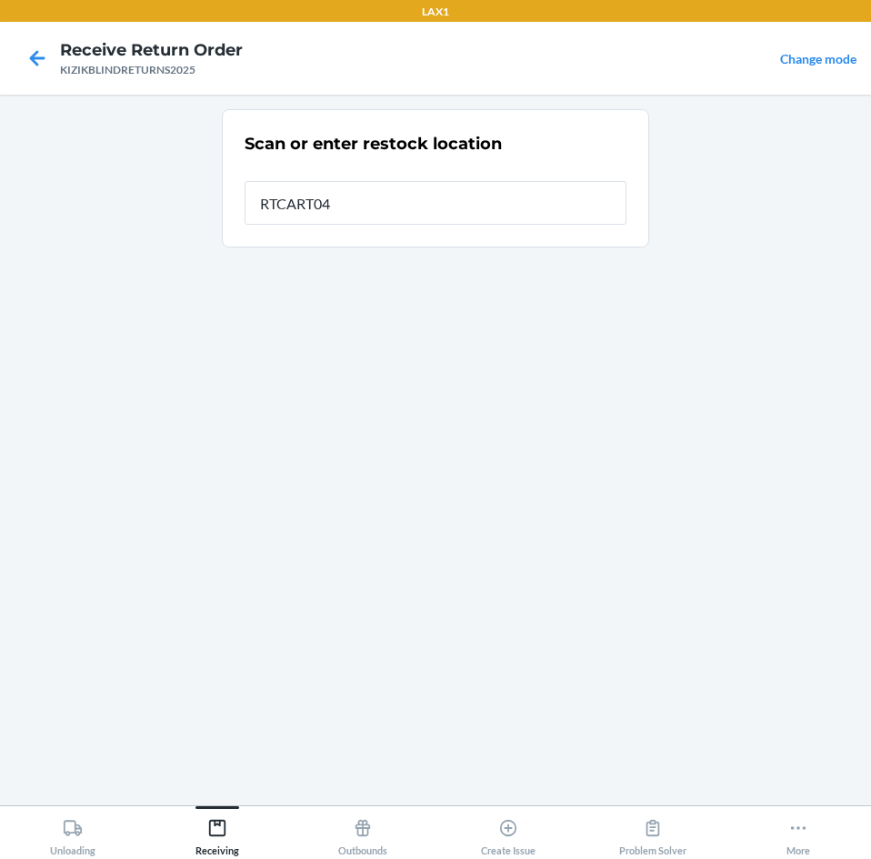
type input "RTCART043"
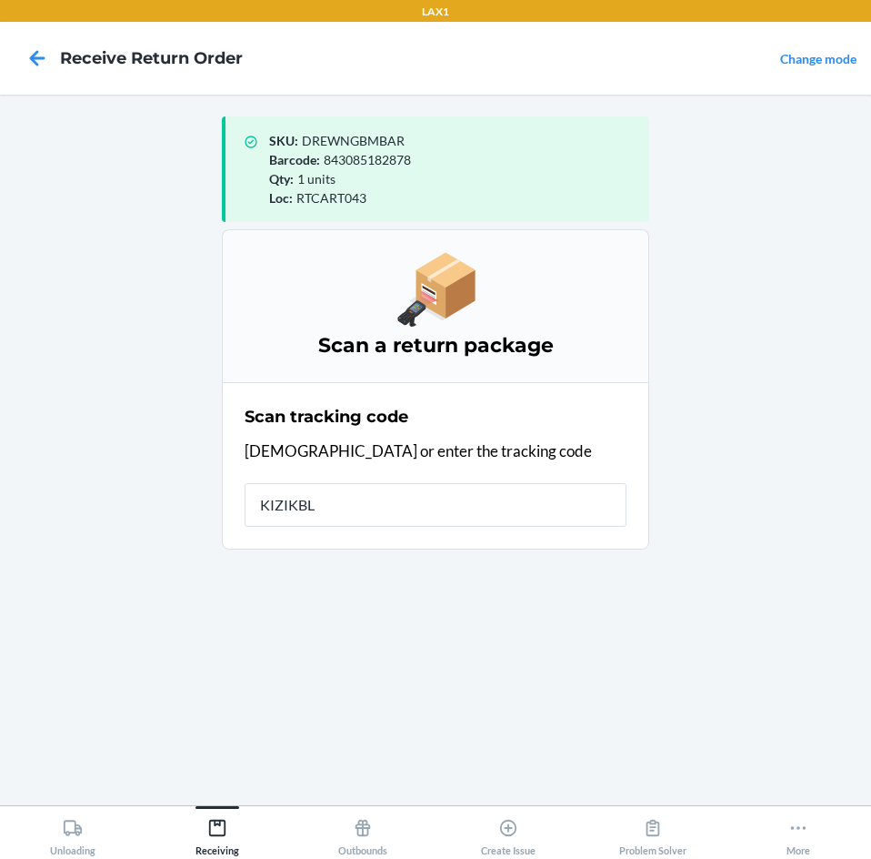
type input "KIZIKBLI"
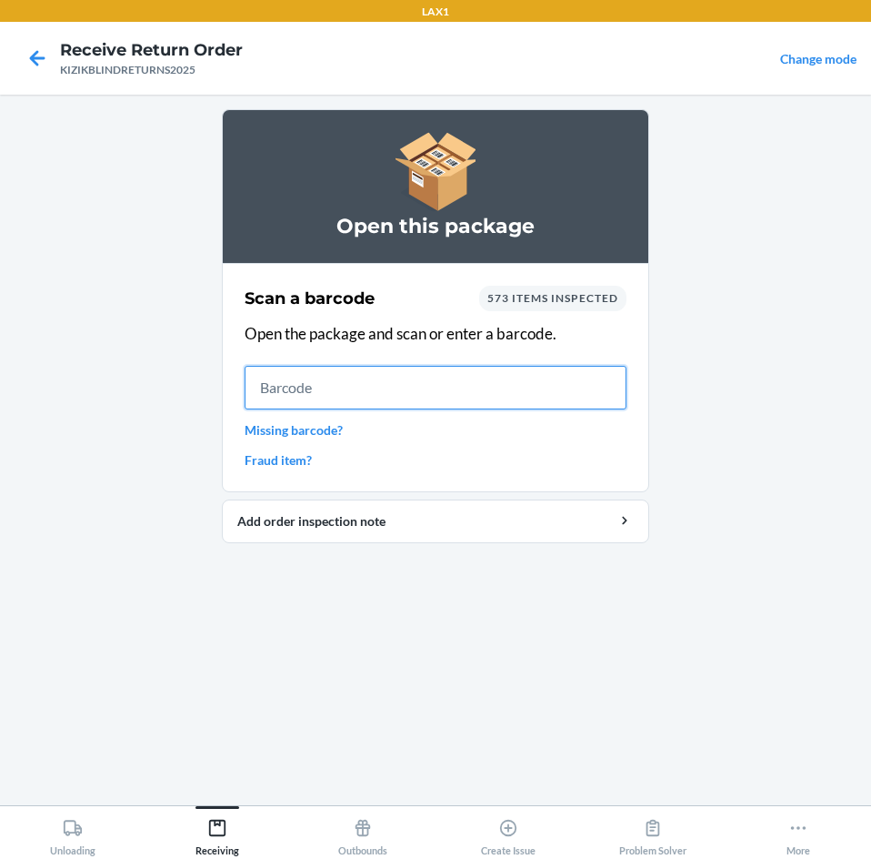
click at [472, 393] on input "text" at bounding box center [436, 388] width 382 height 44
click at [360, 384] on input "text" at bounding box center [436, 388] width 382 height 44
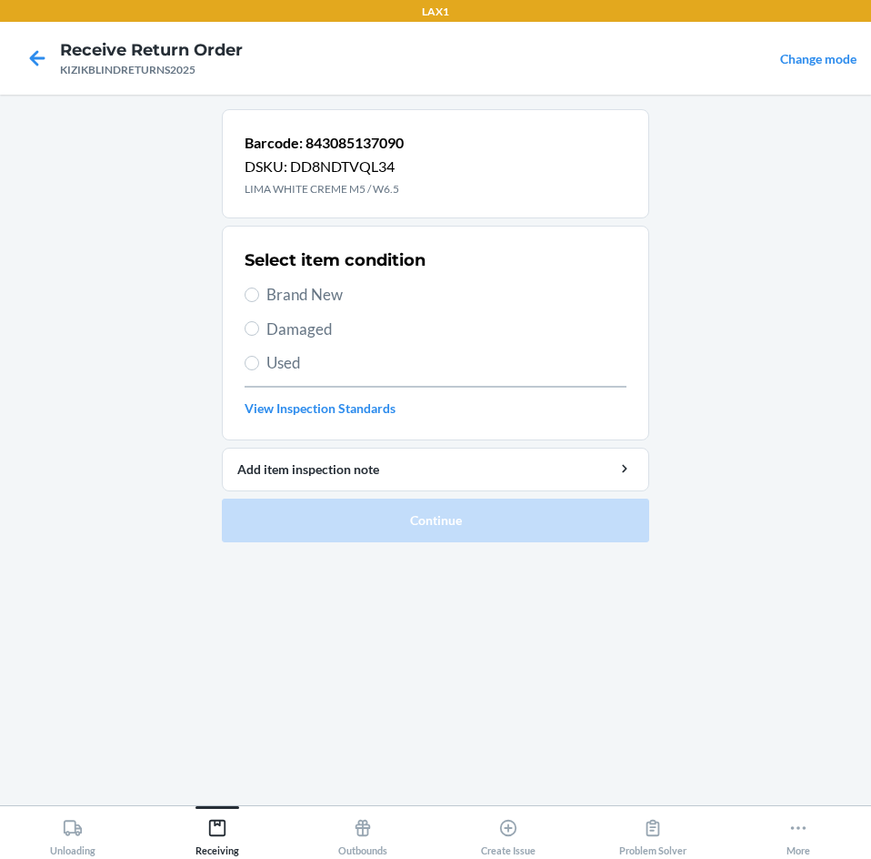
click at [271, 290] on span "Brand New" at bounding box center [447, 295] width 360 height 24
click at [259, 290] on input "Brand New" at bounding box center [252, 294] width 15 height 15
radio input "true"
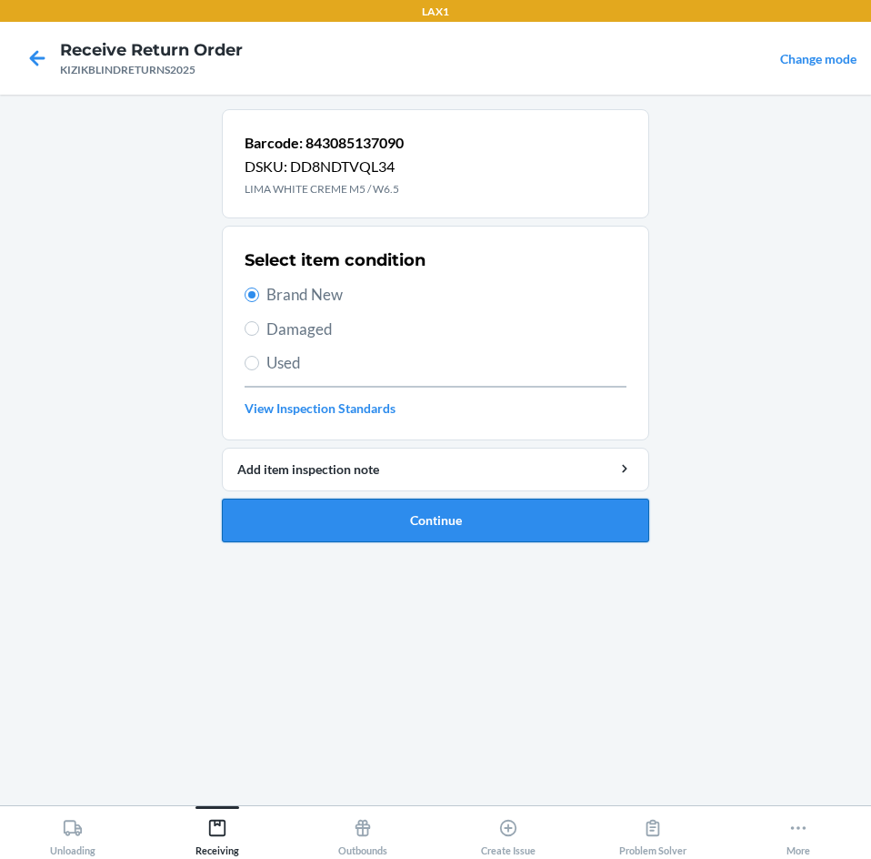
click at [320, 508] on button "Continue" at bounding box center [436, 520] width 428 height 44
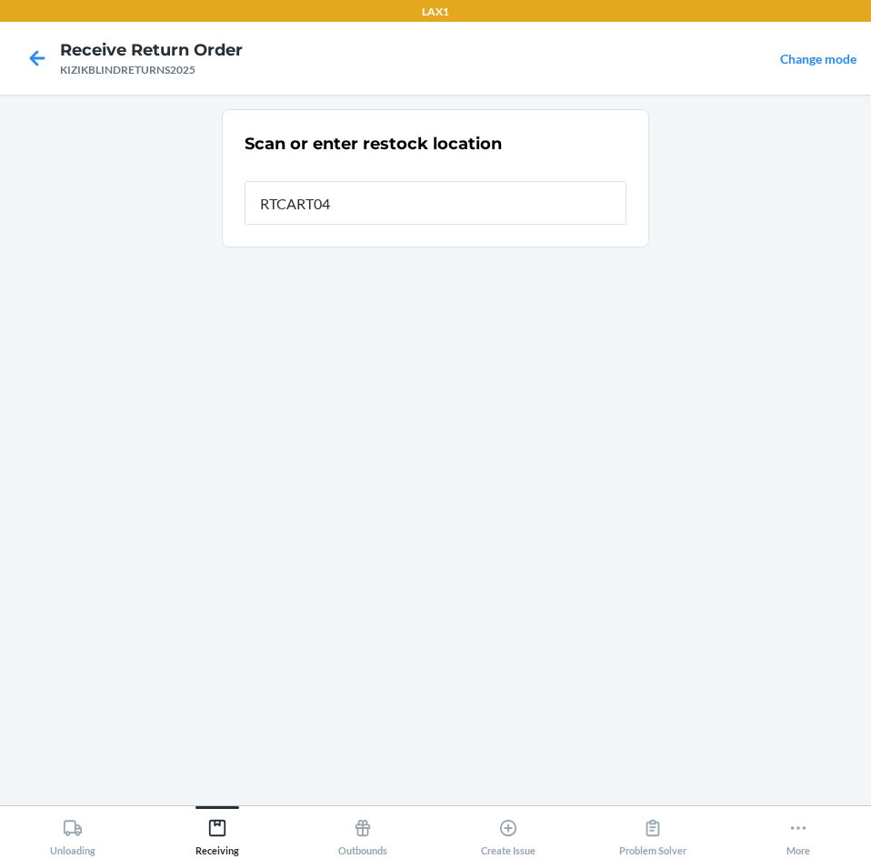
type input "RTCART043"
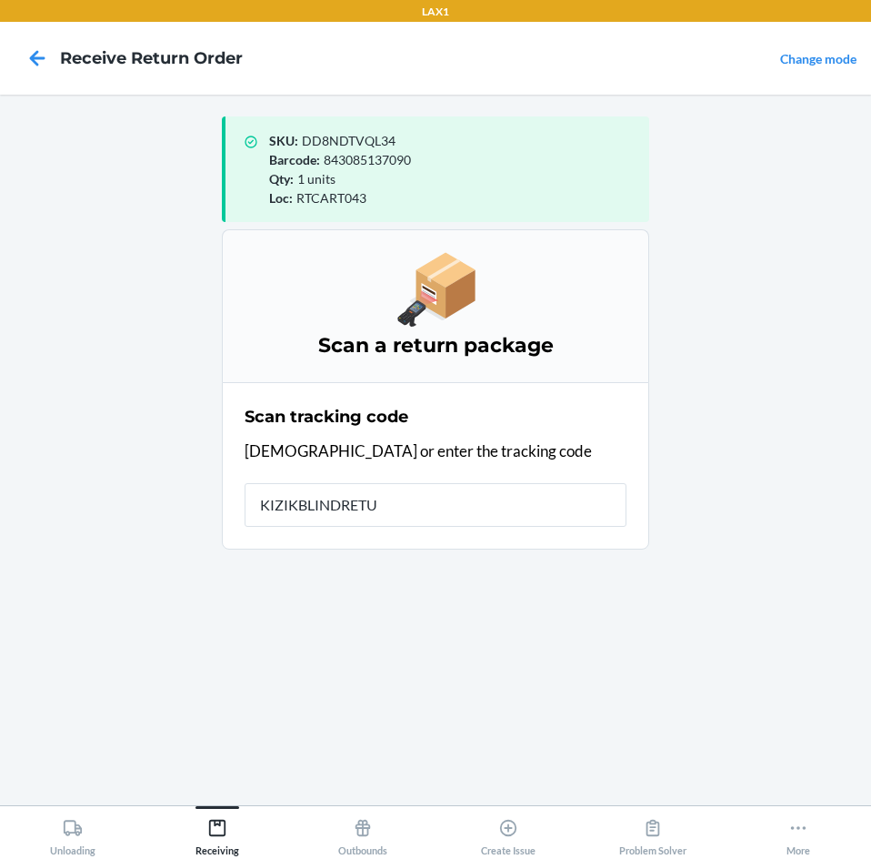
type input "KIZIKBLINDRETUR"
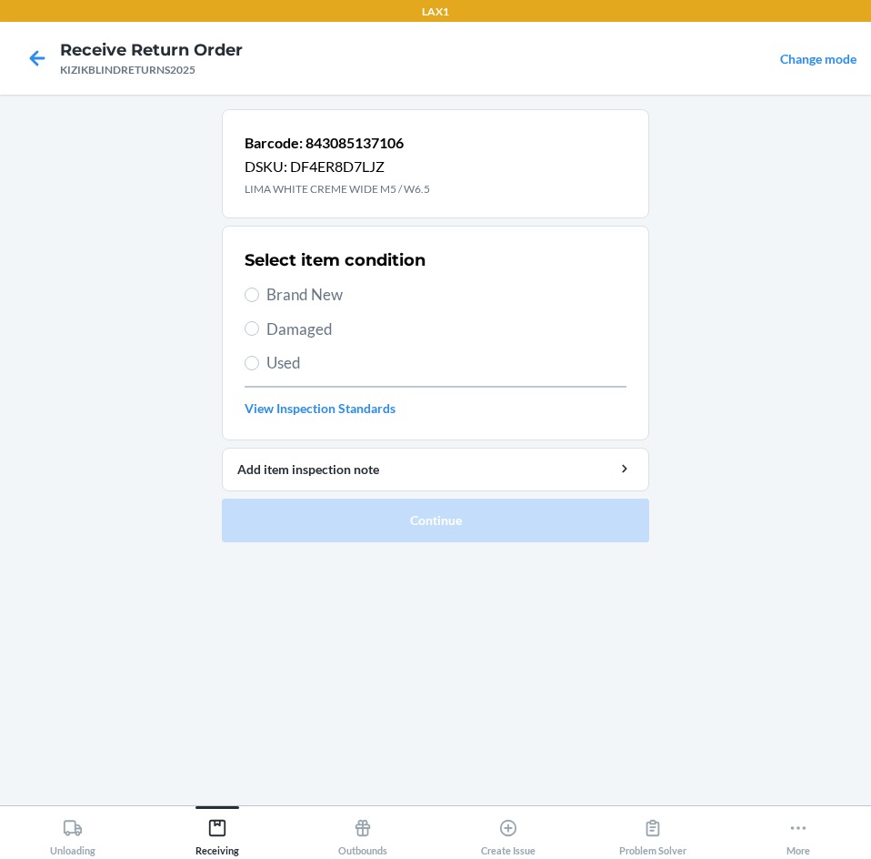
click at [286, 289] on span "Brand New" at bounding box center [447, 295] width 360 height 24
click at [259, 289] on input "Brand New" at bounding box center [252, 294] width 15 height 15
radio input "true"
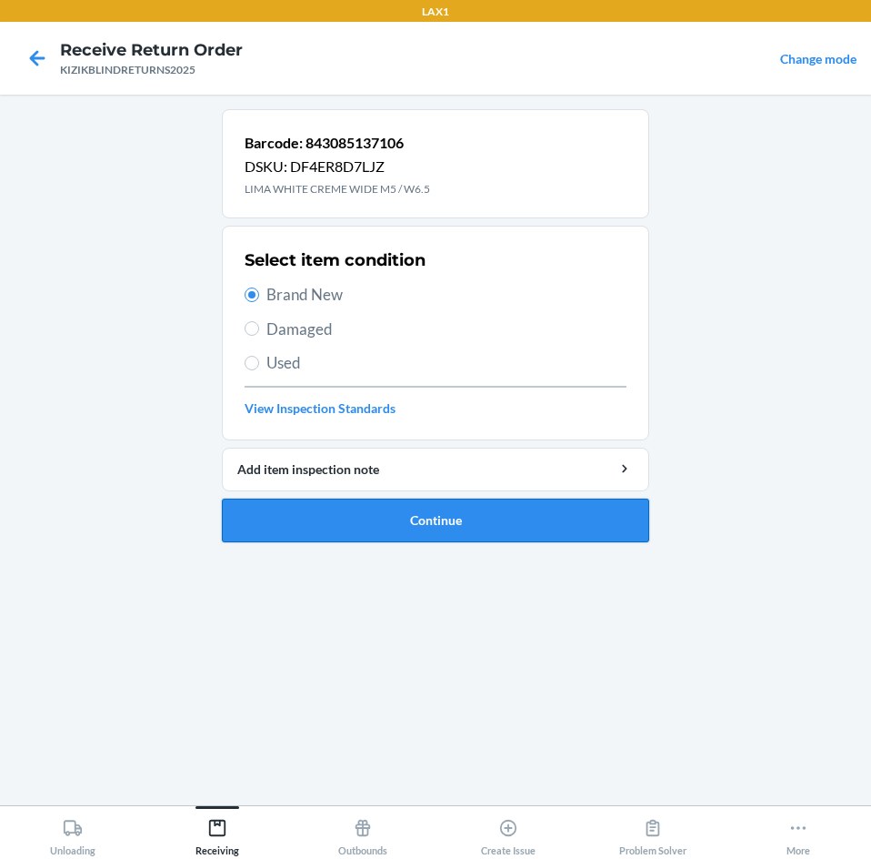
click at [314, 513] on button "Continue" at bounding box center [436, 520] width 428 height 44
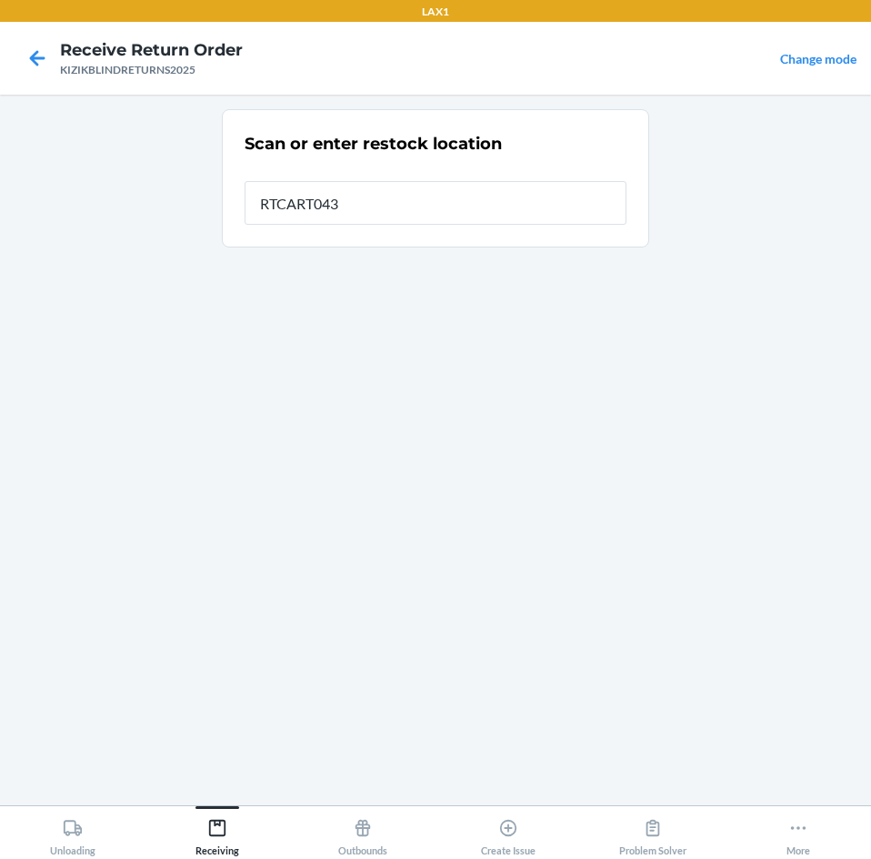
type input "RTCART043"
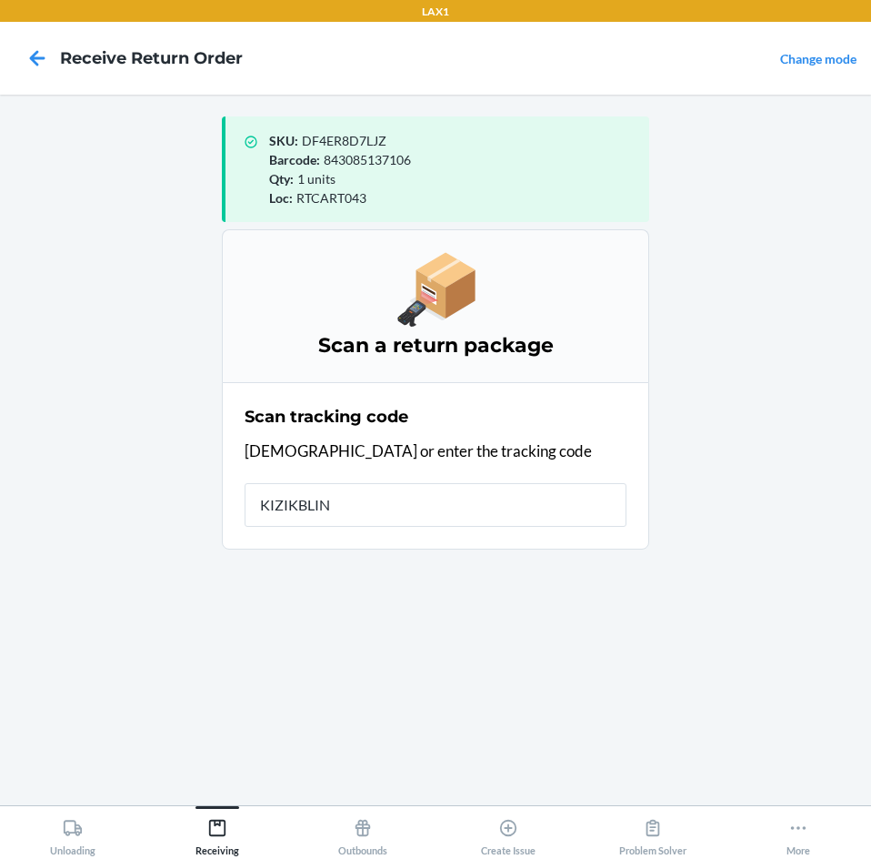
type input "KIZIKBLIND"
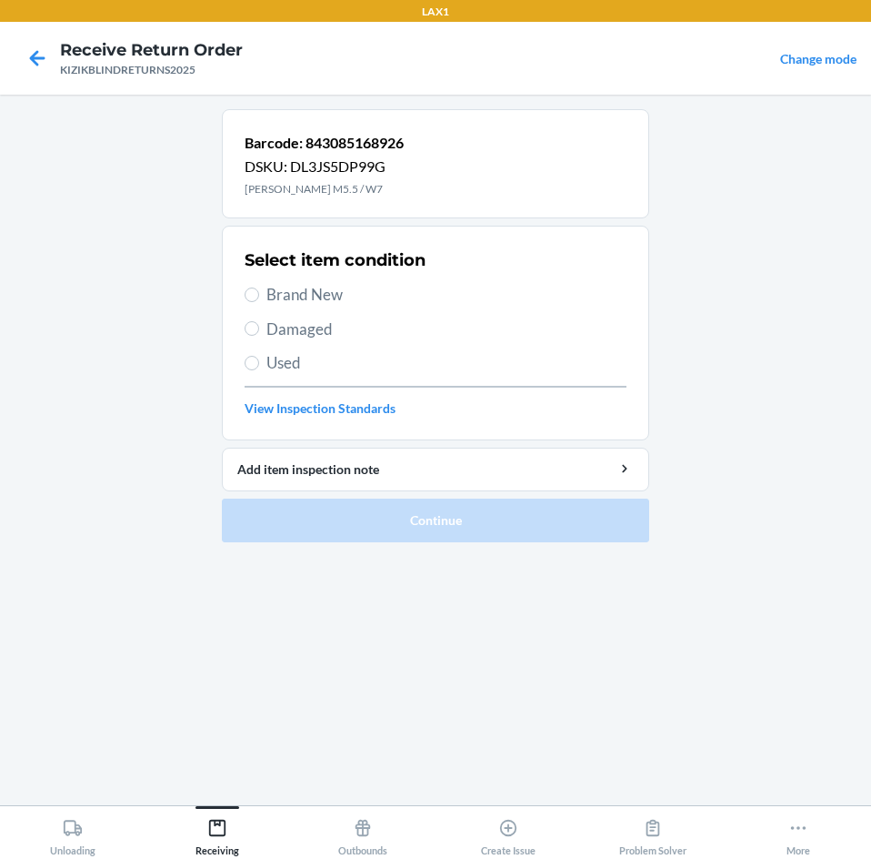
click at [279, 302] on span "Brand New" at bounding box center [447, 295] width 360 height 24
click at [259, 302] on input "Brand New" at bounding box center [252, 294] width 15 height 15
radio input "true"
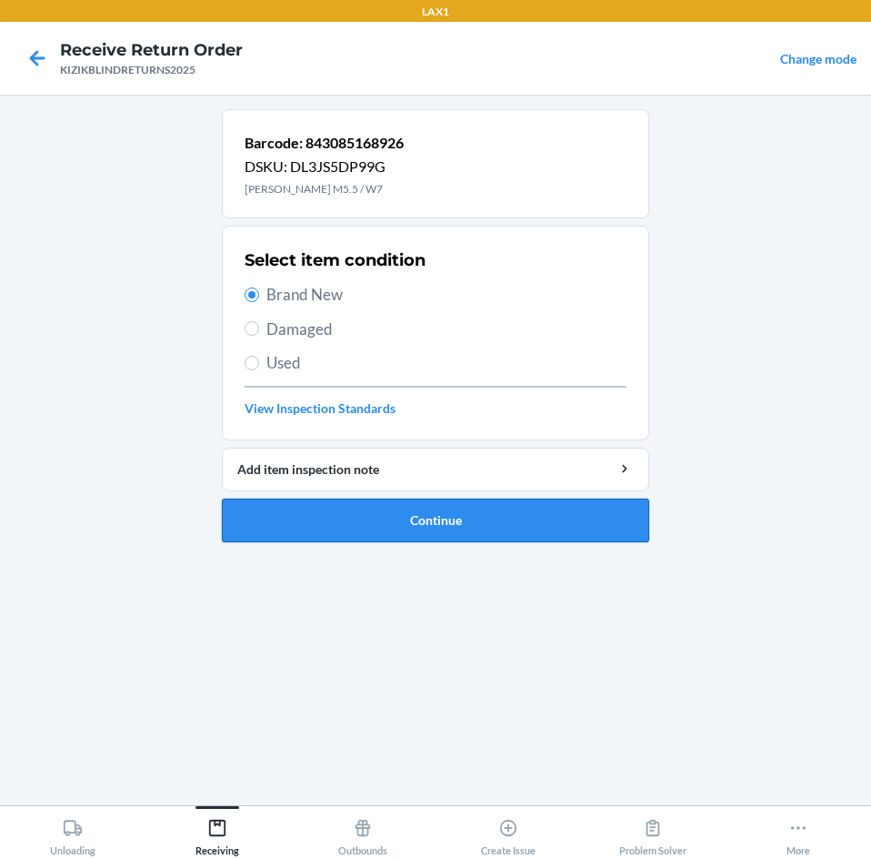
click at [292, 508] on button "Continue" at bounding box center [436, 520] width 428 height 44
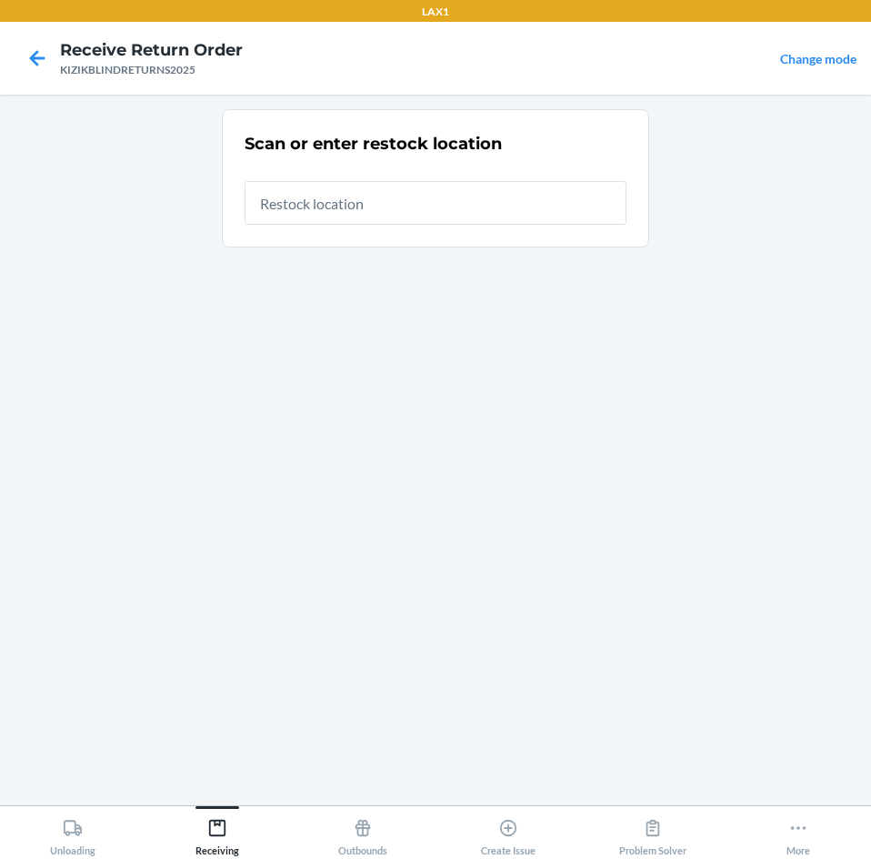
click at [526, 206] on input "text" at bounding box center [436, 203] width 382 height 44
type input "RTCART043"
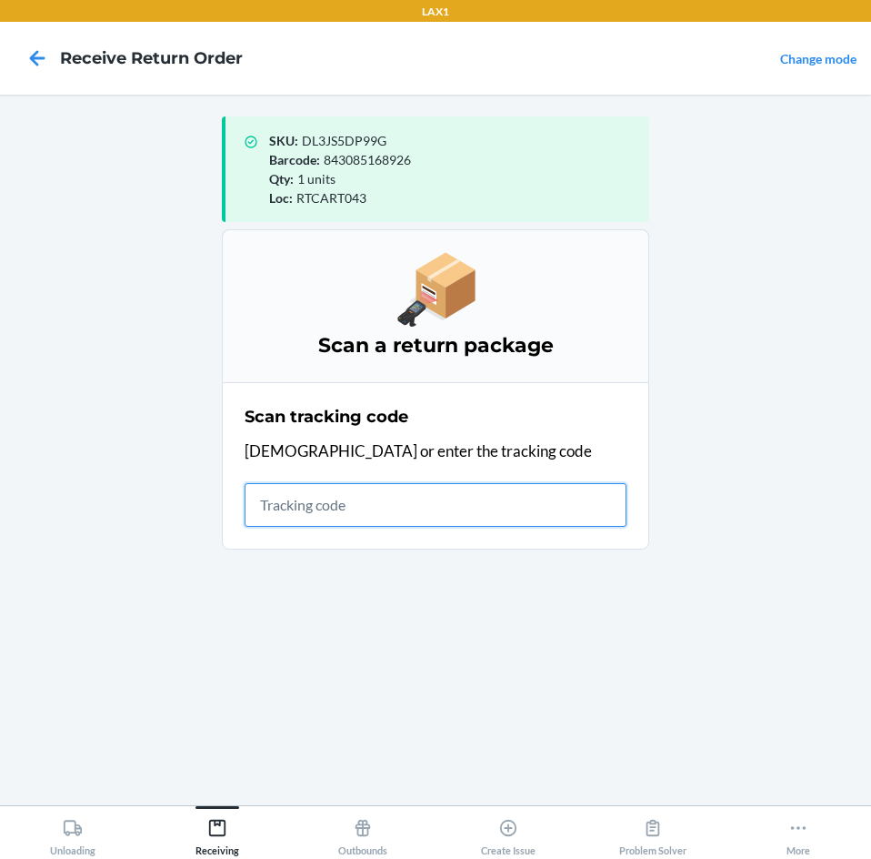
click at [353, 508] on input "text" at bounding box center [436, 505] width 382 height 44
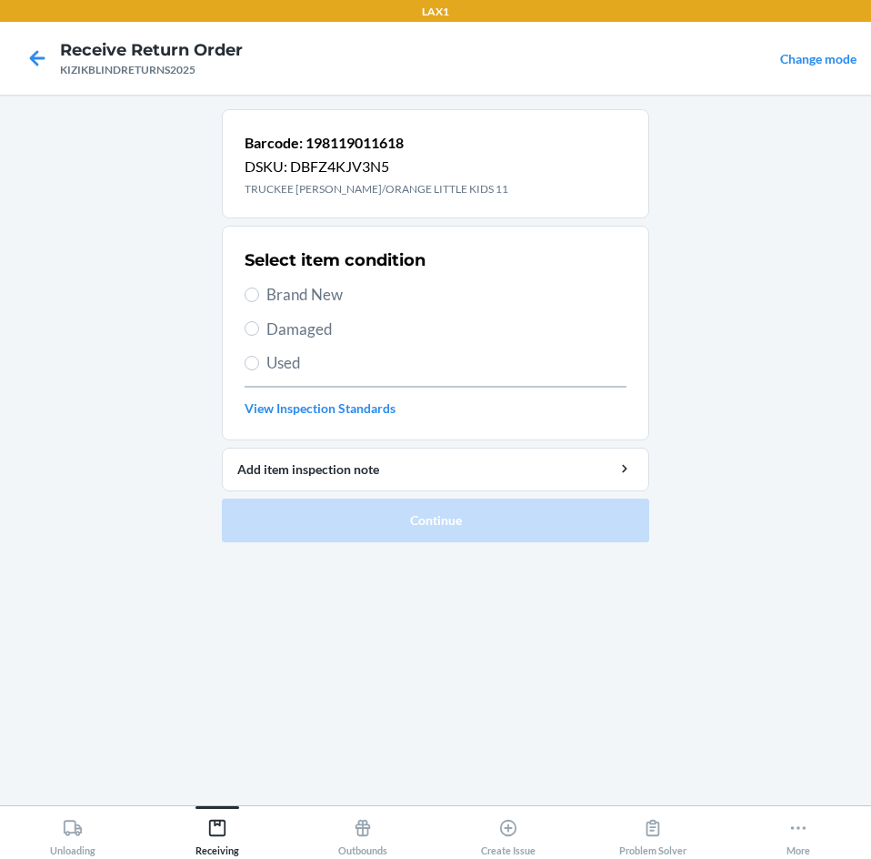
click at [333, 292] on span "Brand New" at bounding box center [447, 295] width 360 height 24
click at [259, 292] on input "Brand New" at bounding box center [252, 294] width 15 height 15
radio input "true"
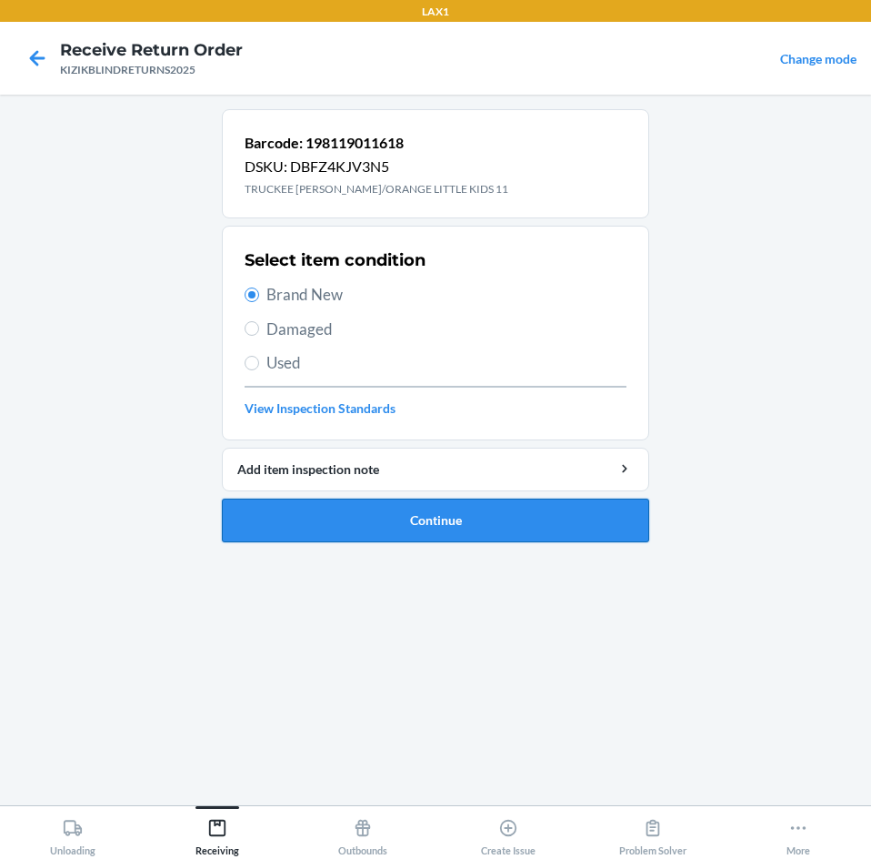
click at [291, 502] on button "Continue" at bounding box center [436, 520] width 428 height 44
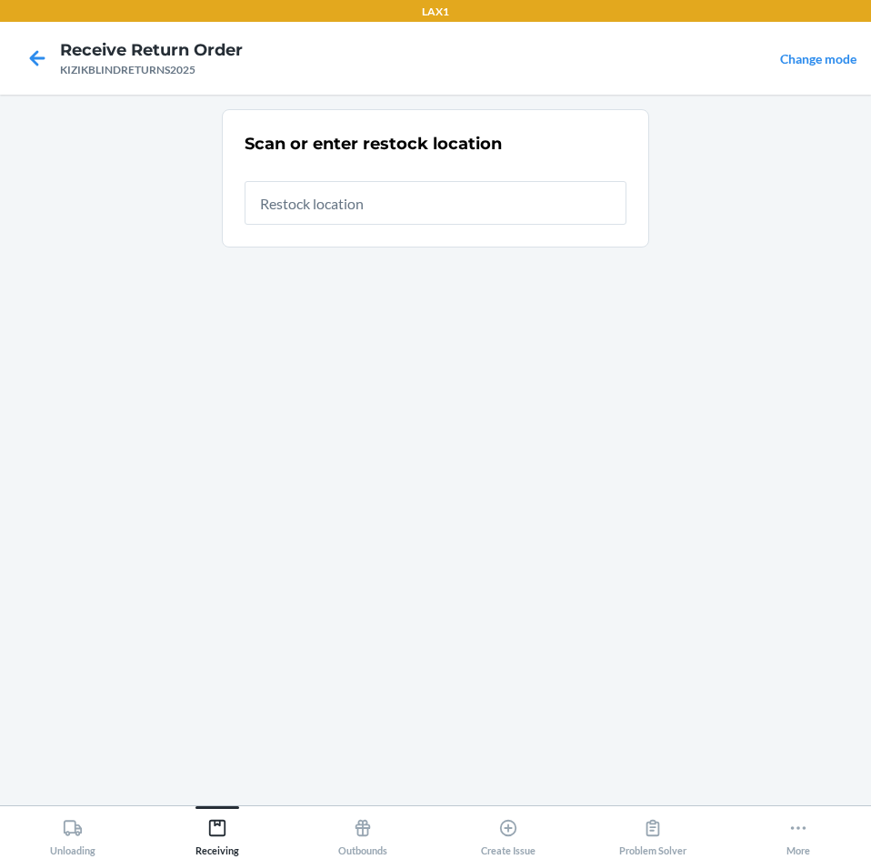
click at [402, 215] on input "text" at bounding box center [436, 203] width 382 height 44
type input "RTCART043"
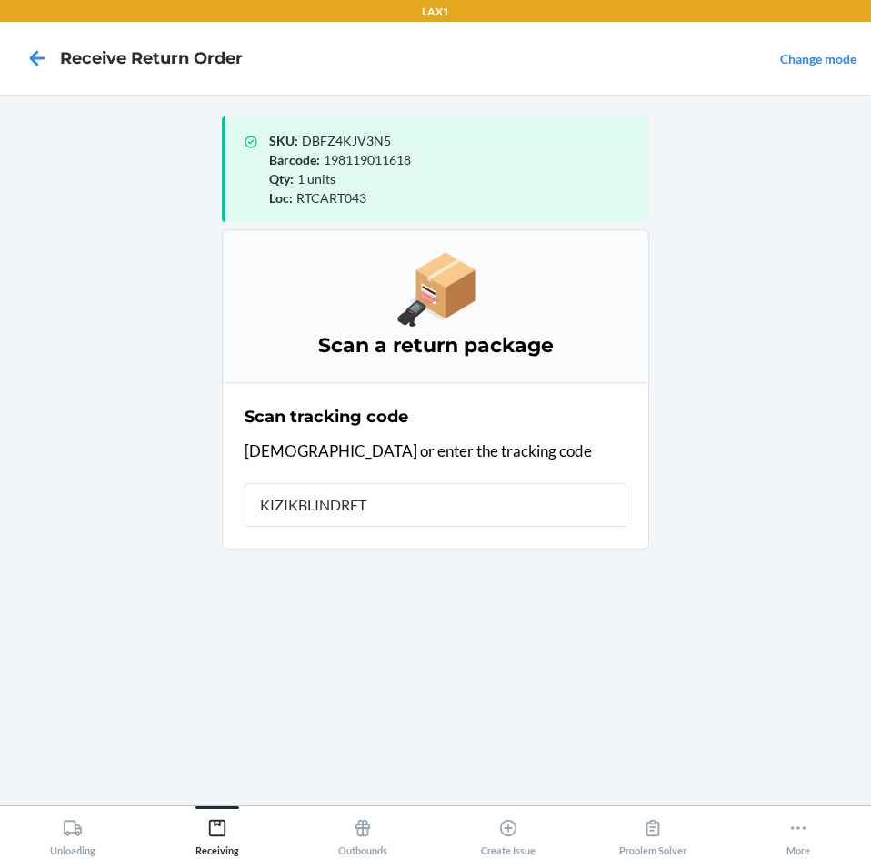
type input "KIZIKBLINDRETU"
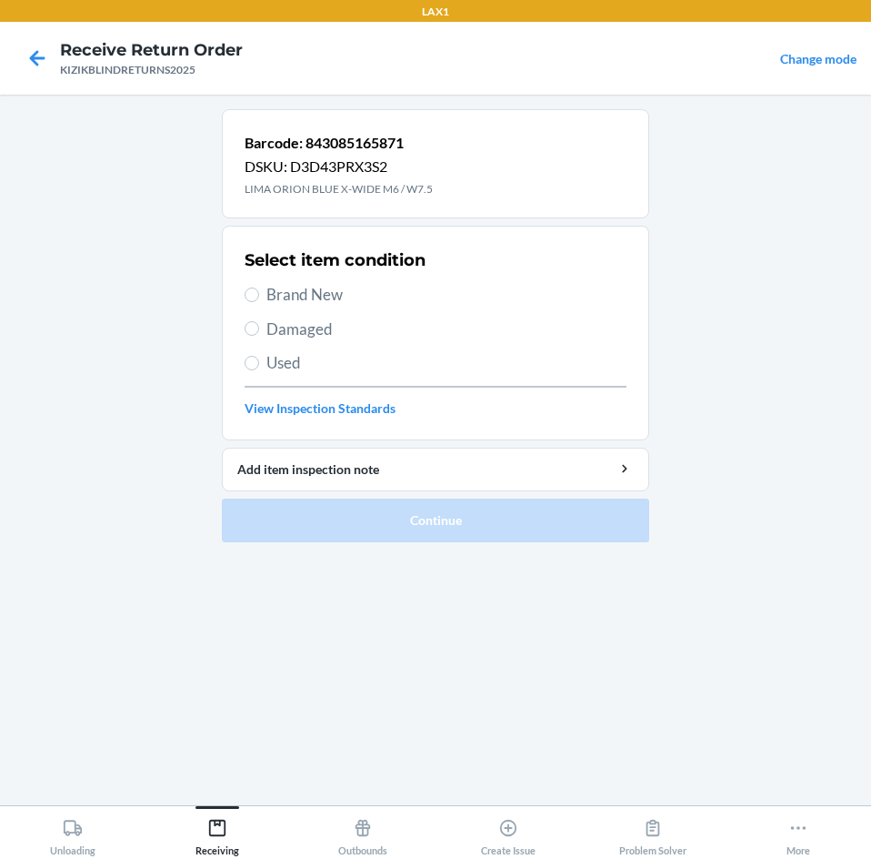
click at [264, 295] on label "Brand New" at bounding box center [436, 295] width 382 height 24
click at [259, 295] on input "Brand New" at bounding box center [252, 294] width 15 height 15
radio input "true"
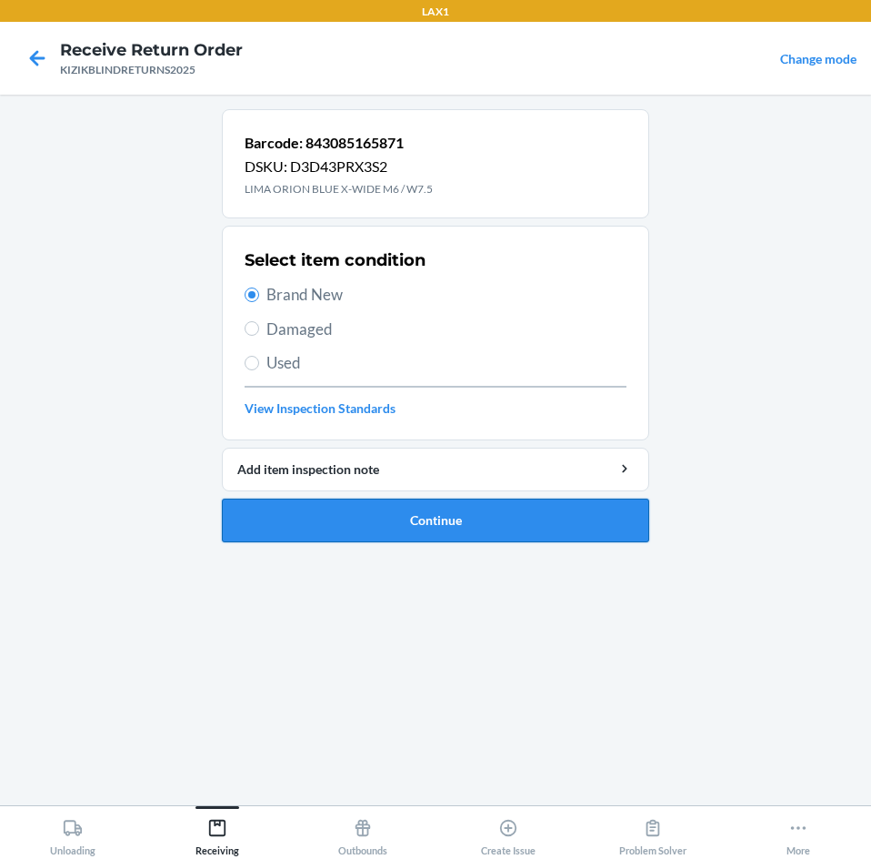
click at [293, 513] on button "Continue" at bounding box center [436, 520] width 428 height 44
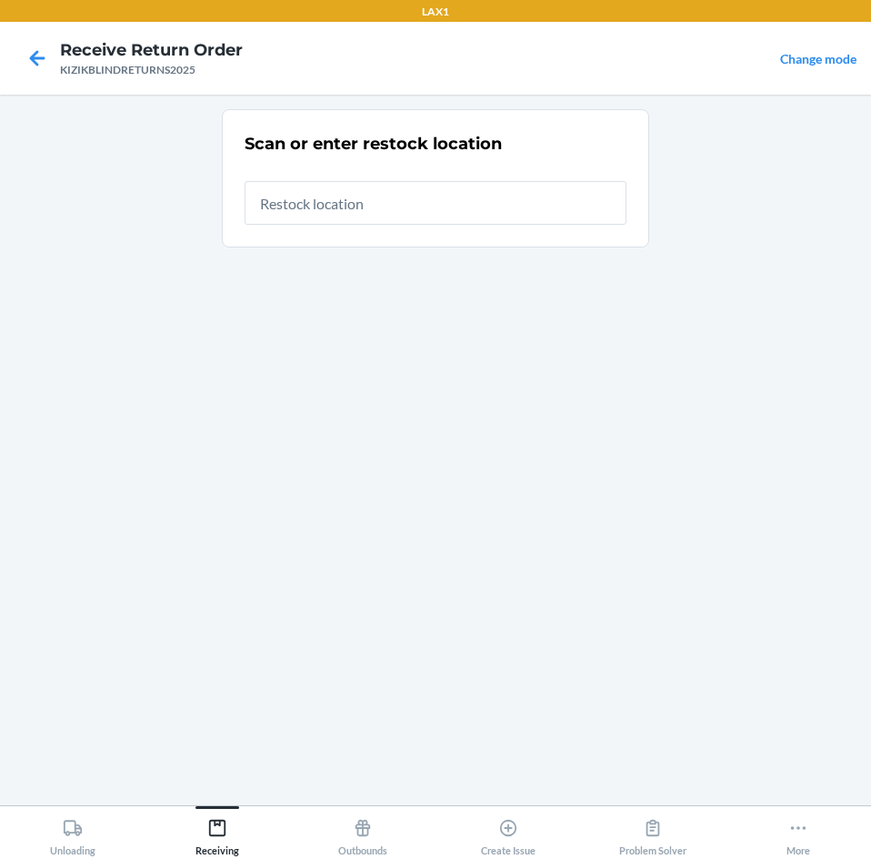
click at [541, 215] on input "text" at bounding box center [436, 203] width 382 height 44
type input "RTCART099"
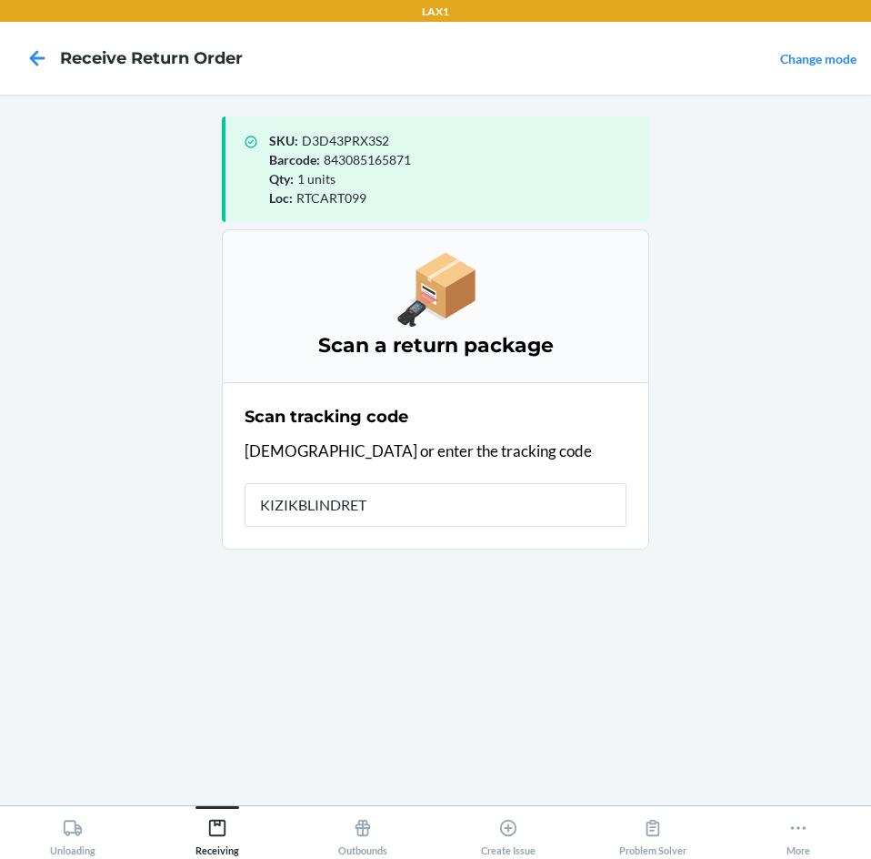
type input "KIZIKBLINDRETU"
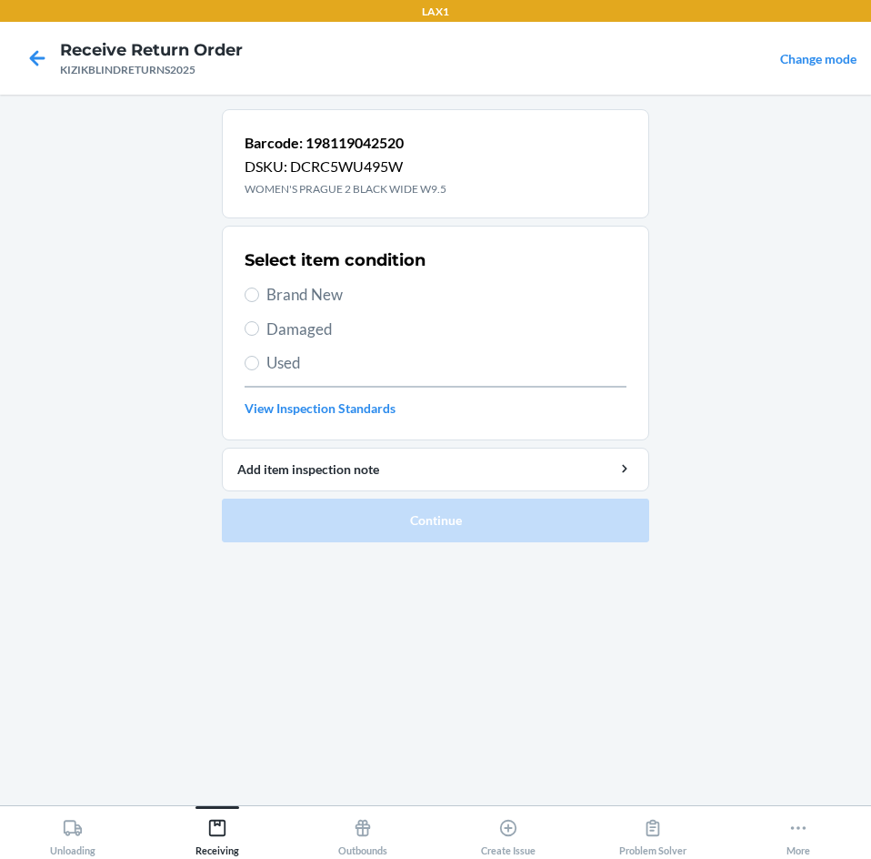
click at [329, 296] on span "Brand New" at bounding box center [447, 295] width 360 height 24
click at [259, 296] on input "Brand New" at bounding box center [252, 294] width 15 height 15
radio input "true"
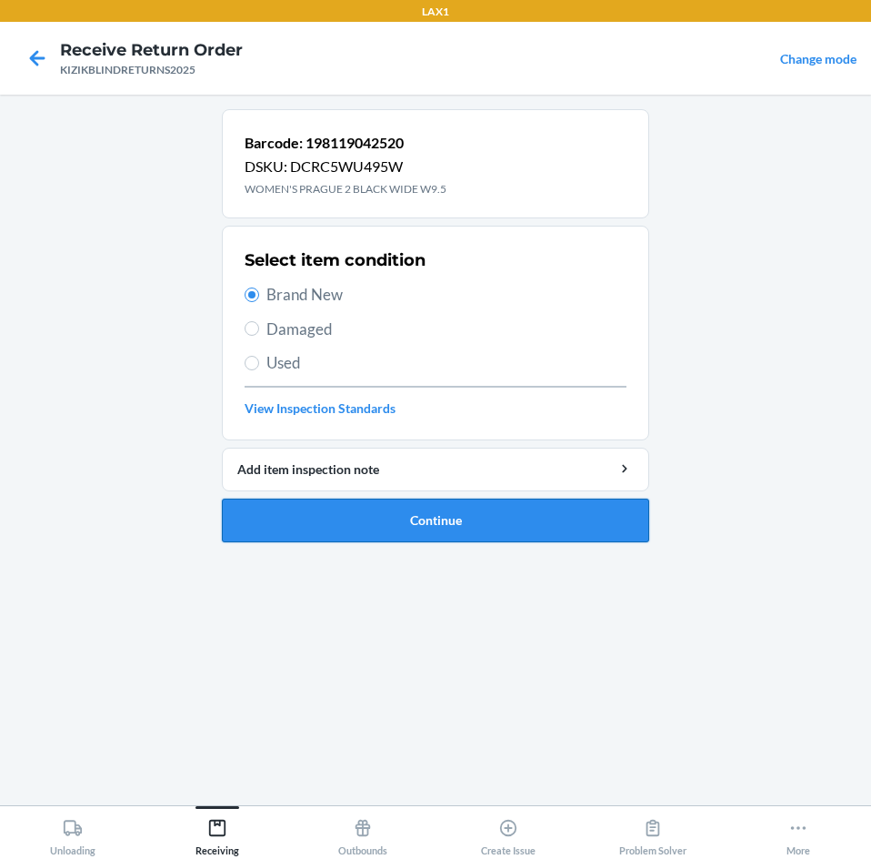
click at [316, 498] on button "Continue" at bounding box center [436, 520] width 428 height 44
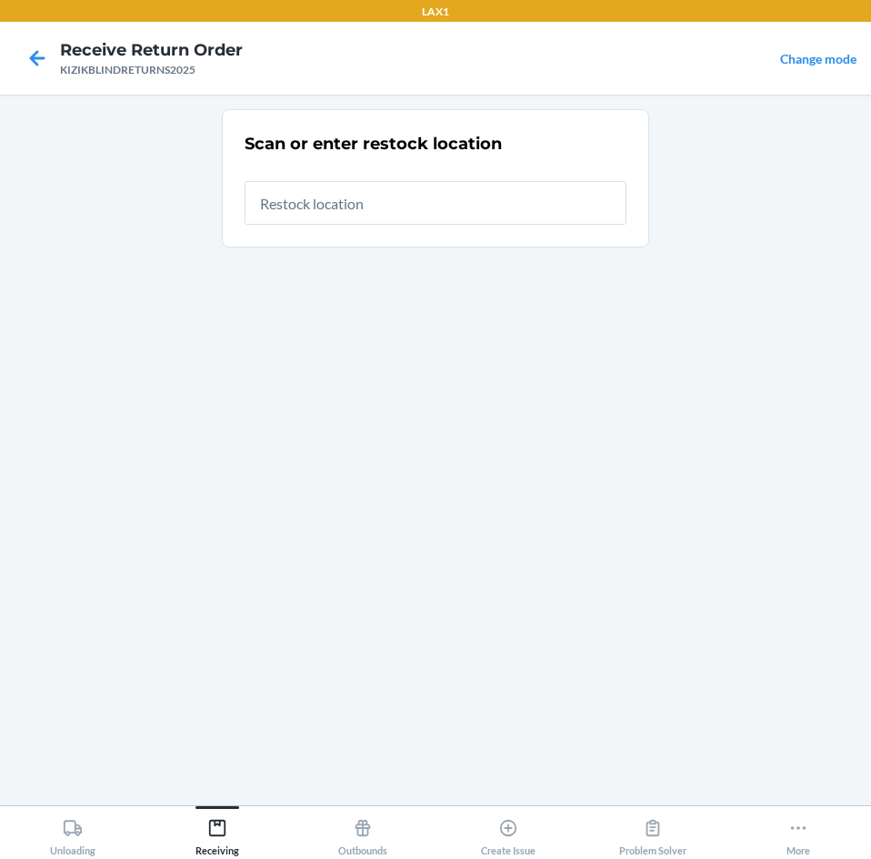
click at [447, 213] on input "text" at bounding box center [436, 203] width 382 height 44
type input "RTCART099"
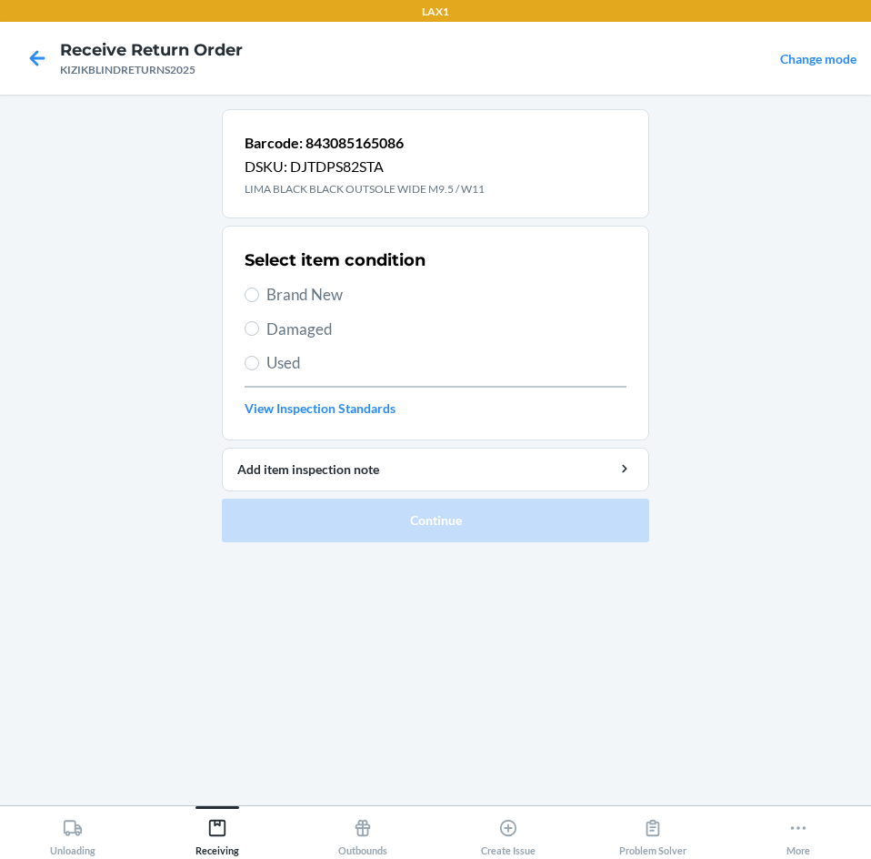
click at [289, 288] on span "Brand New" at bounding box center [447, 295] width 360 height 24
click at [259, 288] on input "Brand New" at bounding box center [252, 294] width 15 height 15
radio input "true"
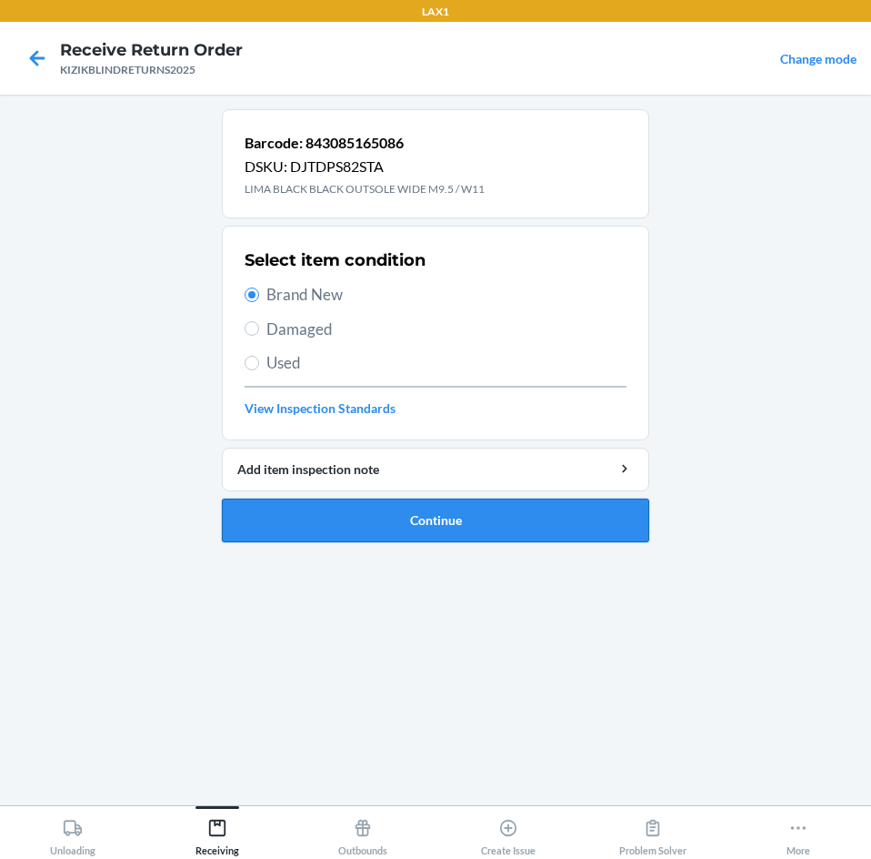
click at [266, 506] on button "Continue" at bounding box center [436, 520] width 428 height 44
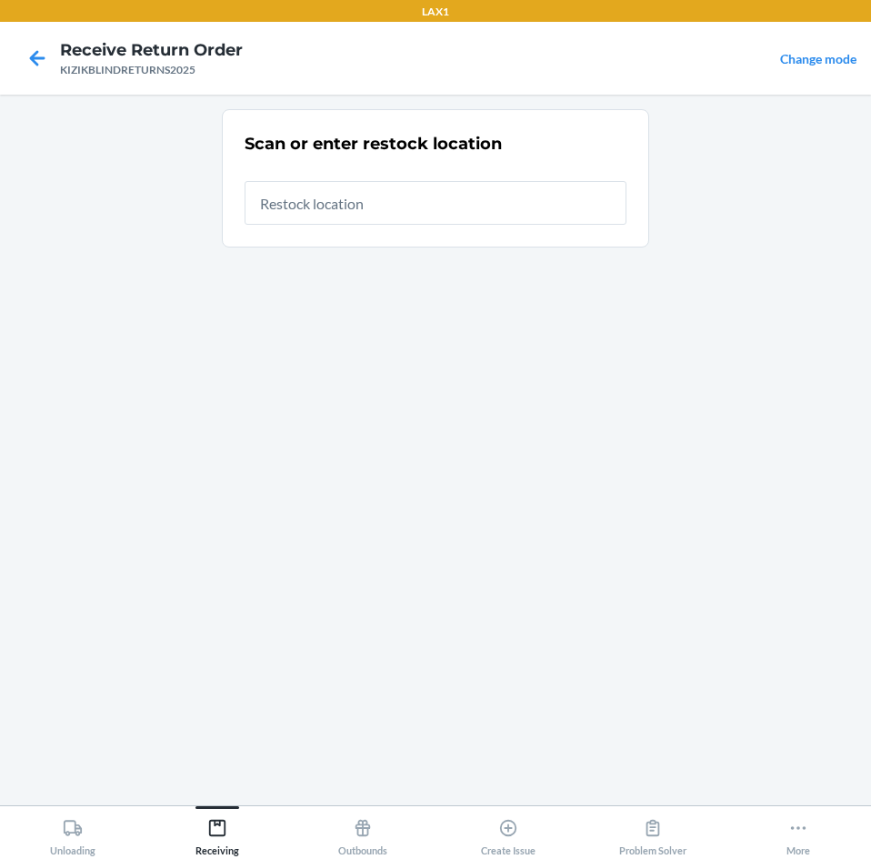
click at [508, 212] on input "text" at bounding box center [436, 203] width 382 height 44
type input "RTCART099"
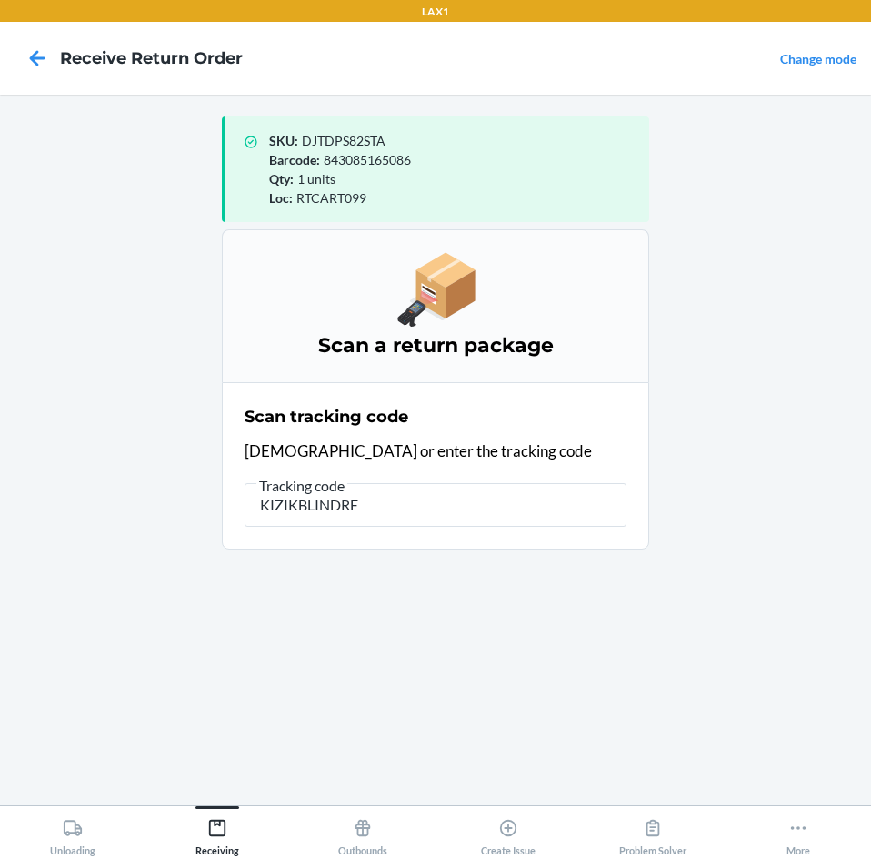
type input "KIZIKBLINDRET"
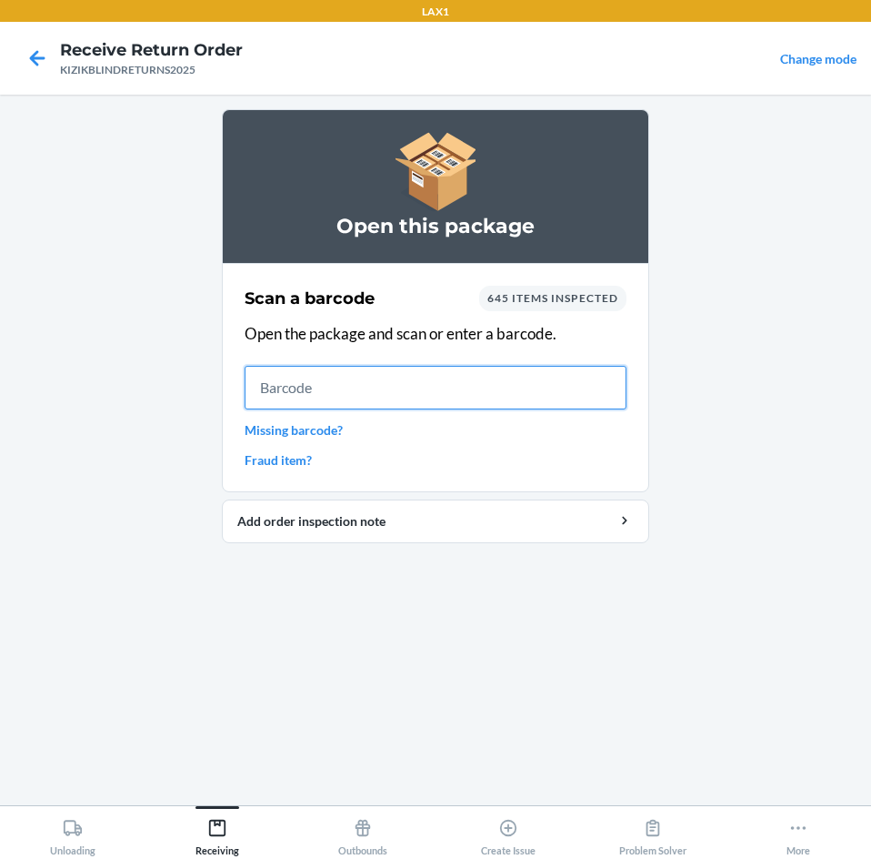
click at [564, 398] on input "text" at bounding box center [436, 388] width 382 height 44
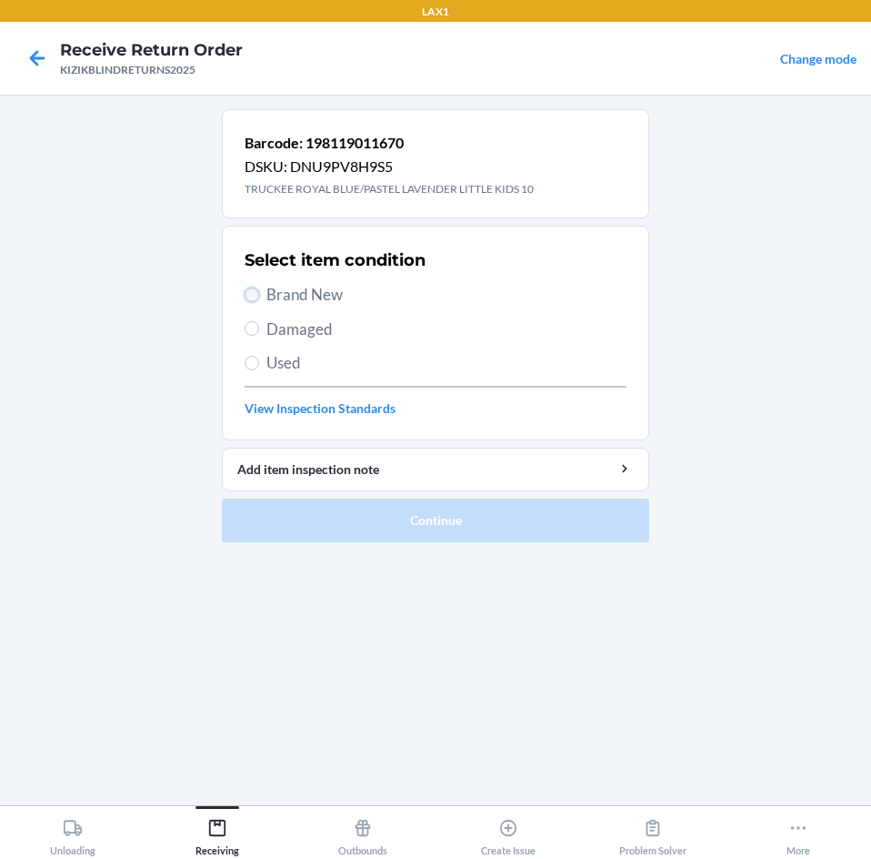
click at [255, 293] on input "Brand New" at bounding box center [252, 294] width 15 height 15
radio input "true"
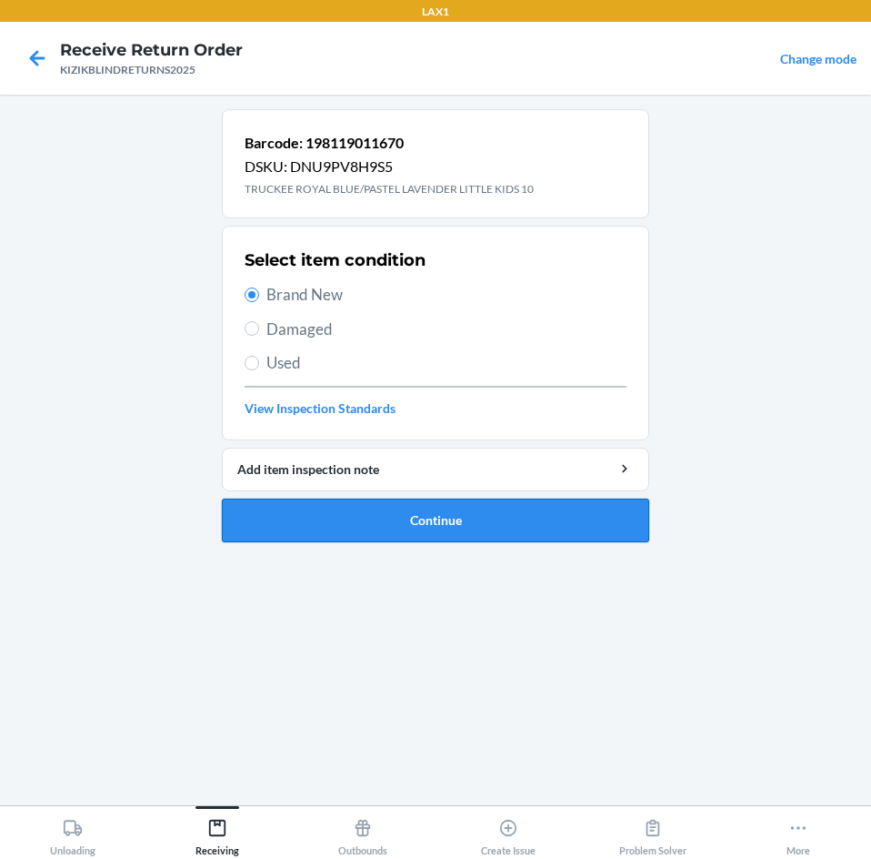
click at [267, 515] on button "Continue" at bounding box center [436, 520] width 428 height 44
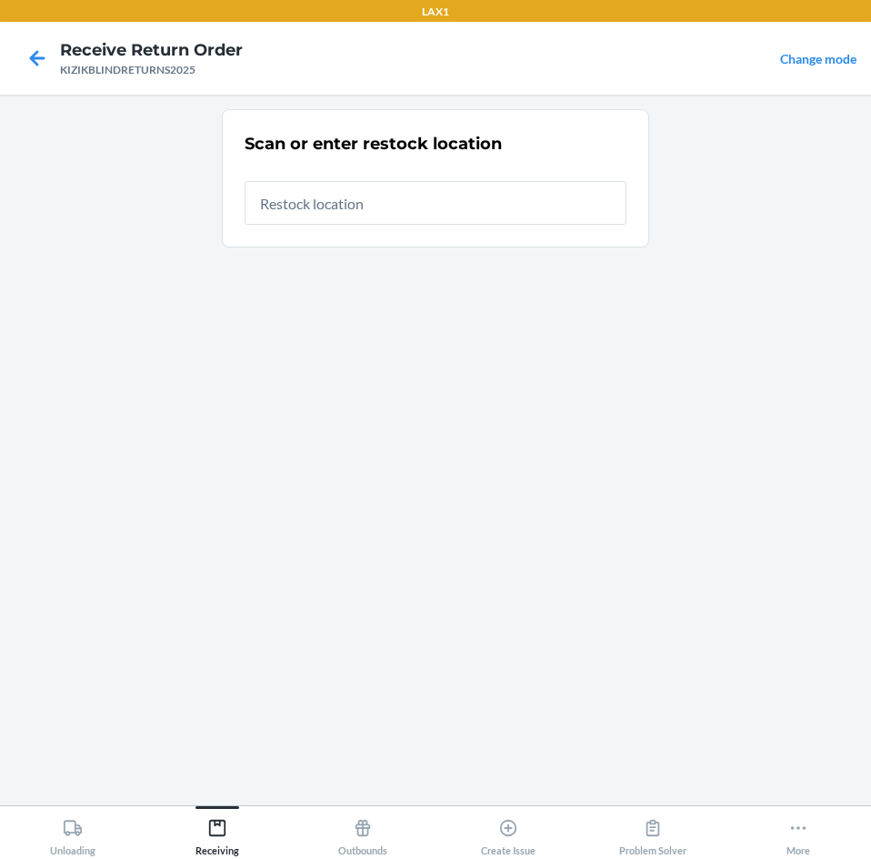
click at [518, 199] on input "text" at bounding box center [436, 203] width 382 height 44
type input "RTCART099"
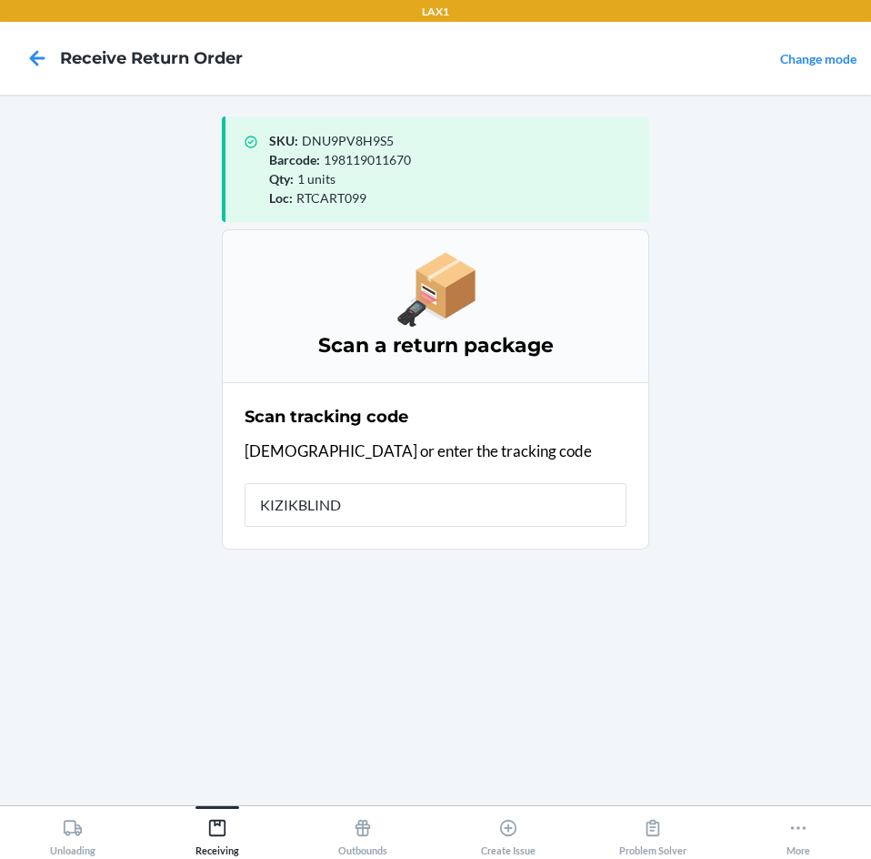
type input "KIZIKBLINDR"
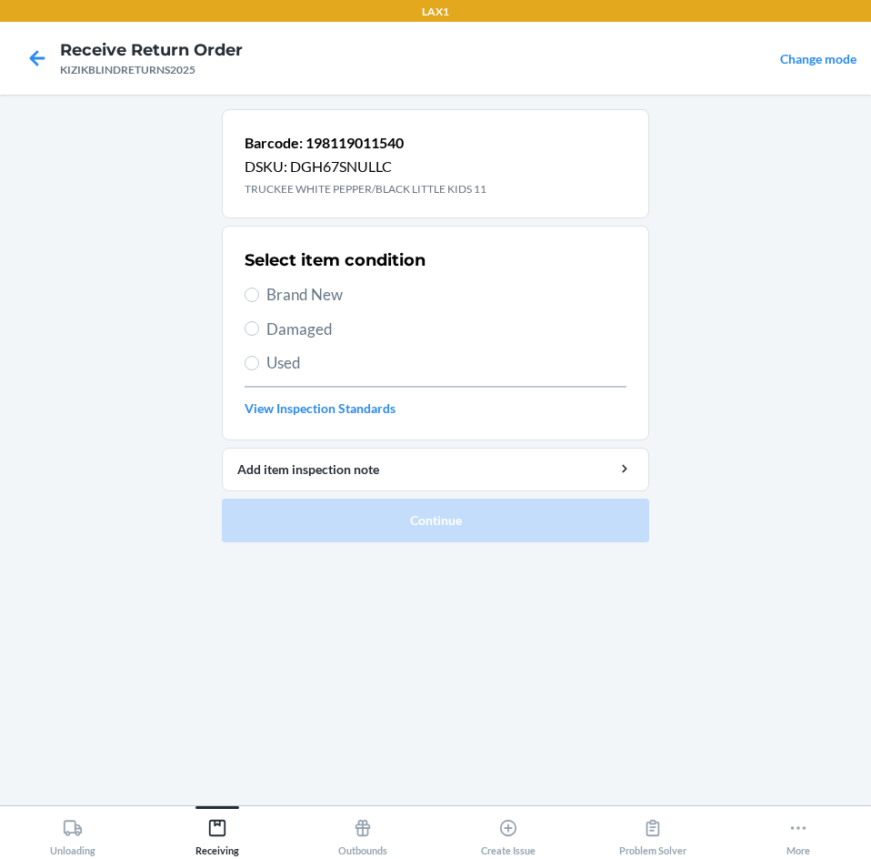
click at [321, 298] on span "Brand New" at bounding box center [447, 295] width 360 height 24
click at [259, 298] on input "Brand New" at bounding box center [252, 294] width 15 height 15
radio input "true"
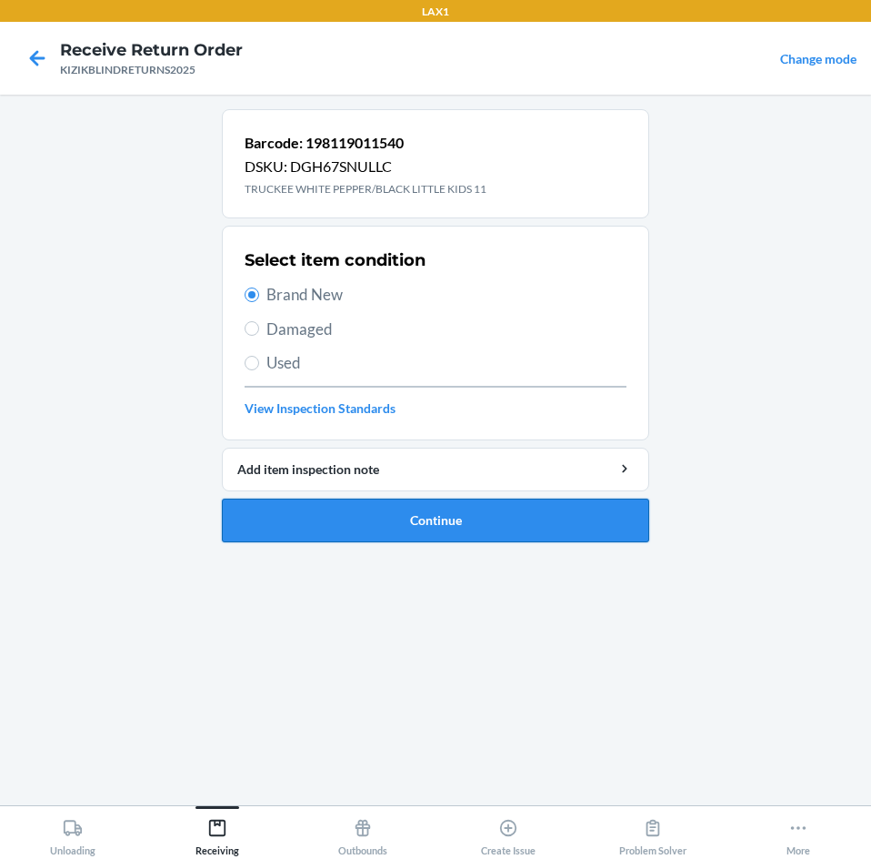
click at [405, 510] on button "Continue" at bounding box center [436, 520] width 428 height 44
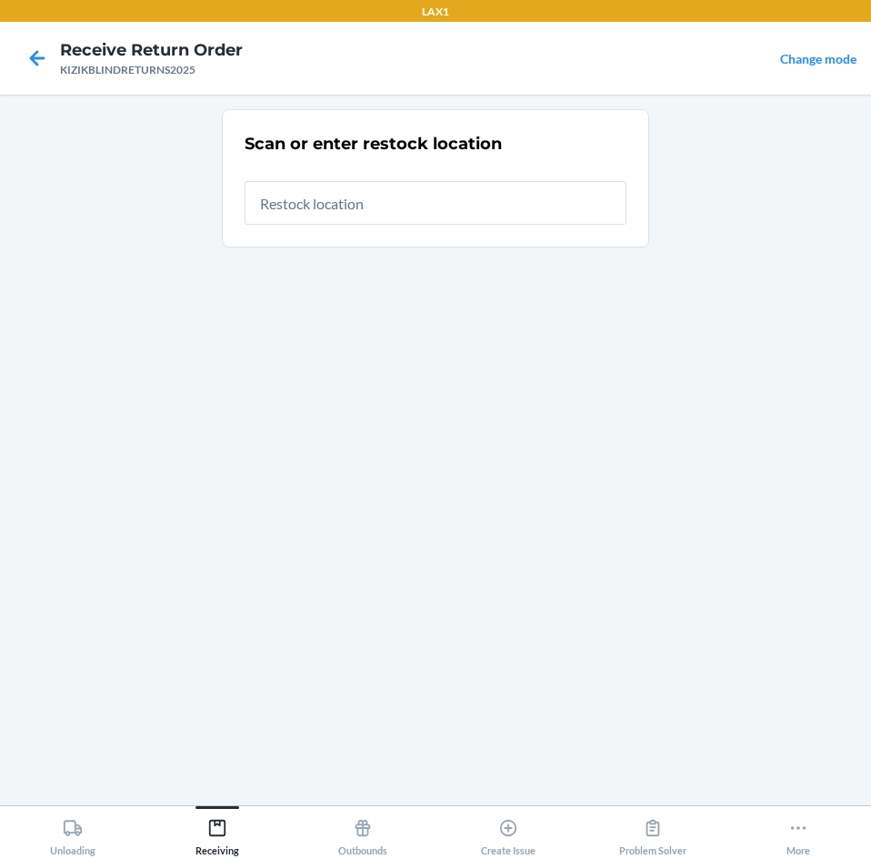
click at [536, 212] on input "text" at bounding box center [436, 203] width 382 height 44
type input "RTCART099"
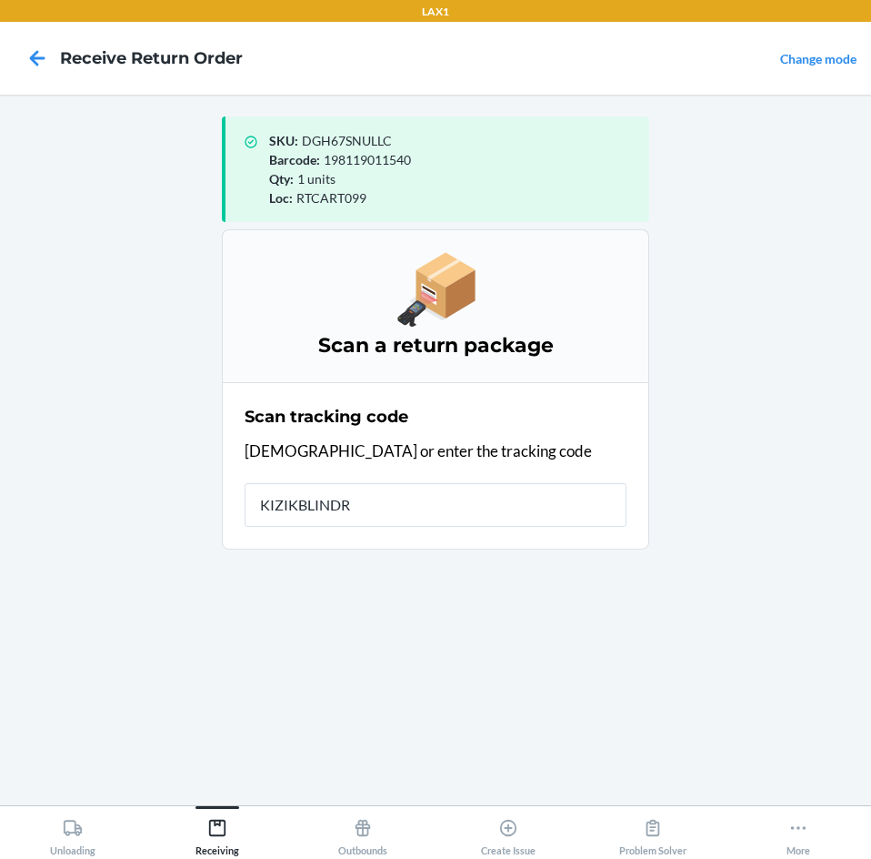
type input "KIZIKBLINDRE"
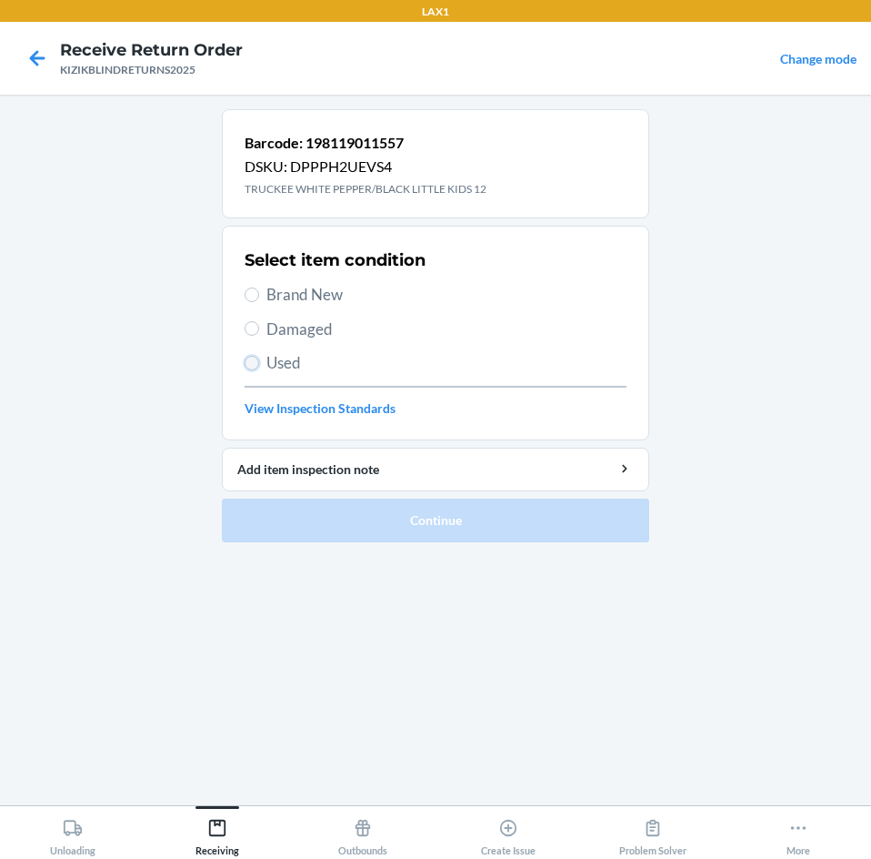
click at [252, 368] on input "Used" at bounding box center [252, 363] width 15 height 15
radio input "true"
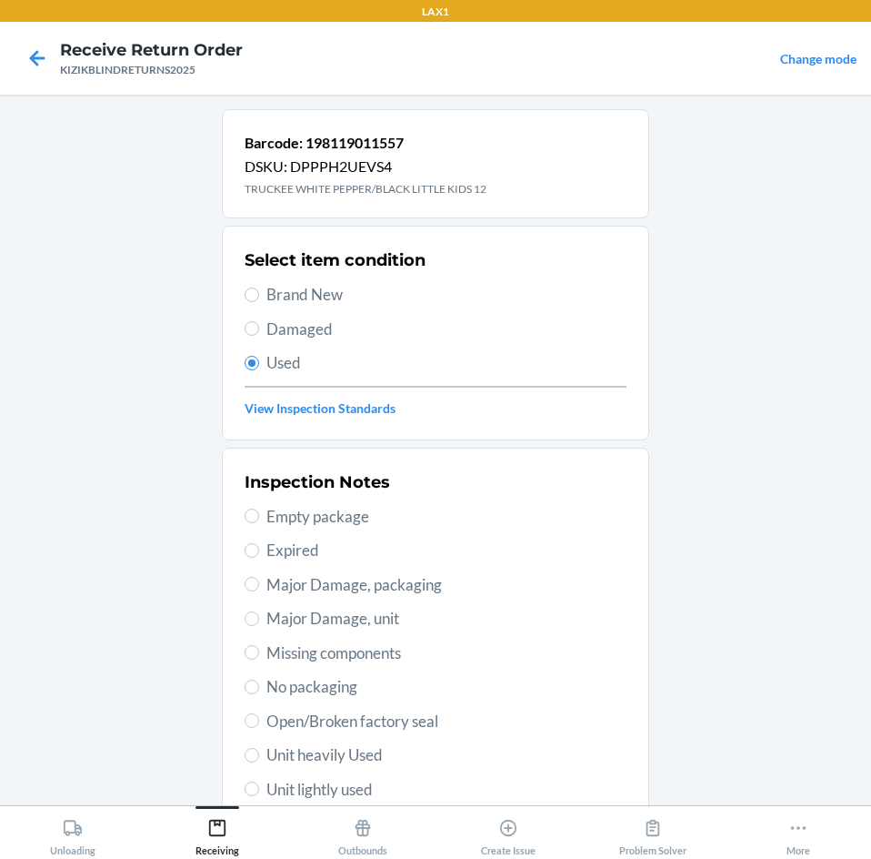
click at [312, 760] on span "Unit heavily Used" at bounding box center [447, 755] width 360 height 24
click at [259, 760] on input "Unit heavily Used" at bounding box center [252, 755] width 15 height 15
radio input "true"
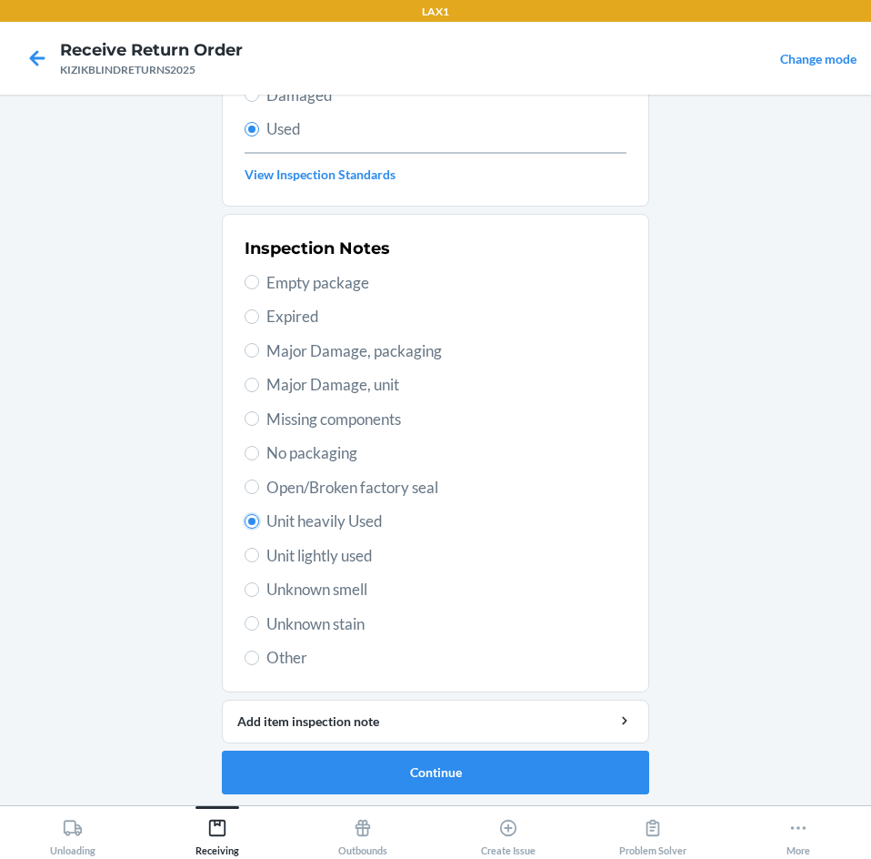
scroll to position [237, 0]
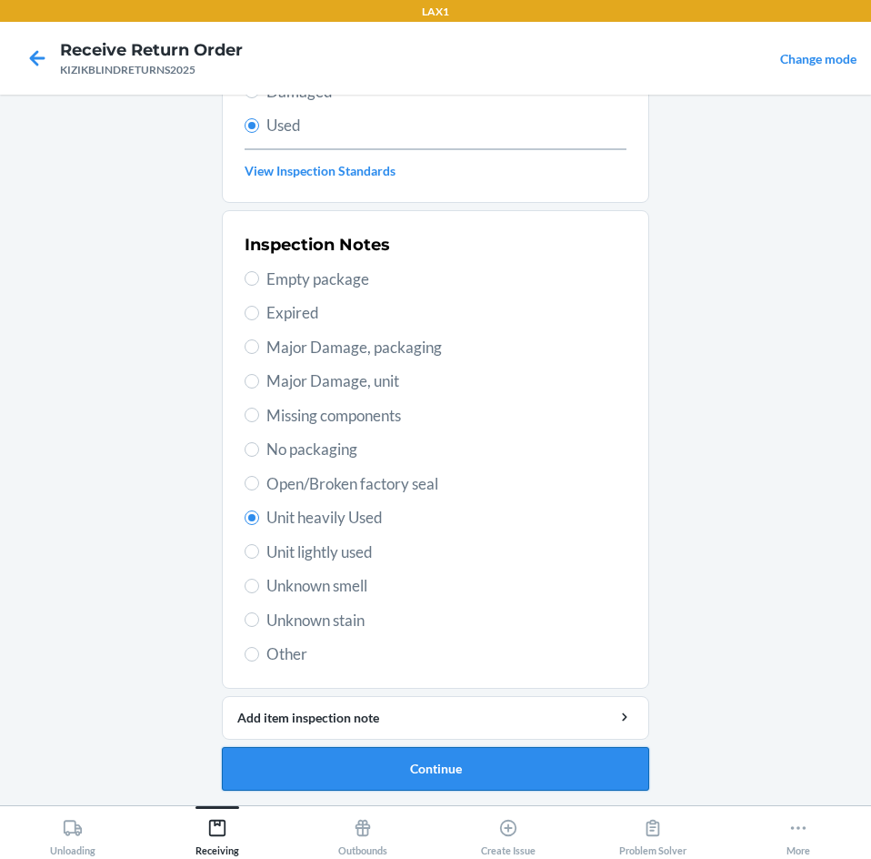
click at [318, 762] on button "Continue" at bounding box center [436, 769] width 428 height 44
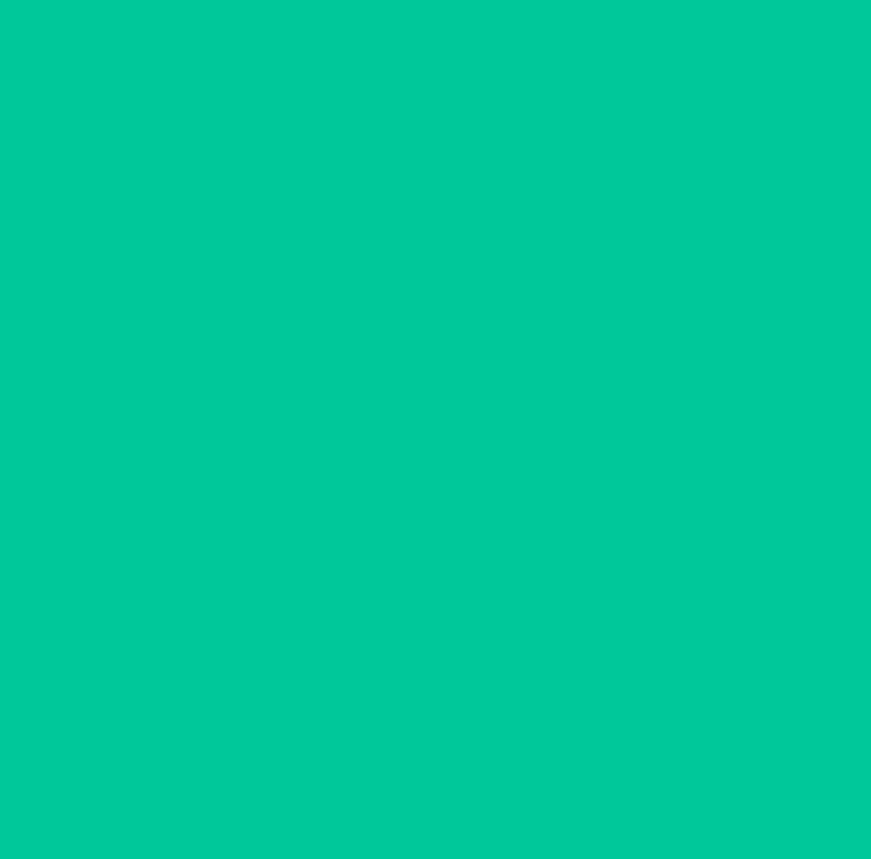
scroll to position [0, 0]
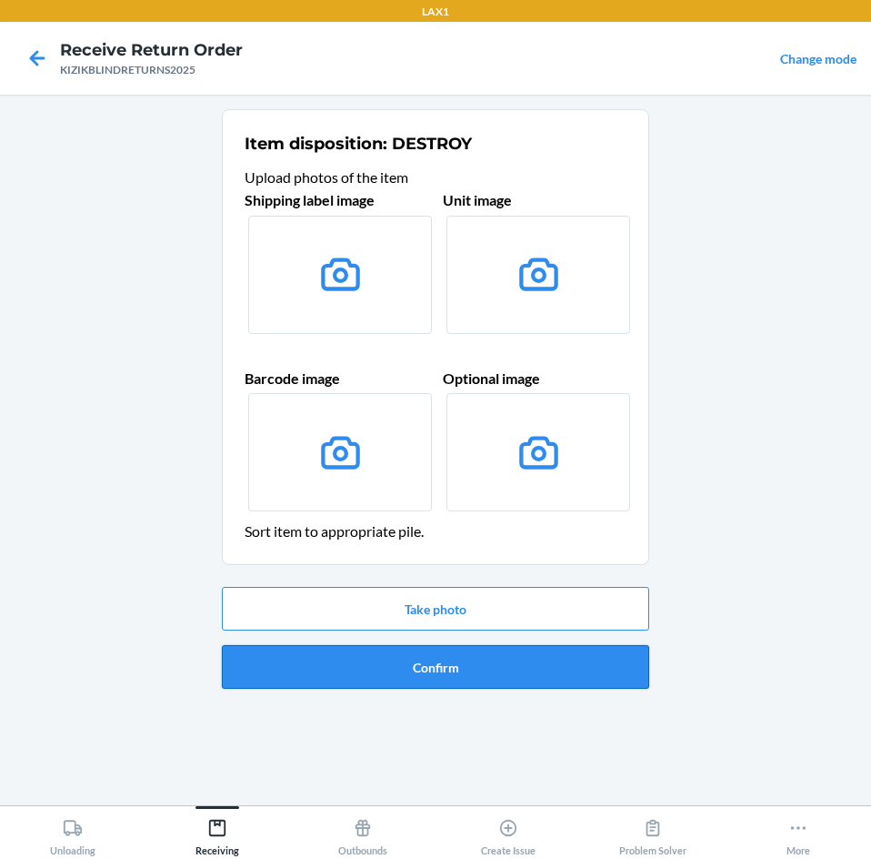
click at [302, 659] on button "Confirm" at bounding box center [436, 667] width 428 height 44
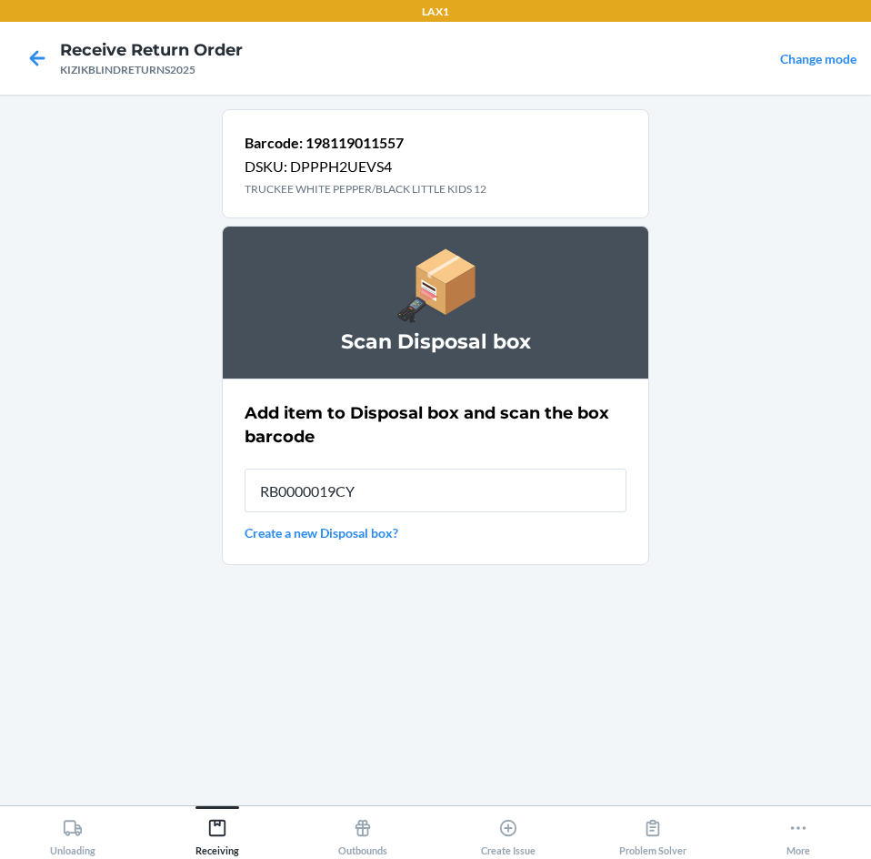
type input "RB0000019CY"
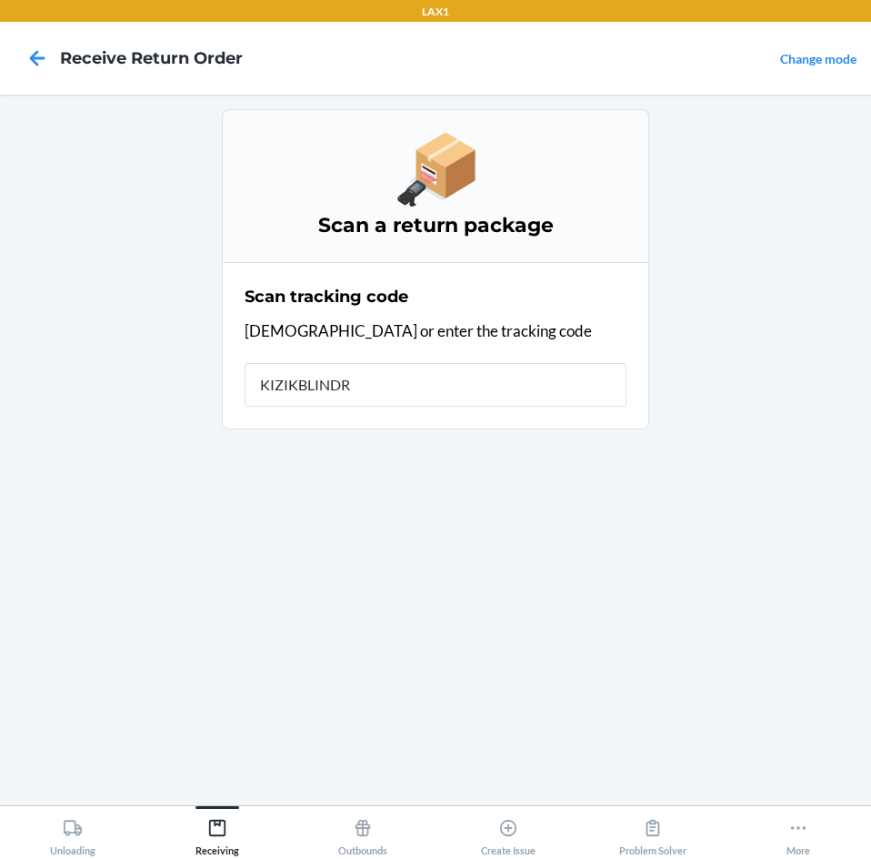
type input "KIZIKBLINDRE"
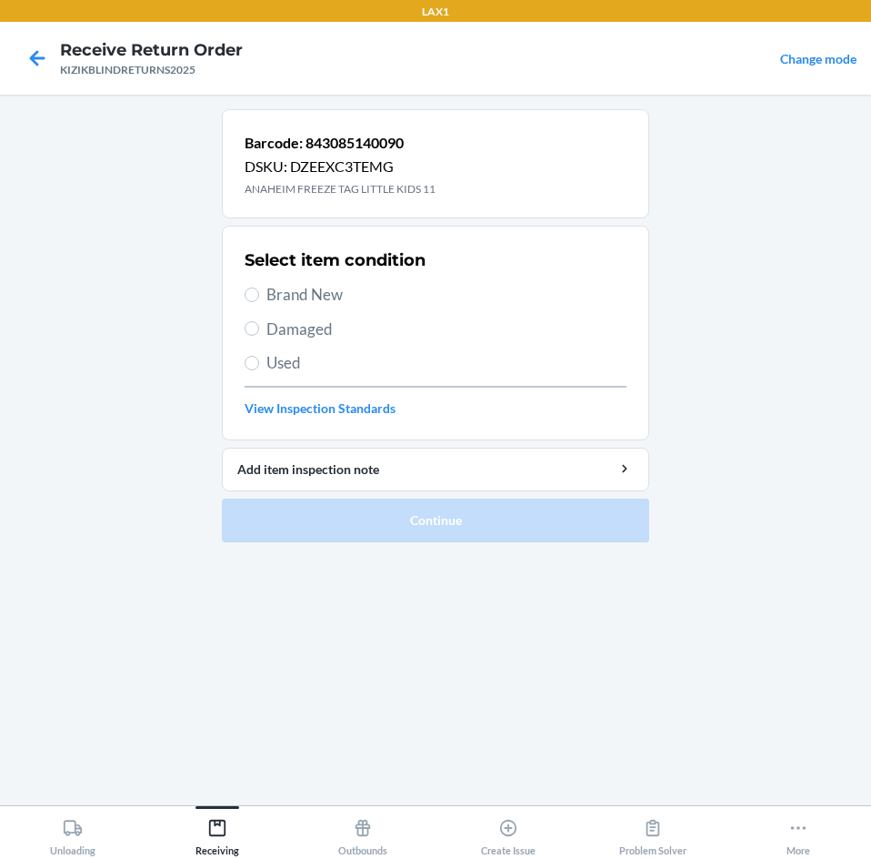
click at [275, 283] on span "Brand New" at bounding box center [447, 295] width 360 height 24
click at [259, 287] on input "Brand New" at bounding box center [252, 294] width 15 height 15
radio input "true"
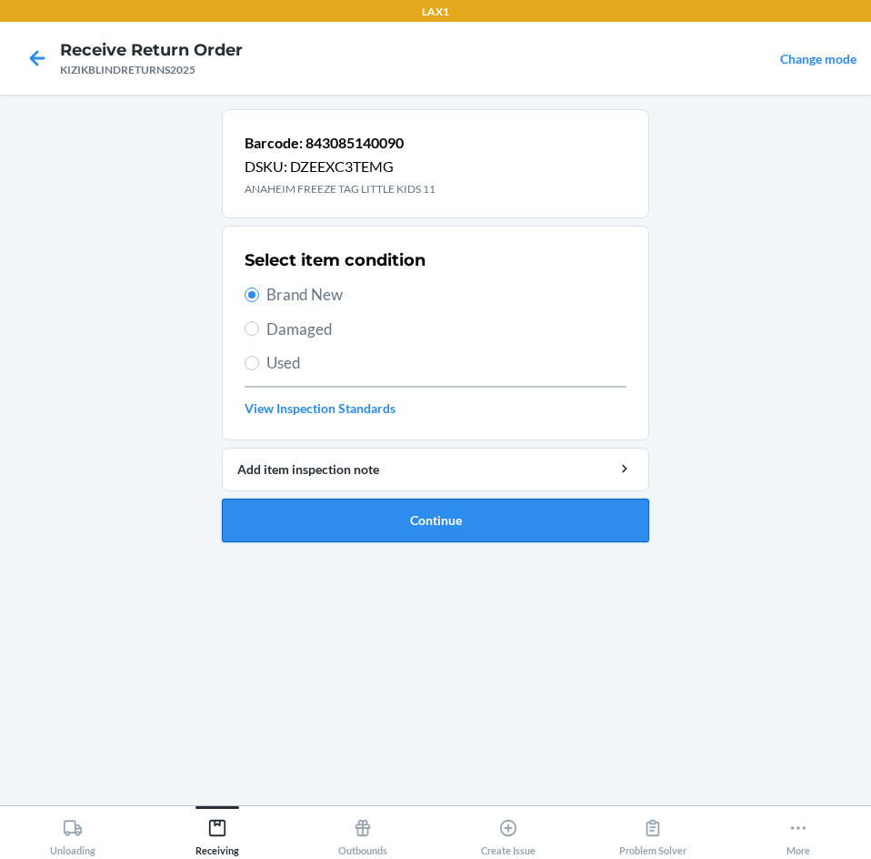
click at [352, 539] on button "Continue" at bounding box center [436, 520] width 428 height 44
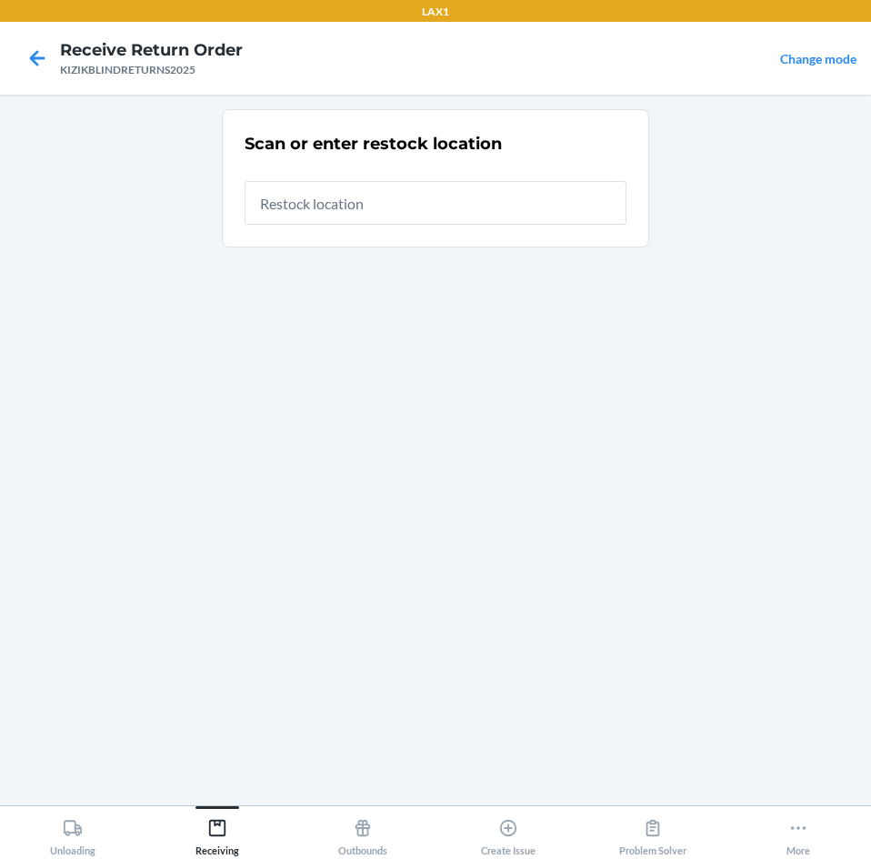
click at [408, 206] on input "text" at bounding box center [436, 203] width 382 height 44
type input "RTCART099"
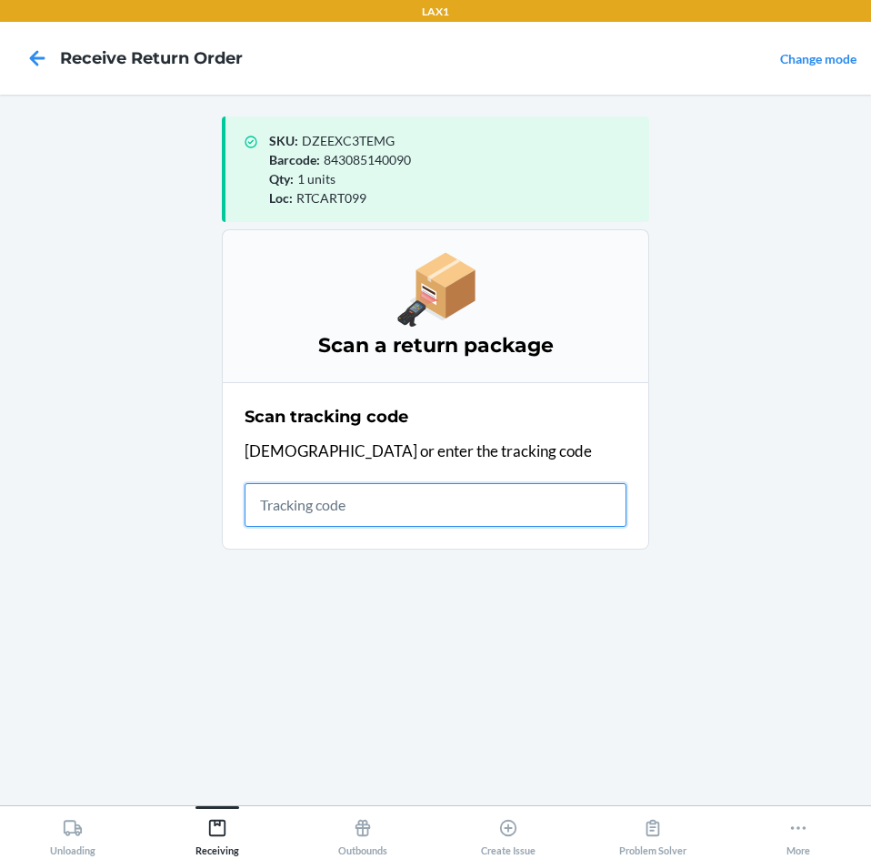
click at [562, 510] on input "text" at bounding box center [436, 505] width 382 height 44
type input "KIZIKBLIN"
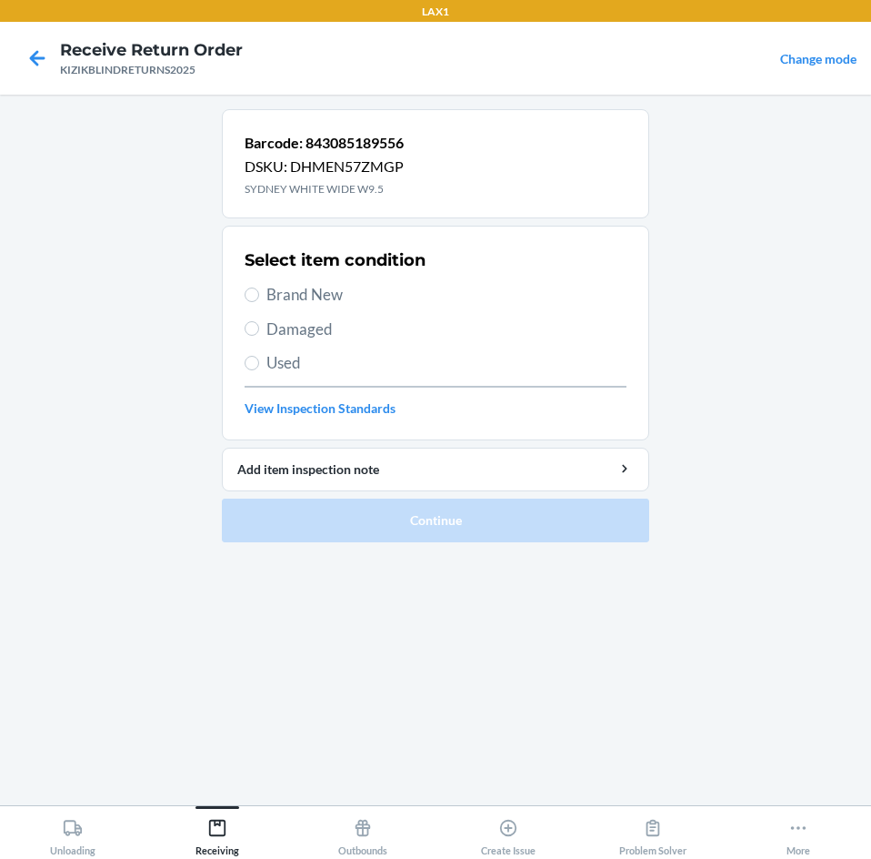
drag, startPoint x: 308, startPoint y: 287, endPoint x: 316, endPoint y: 326, distance: 39.8
click at [315, 322] on div "Select item condition Brand New Damaged Used View Inspection Standards" at bounding box center [436, 333] width 382 height 180
click at [253, 292] on input "Brand New" at bounding box center [252, 294] width 15 height 15
radio input "true"
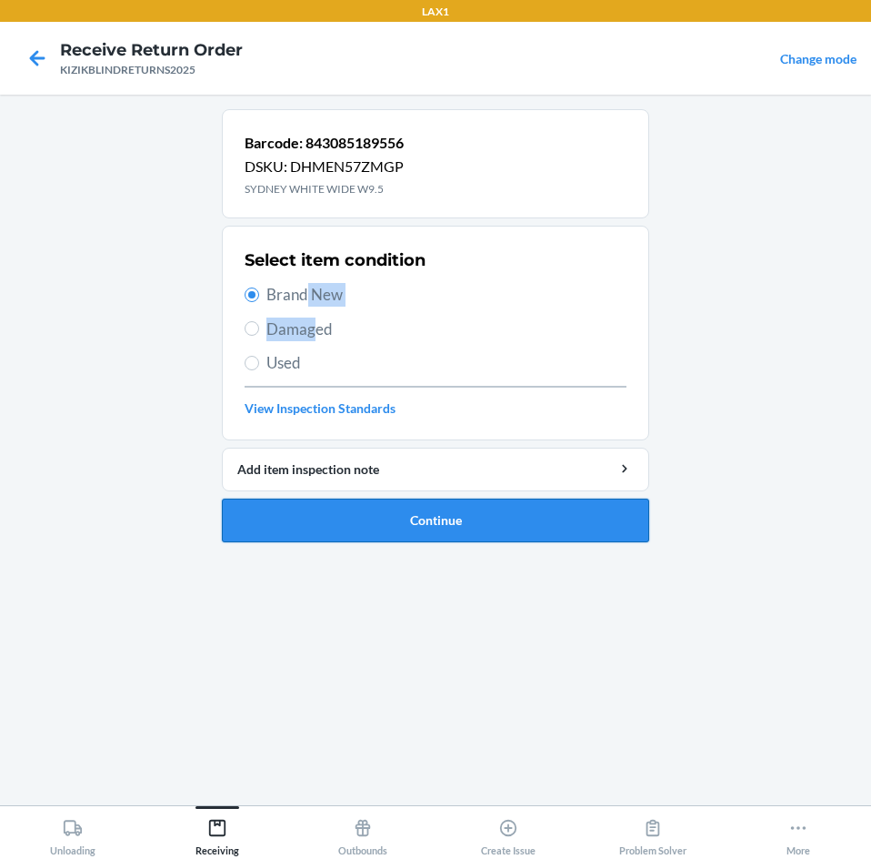
click at [306, 517] on button "Continue" at bounding box center [436, 520] width 428 height 44
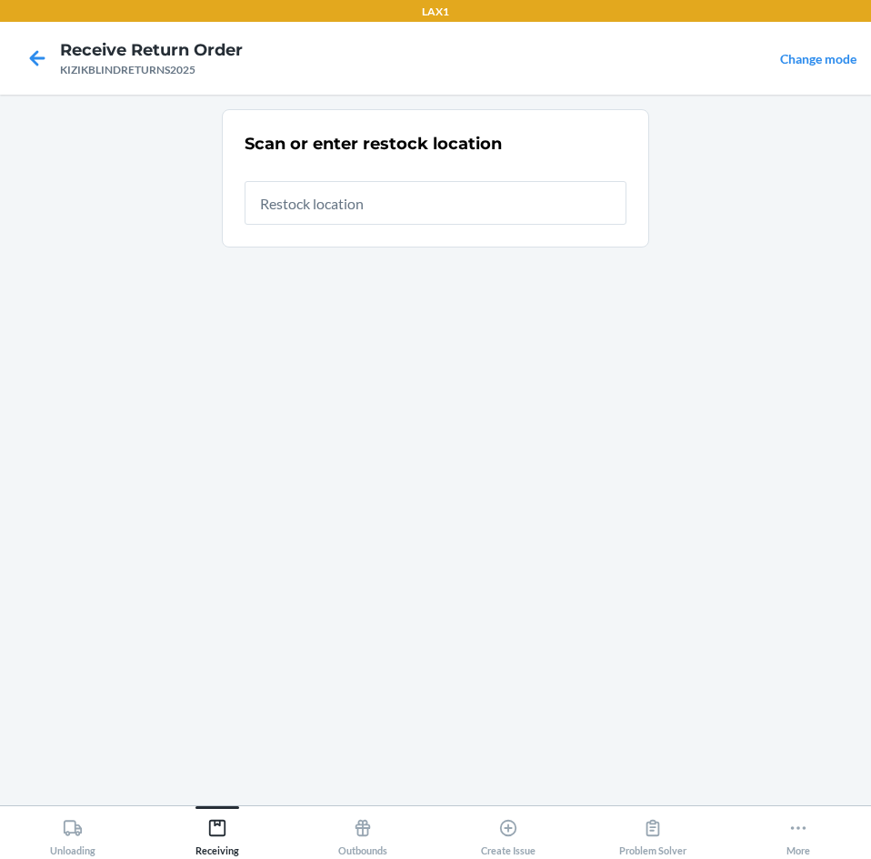
click at [545, 205] on input "text" at bounding box center [436, 203] width 382 height 44
type input "RTCART099"
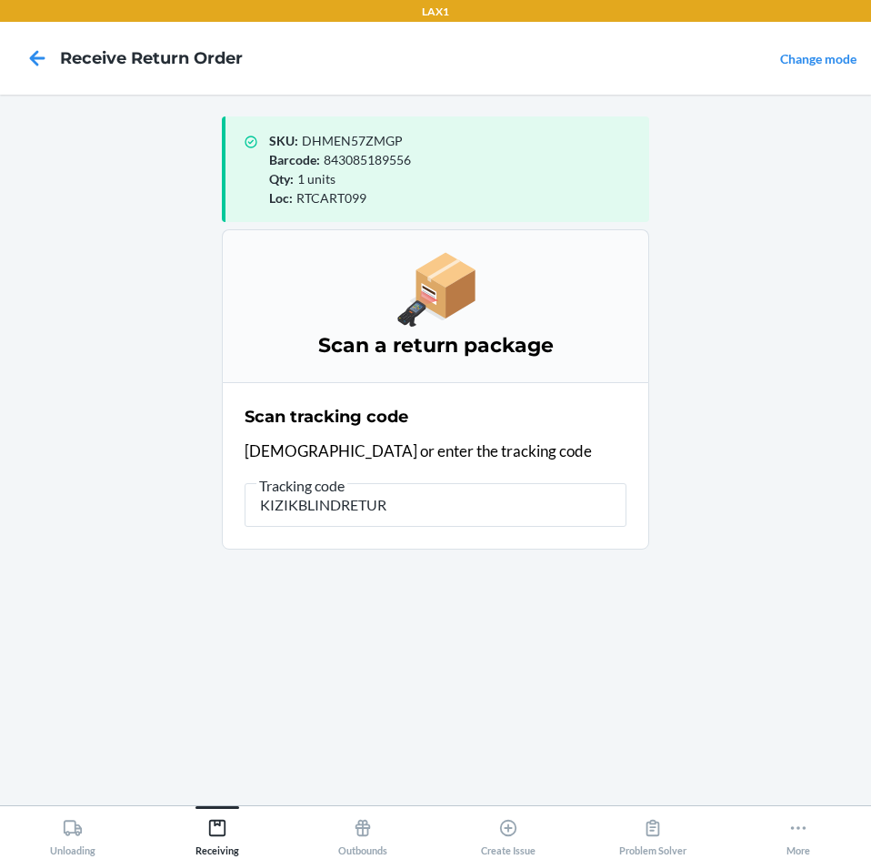
type input "KIZIKBLINDRETURN"
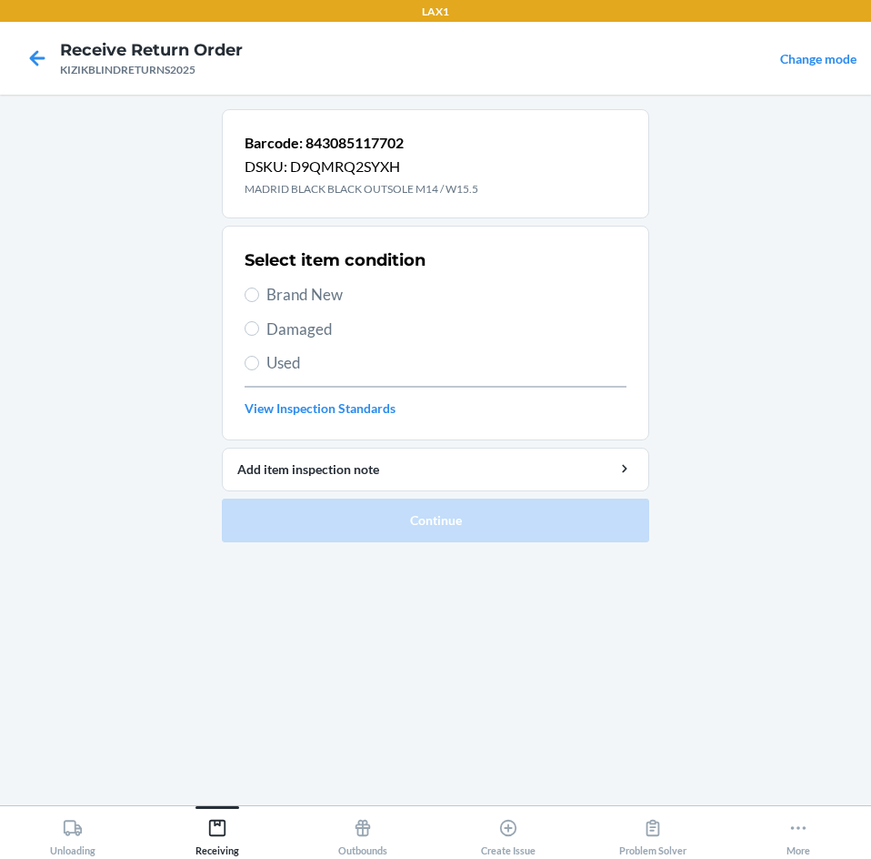
click at [262, 289] on label "Brand New" at bounding box center [436, 295] width 382 height 24
click at [259, 289] on input "Brand New" at bounding box center [252, 294] width 15 height 15
radio input "true"
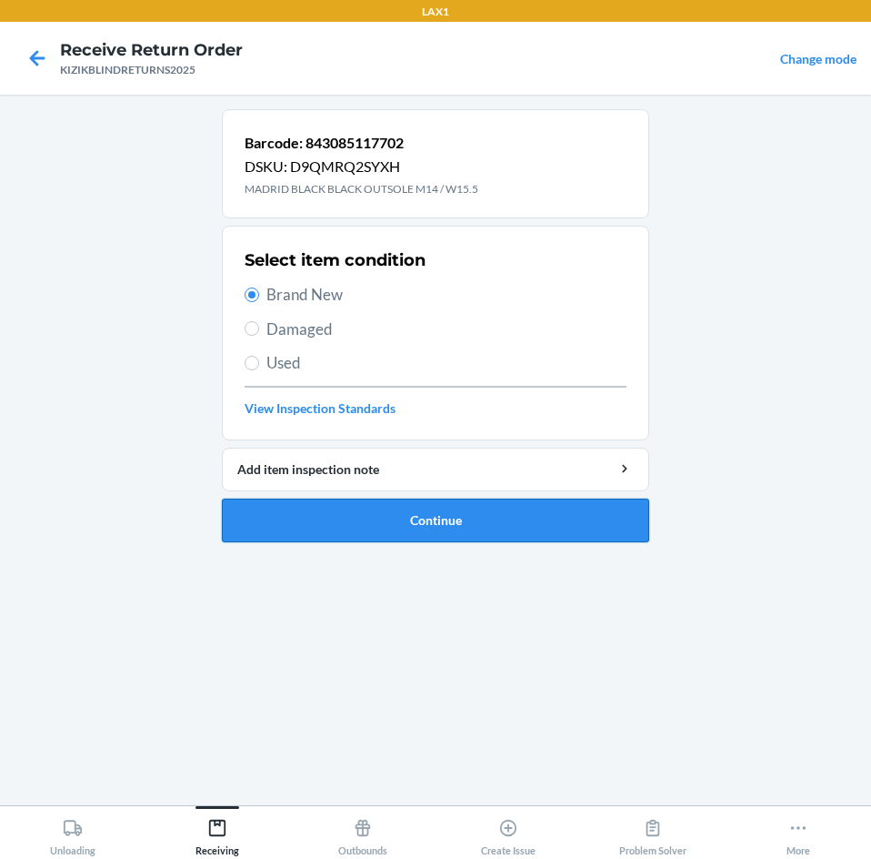
click at [259, 514] on button "Continue" at bounding box center [436, 520] width 428 height 44
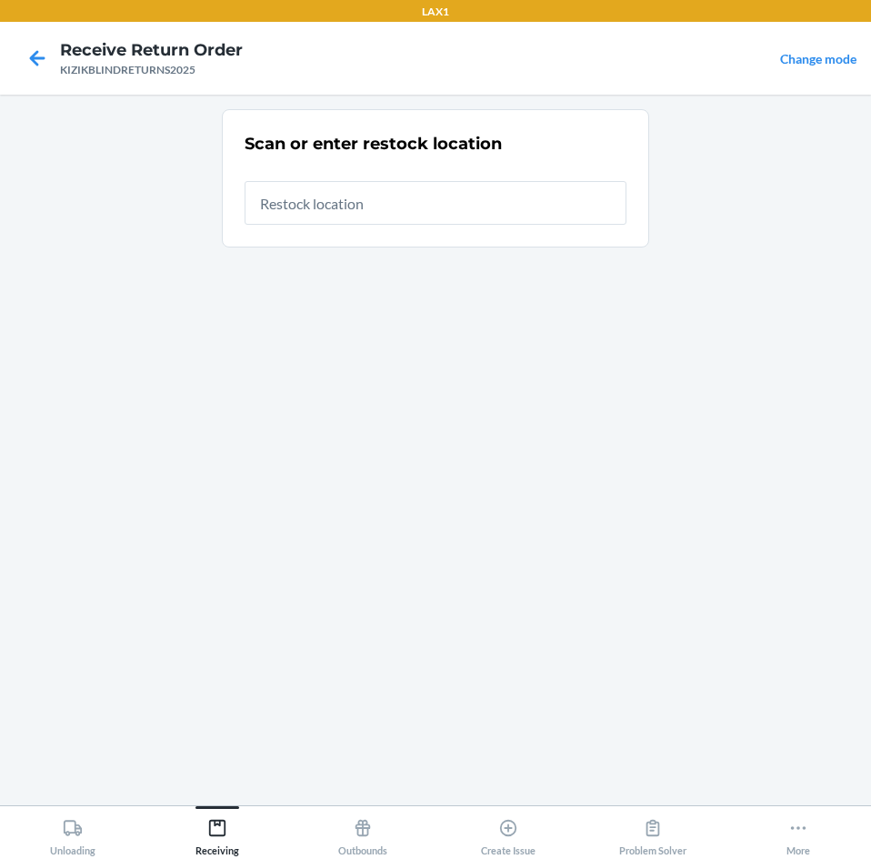
click at [581, 199] on input "text" at bounding box center [436, 203] width 382 height 44
type input "RTCART099"
